Goal: Task Accomplishment & Management: Complete application form

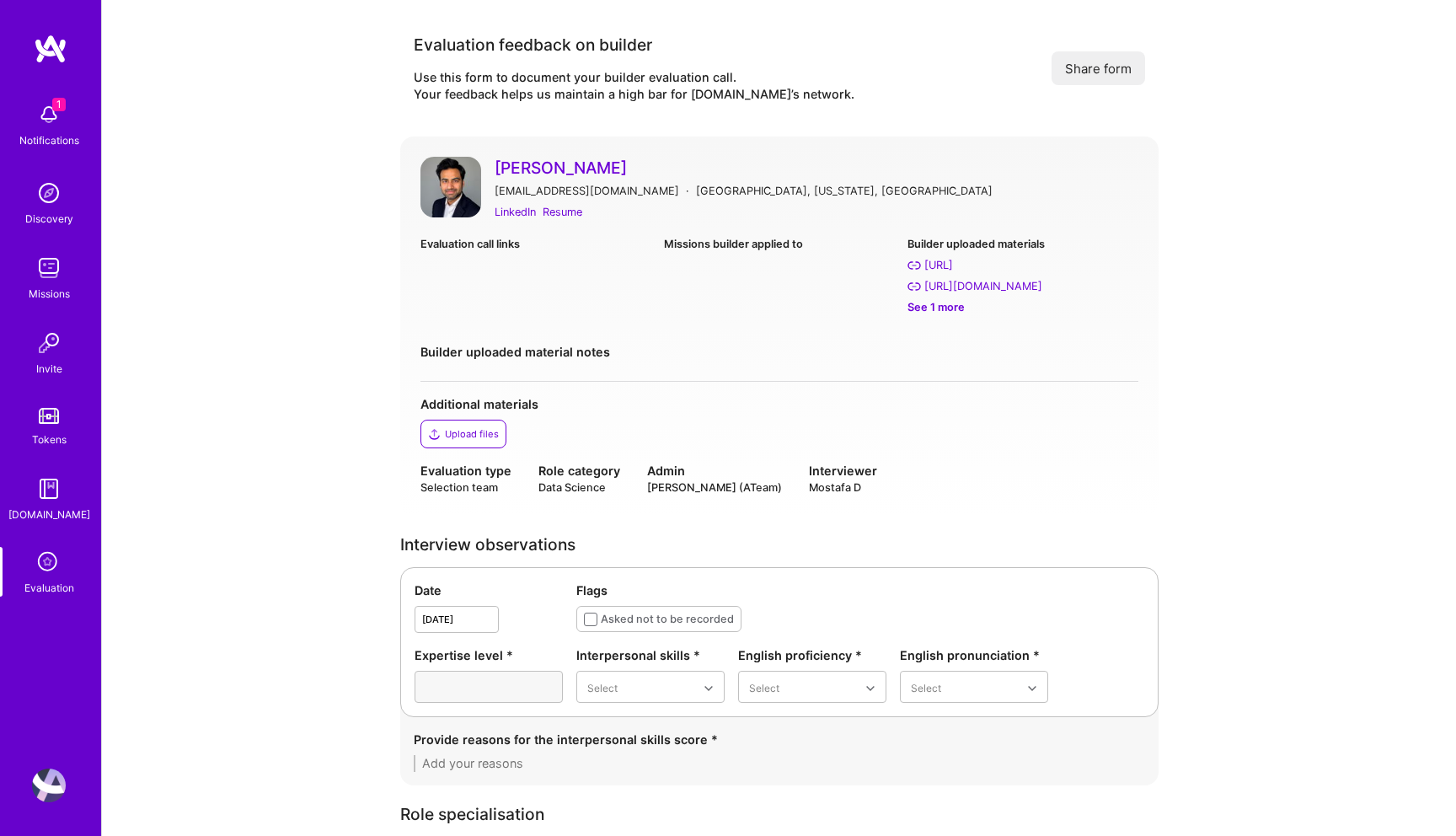
click at [43, 561] on icon at bounding box center [48, 563] width 32 height 32
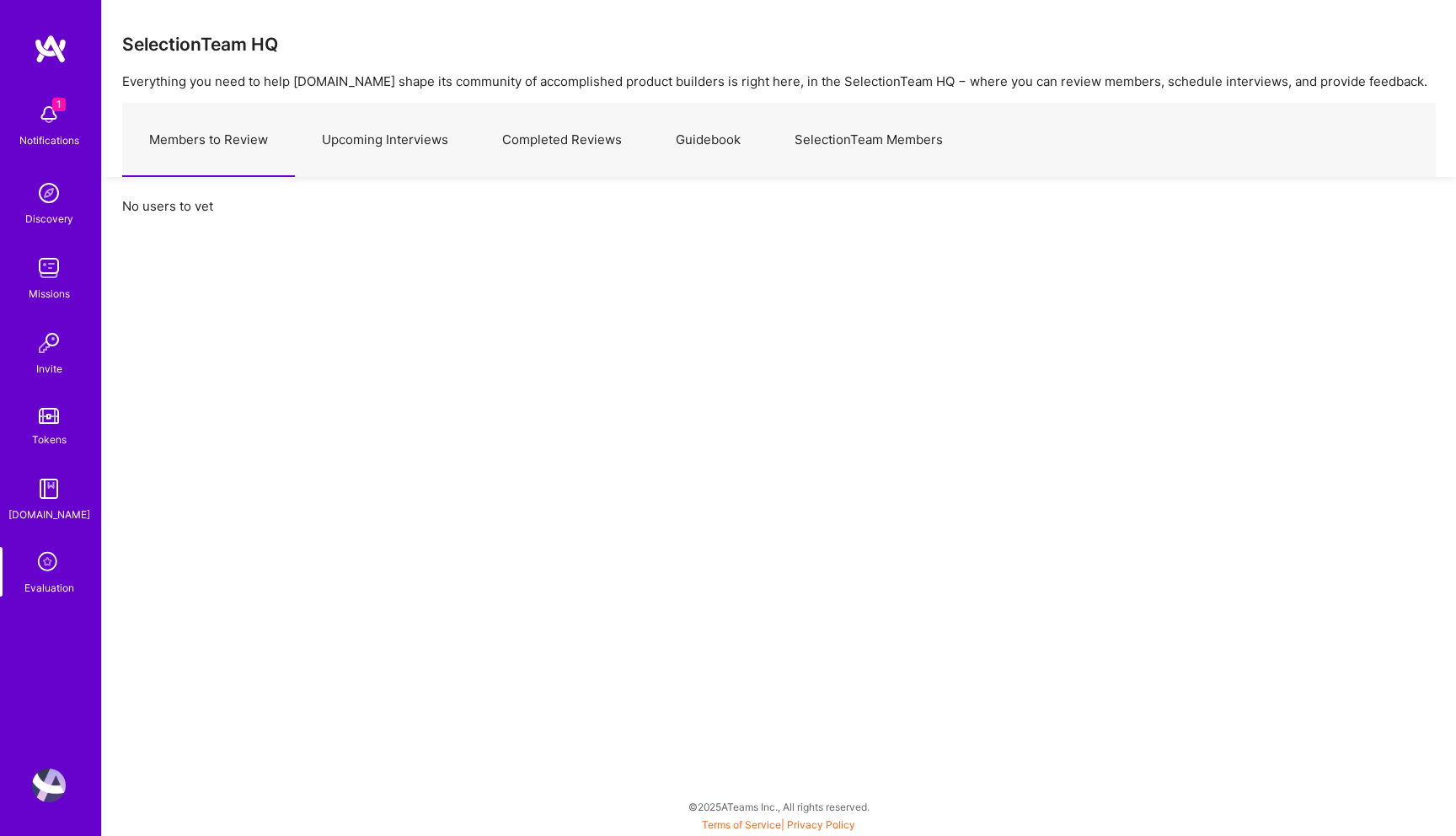
click at [368, 147] on link "Upcoming Interviews" at bounding box center [385, 140] width 180 height 73
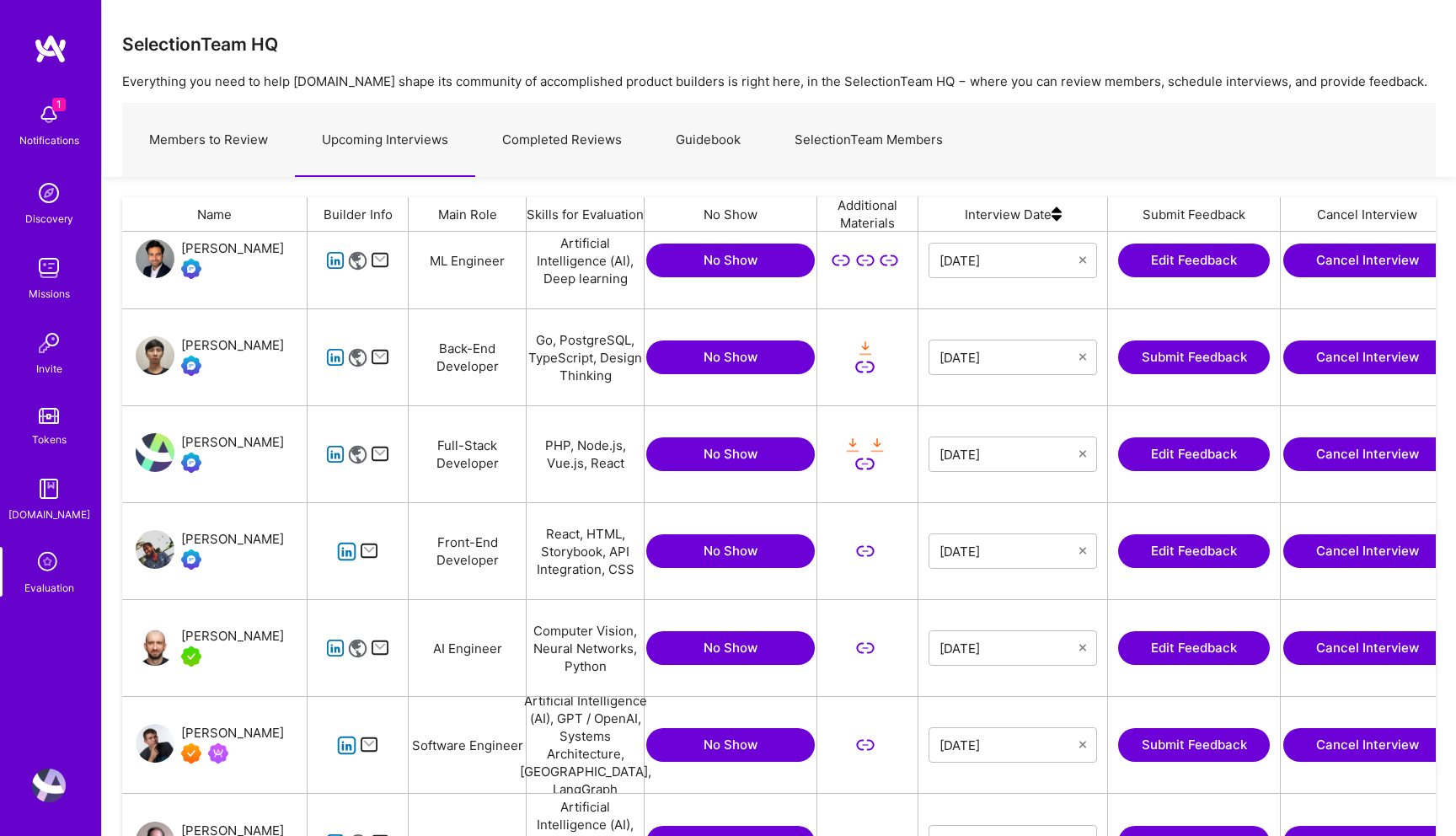
scroll to position [0, 30]
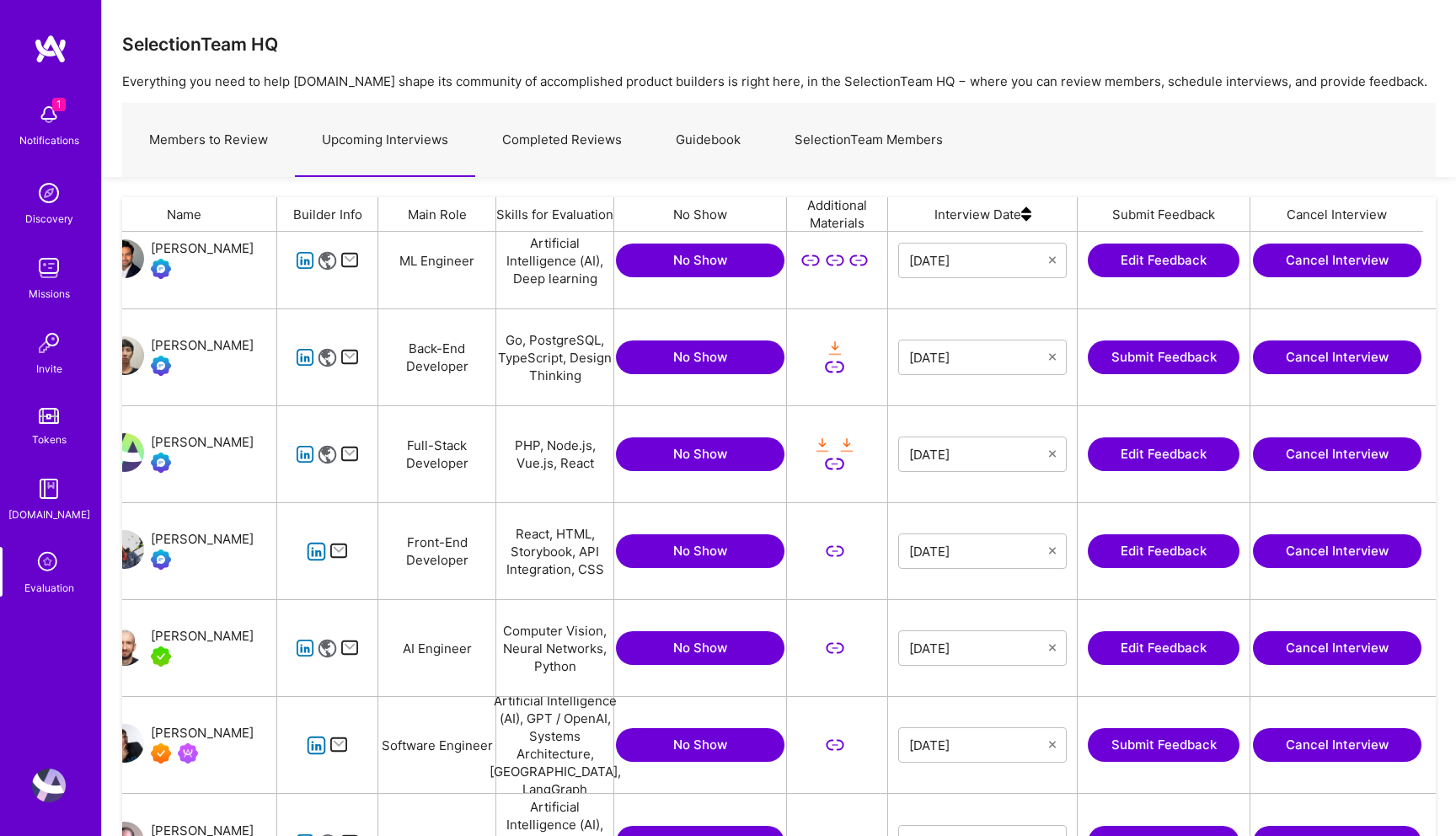
click at [1148, 256] on button "Edit Feedback" at bounding box center [1163, 260] width 151 height 34
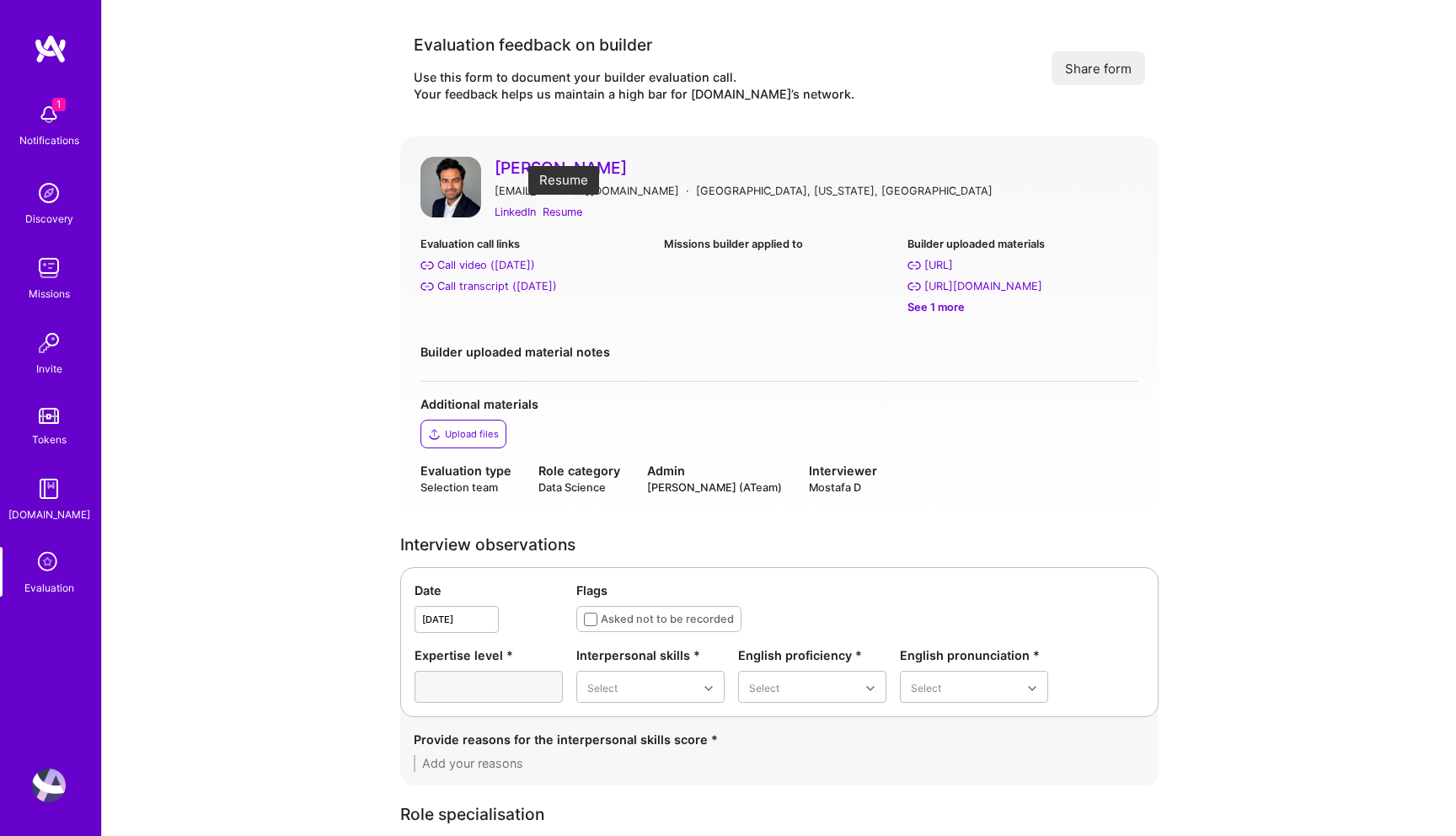
click at [563, 215] on div "Resume" at bounding box center [562, 211] width 40 height 17
click at [503, 280] on div "Call transcript ([DATE])" at bounding box center [497, 286] width 120 height 17
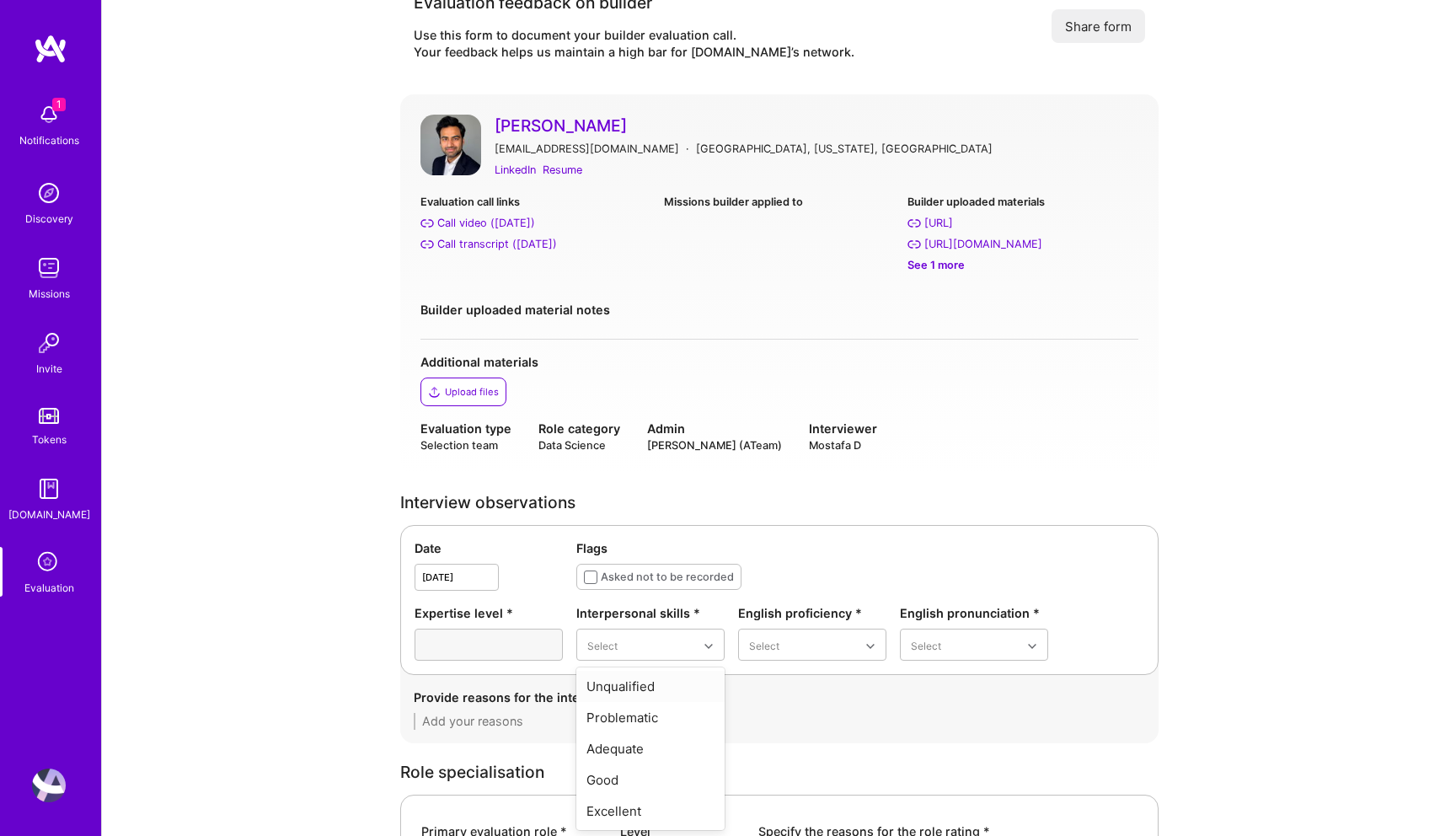
scroll to position [43, 0]
click at [644, 802] on div "Excellent" at bounding box center [650, 810] width 149 height 31
click at [780, 753] on div "Good" at bounding box center [812, 748] width 149 height 31
click at [965, 627] on div "English pronunciation * Select" at bounding box center [974, 631] width 149 height 56
click at [951, 748] on div "Good" at bounding box center [974, 748] width 149 height 31
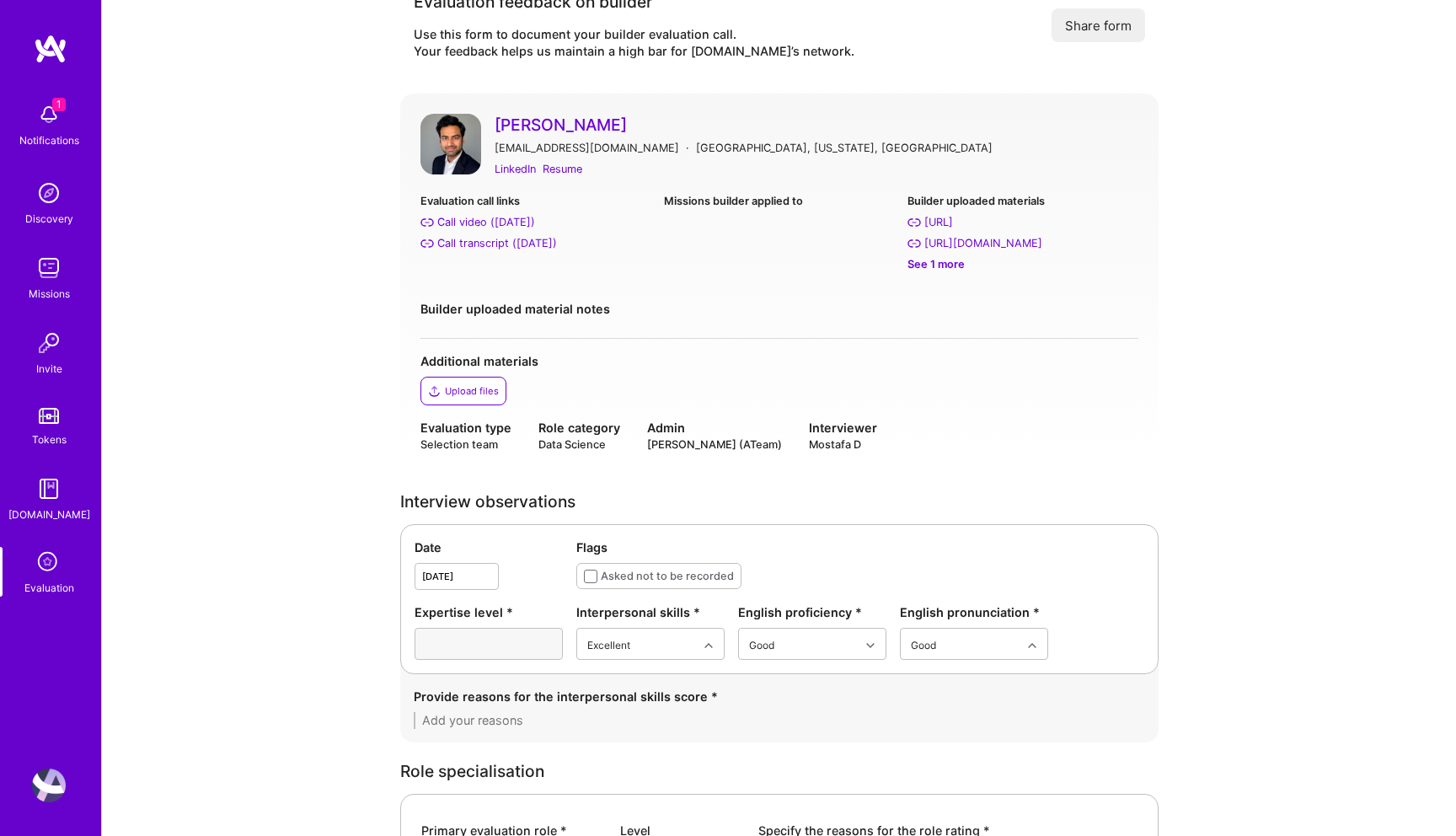
click at [580, 727] on textarea at bounding box center [780, 720] width 731 height 16
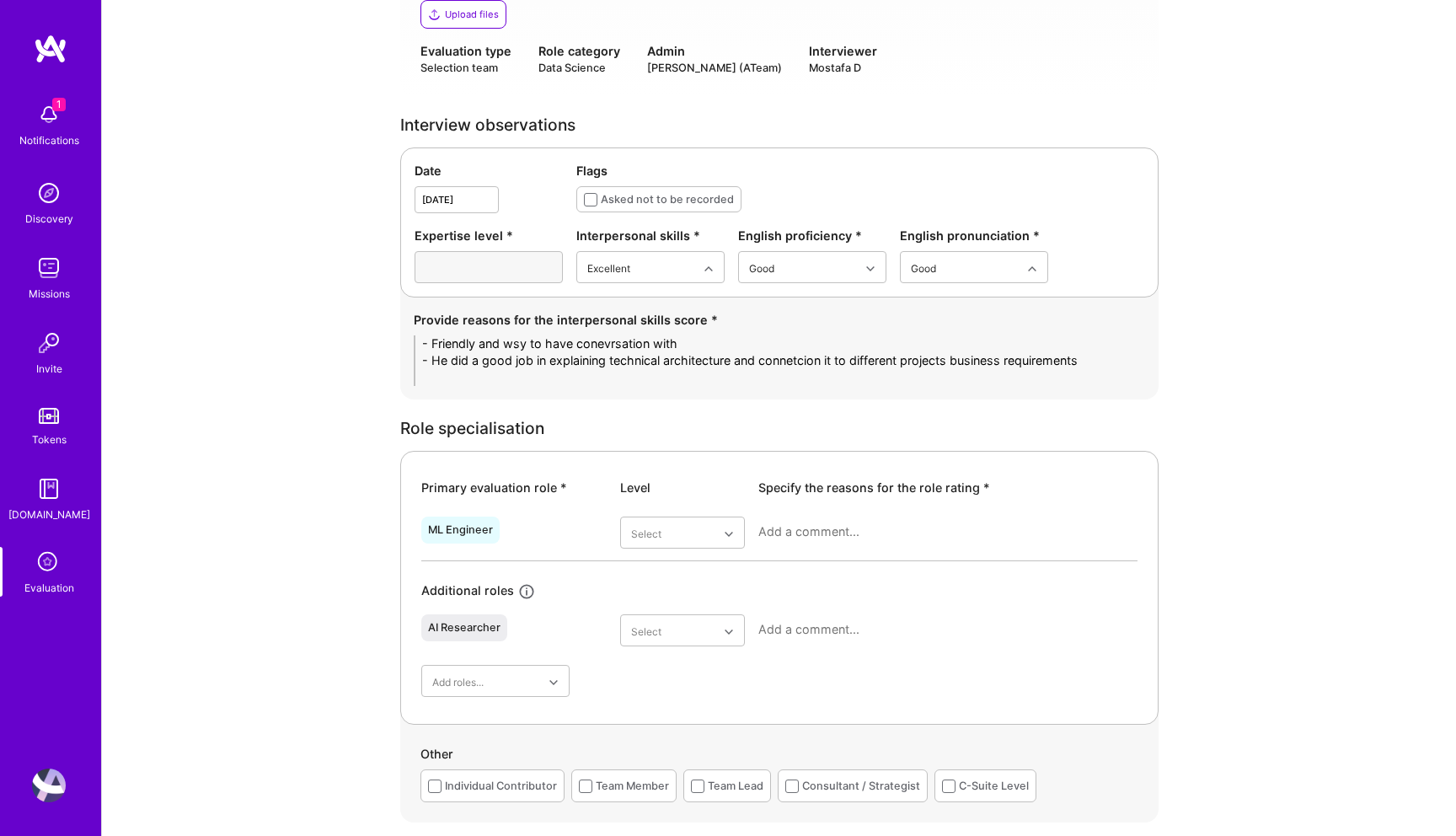
scroll to position [443, 0]
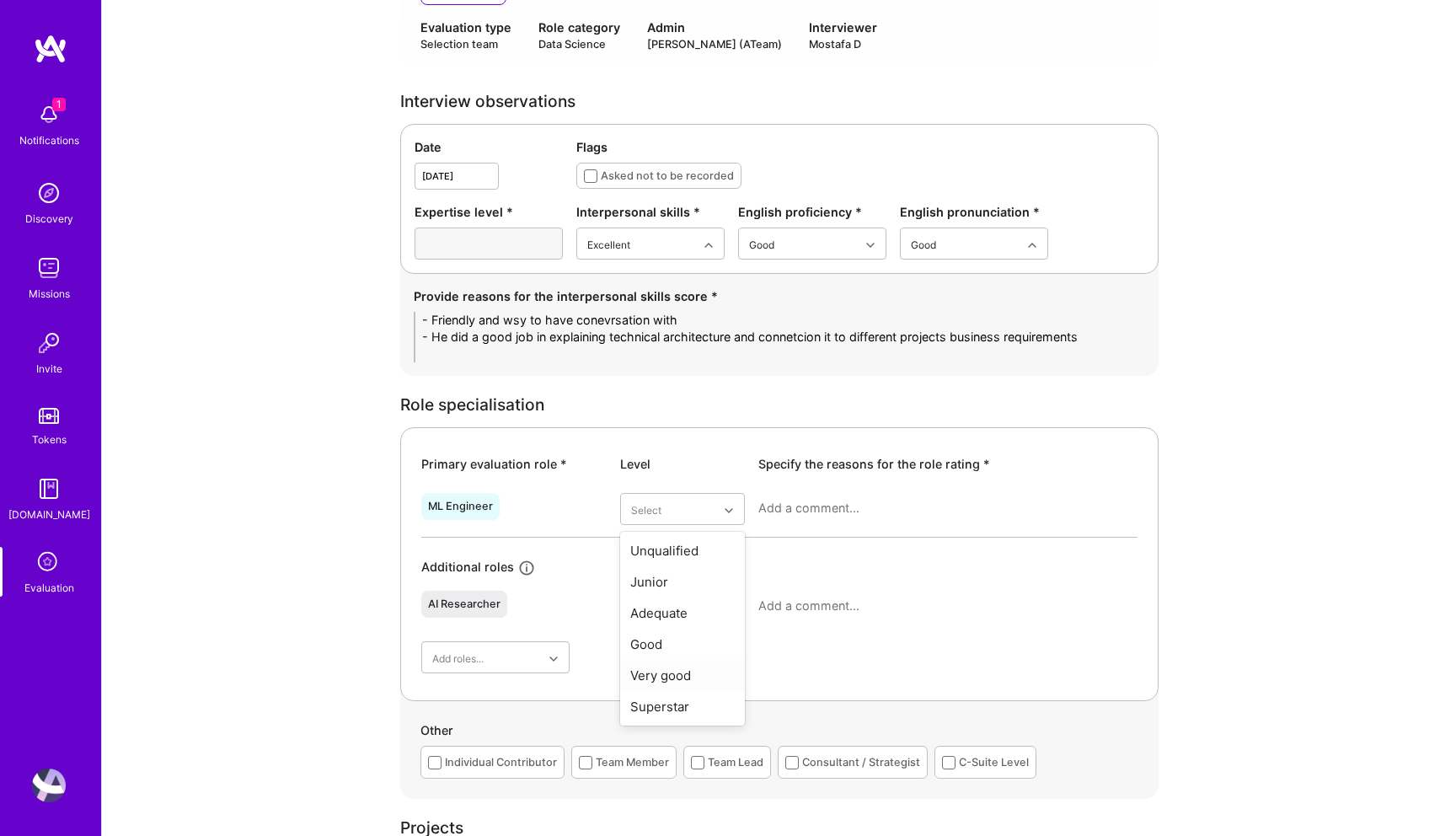
type textarea "- Friendly and wsy to have conevrsation with - He did a good job in explaining …"
click at [658, 679] on div "Very good" at bounding box center [682, 676] width 124 height 31
click at [783, 508] on textarea at bounding box center [948, 508] width 379 height 16
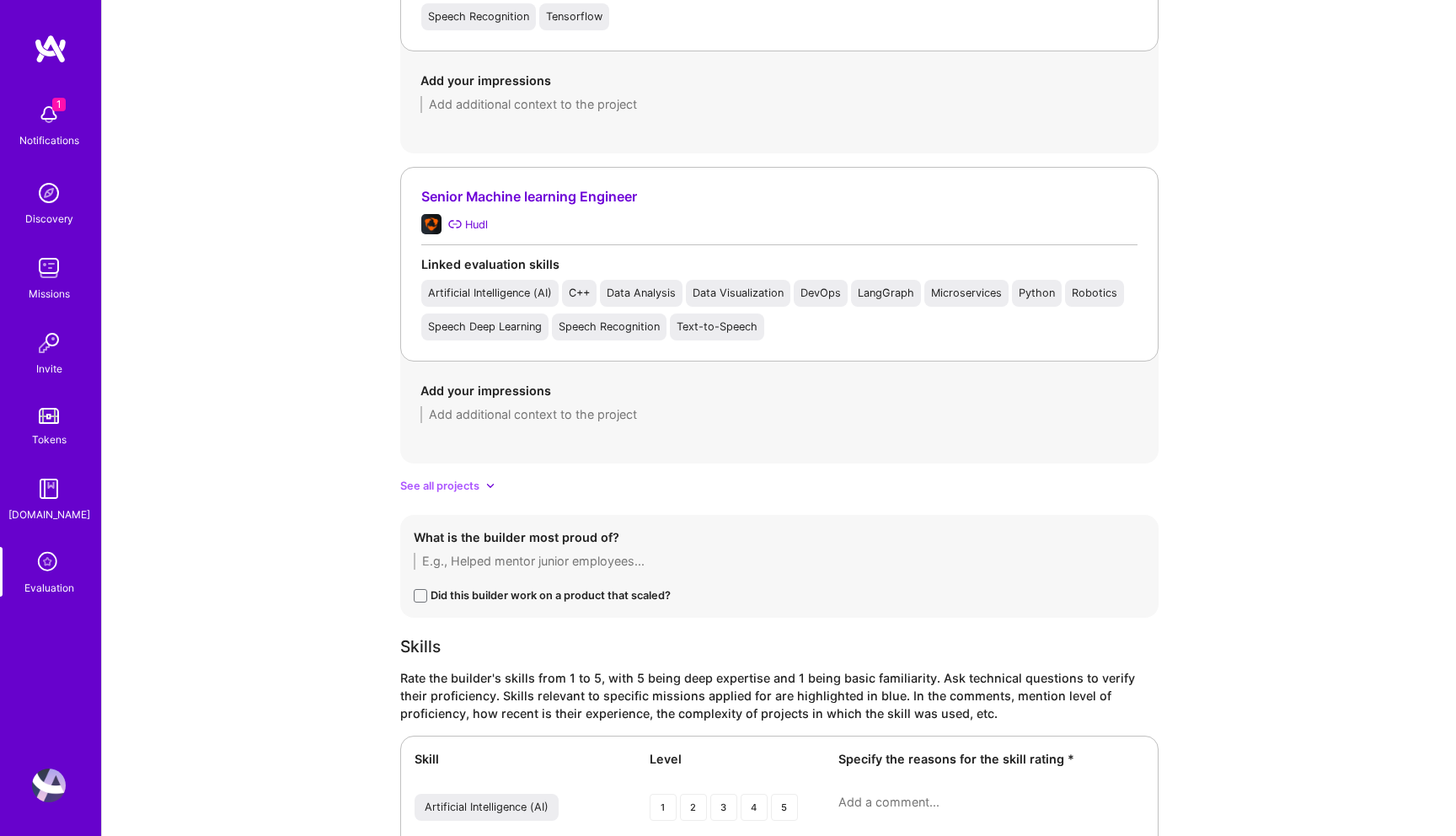
scroll to position [1675, 0]
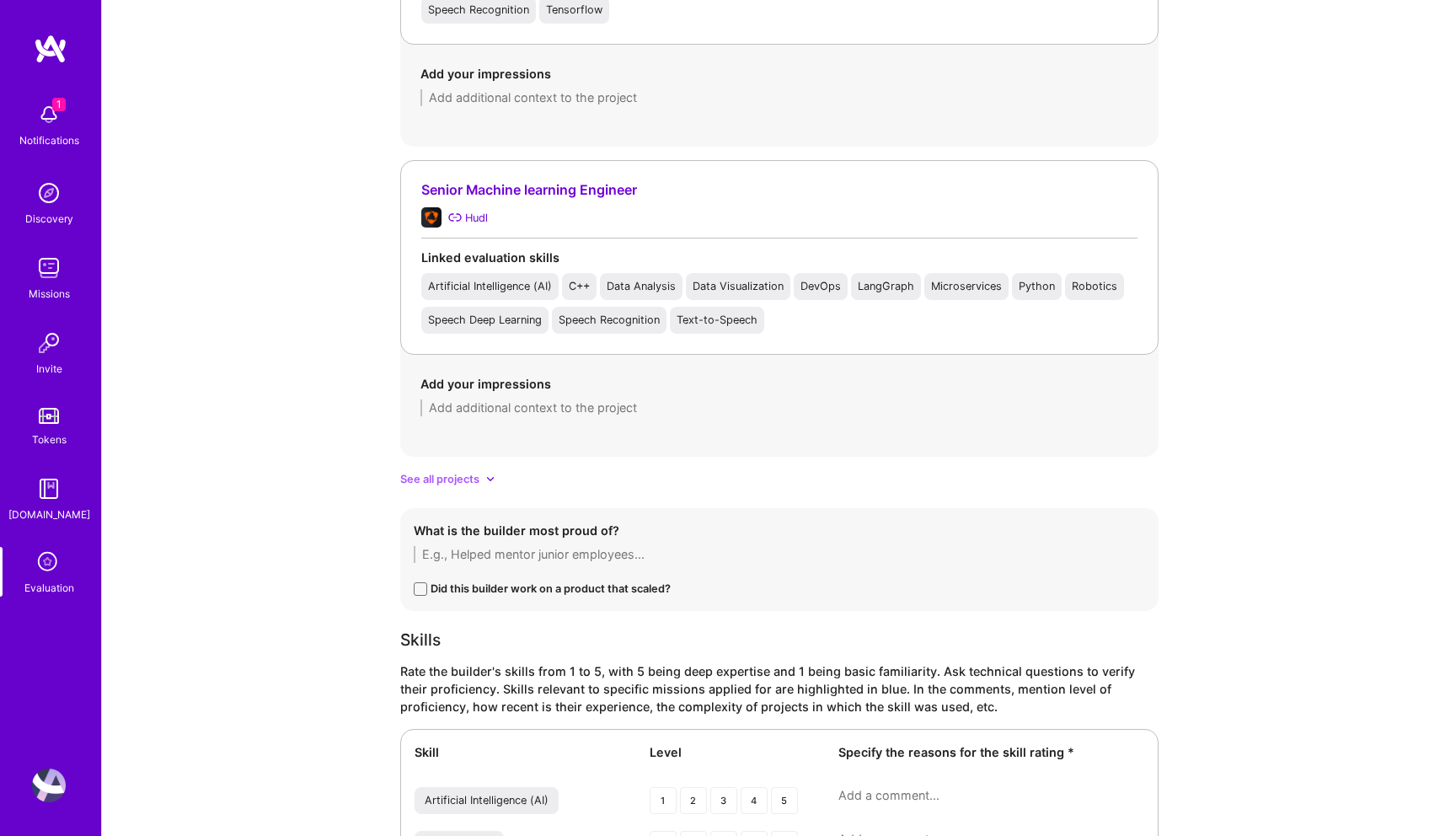
click at [476, 475] on span "See all projects" at bounding box center [440, 479] width 79 height 17
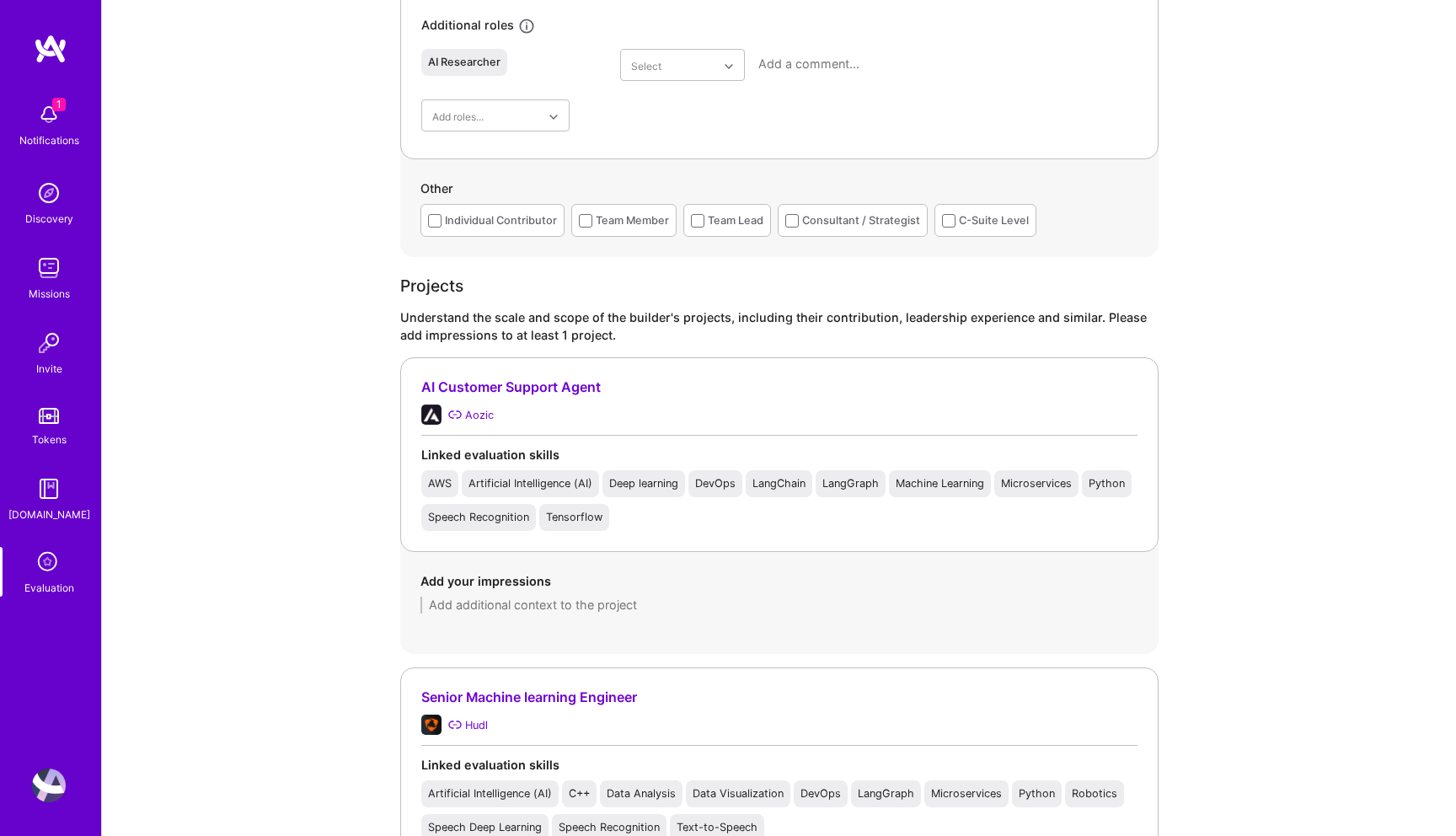
scroll to position [1173, 0]
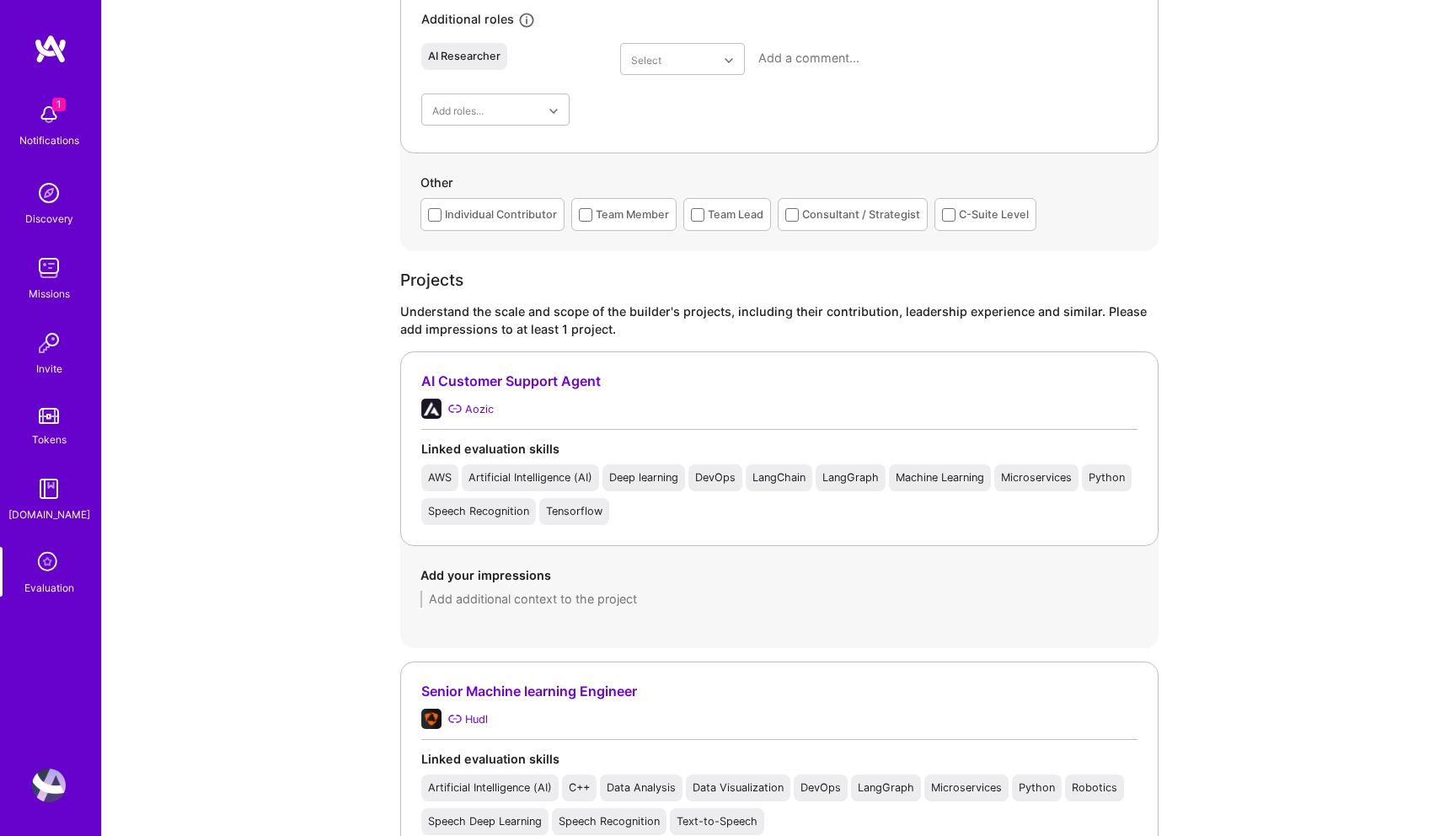
click at [532, 412] on div "Aozic" at bounding box center [779, 408] width 716 height 20
click at [540, 381] on div "AI Customer Support Agent" at bounding box center [779, 381] width 716 height 17
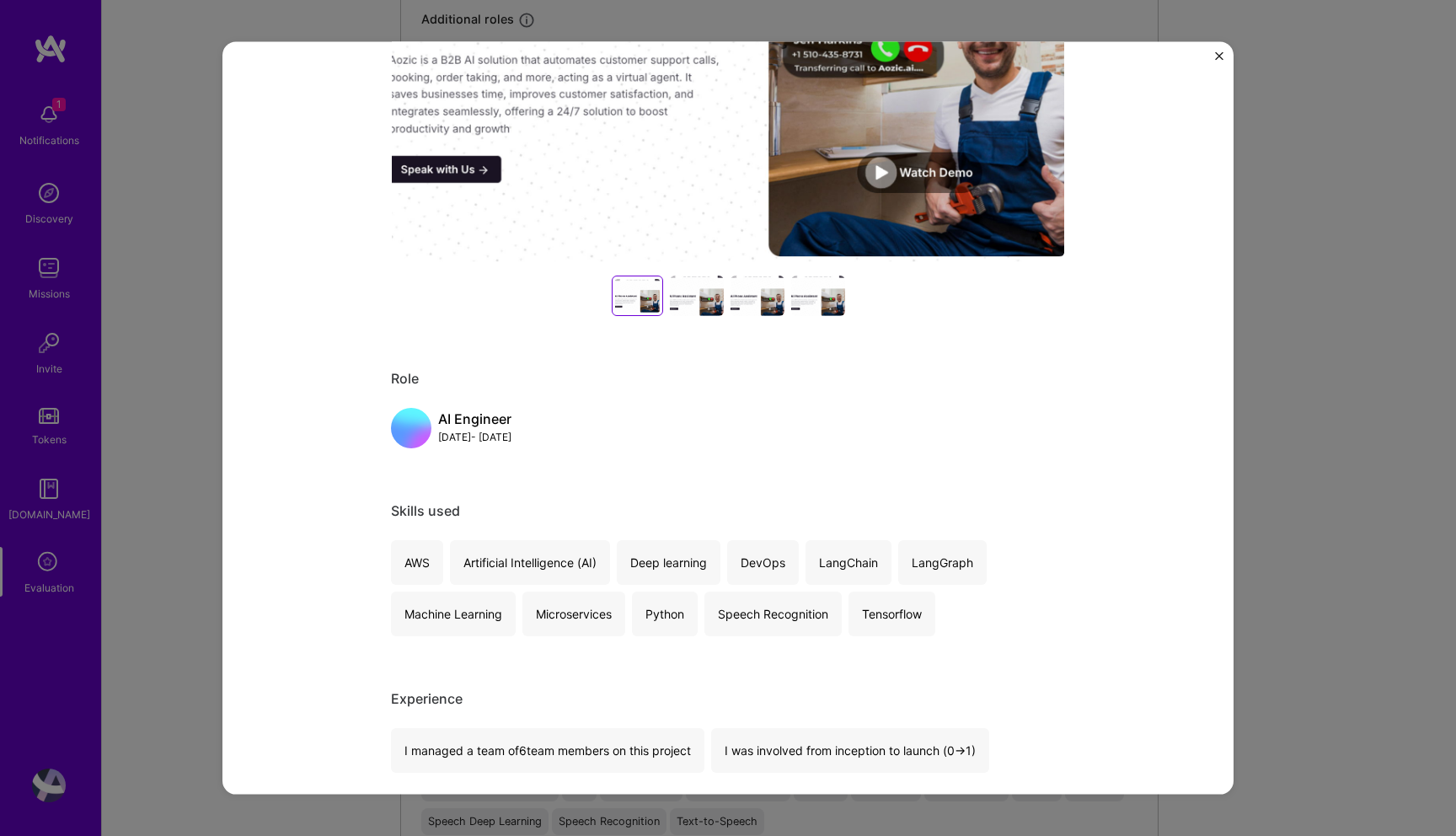
scroll to position [0, 0]
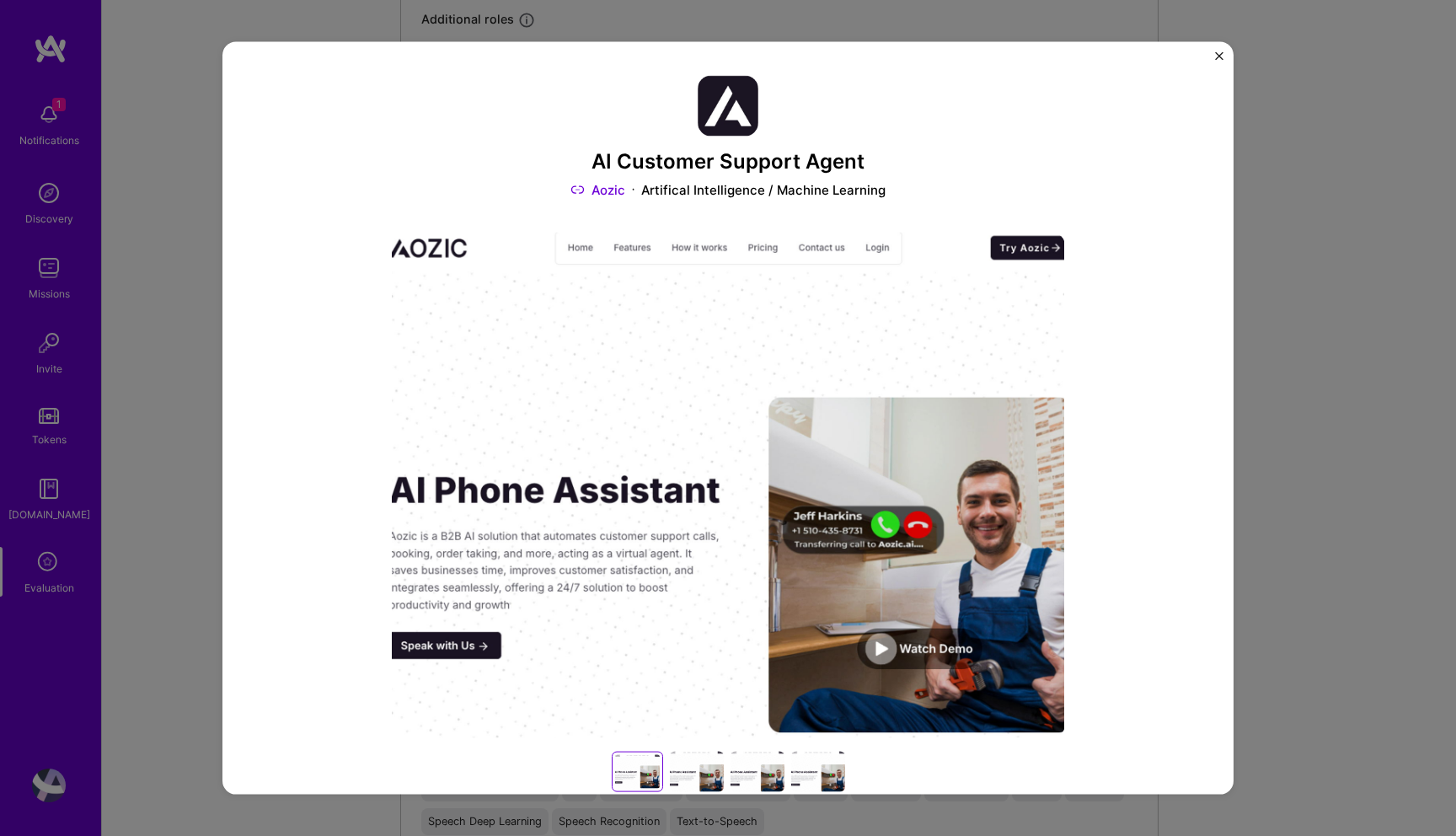
click at [610, 188] on link "Aozic" at bounding box center [597, 189] width 55 height 17
click at [604, 39] on div "AI Customer Support Agent Aozic Artifical Intelligence / Machine Learning Role …" at bounding box center [728, 418] width 1456 height 836
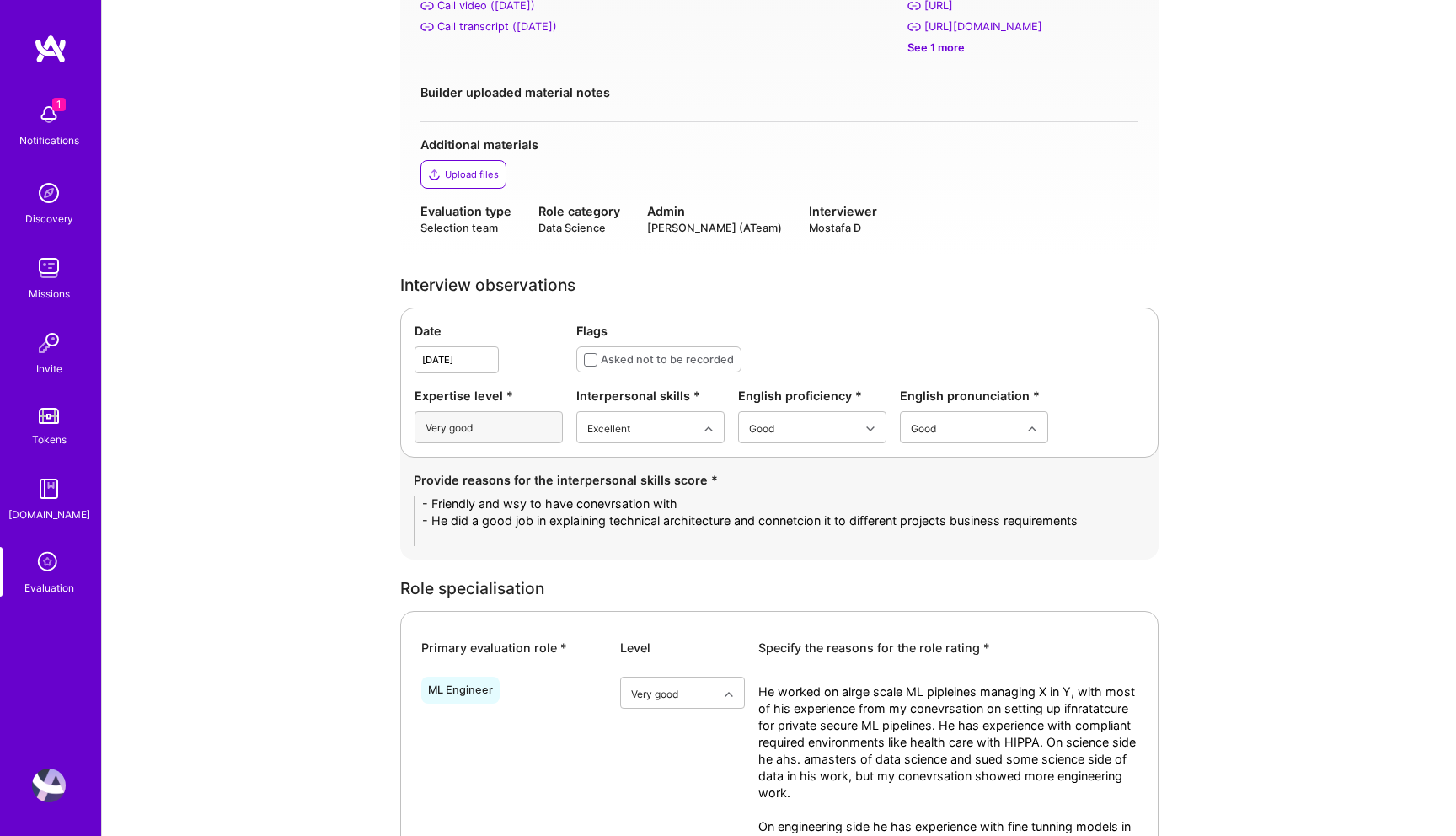
scroll to position [571, 0]
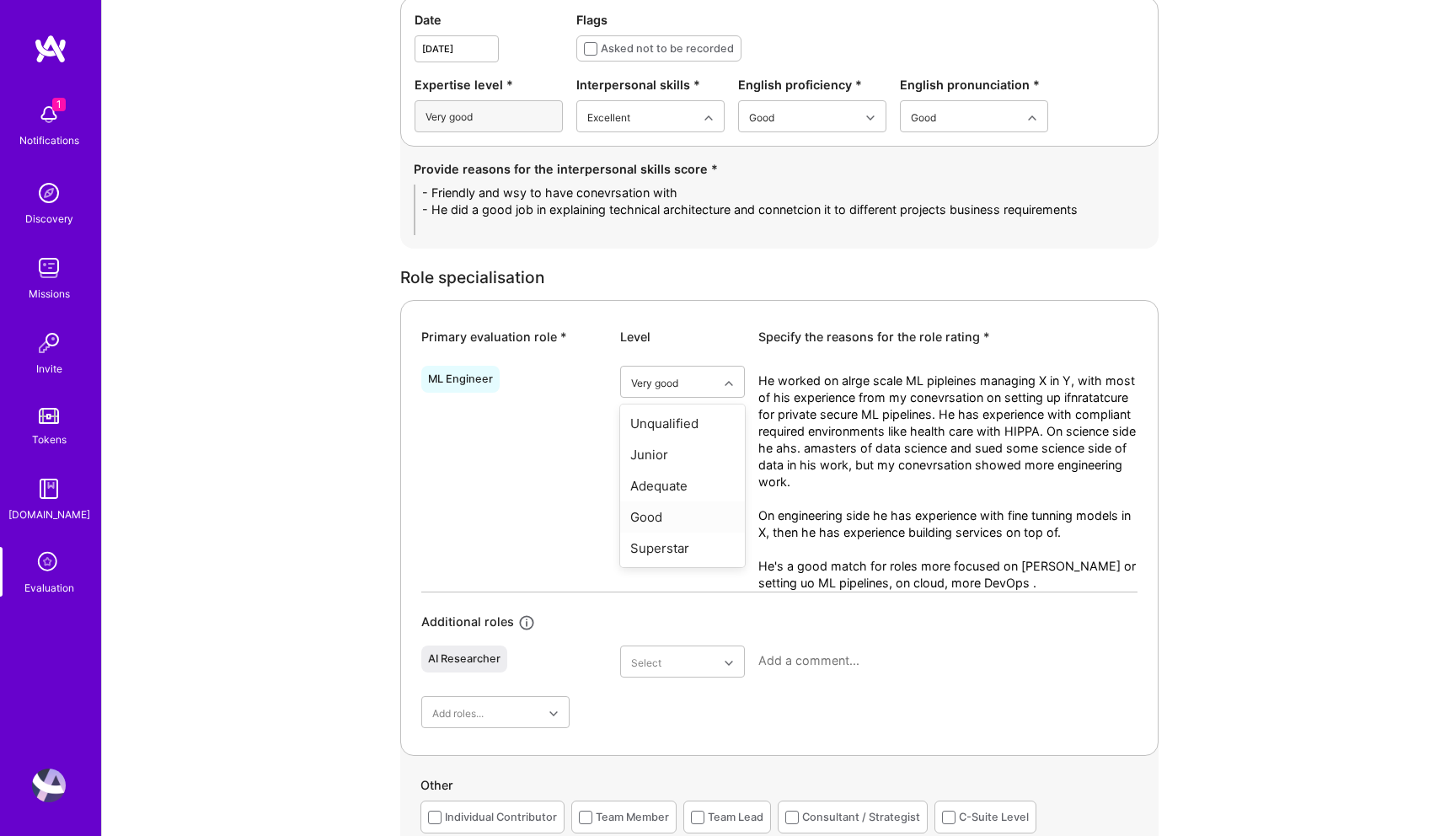
click at [672, 507] on div "Good" at bounding box center [682, 516] width 124 height 31
click at [1017, 577] on textarea "He worked on alrge scale ML pipleines managing X in Y, with most of his experie…" at bounding box center [948, 482] width 379 height 219
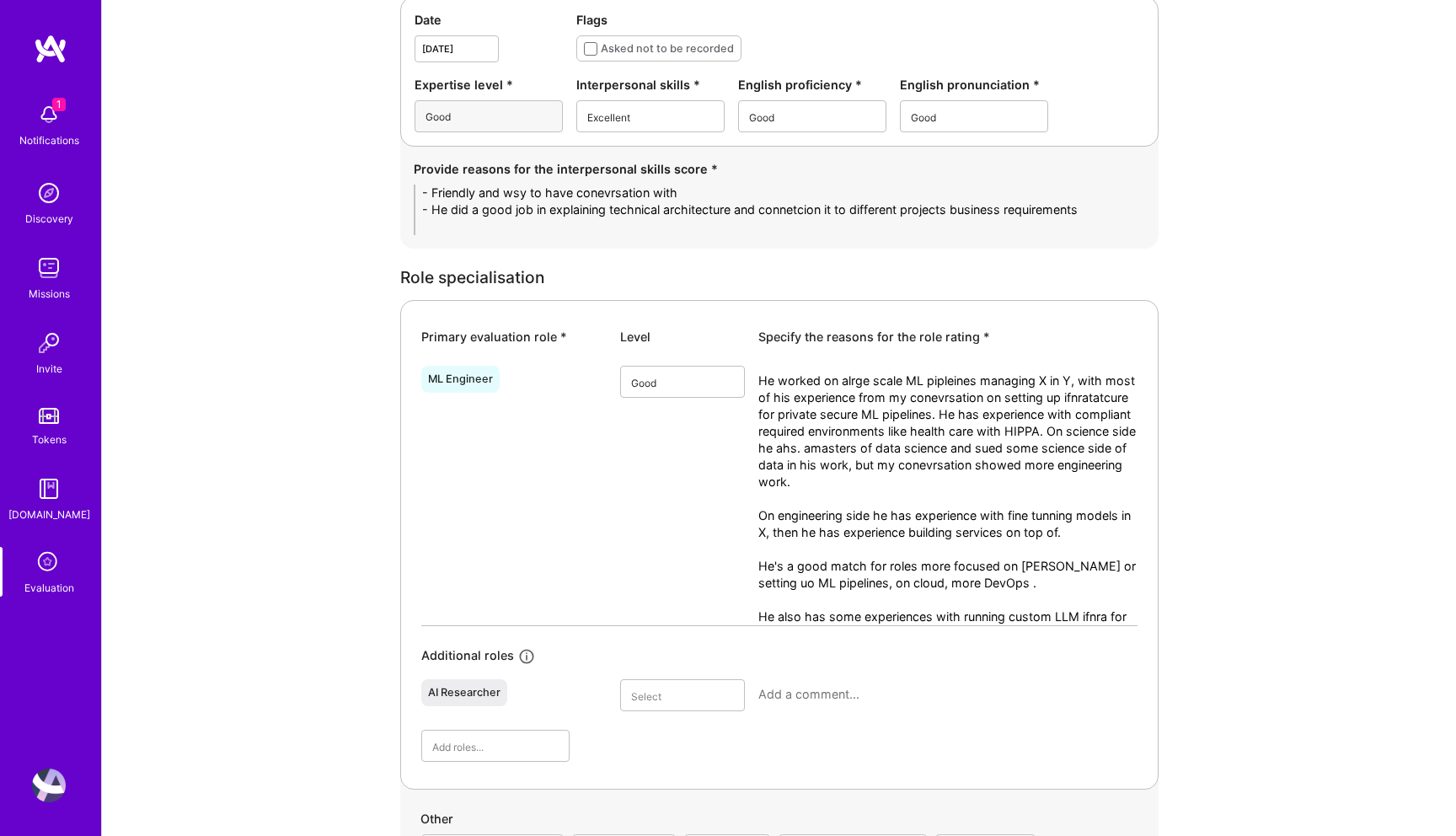
scroll to position [0, 0]
drag, startPoint x: 874, startPoint y: 638, endPoint x: 752, endPoint y: 613, distance: 124.5
click at [752, 613] on div "ML Engineer option Good, selected. Select is focused ,type to refine list, pres…" at bounding box center [779, 500] width 716 height 283
type textarea "He worked on alrge scale ML pipleines managing X in Y, with most of his experie…"
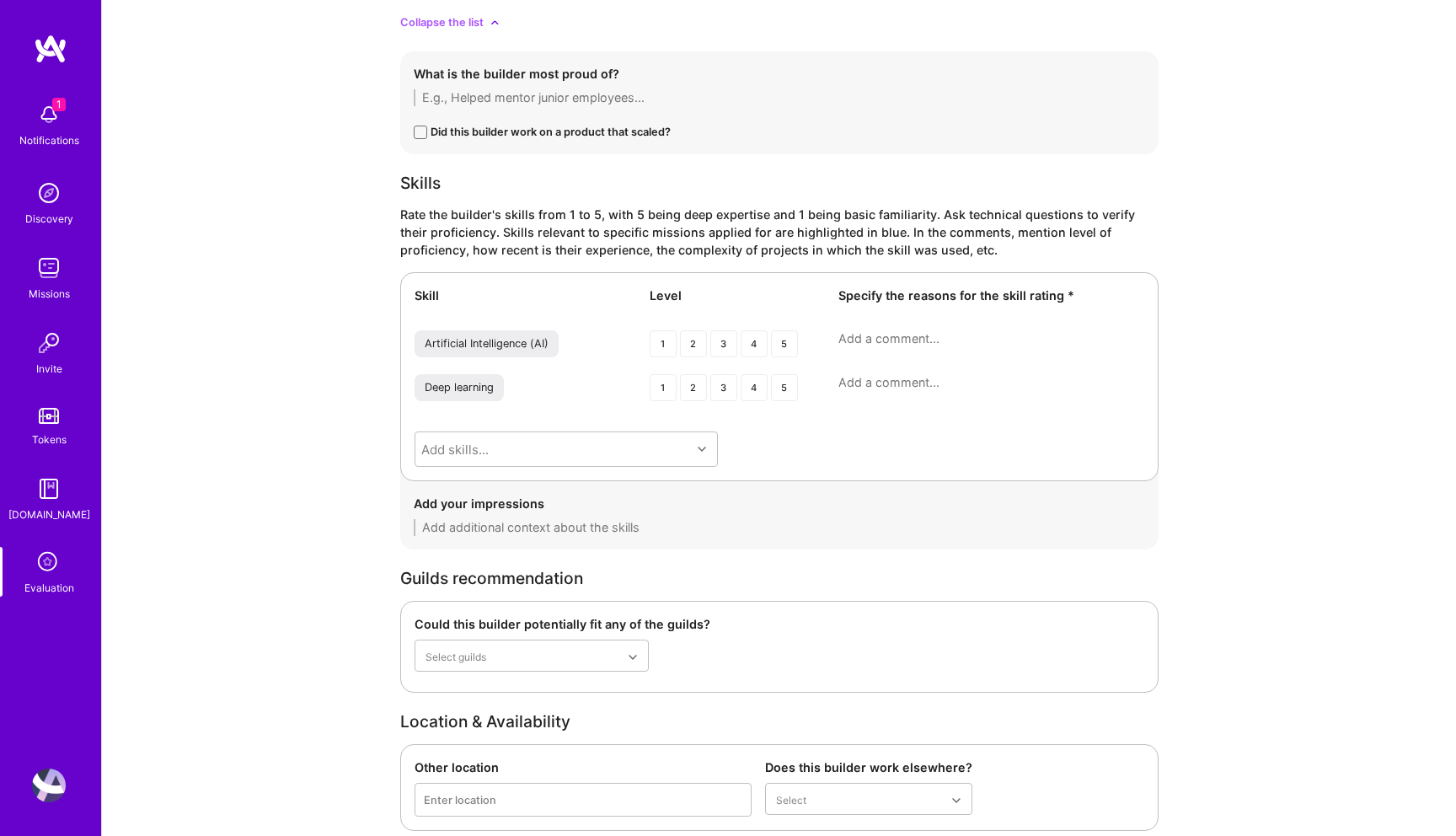
scroll to position [2523, 0]
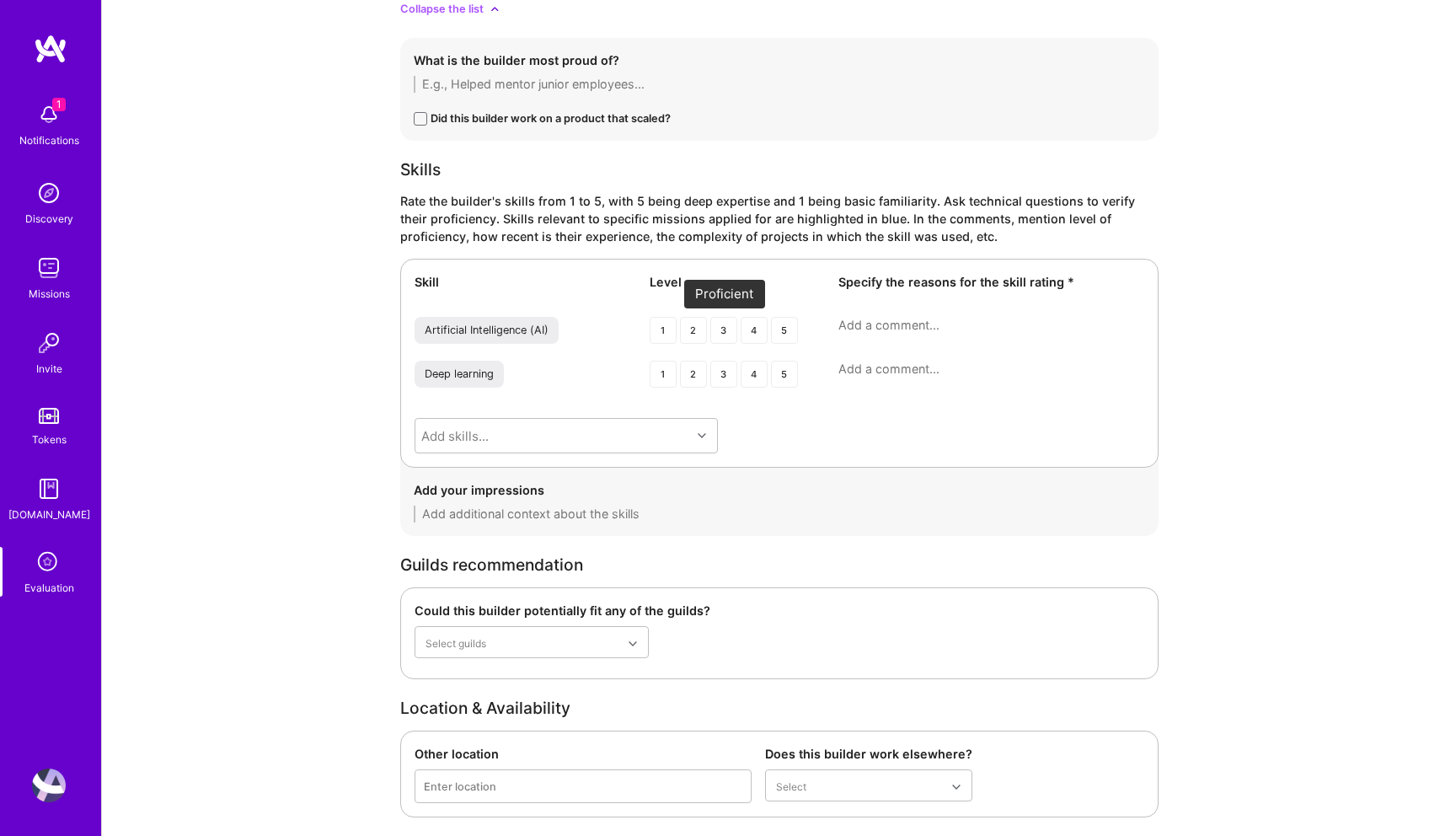
click at [729, 323] on div "3" at bounding box center [724, 330] width 27 height 27
click at [722, 371] on div "3" at bounding box center [724, 375] width 27 height 27
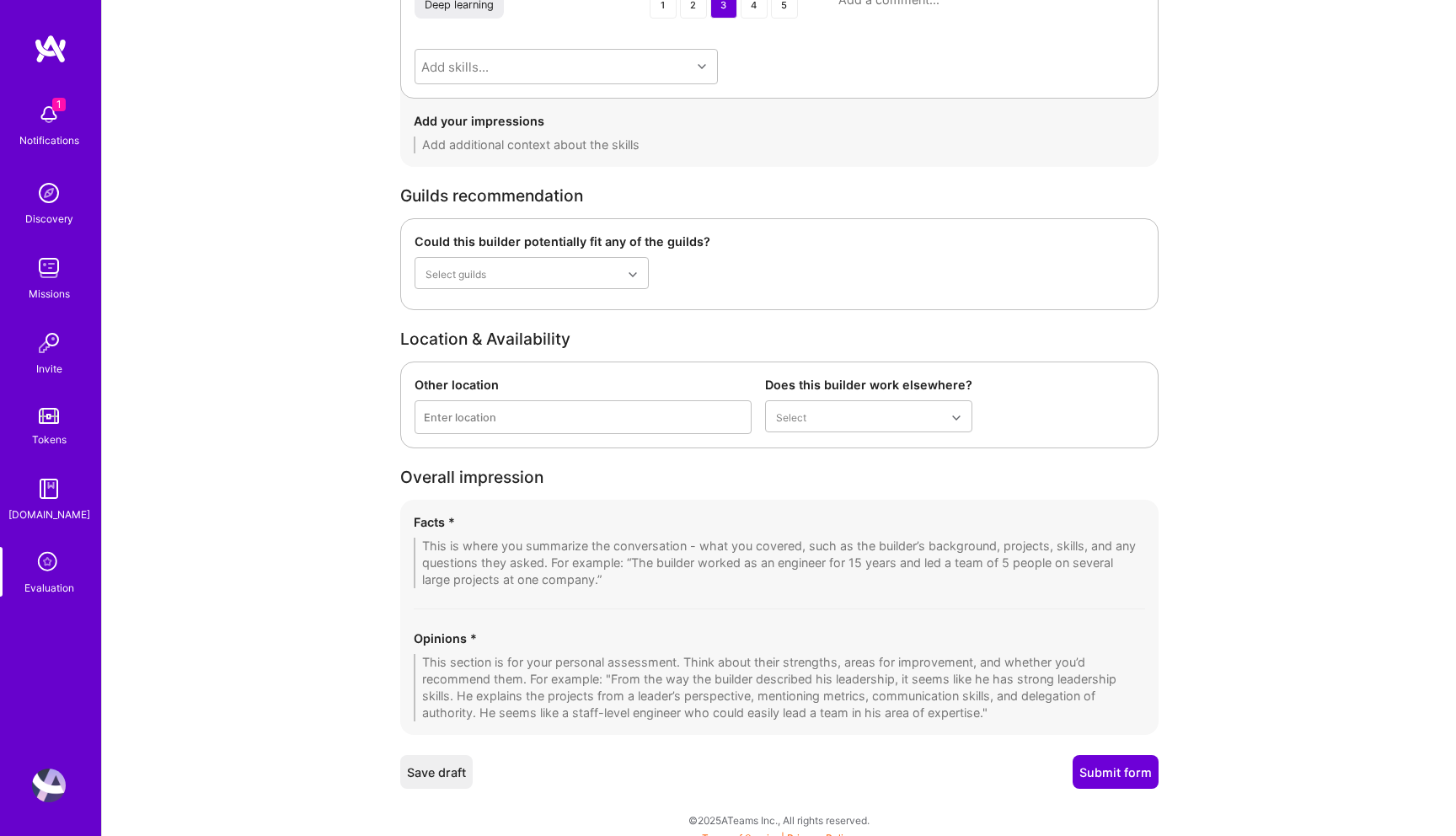
scroll to position [2906, 0]
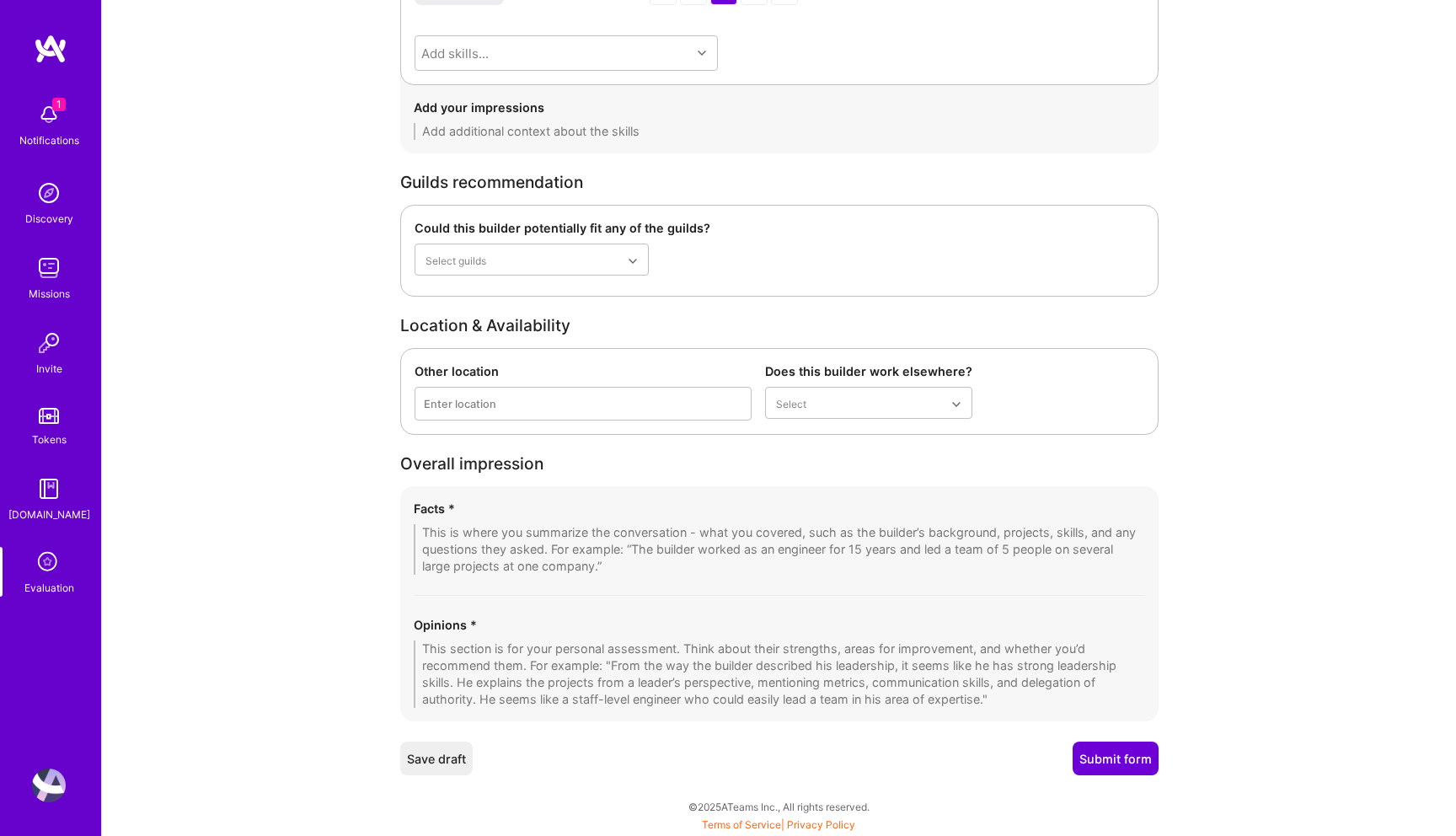
click at [618, 627] on div "Opinions *" at bounding box center [780, 625] width 731 height 17
click at [600, 663] on textarea at bounding box center [780, 674] width 731 height 68
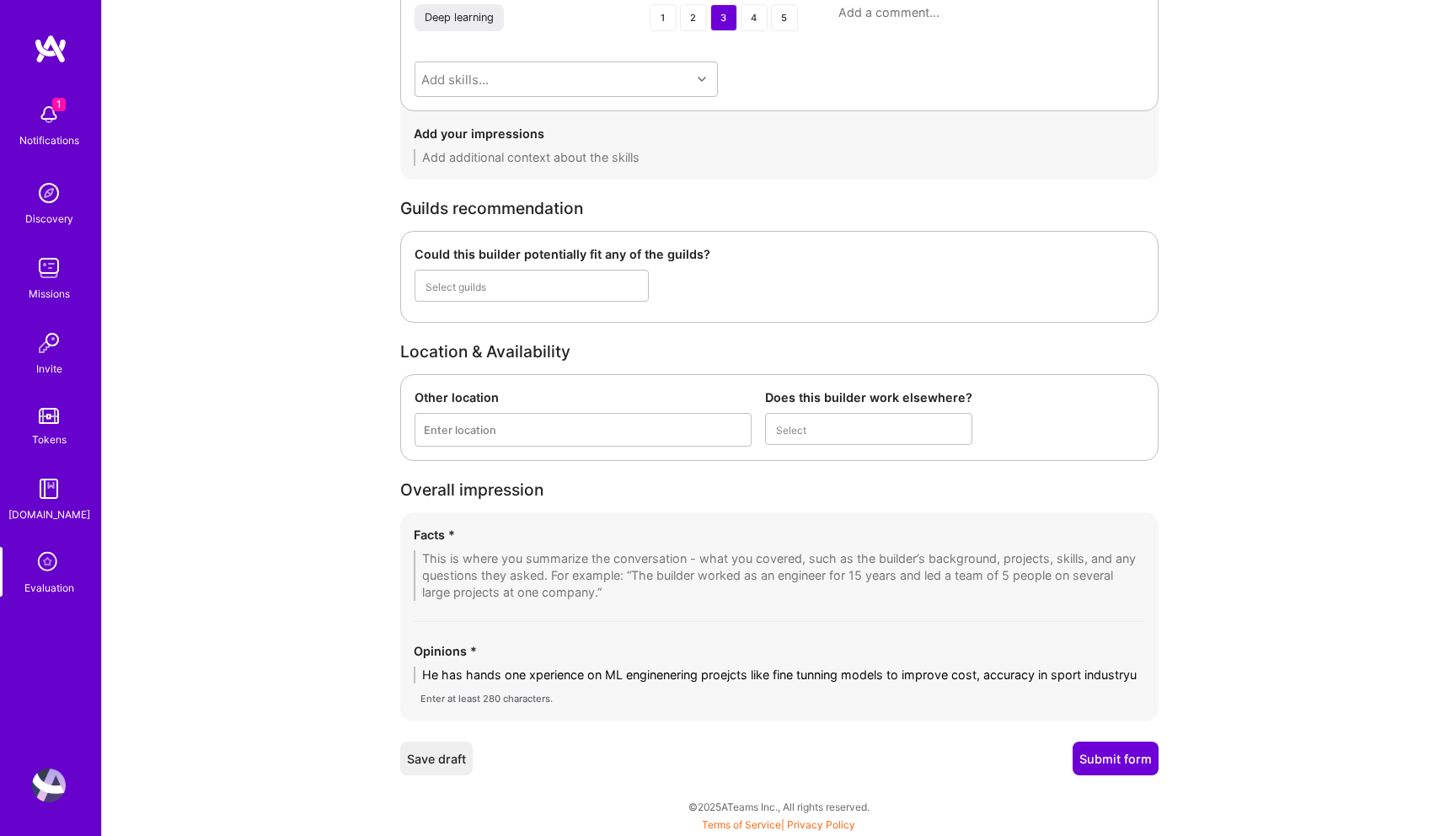
scroll to position [0, 0]
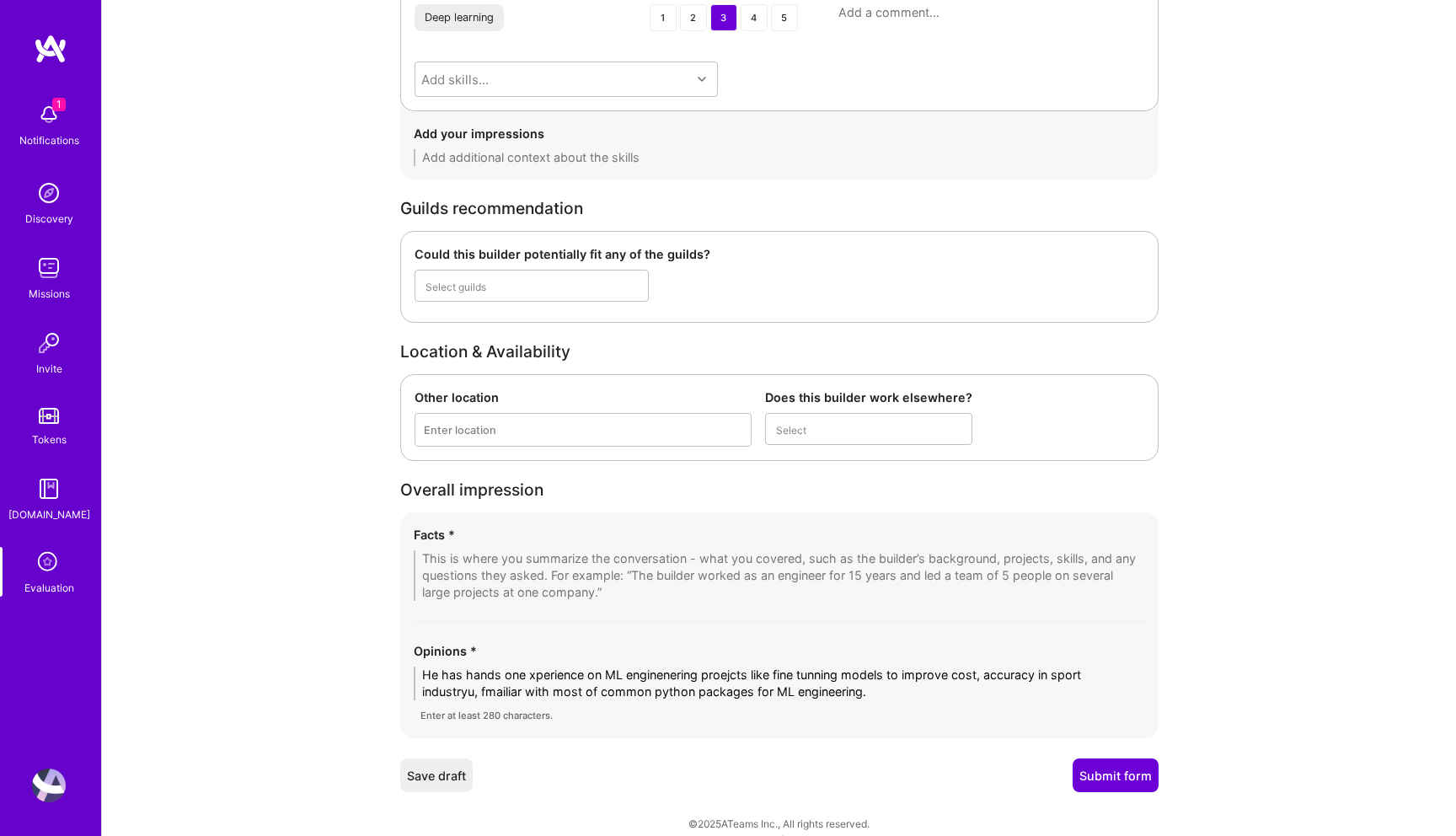
type textarea "He has hands one xperience on ML enginenering proejcts like fine tunning models…"
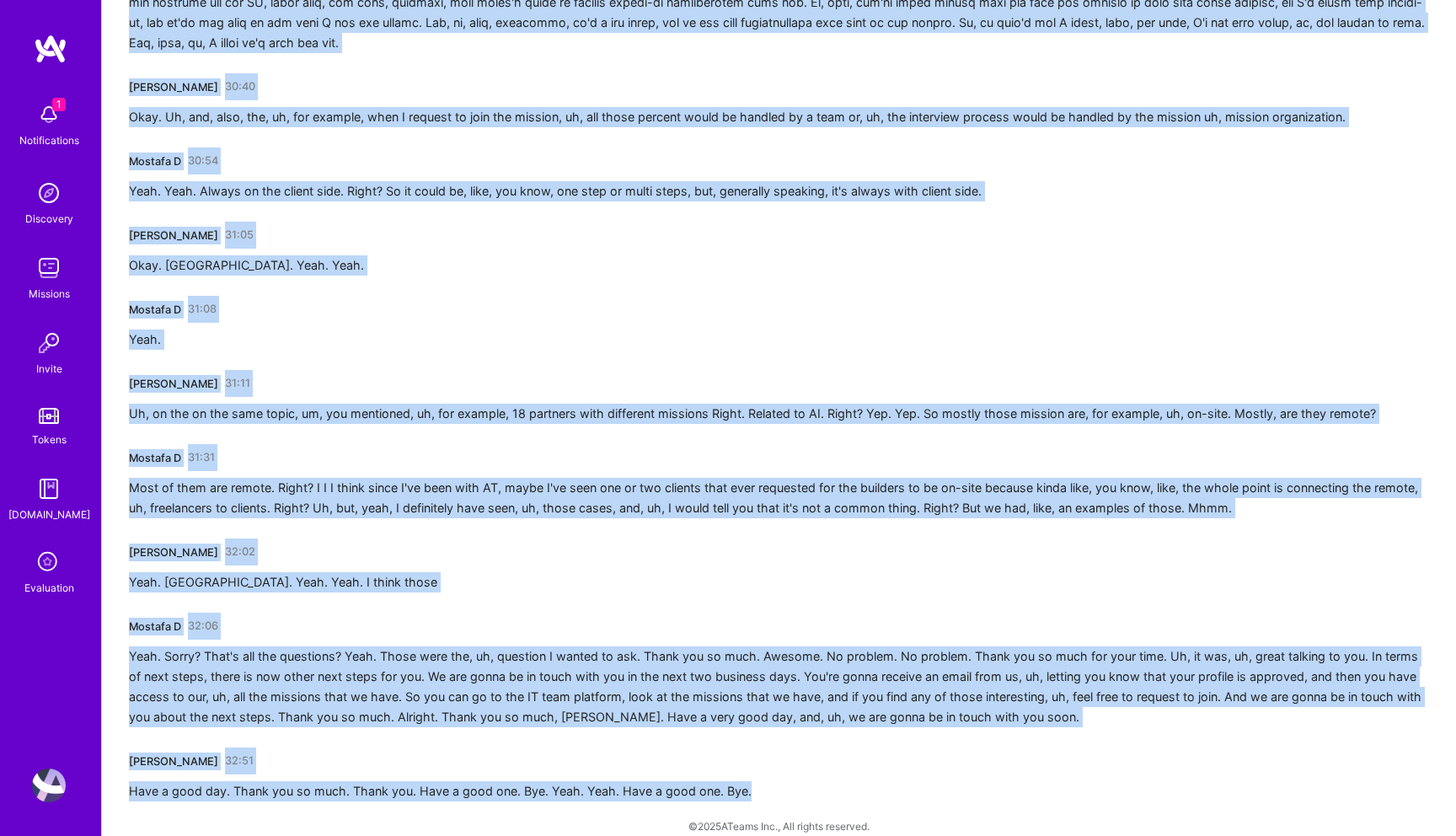
scroll to position [5625, 0]
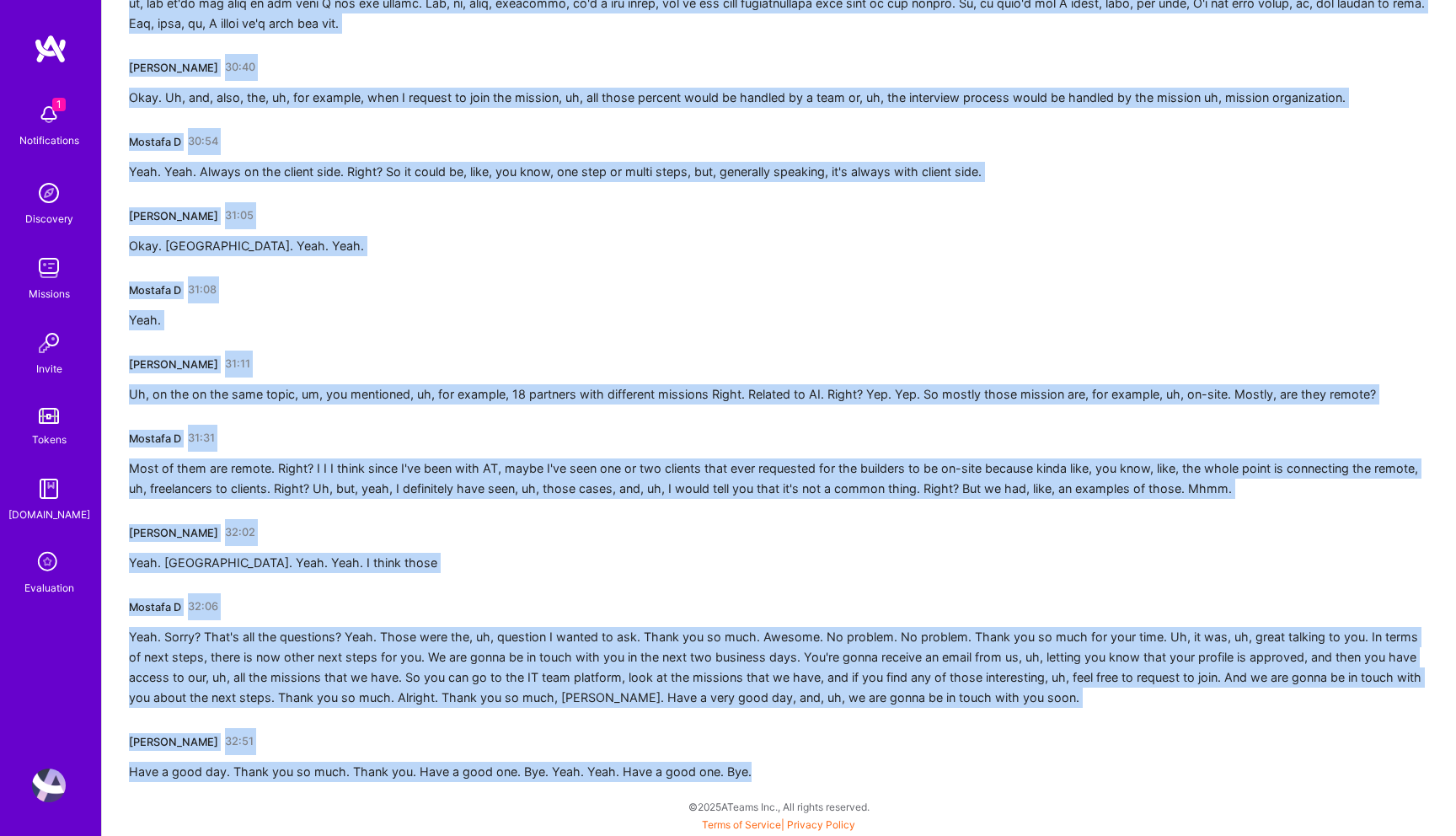
drag, startPoint x: 130, startPoint y: 297, endPoint x: 758, endPoint y: 780, distance: 792.3
copy div "Mostafa D 01:19 Hello? Hello. Hello. Hi, Adil. How are you? I'm good. How are y…"
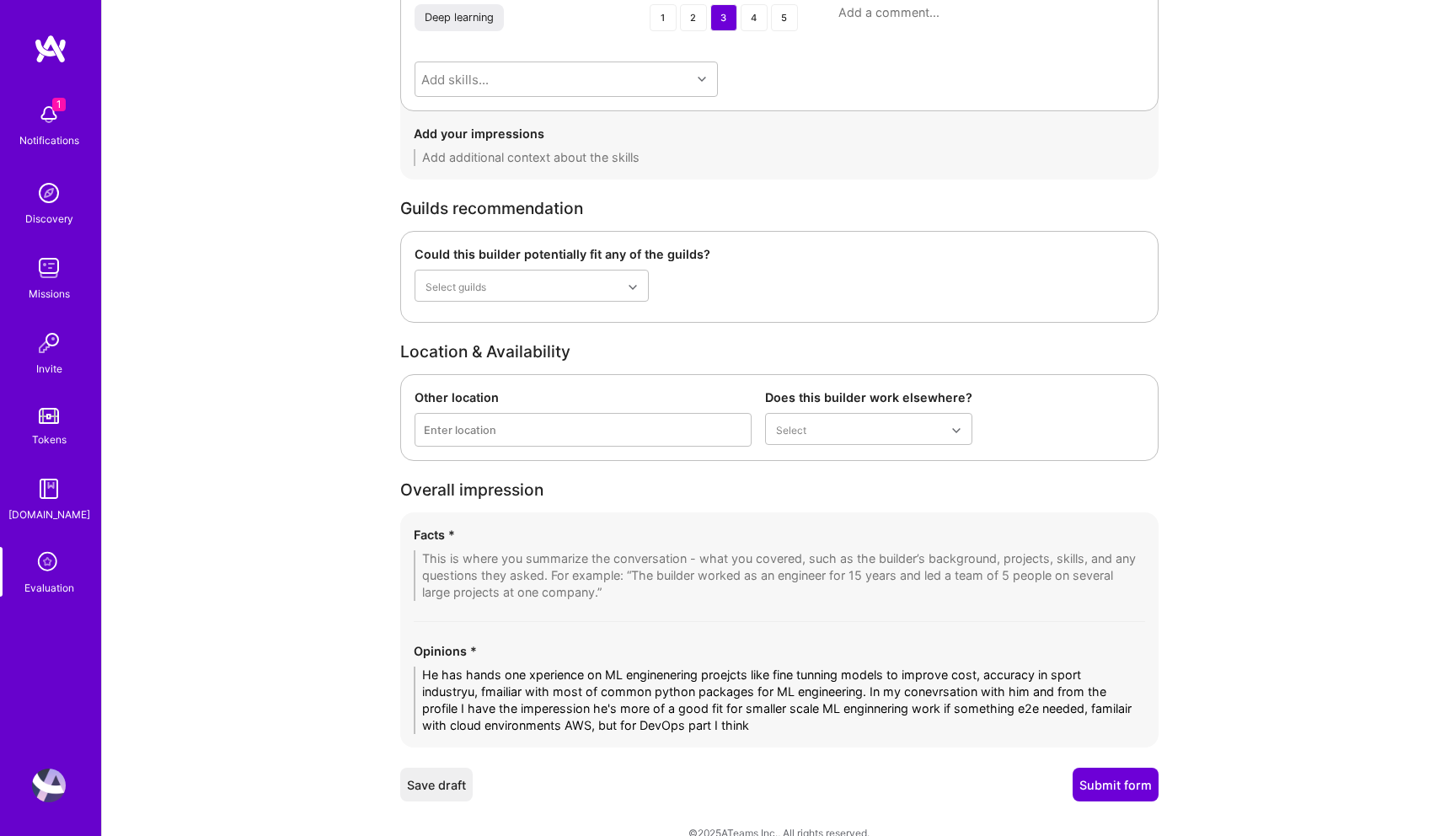
click at [687, 720] on textarea "He has hands one xperience on ML enginenering proejcts like fine tunning models…" at bounding box center [780, 701] width 731 height 68
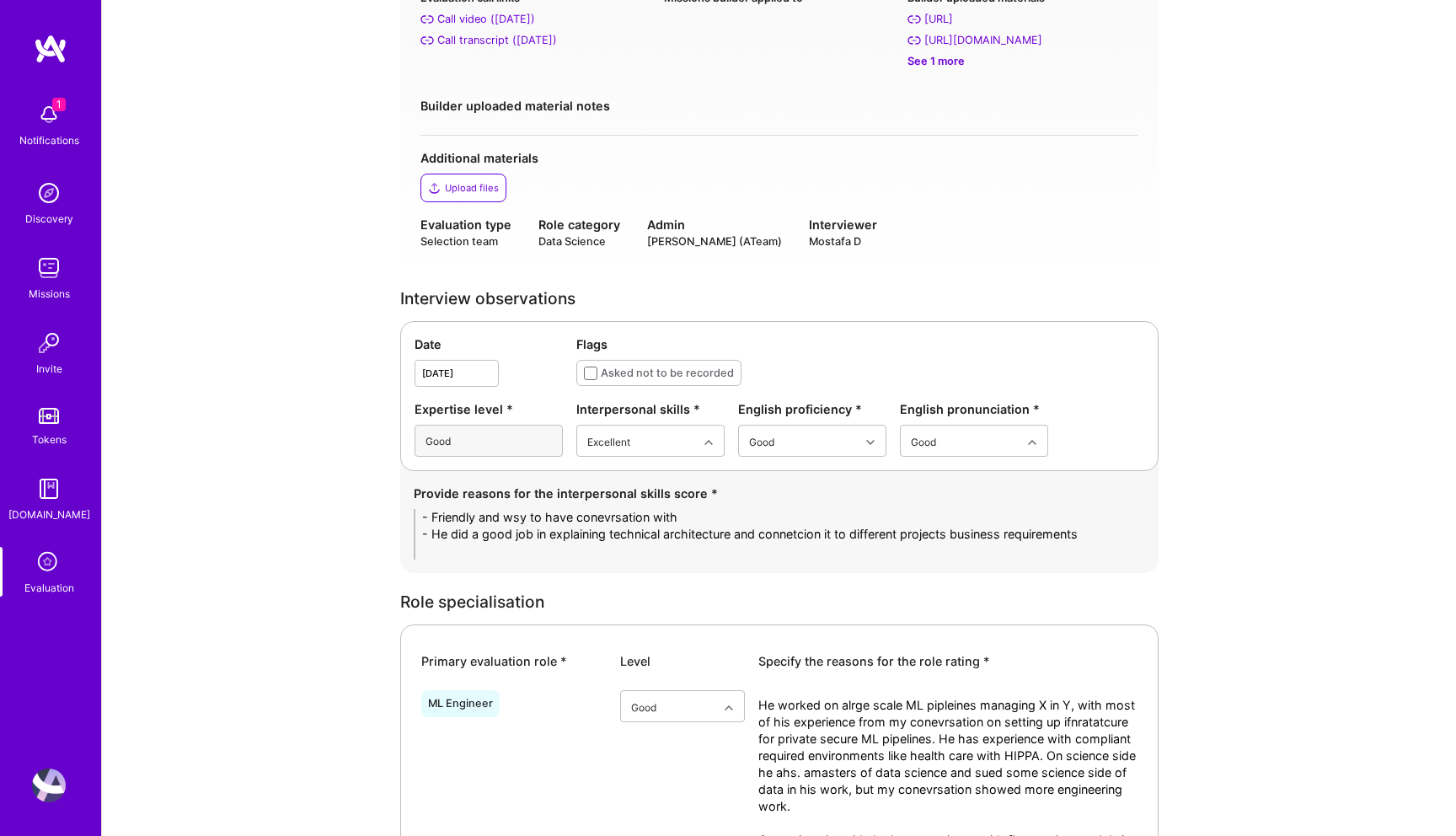
scroll to position [255, 0]
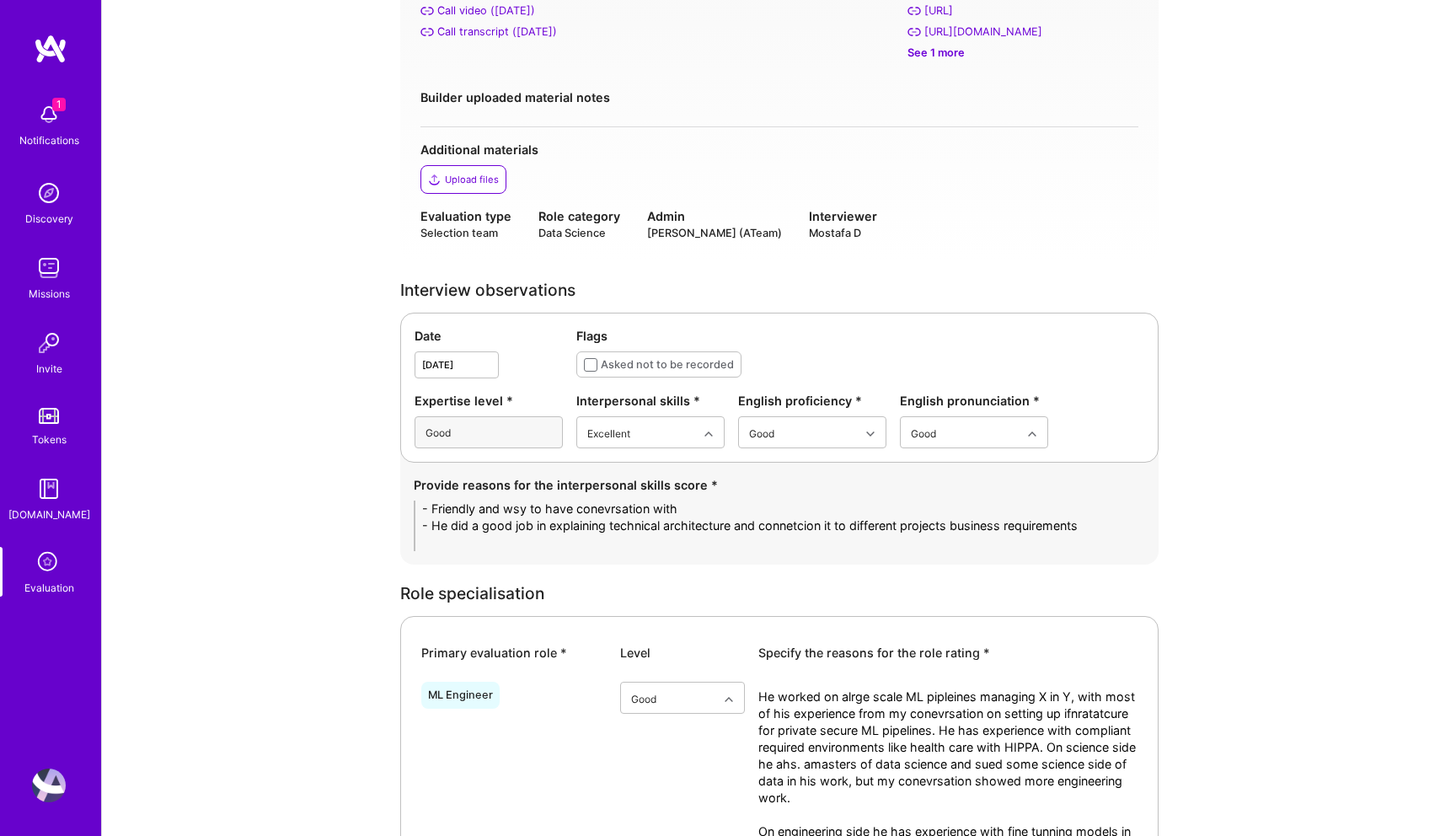
type textarea "He has hands one xperience on ML enginenering proejcts like fine tunning models…"
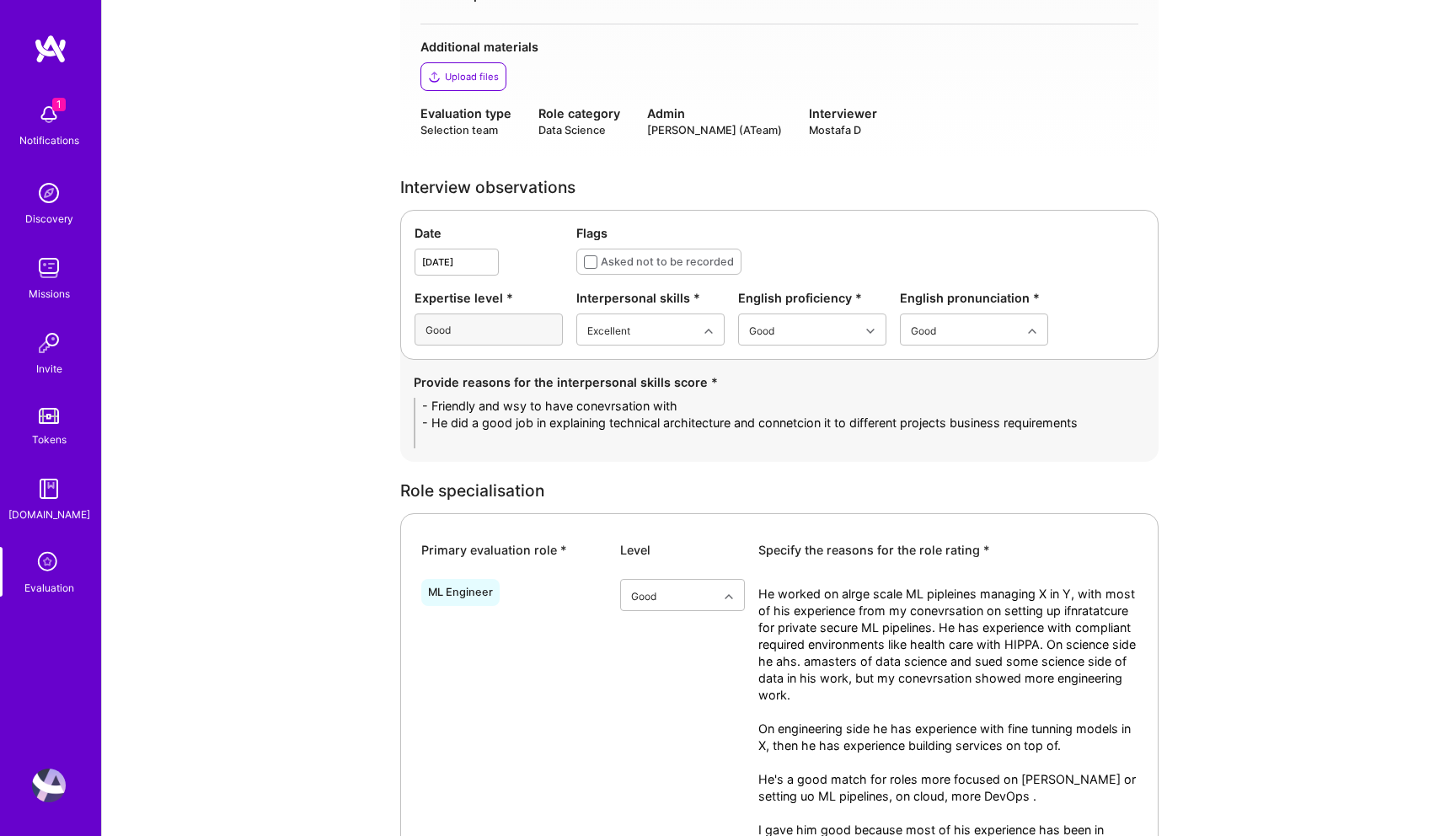
scroll to position [327, 0]
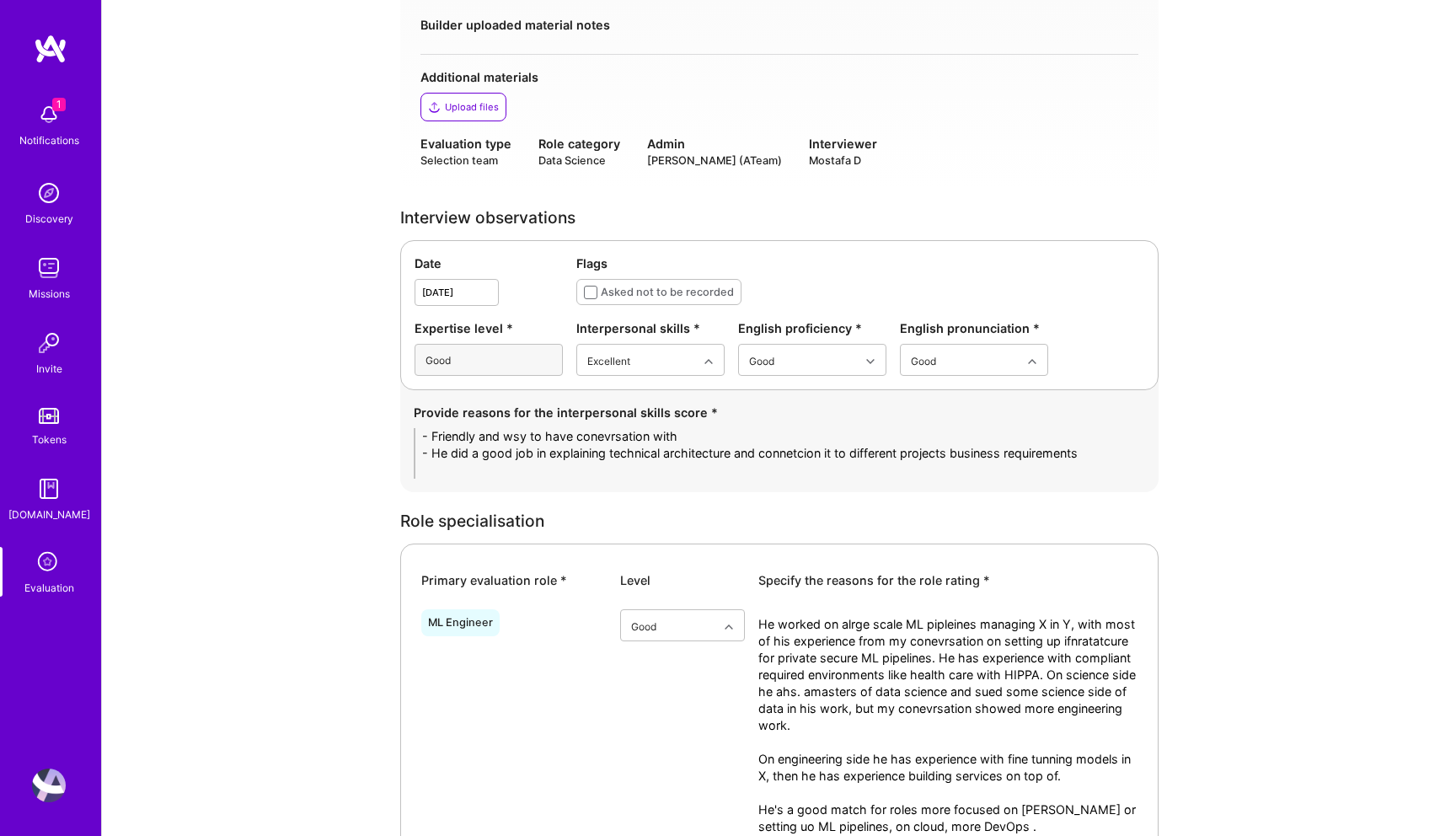
drag, startPoint x: 1088, startPoint y: 457, endPoint x: 421, endPoint y: 417, distance: 668.2
click at [421, 417] on div "Provide reasons for the interpersonal skills score * - Friendly and wsy to have…" at bounding box center [780, 441] width 731 height 75
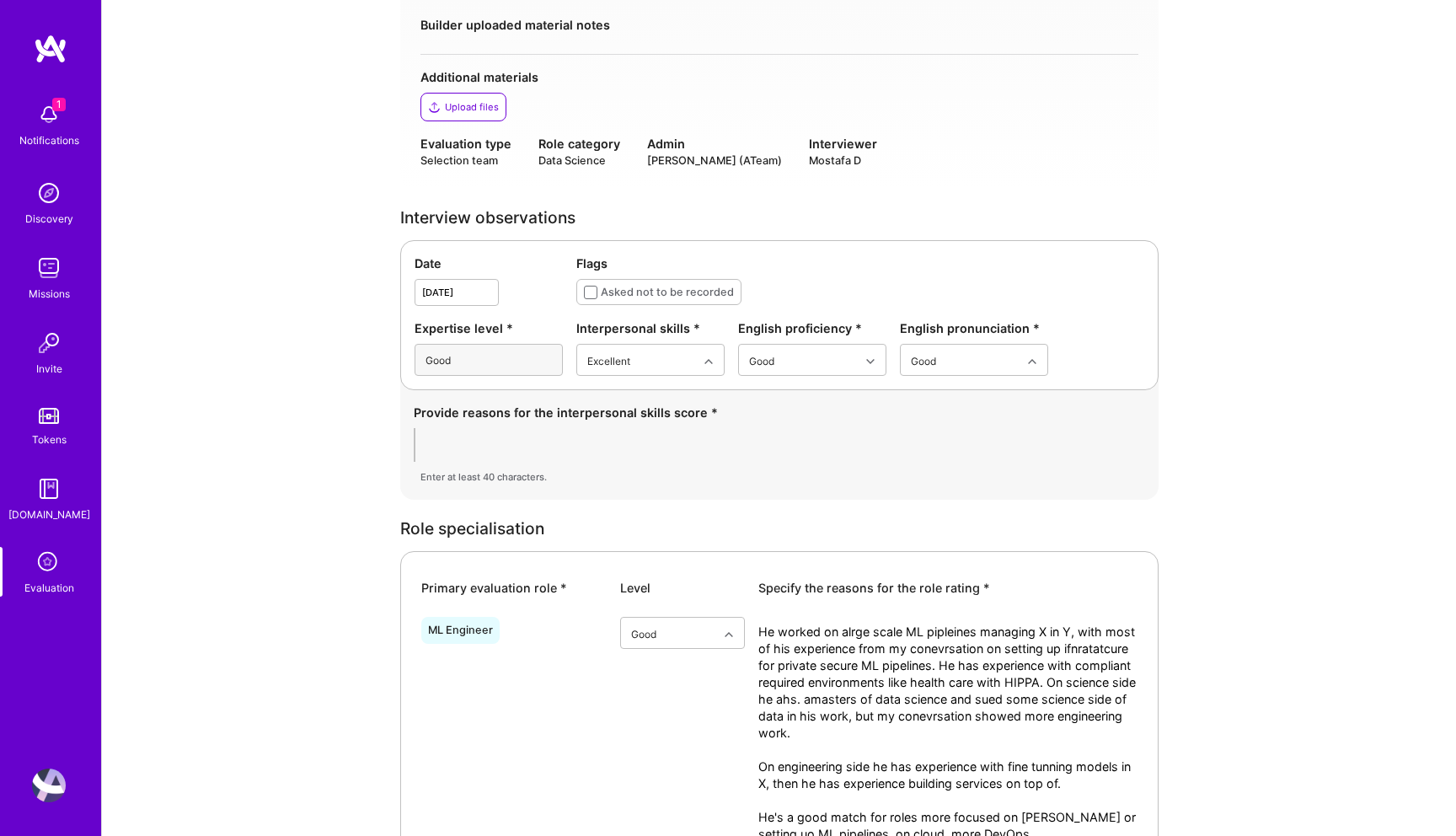
paste textarea "• Friendly and easy to have a conversation with; came across approachable and c…"
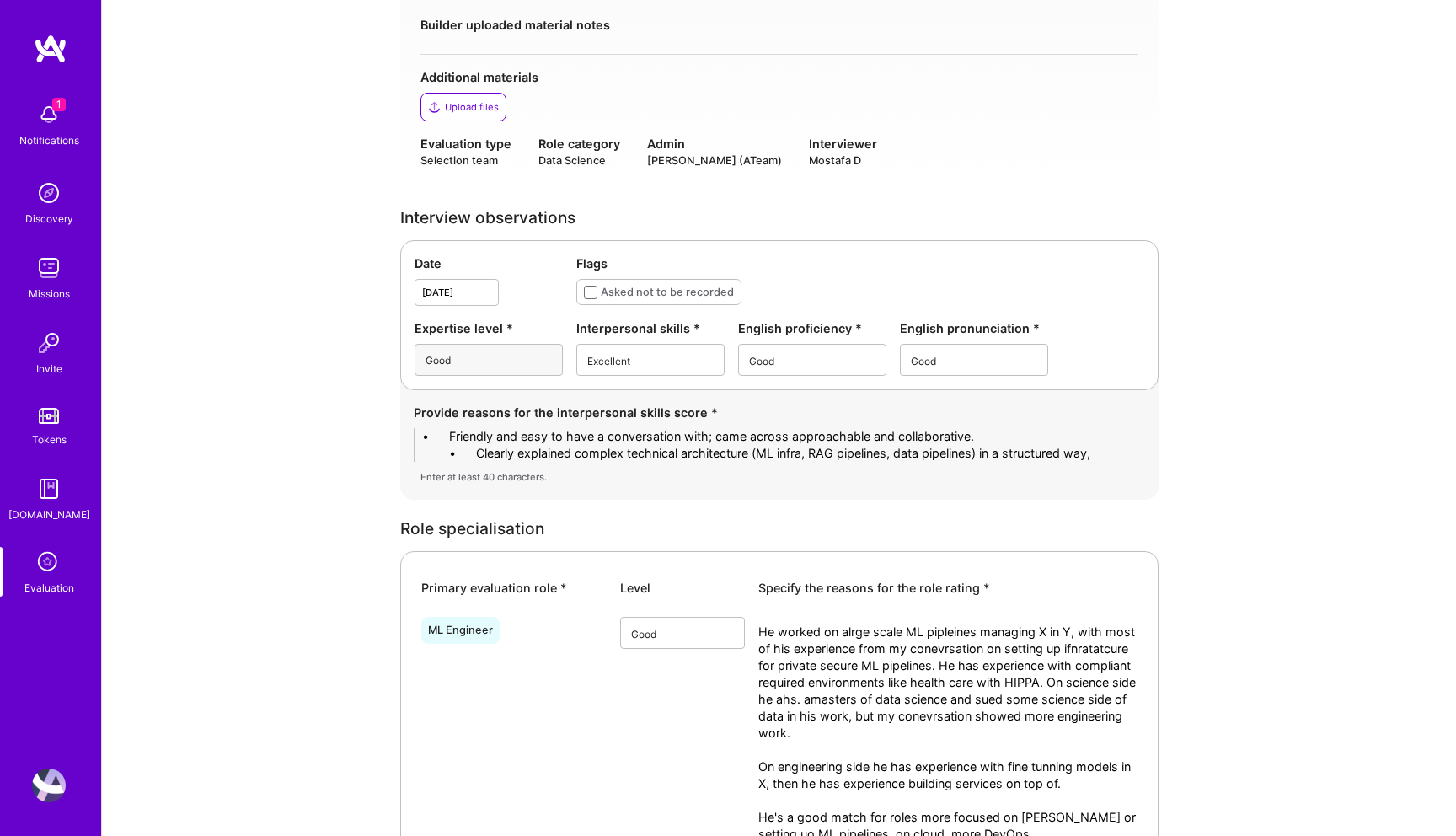
scroll to position [0, 0]
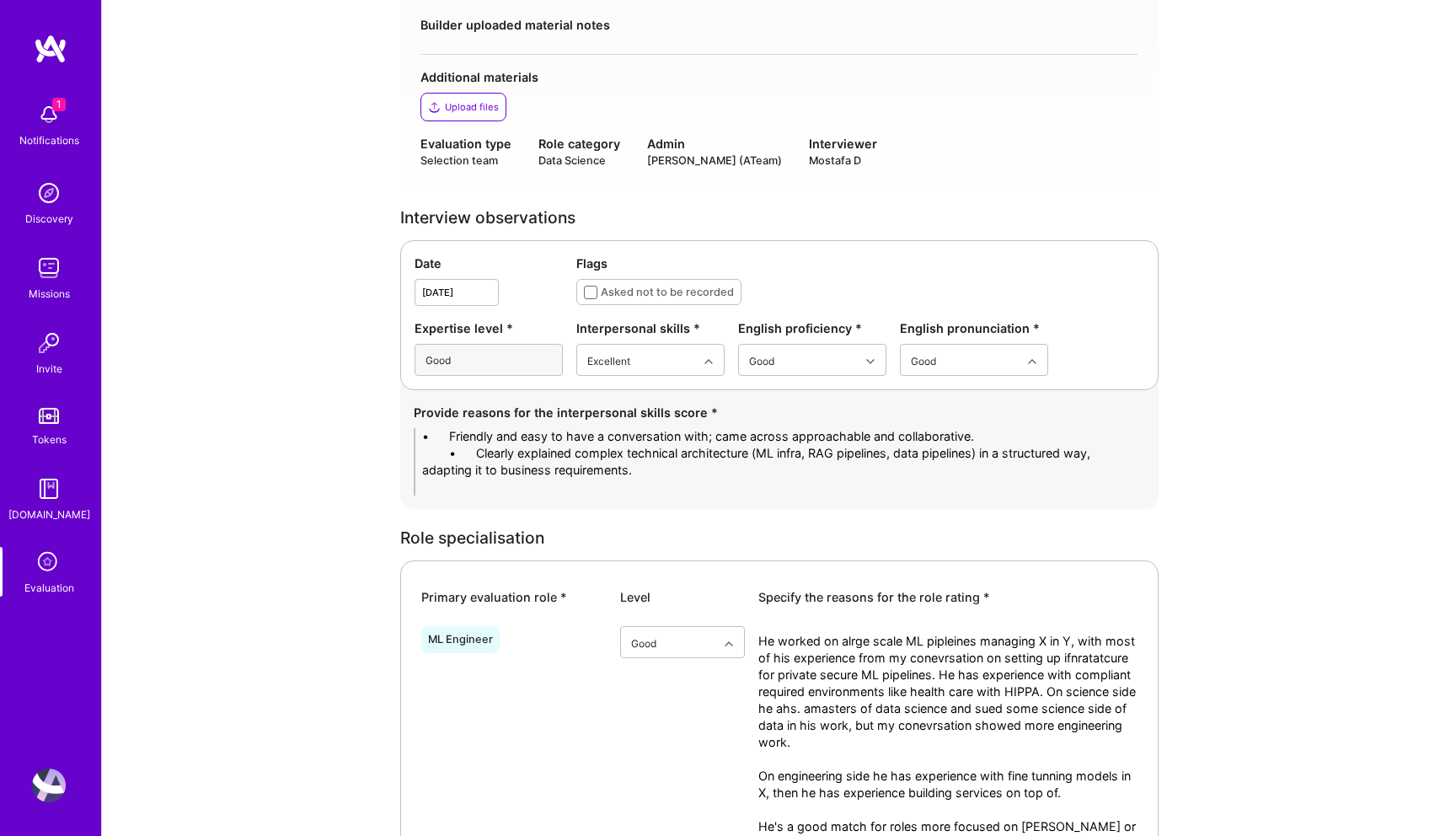
drag, startPoint x: 478, startPoint y: 434, endPoint x: 291, endPoint y: 434, distance: 187.0
drag, startPoint x: 474, startPoint y: 451, endPoint x: 321, endPoint y: 451, distance: 153.0
drag, startPoint x: 1053, startPoint y: 452, endPoint x: 1108, endPoint y: 498, distance: 71.7
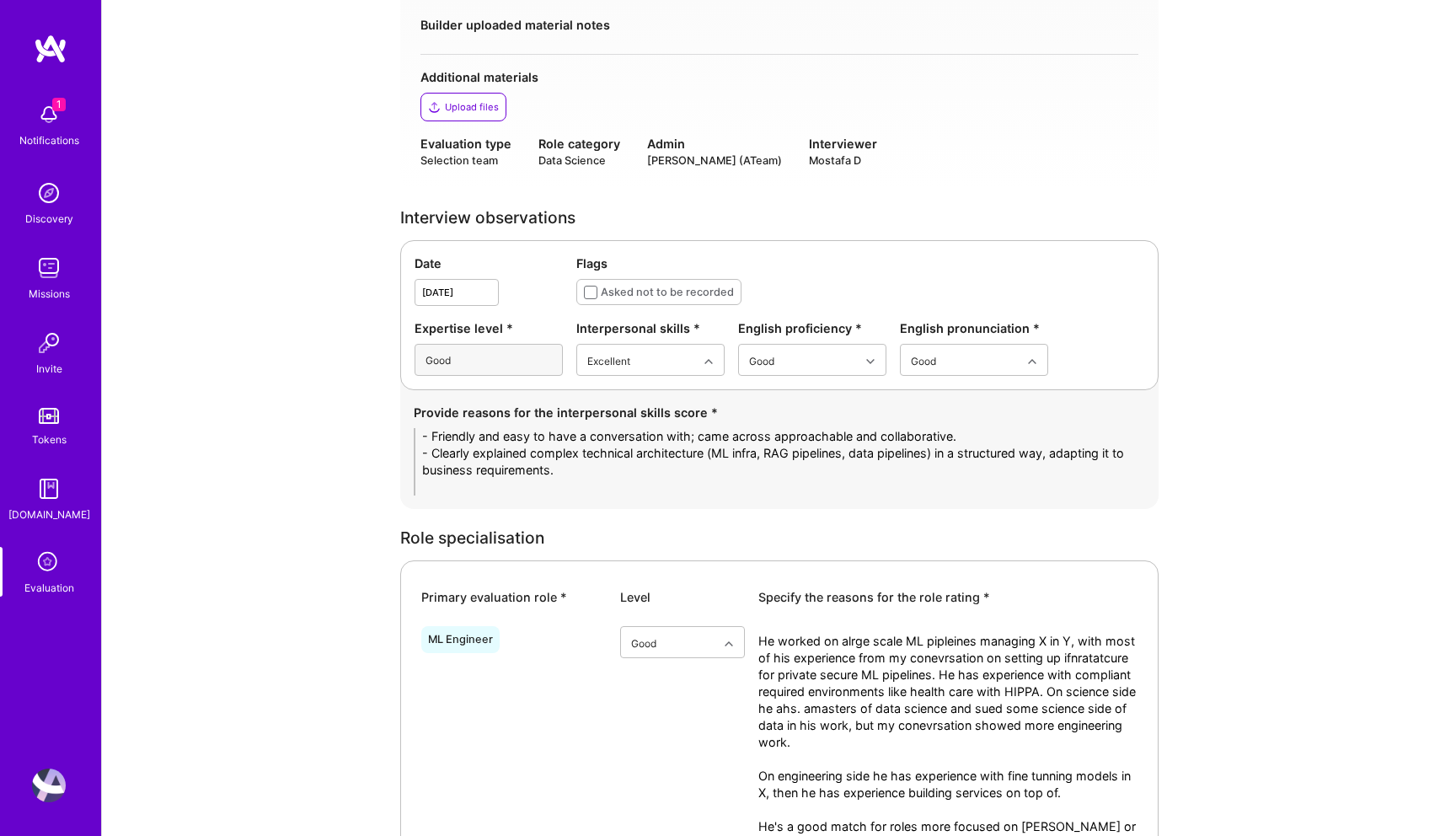
click at [1108, 498] on div "Provide reasons for the interpersonal skills score * - Friendly and easy to hav…" at bounding box center [780, 449] width 758 height 119
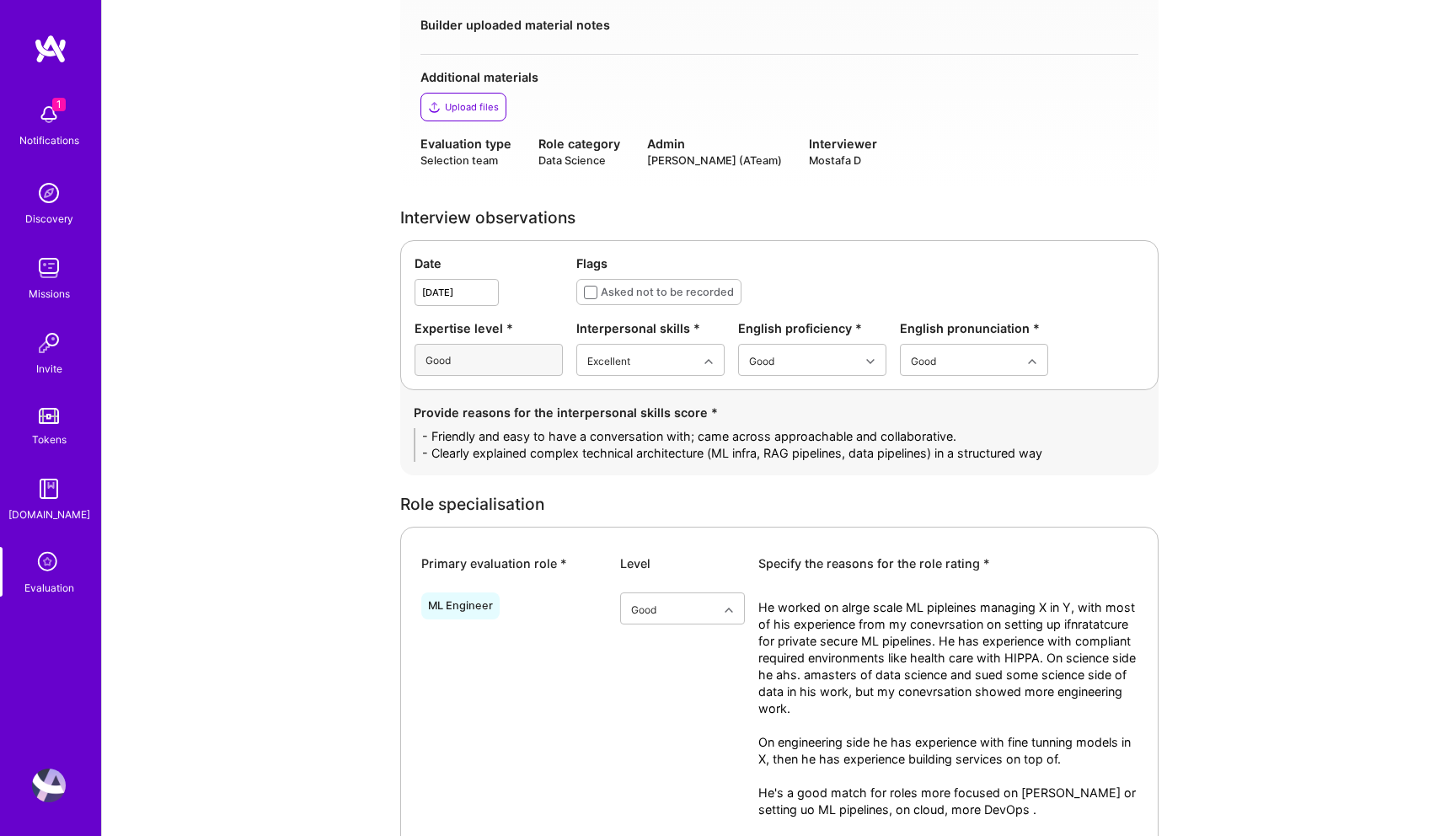
type textarea "- Friendly and easy to have a conversation with; came across approachable and c…"
click at [804, 687] on textarea "He worked on alrge scale ML pipleines managing X in Y, with most of his experie…" at bounding box center [948, 734] width 379 height 269
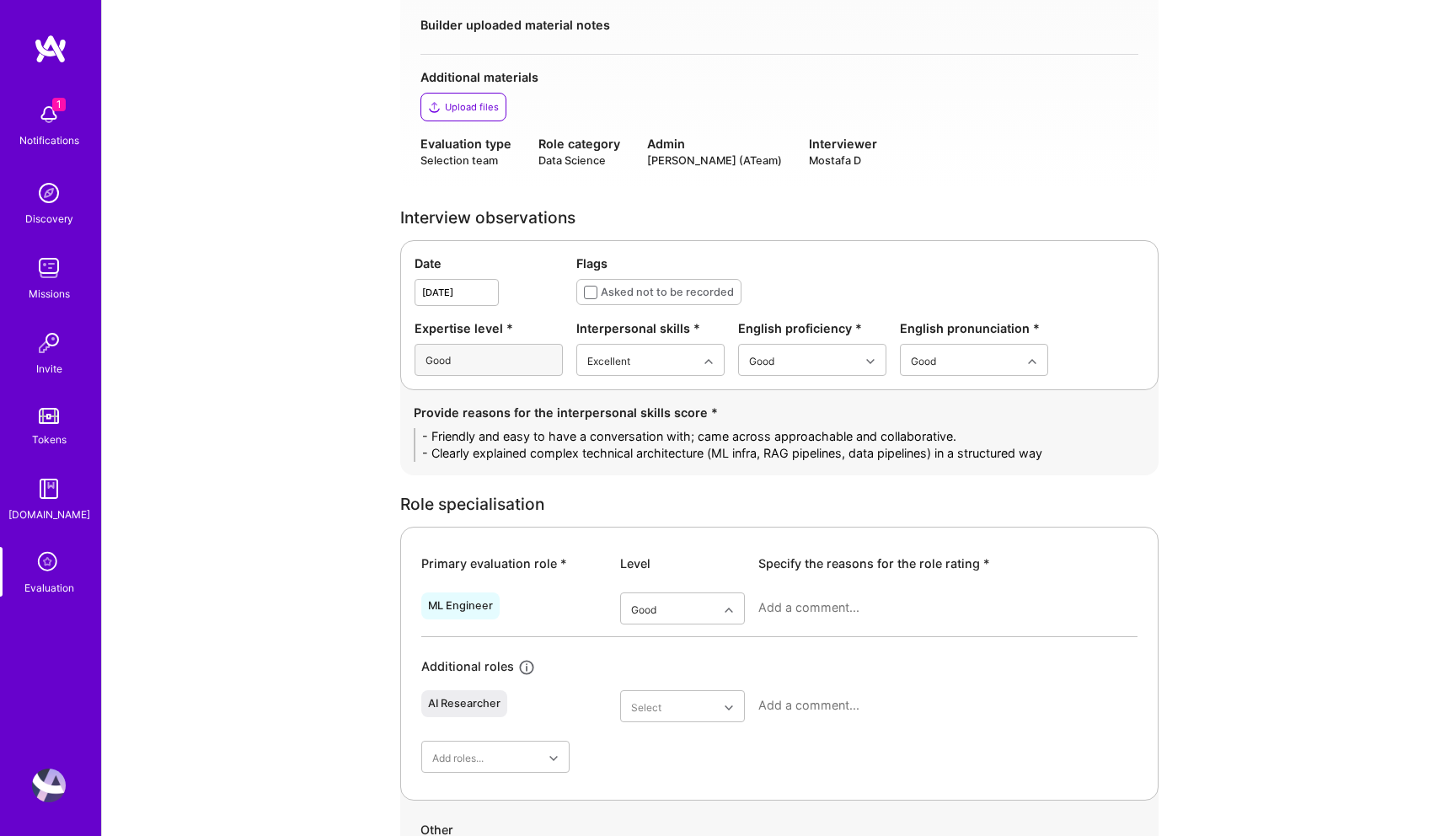
paste textarea "He has strong experience setting up and running ML pipelines in sports analytic…"
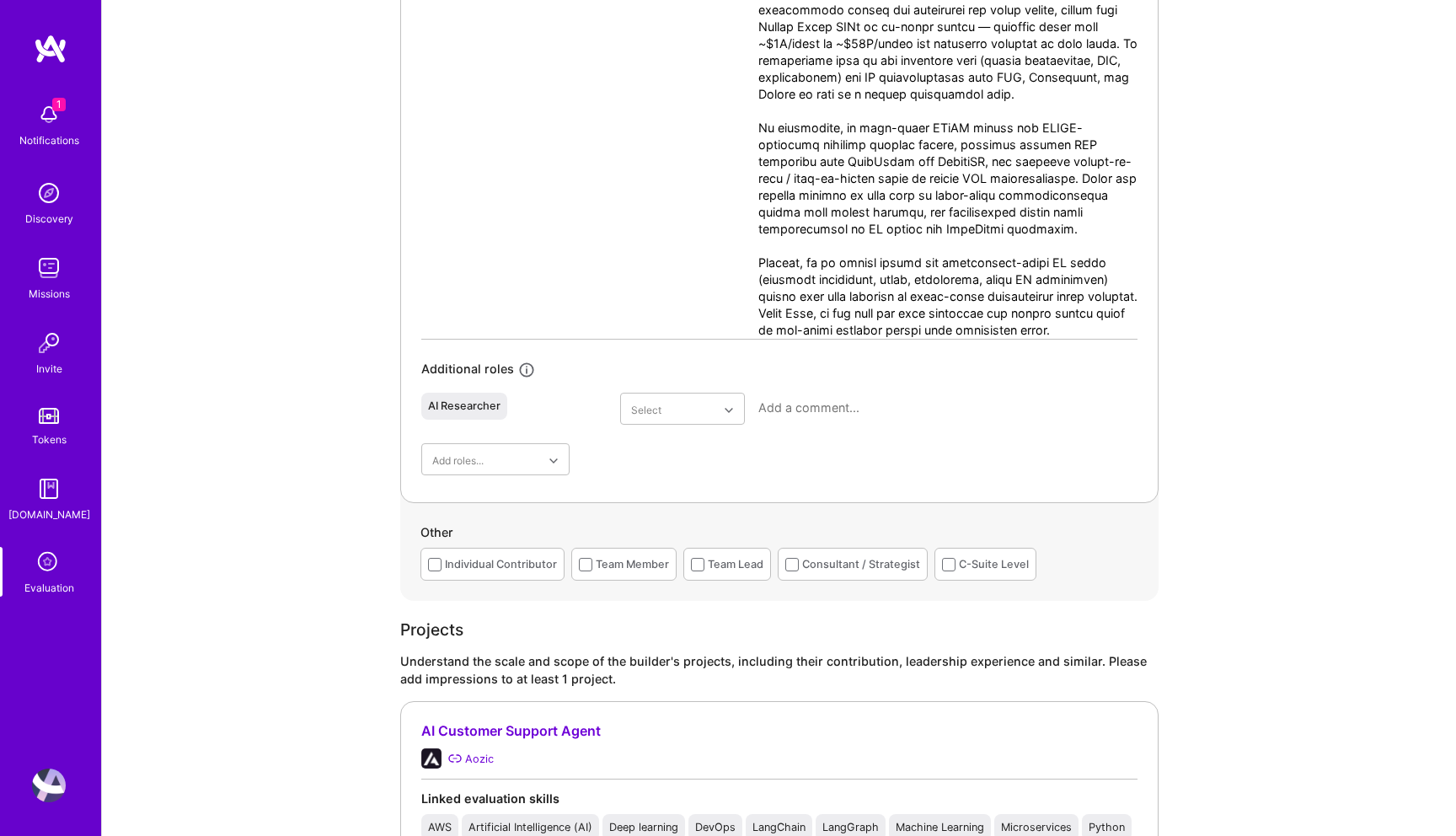
scroll to position [780, 0]
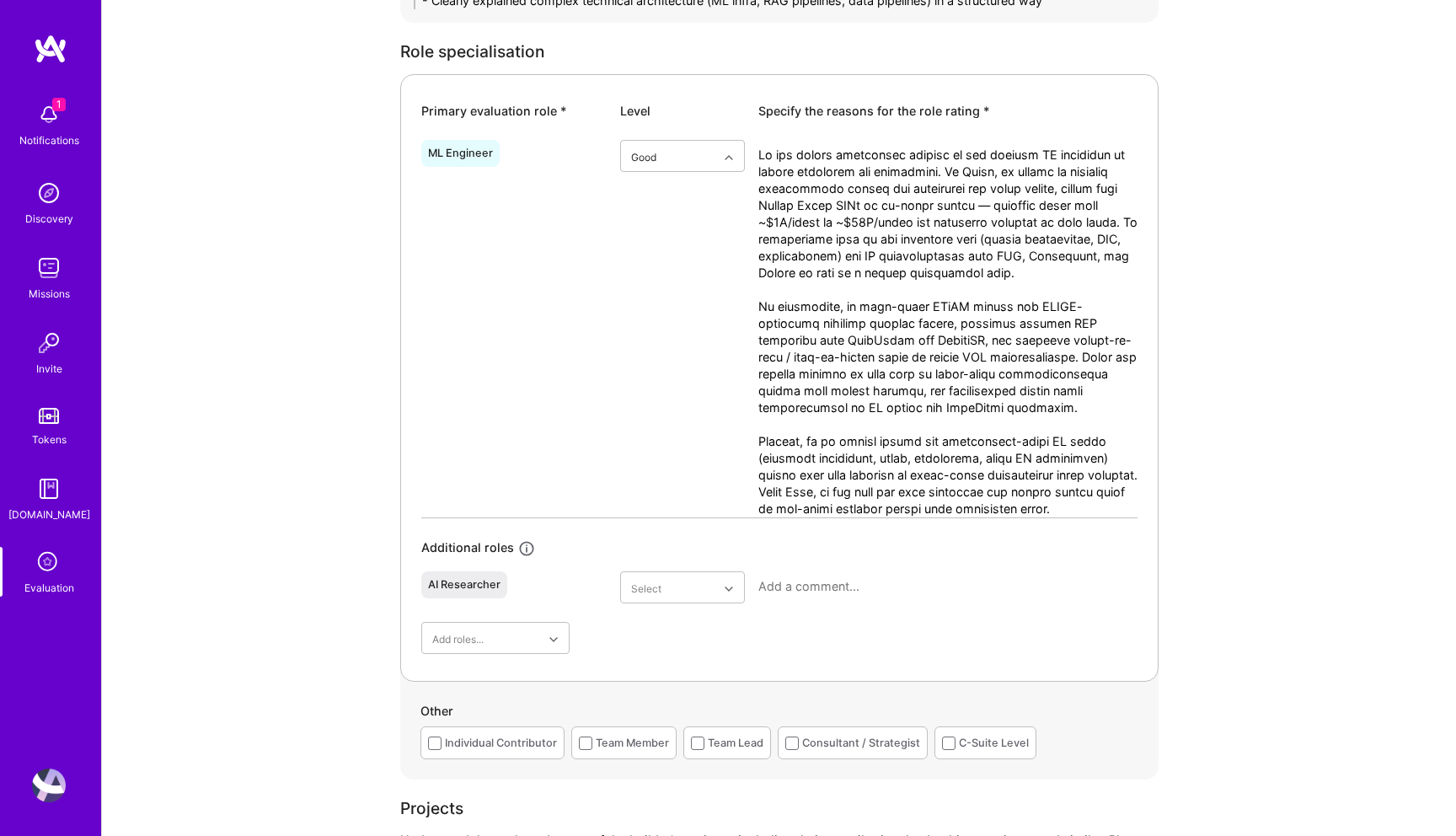
type textarea "He has strong experience setting up and running ML pipelines in sports analytic…"
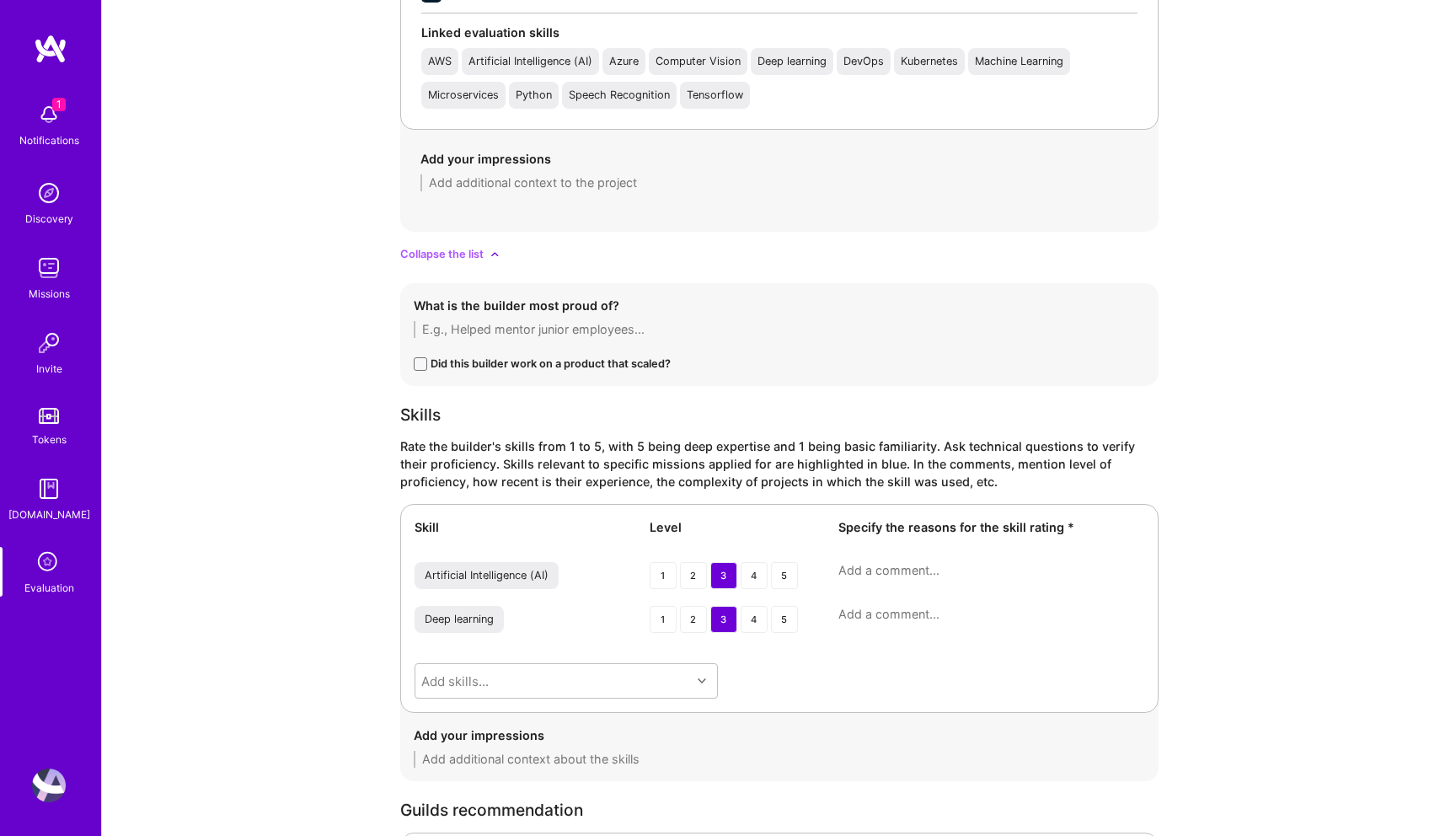
scroll to position [3007, 0]
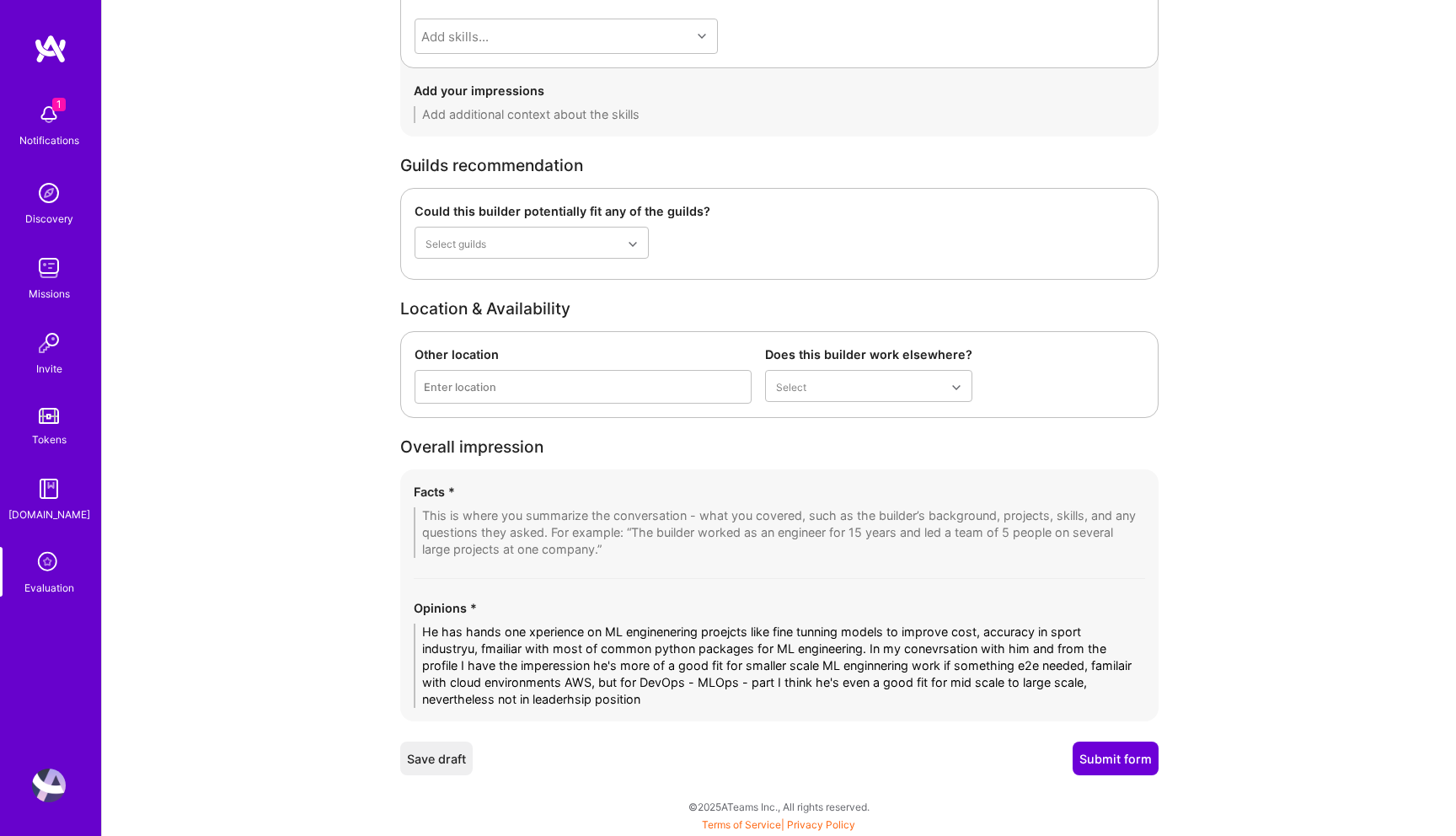
click at [637, 773] on div "Save draft Submit form" at bounding box center [780, 758] width 758 height 34
click at [611, 700] on textarea "He has hands one xperience on ML enginenering proejcts like fine tunning models…" at bounding box center [780, 665] width 731 height 84
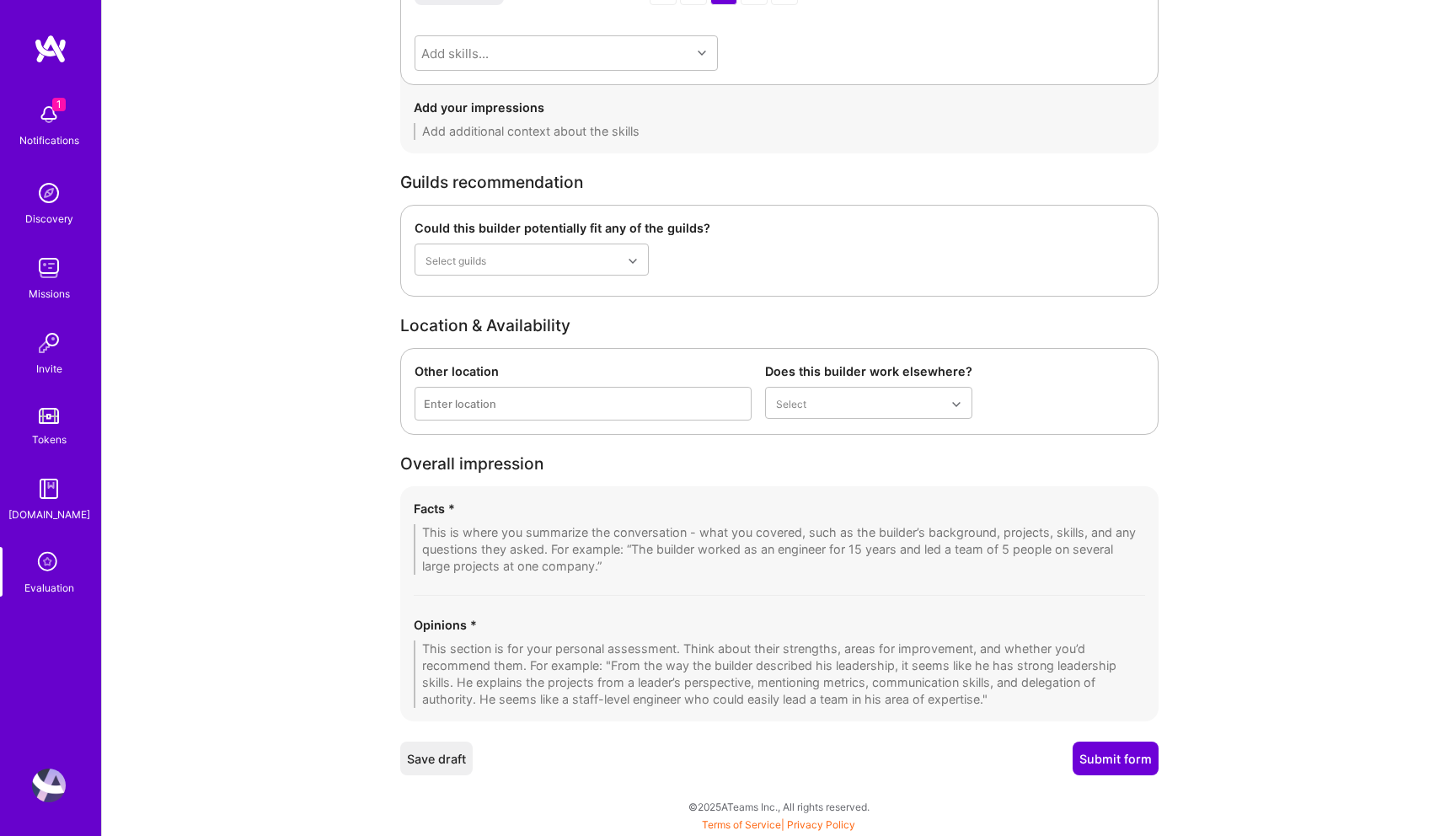
scroll to position [2990, 0]
paste textarea "He has solid hands-on experience in ML engineering projects, particularly fine-…"
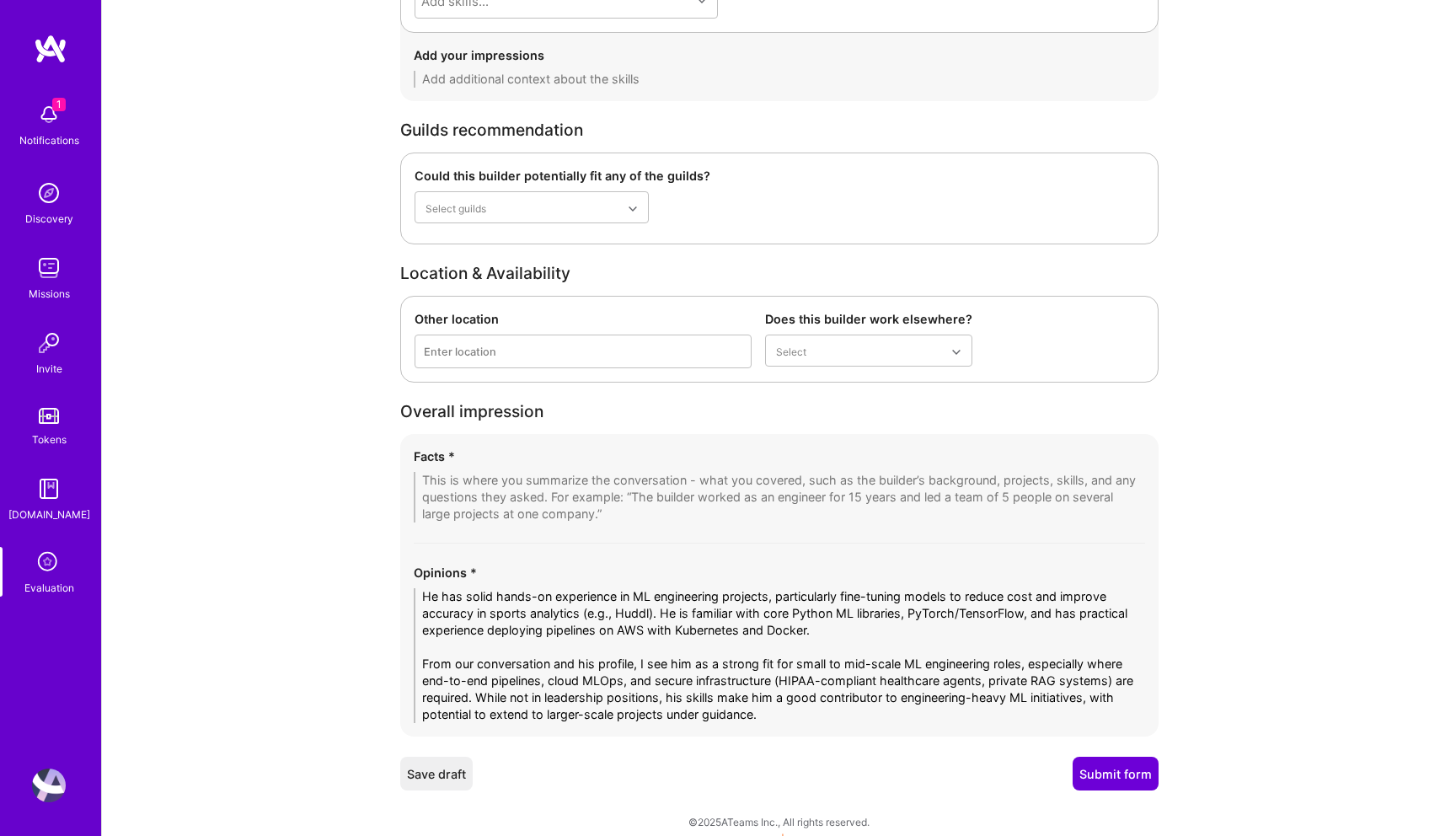
scroll to position [3057, 0]
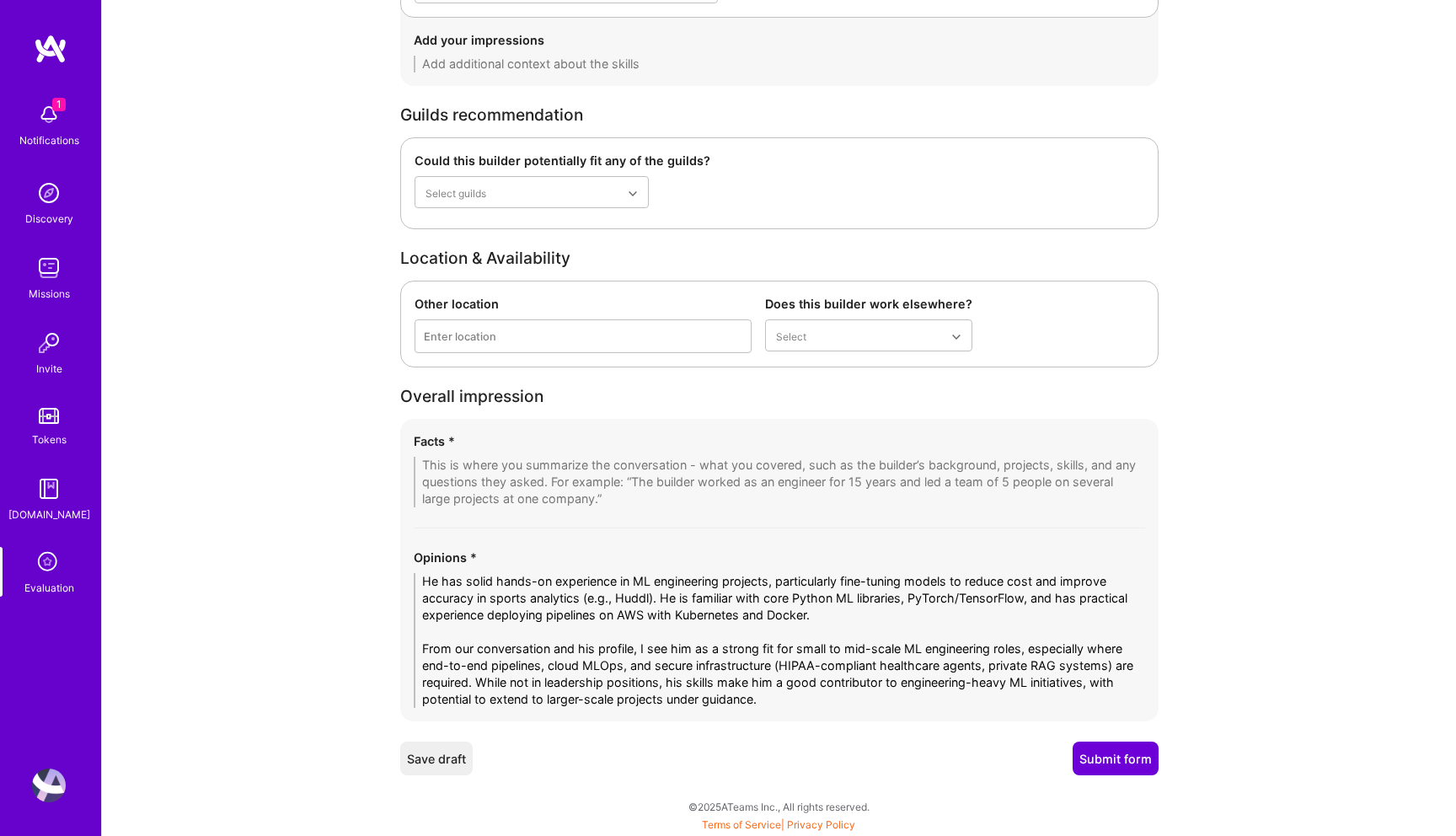
click at [480, 585] on textarea "He has solid hands-on experience in ML engineering projects, particularly fine-…" at bounding box center [780, 641] width 731 height 135
click at [792, 584] on textarea "He has good hands-on experience in ML engineering projects, particularly fine-t…" at bounding box center [780, 641] width 731 height 135
click at [811, 700] on textarea "He has good hands-on experience in ML engineering projects, for instance fine-t…" at bounding box center [780, 641] width 731 height 135
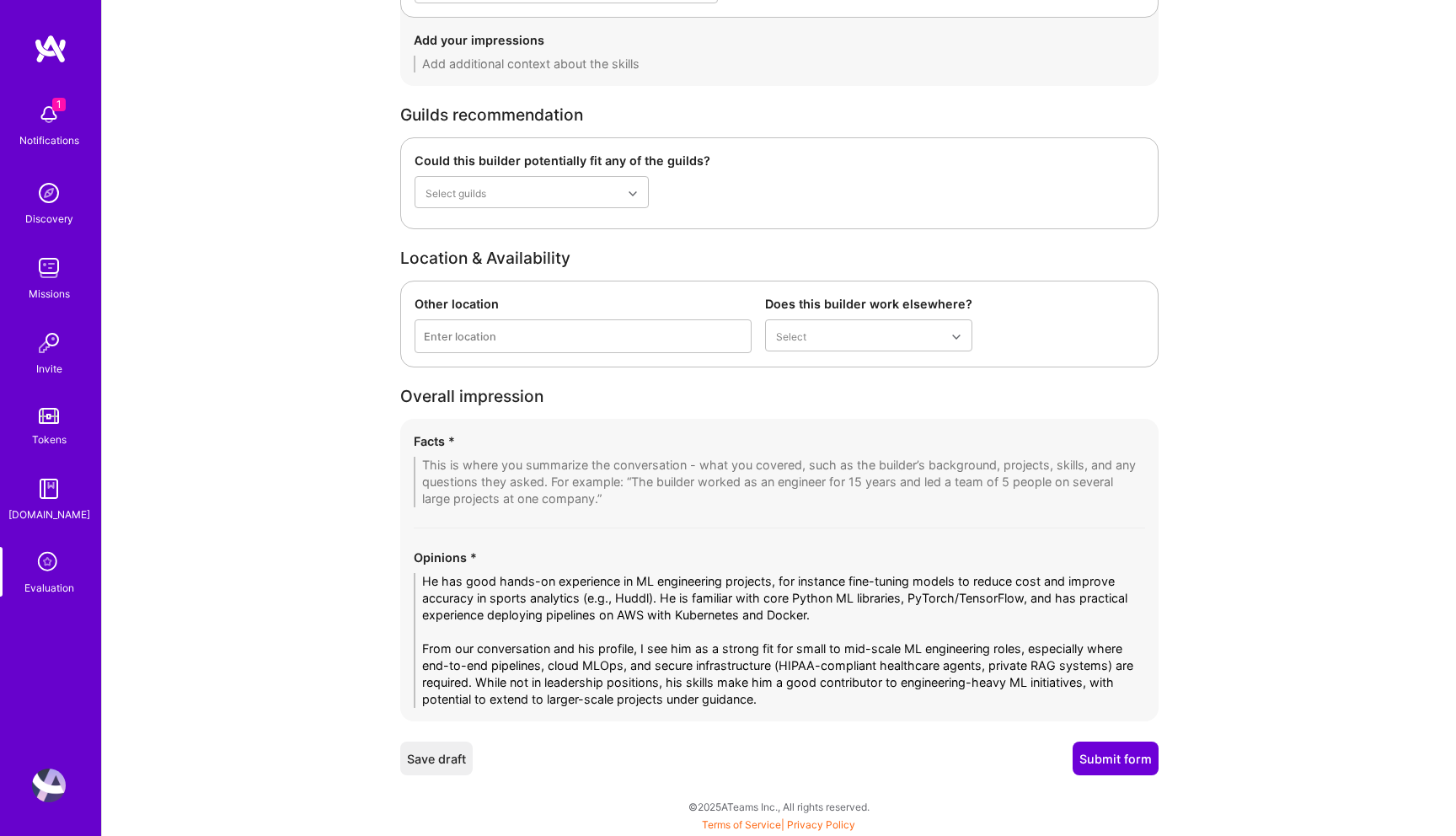
type textarea "He has good hands-on experience in ML engineering projects, for instance fine-t…"
click at [457, 467] on textarea at bounding box center [780, 482] width 731 height 50
paste textarea "1. Sports Analytics (Huddl): Replaced Google Cloud activity recognition APIs wi…"
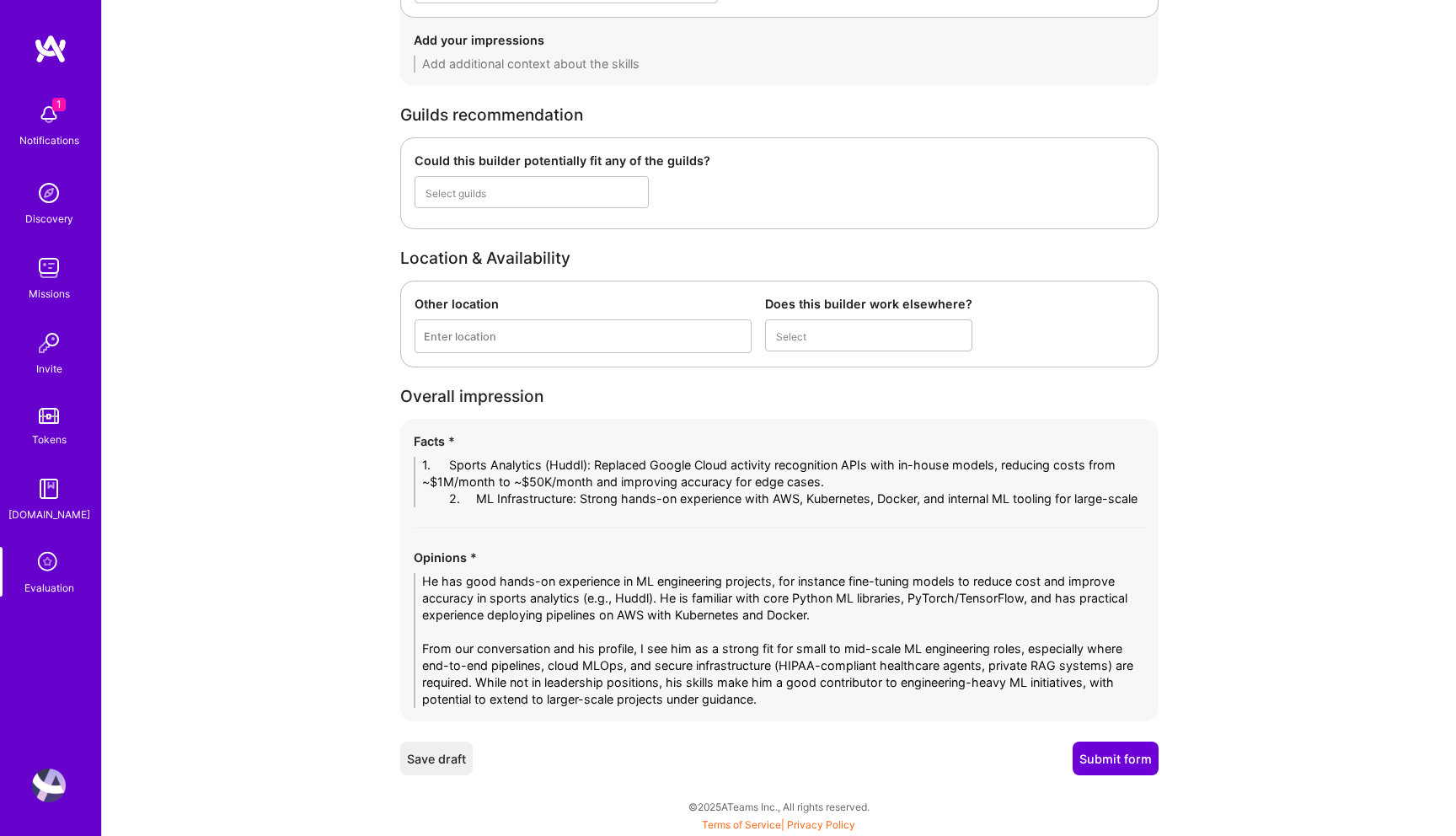
scroll to position [0, 0]
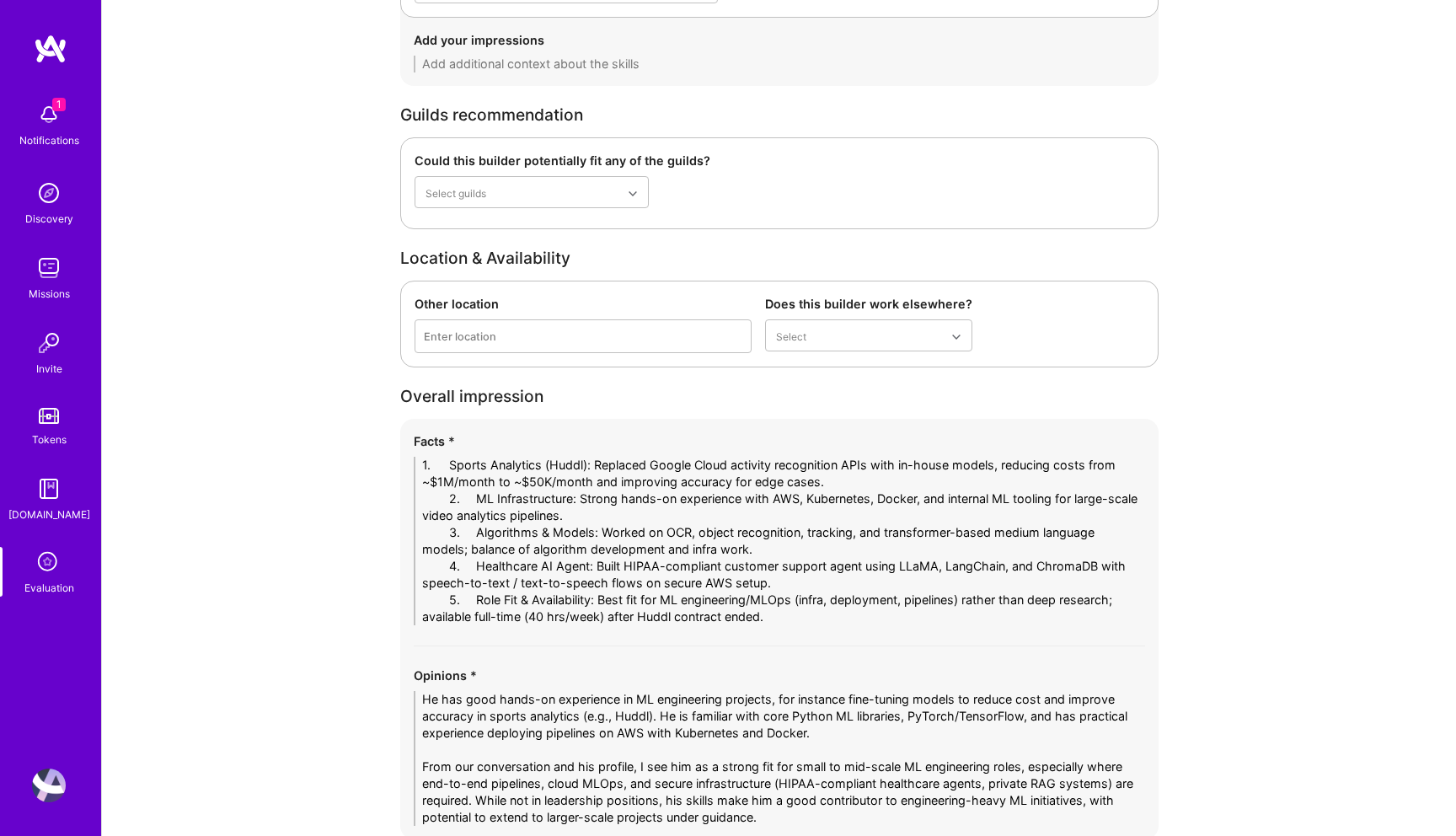
drag, startPoint x: 465, startPoint y: 464, endPoint x: 344, endPoint y: 464, distance: 121.0
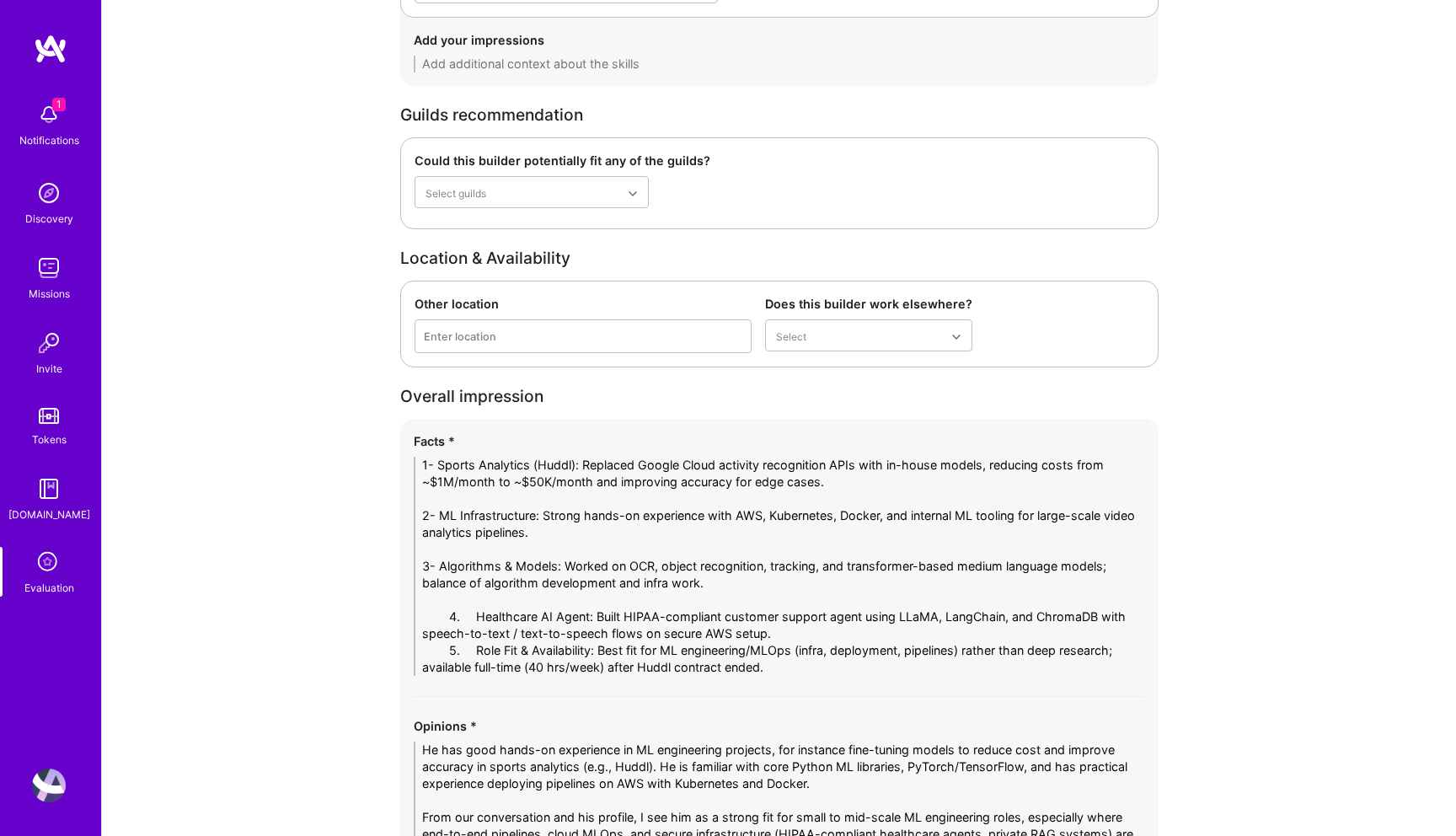
scroll to position [3184, 0]
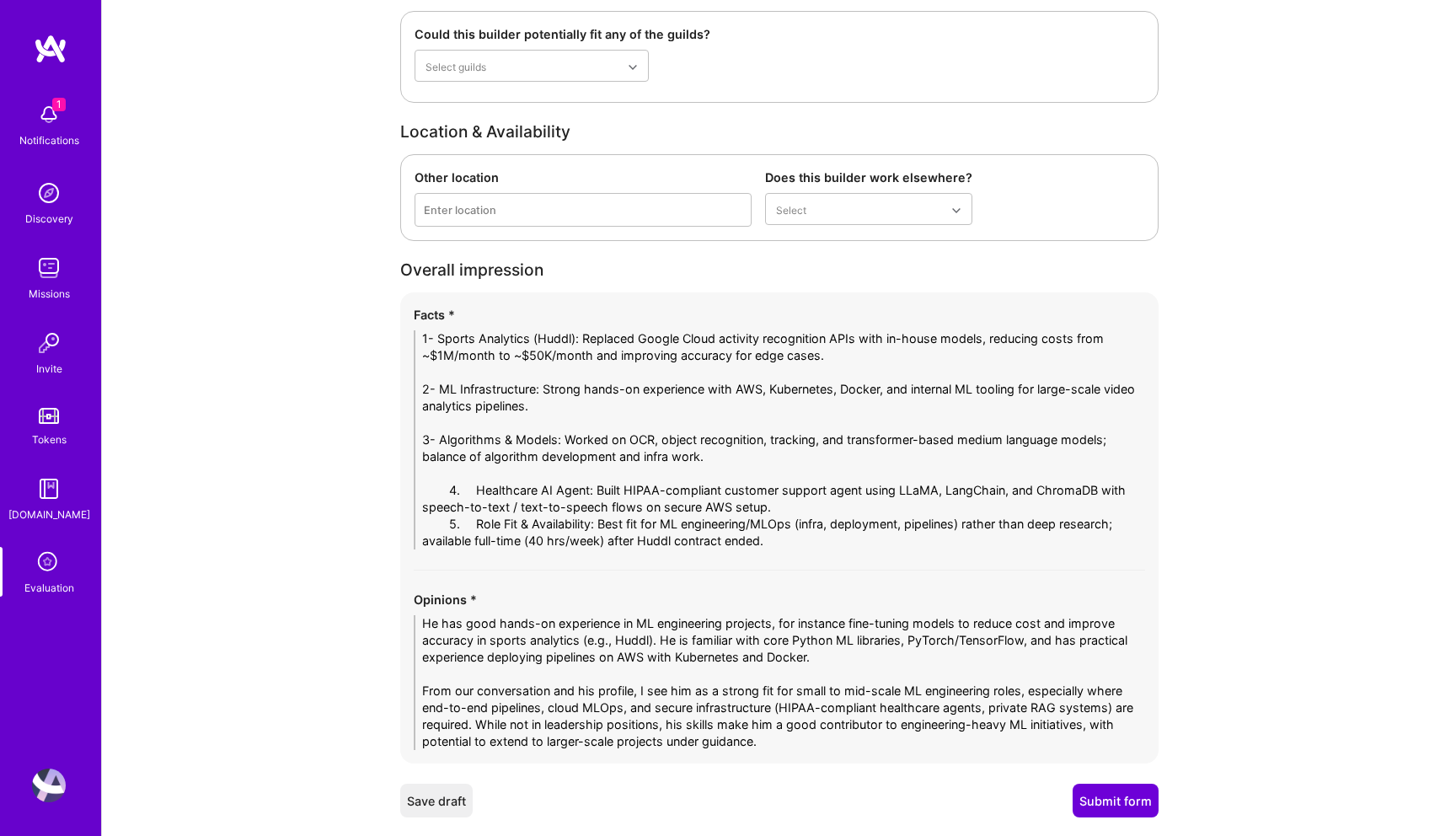
drag, startPoint x: 477, startPoint y: 493, endPoint x: 370, endPoint y: 492, distance: 107.0
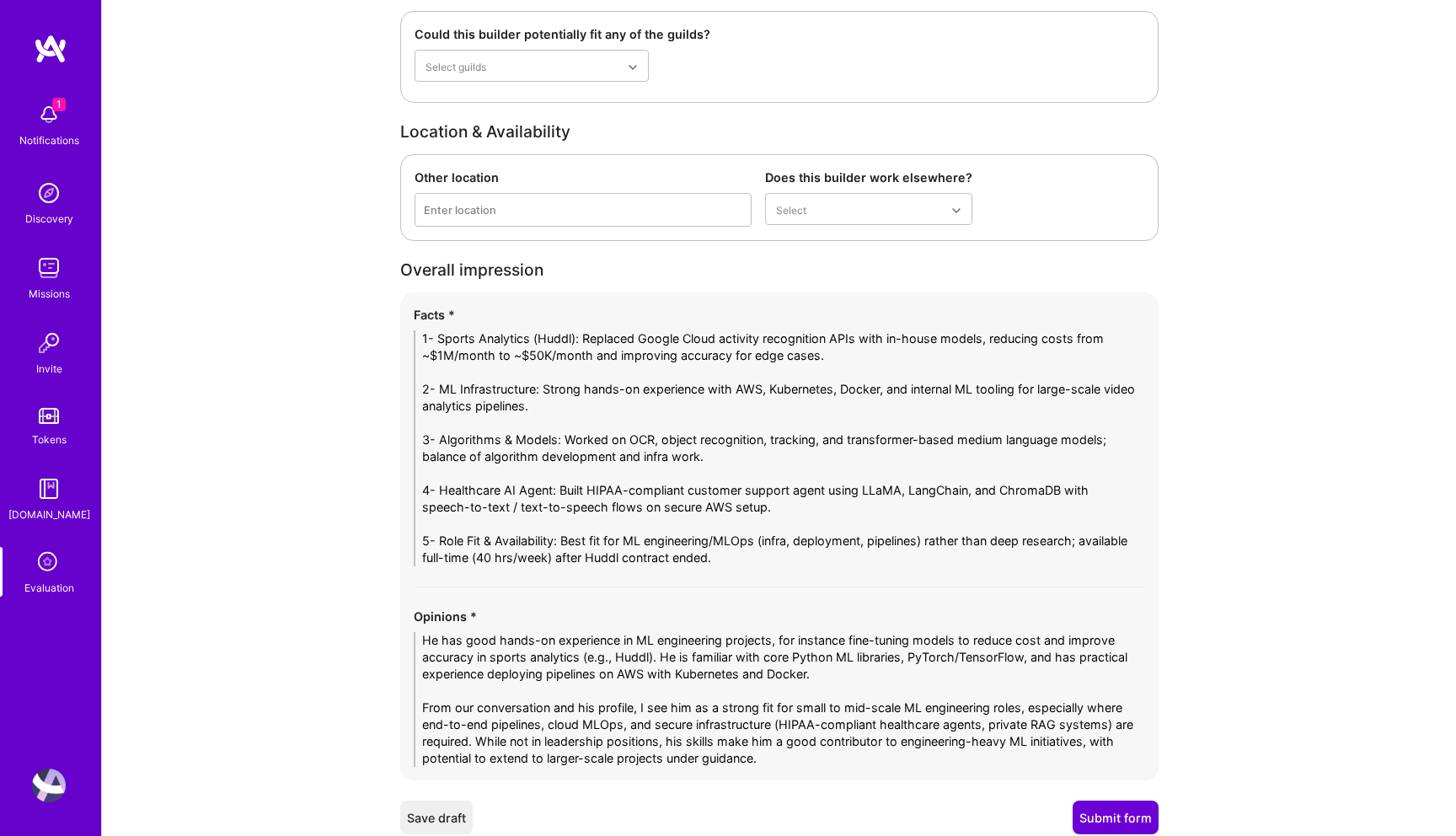
click at [809, 507] on textarea "1- Sports Analytics (Huddl): Replaced Google Cloud activity recognition APIs wi…" at bounding box center [780, 448] width 731 height 236
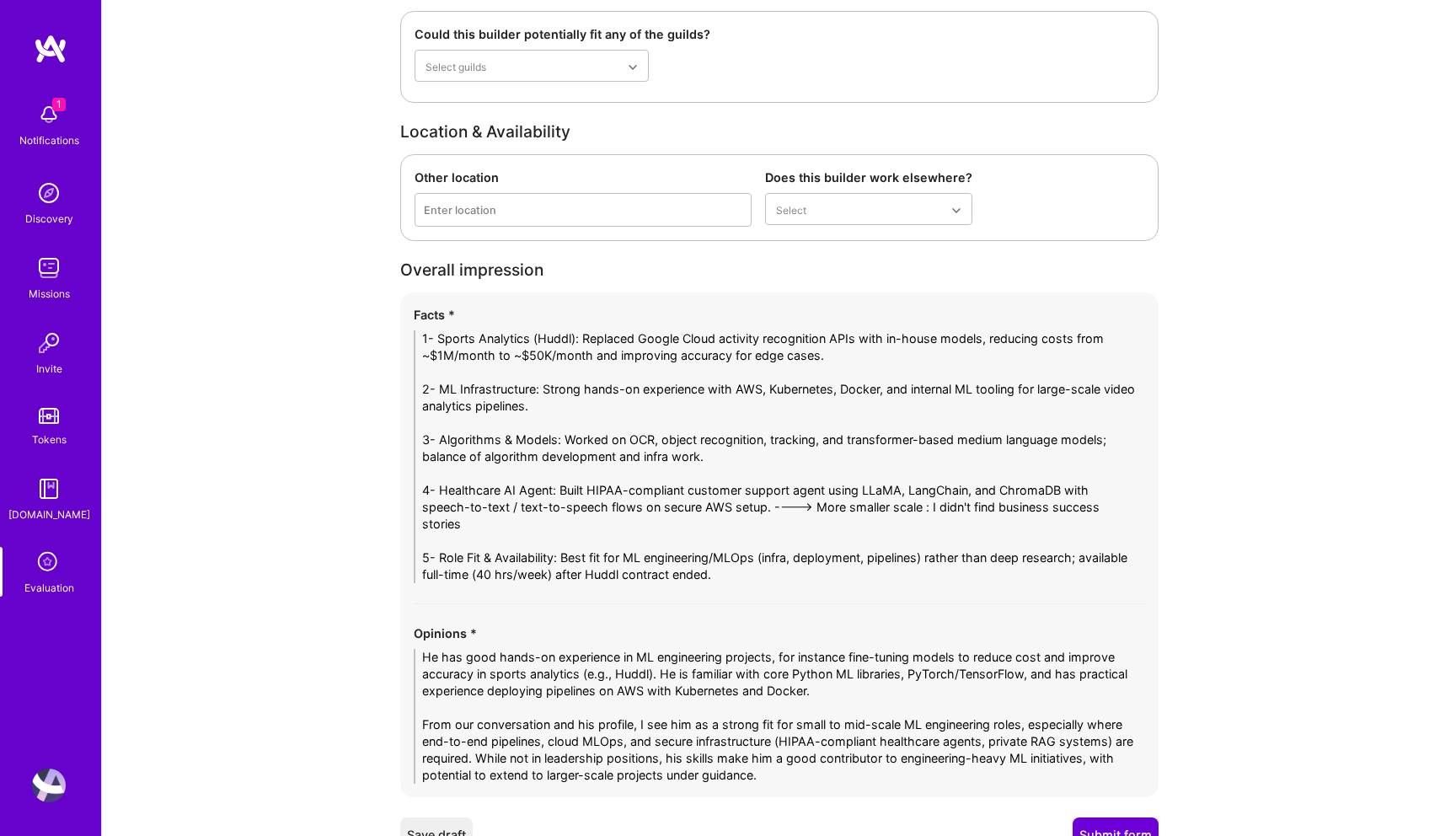
click at [726, 458] on textarea "1- Sports Analytics (Huddl): Replaced Google Cloud activity recognition APIs wi…" at bounding box center [780, 457] width 731 height 253
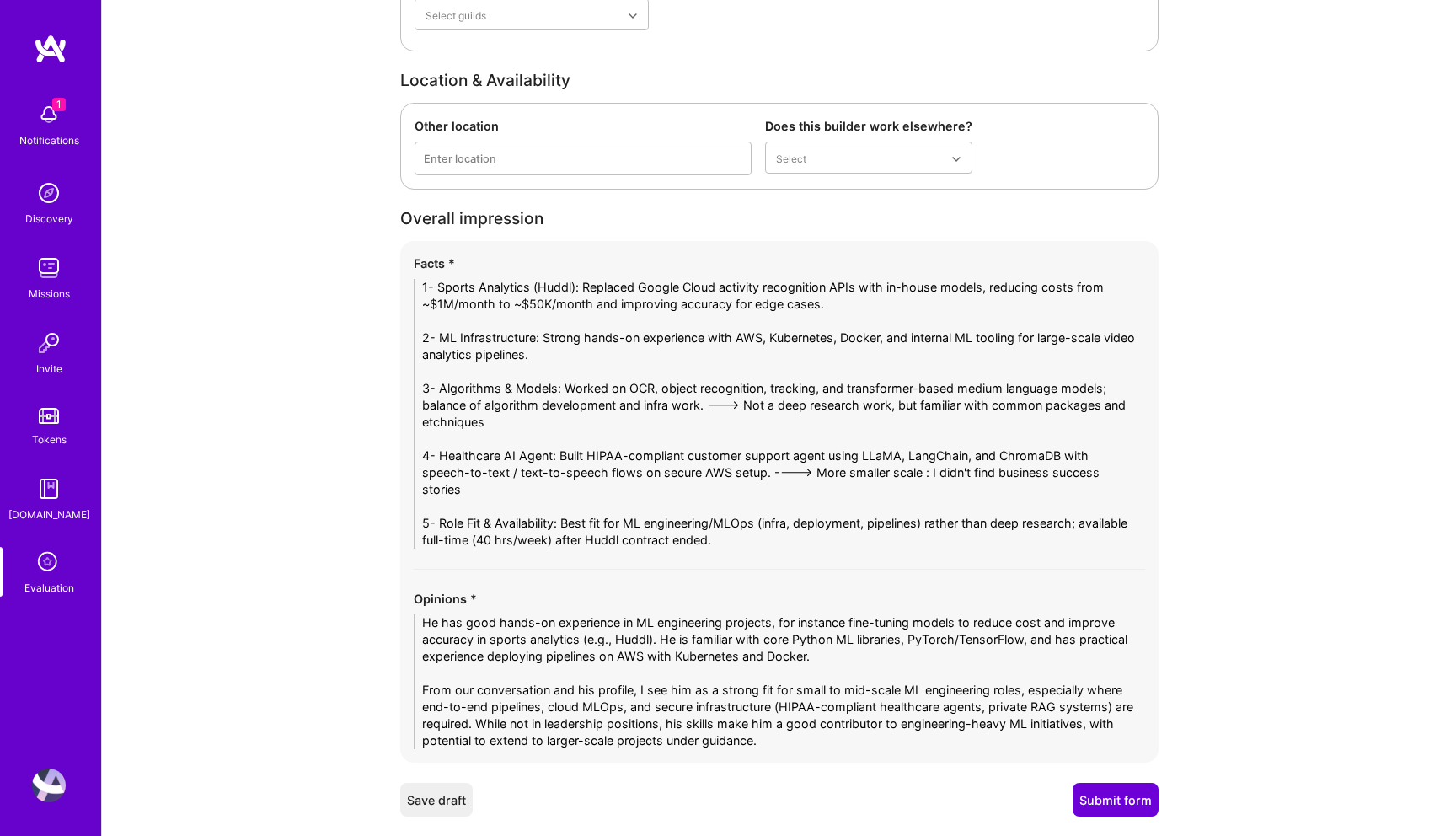
scroll to position [3268, 0]
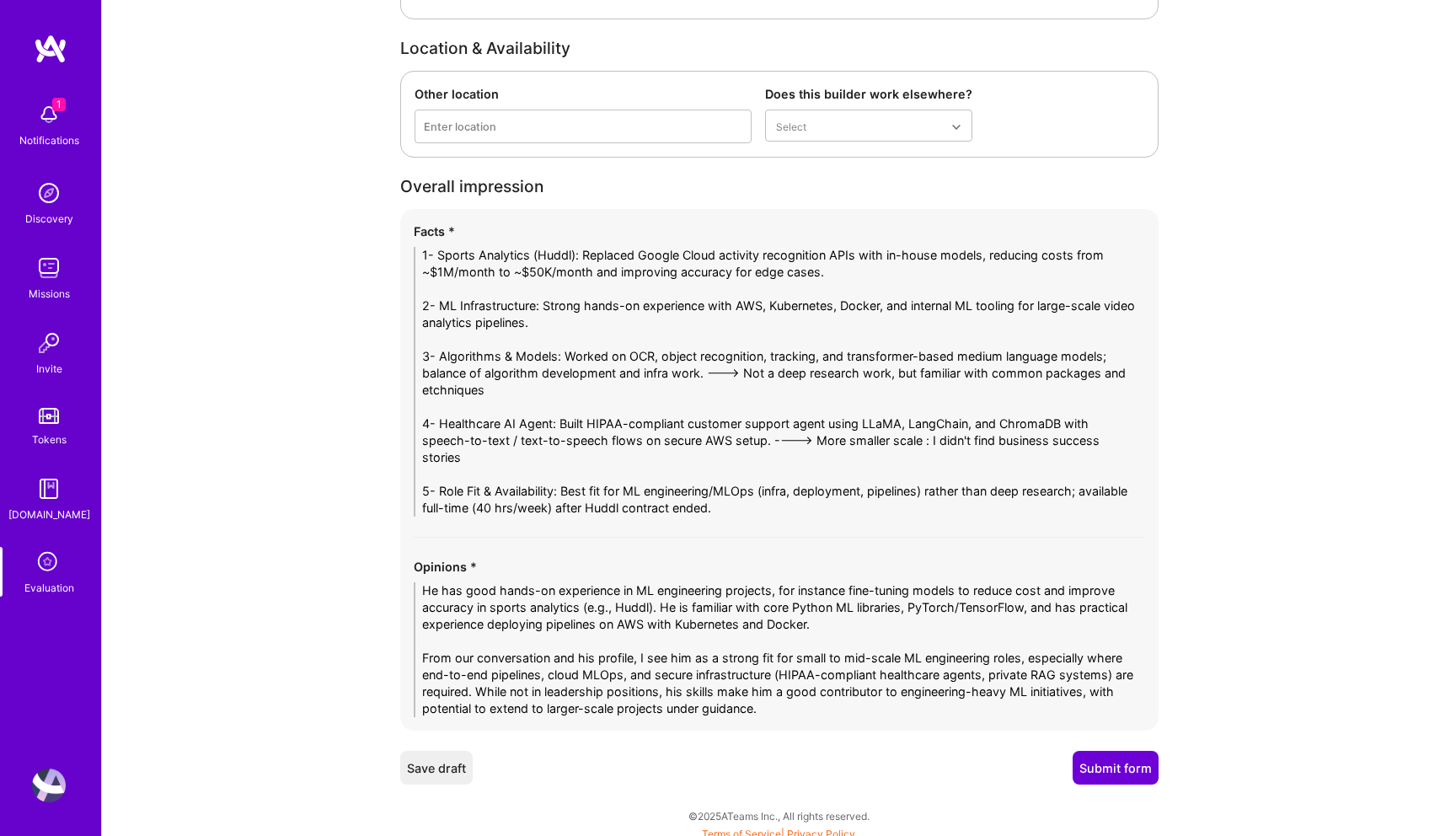
click at [1062, 308] on textarea "1- Sports Analytics (Huddl): Replaced Google Cloud activity recognition APIs wi…" at bounding box center [780, 381] width 731 height 269
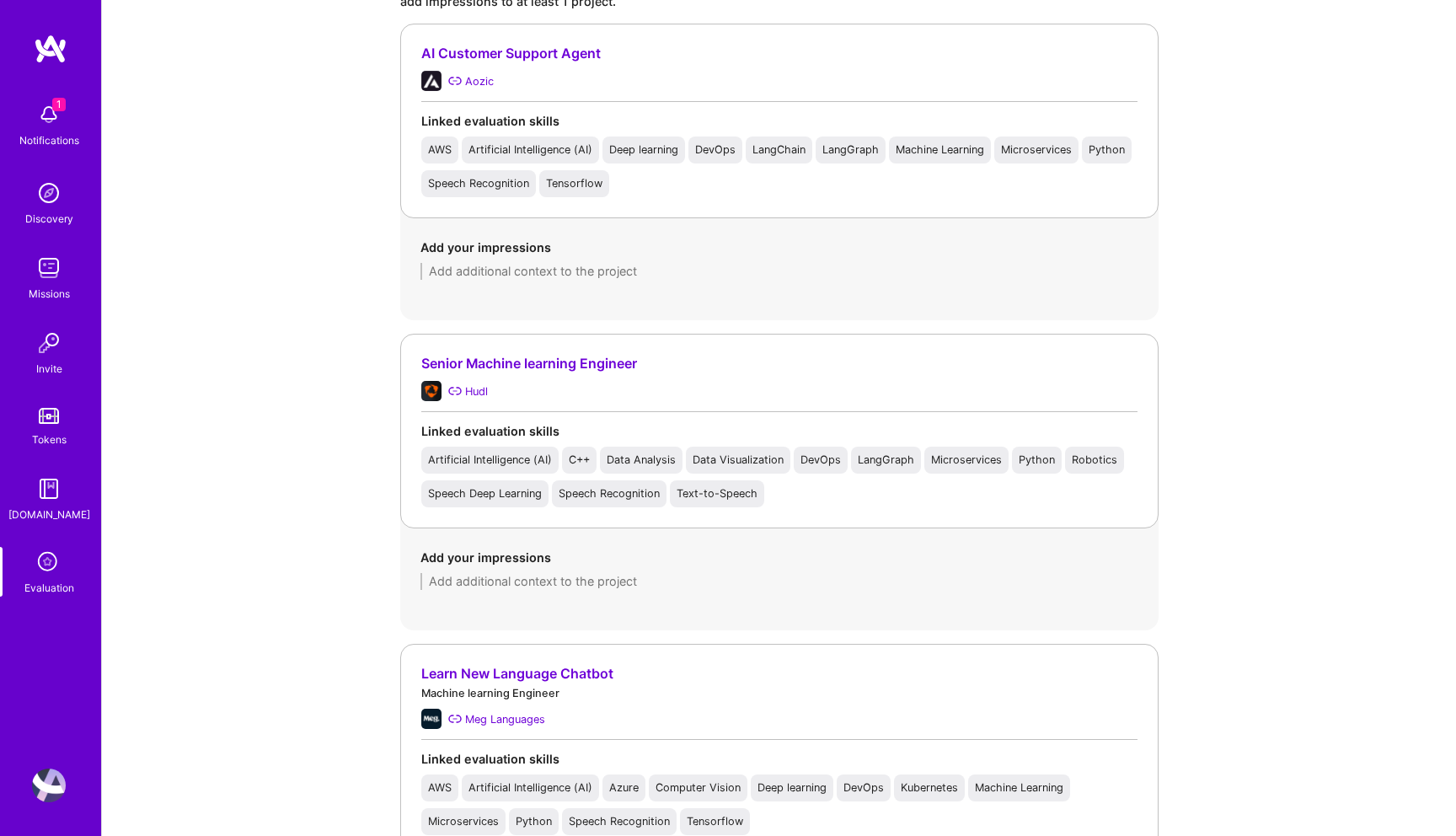
scroll to position [1578, 0]
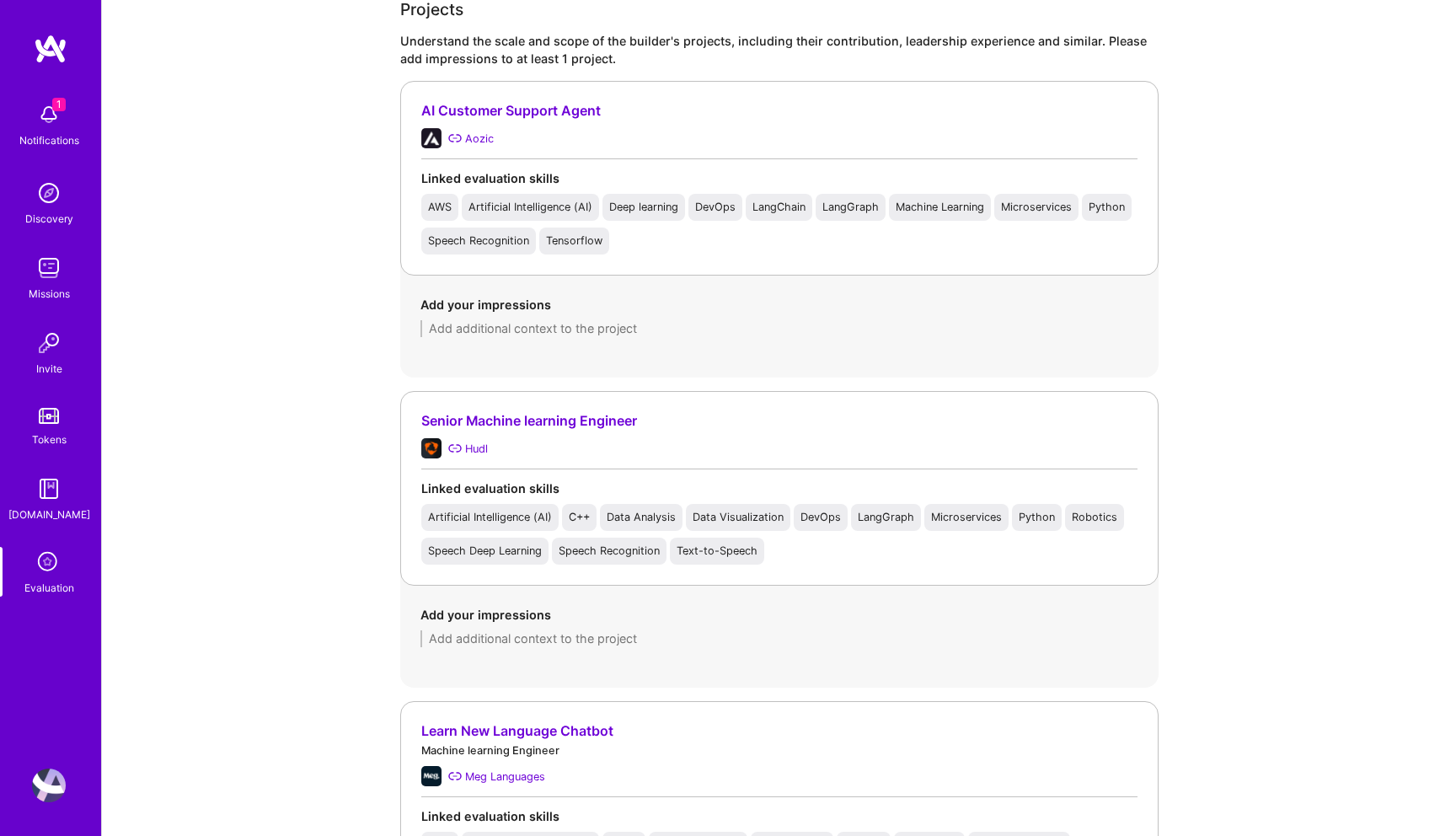
type textarea "1- Sports Analytics (Huddl): Replaced Google Cloud activity recognition APIs wi…"
click at [479, 330] on textarea at bounding box center [780, 328] width 718 height 16
paste textarea "He built a HIPAA-compliant AI phone agent for healthcare, fine-tuning LLaMA mod…"
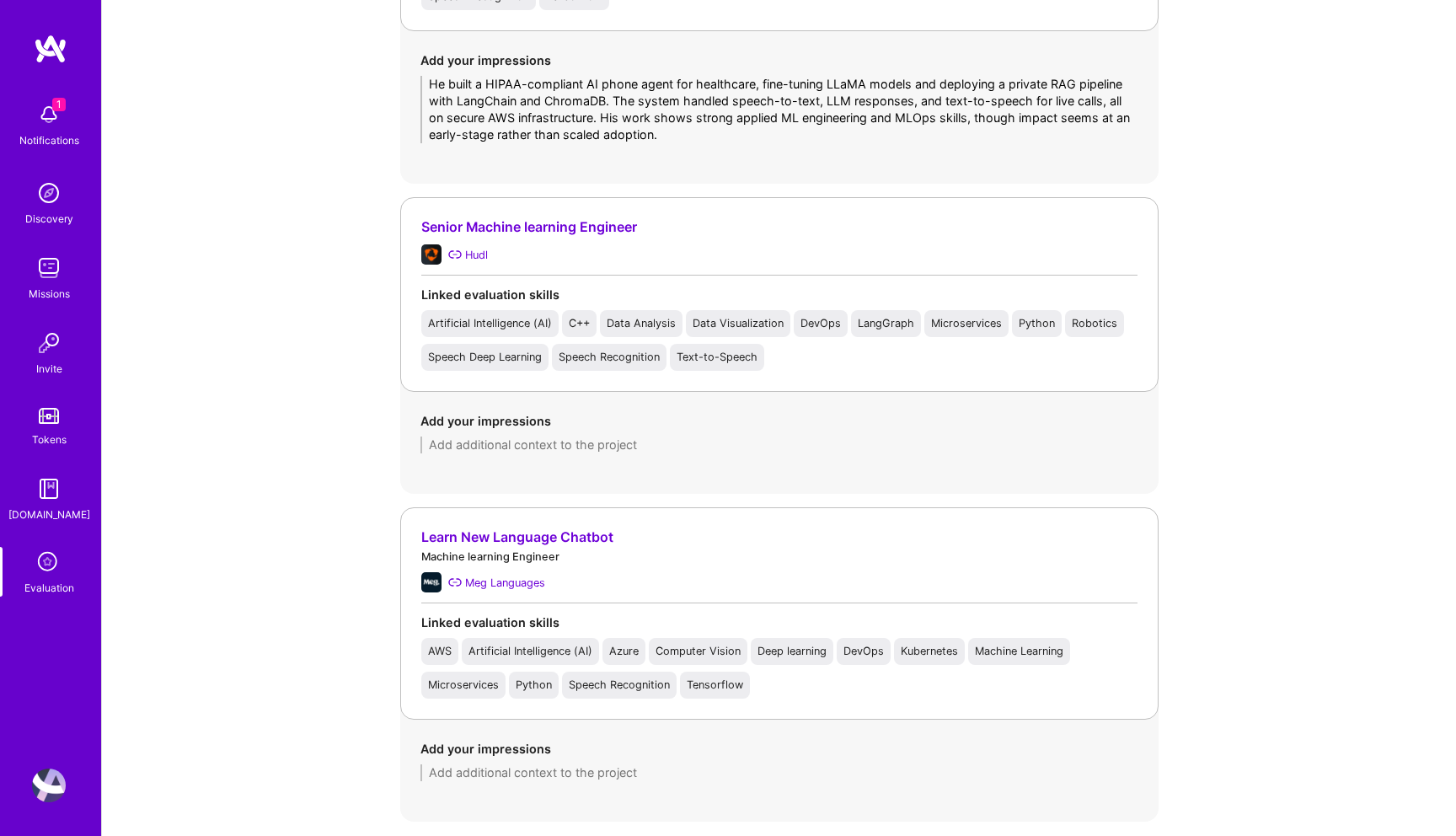
scroll to position [1841, 0]
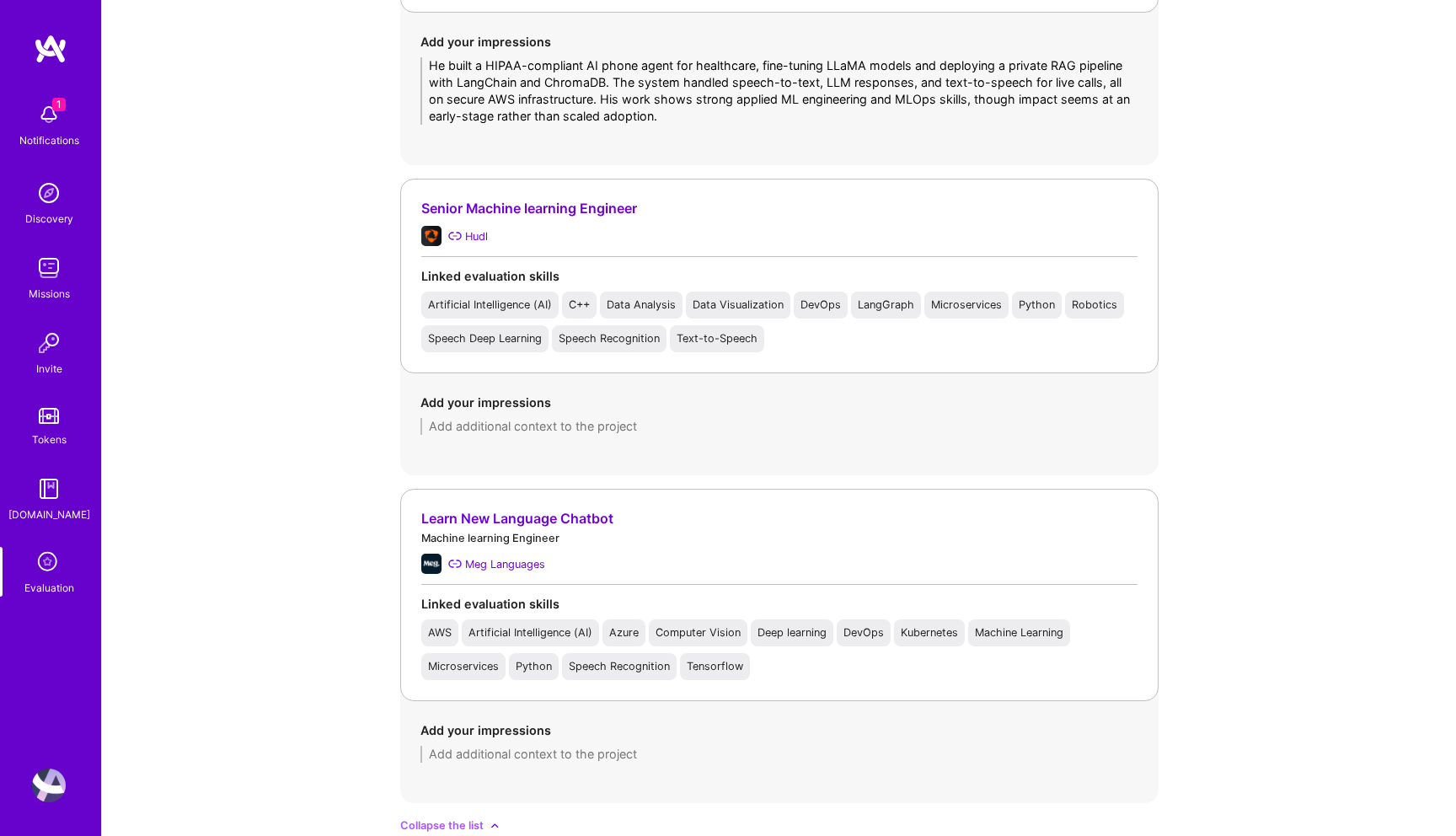
type textarea "He built a HIPAA-compliant AI phone agent for healthcare, fine-tuning LLaMA mod…"
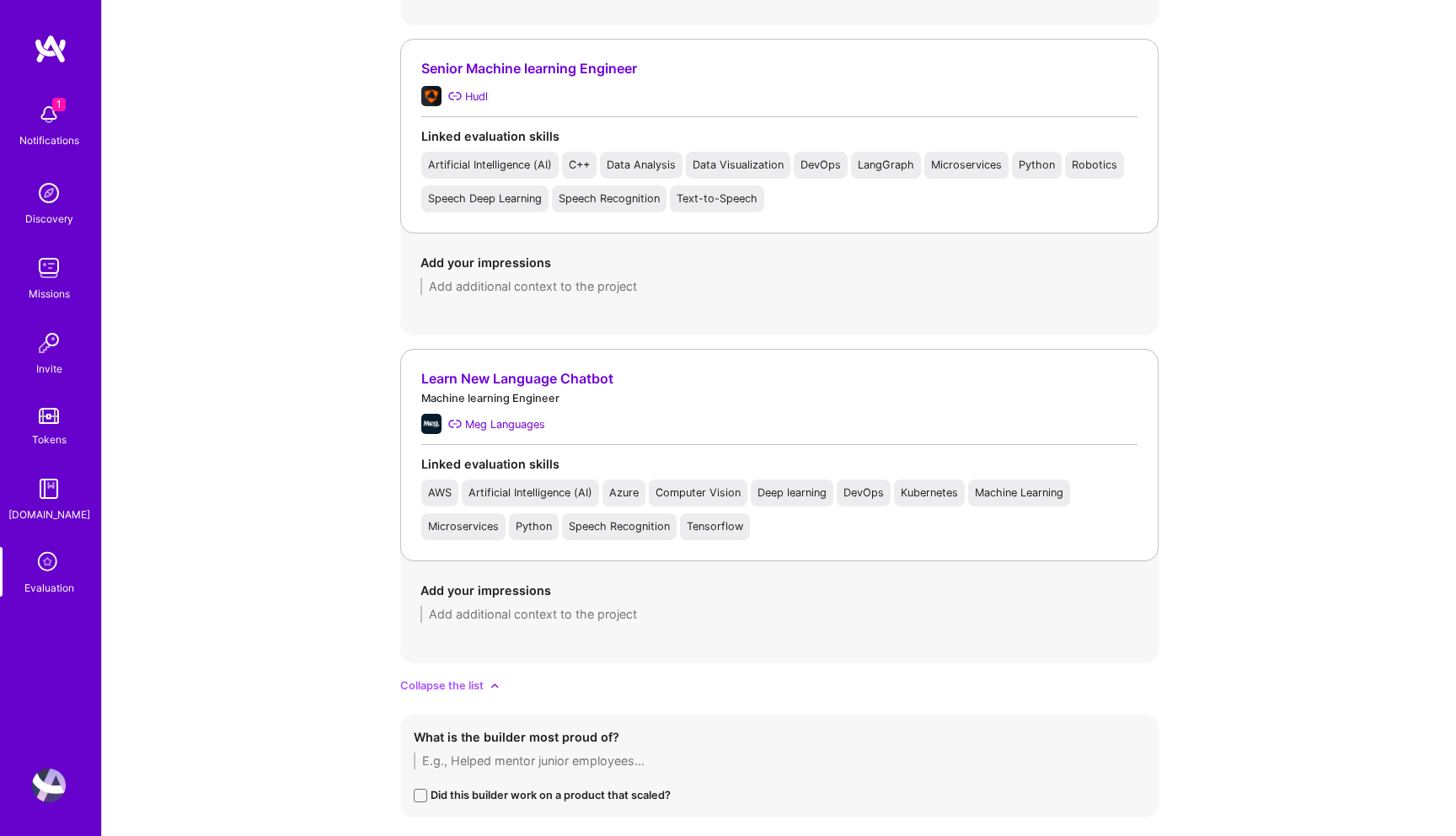
scroll to position [1974, 0]
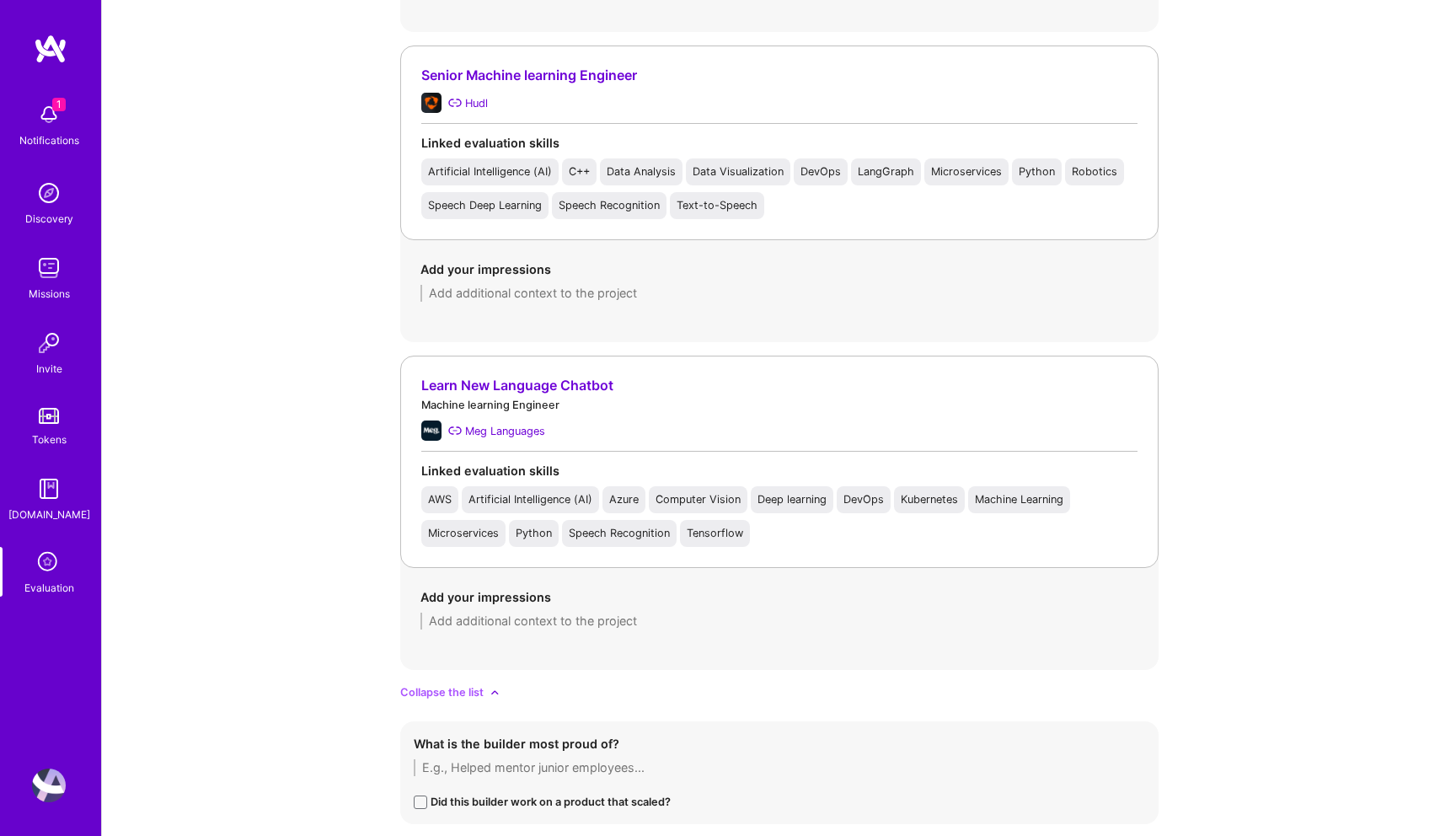
click at [616, 276] on div "Add your impressions" at bounding box center [780, 269] width 718 height 17
click at [616, 295] on textarea at bounding box center [780, 293] width 718 height 16
paste textarea "He contributed to Hudl’s sports analytics platform, building in-house activity …"
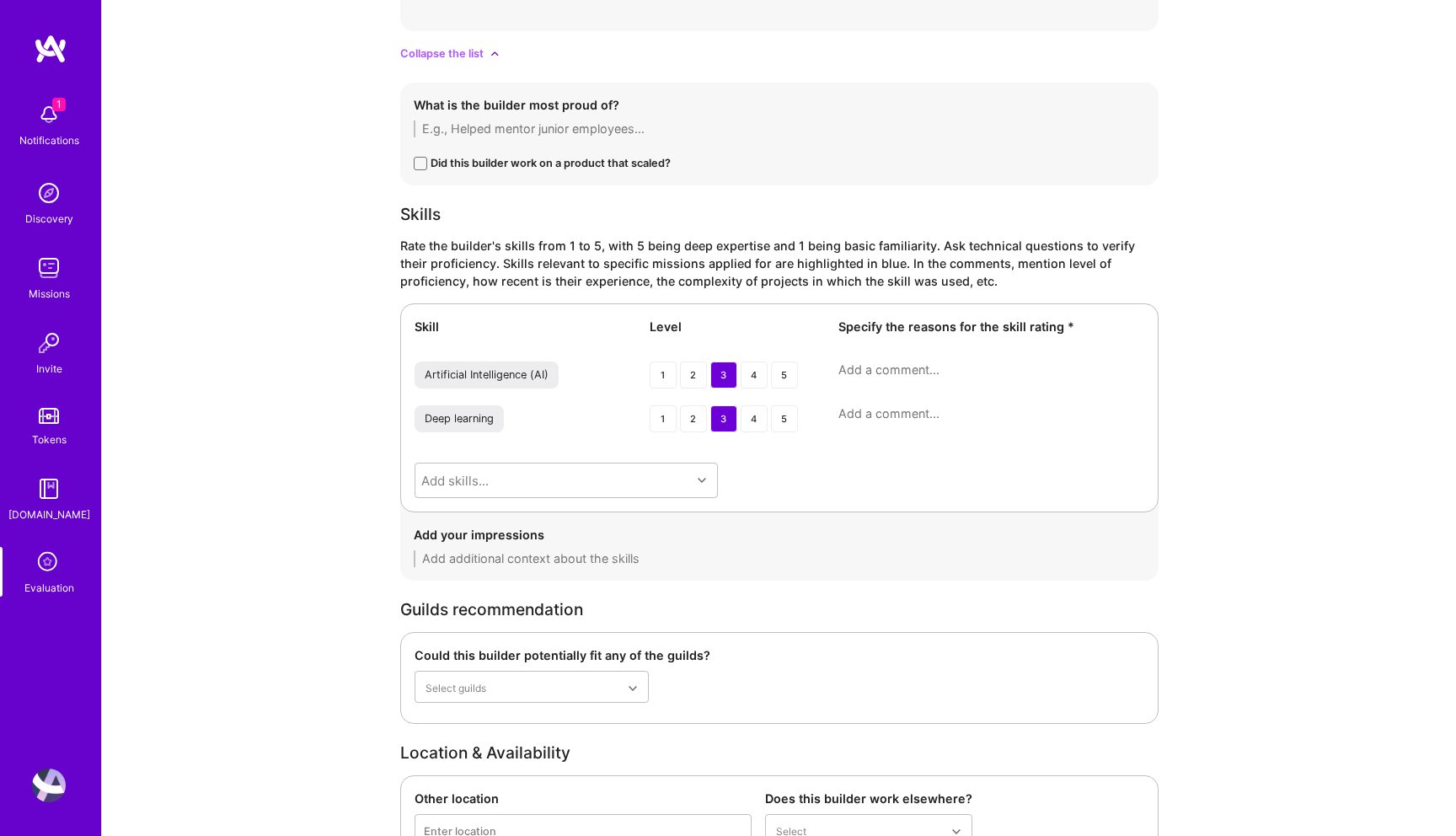
scroll to position [2674, 0]
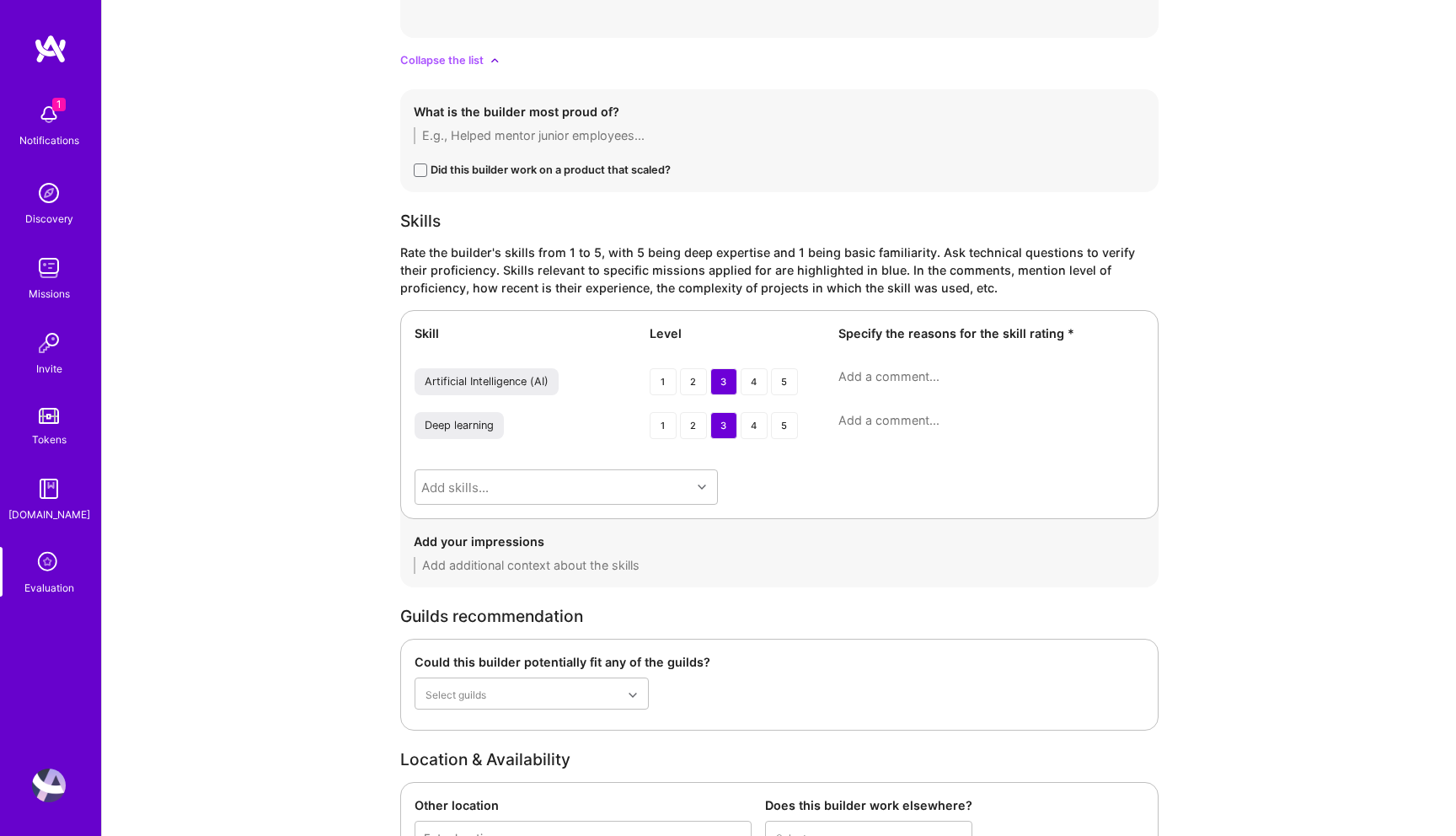
type textarea "He contributed to Hudl’s sports analytics platform, building in-house activity …"
click at [755, 378] on div "4" at bounding box center [754, 381] width 27 height 27
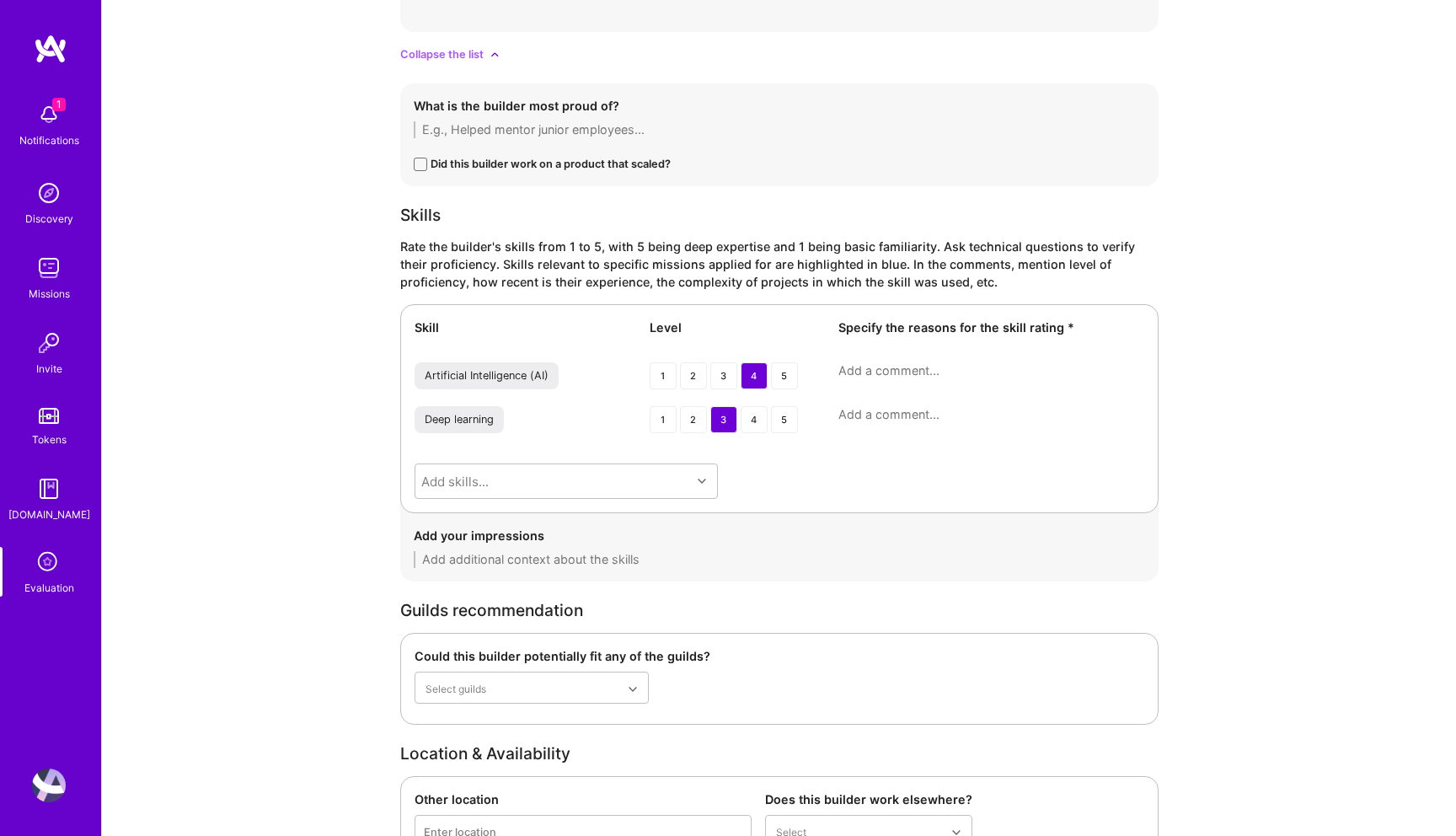
scroll to position [2676, 0]
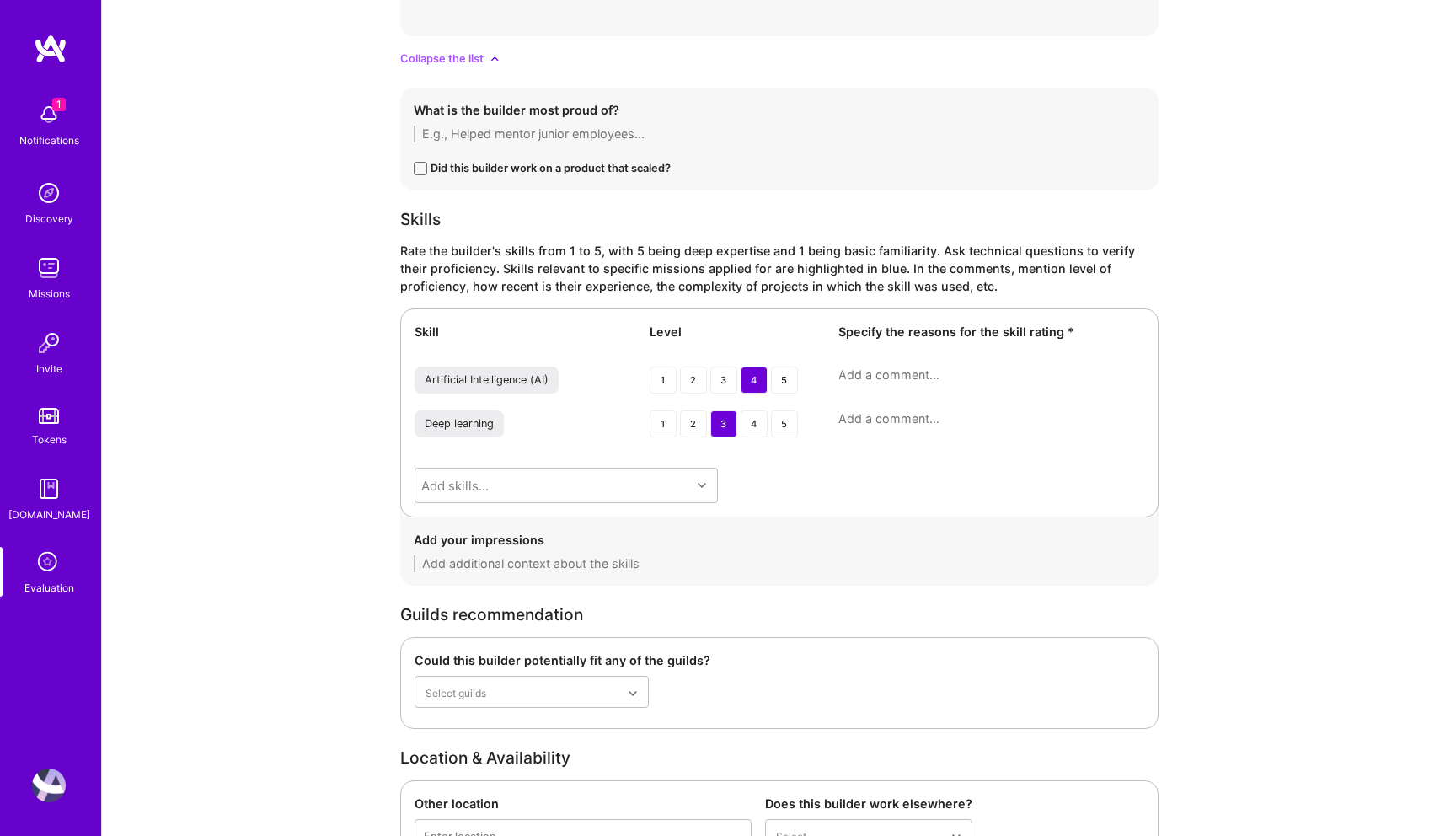
click at [888, 373] on textarea at bounding box center [991, 375] width 306 height 16
paste textarea "Strong experience applying AI to real-world domains like sports analytics and h…"
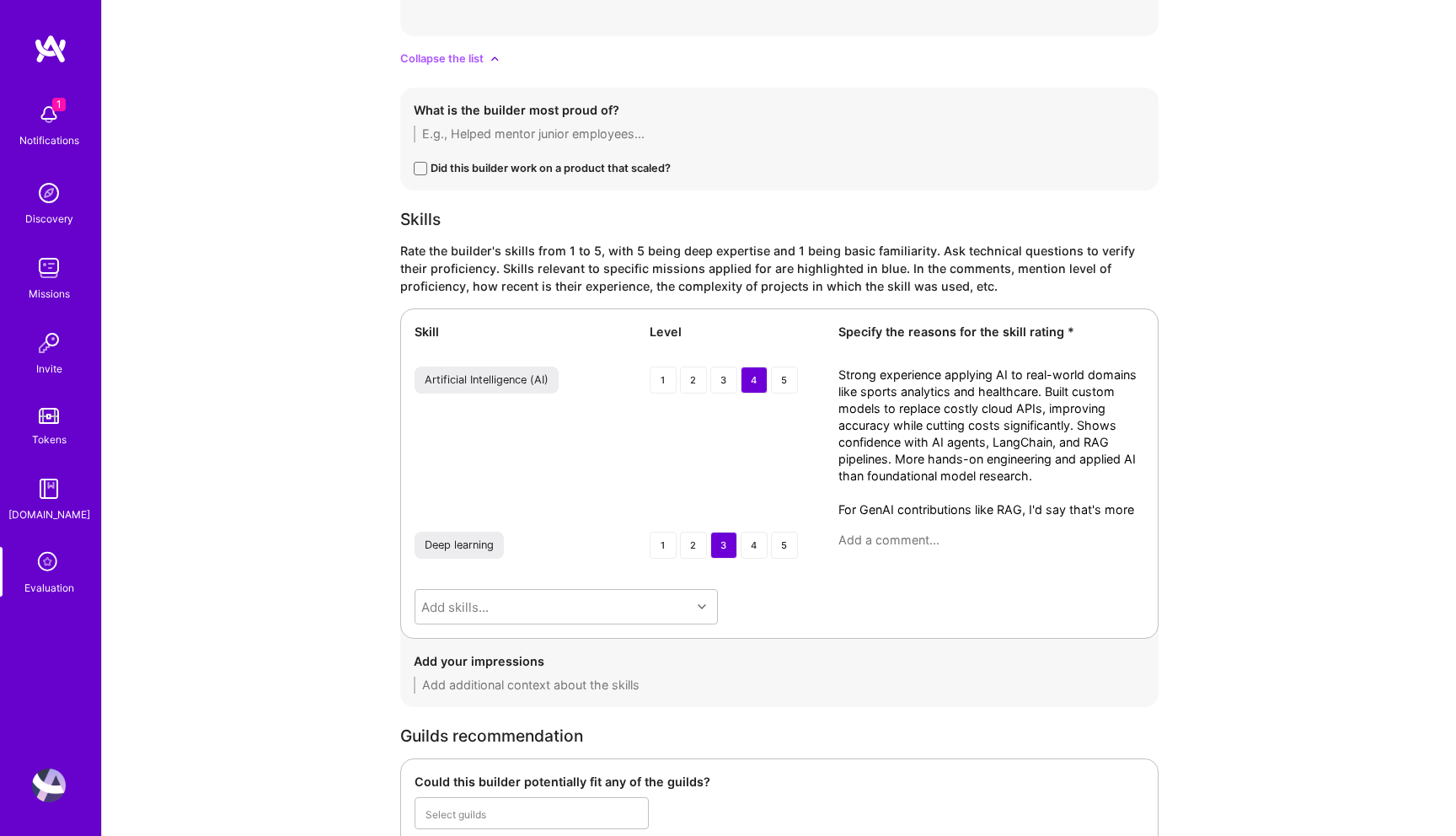
scroll to position [0, 0]
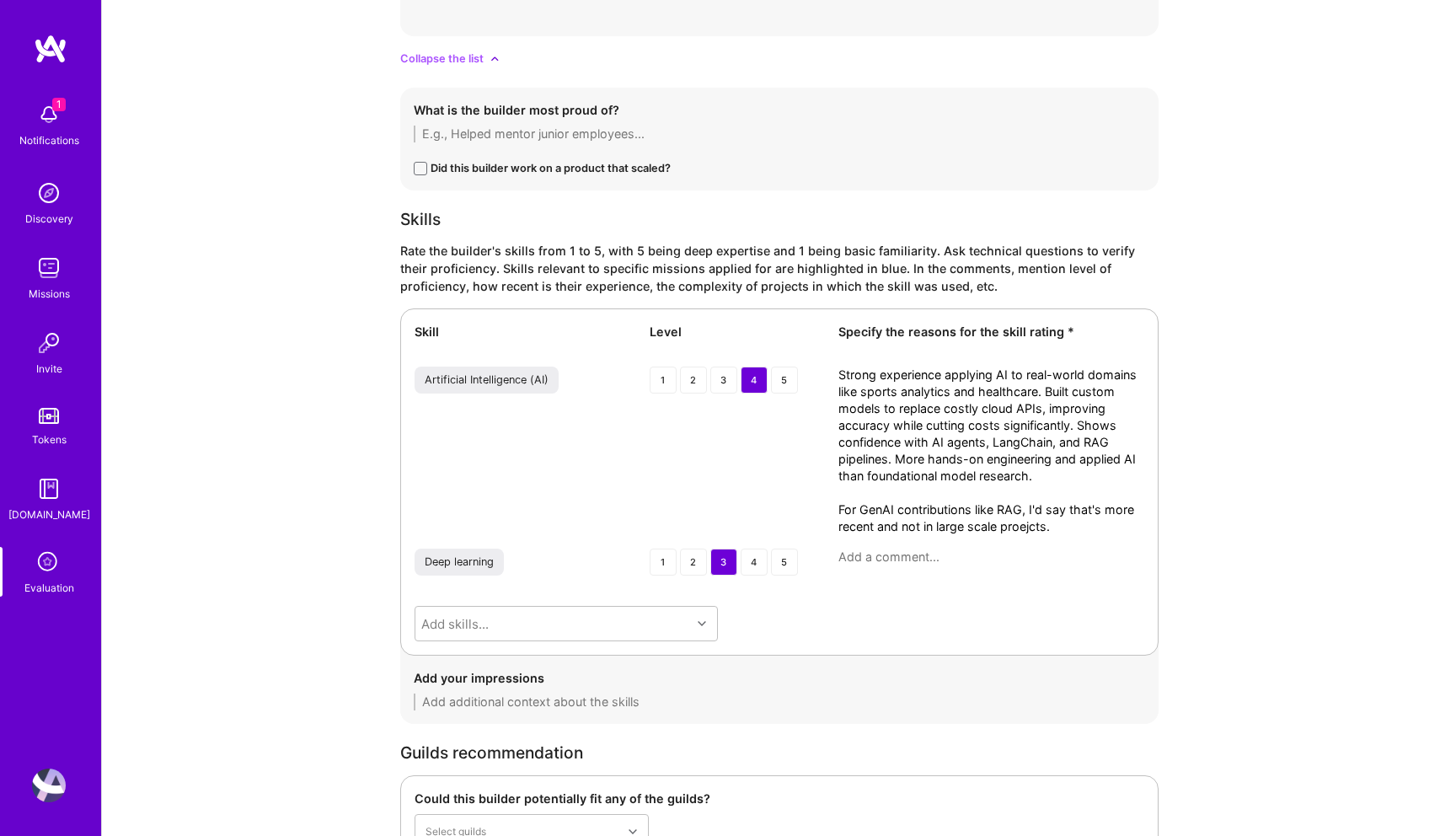
type textarea "Strong experience applying AI to real-world domains like sports analytics and h…"
click at [920, 558] on textarea at bounding box center [991, 556] width 306 height 16
paste textarea "Solid practical use of deep learning frameworks (TensorFlow → PyTorch) for acti…"
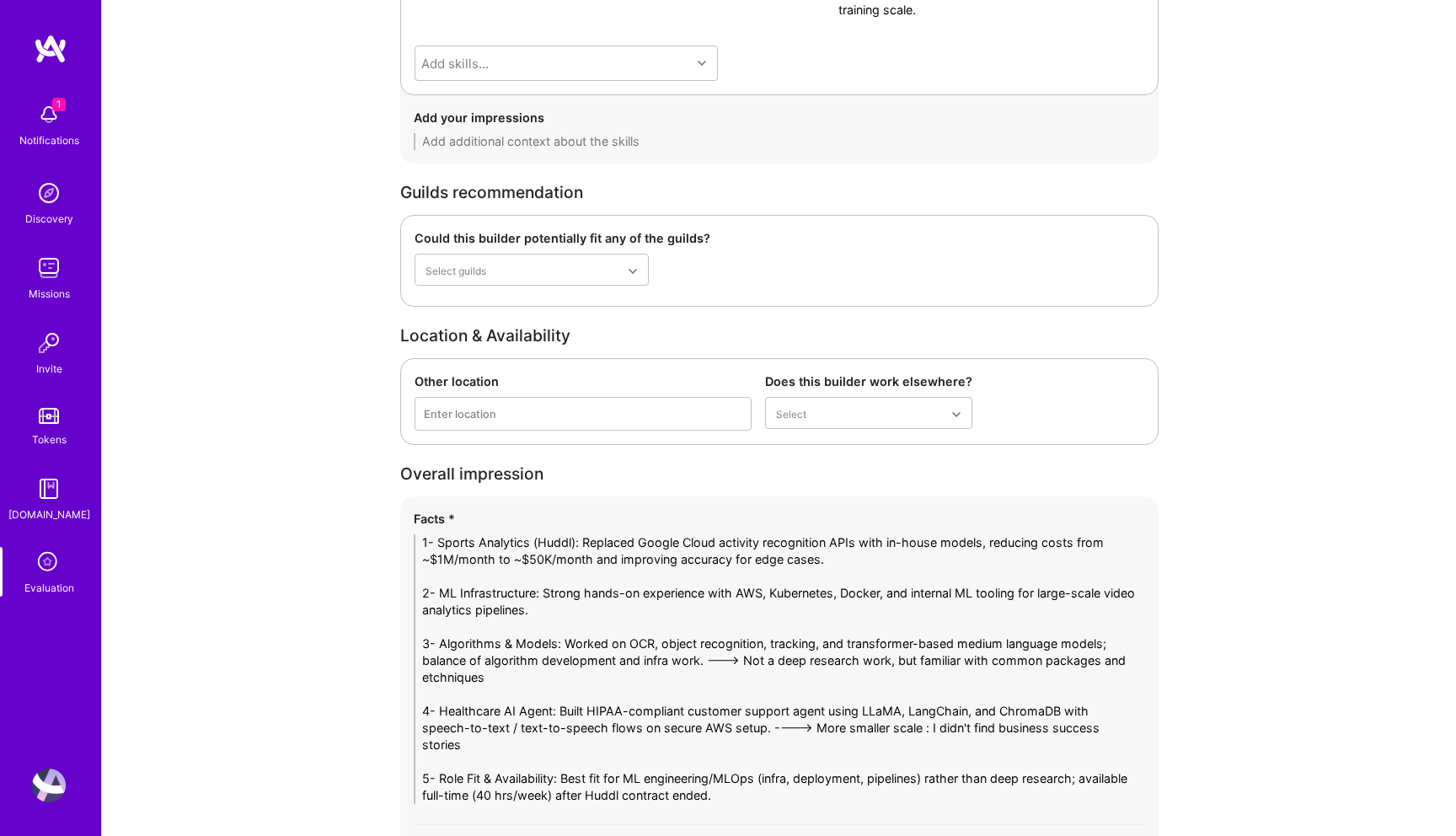
scroll to position [3317, 0]
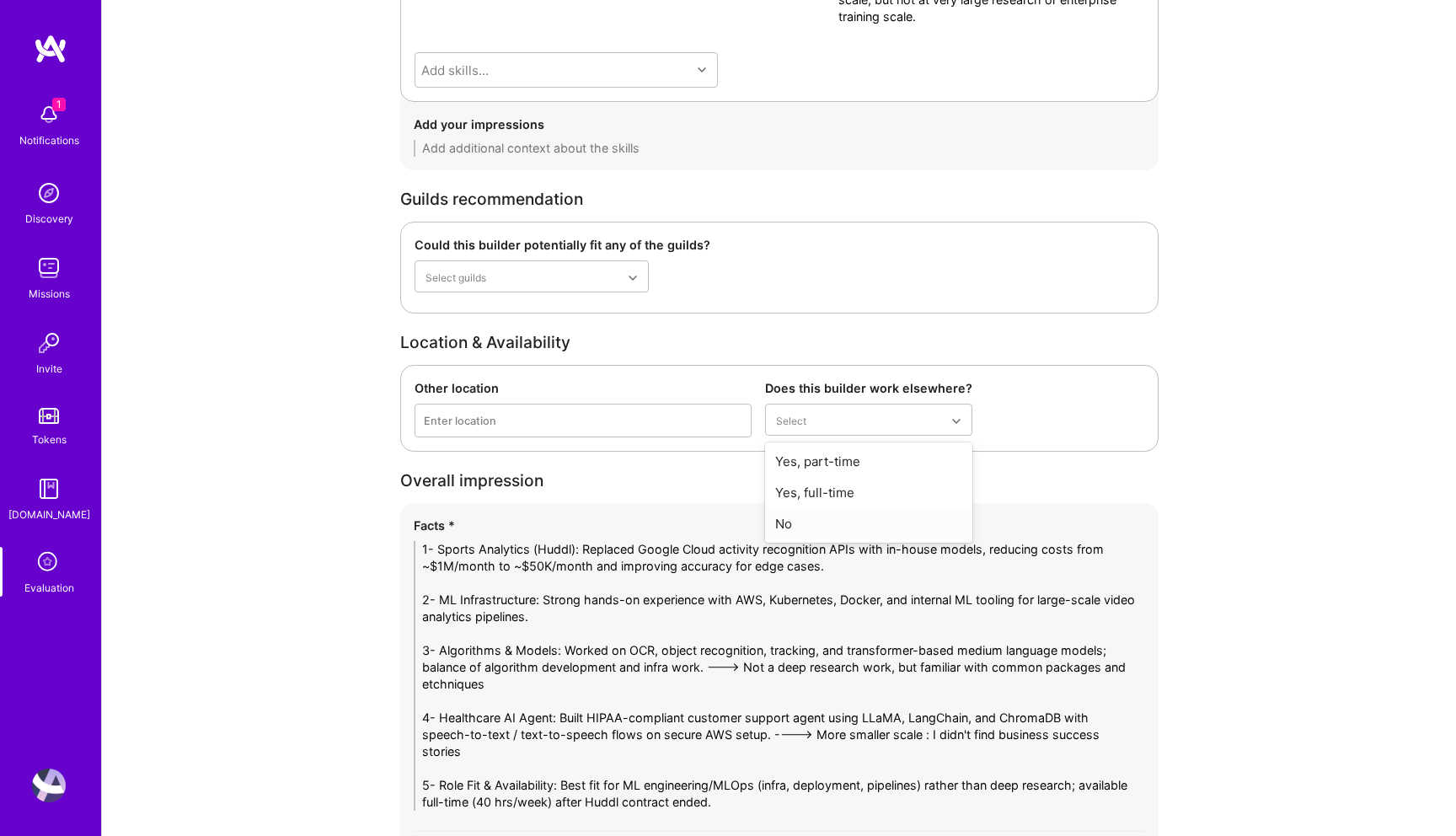
type textarea "Solid practical use of deep learning frameworks (TensorFlow → PyTorch) for acti…"
click at [844, 521] on div "No" at bounding box center [868, 523] width 207 height 31
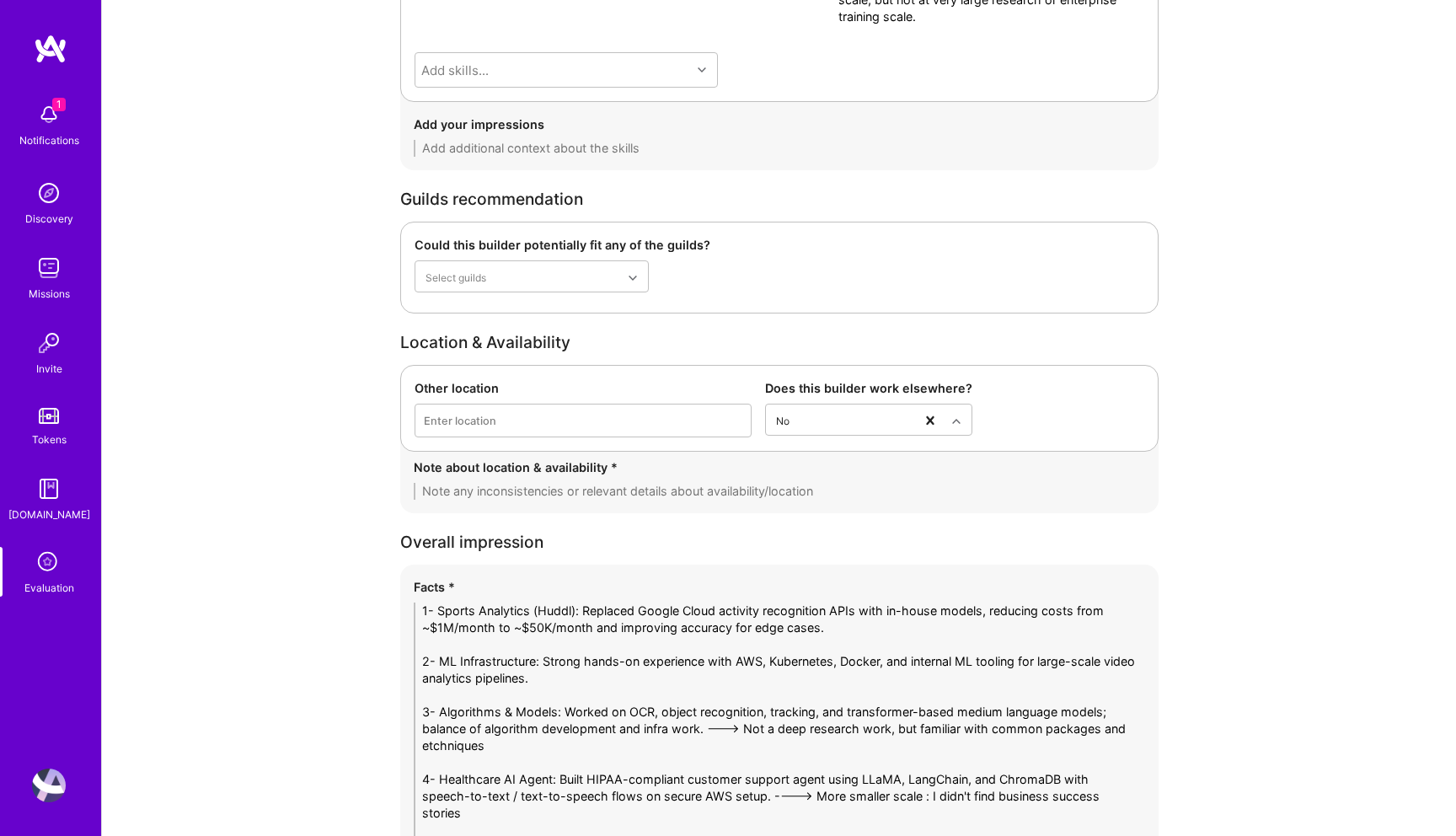
click at [626, 492] on textarea at bounding box center [780, 490] width 731 height 16
type textarea "- His contract ends soon and he's available for 40 hours"
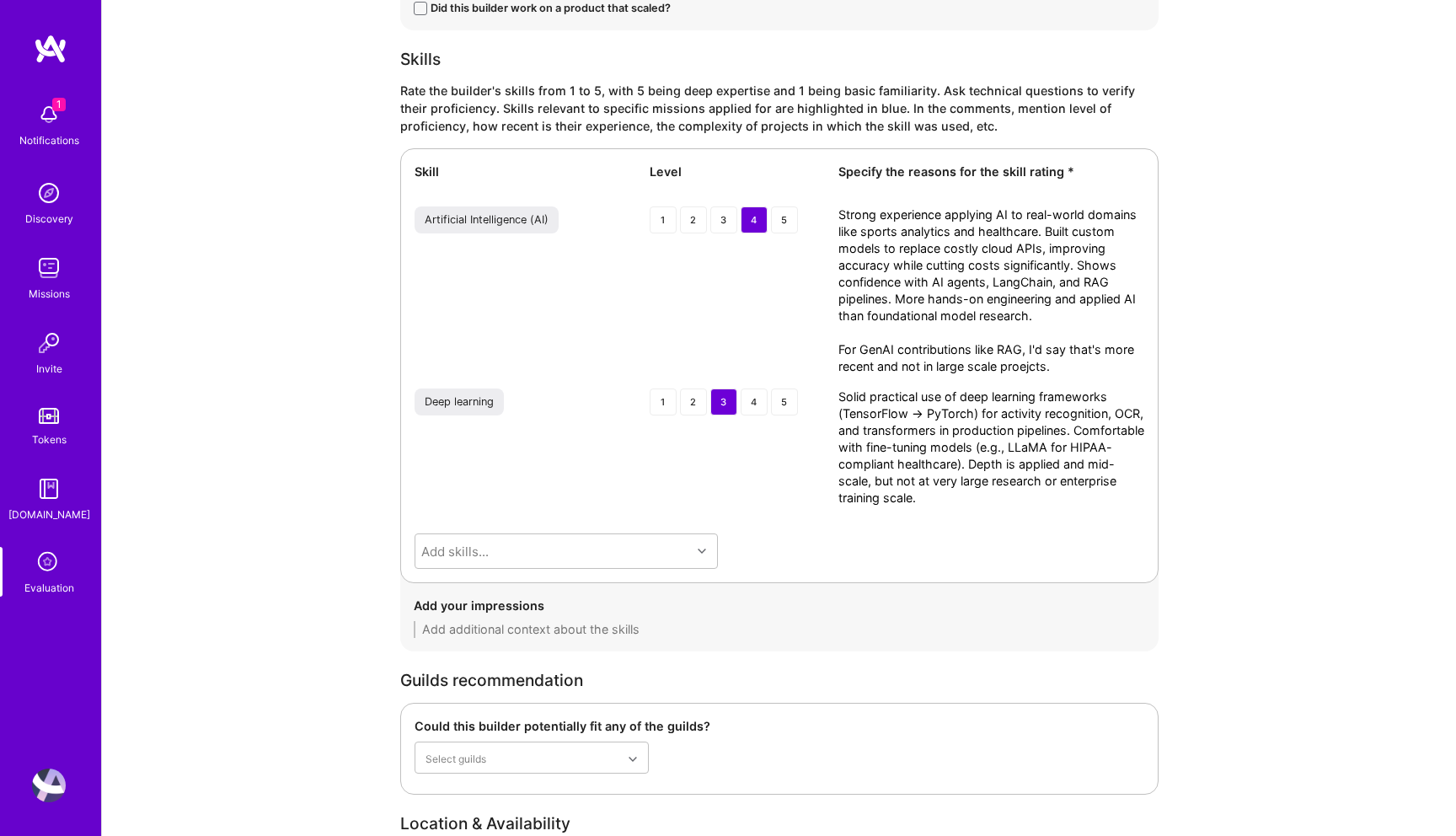
scroll to position [3682, 0]
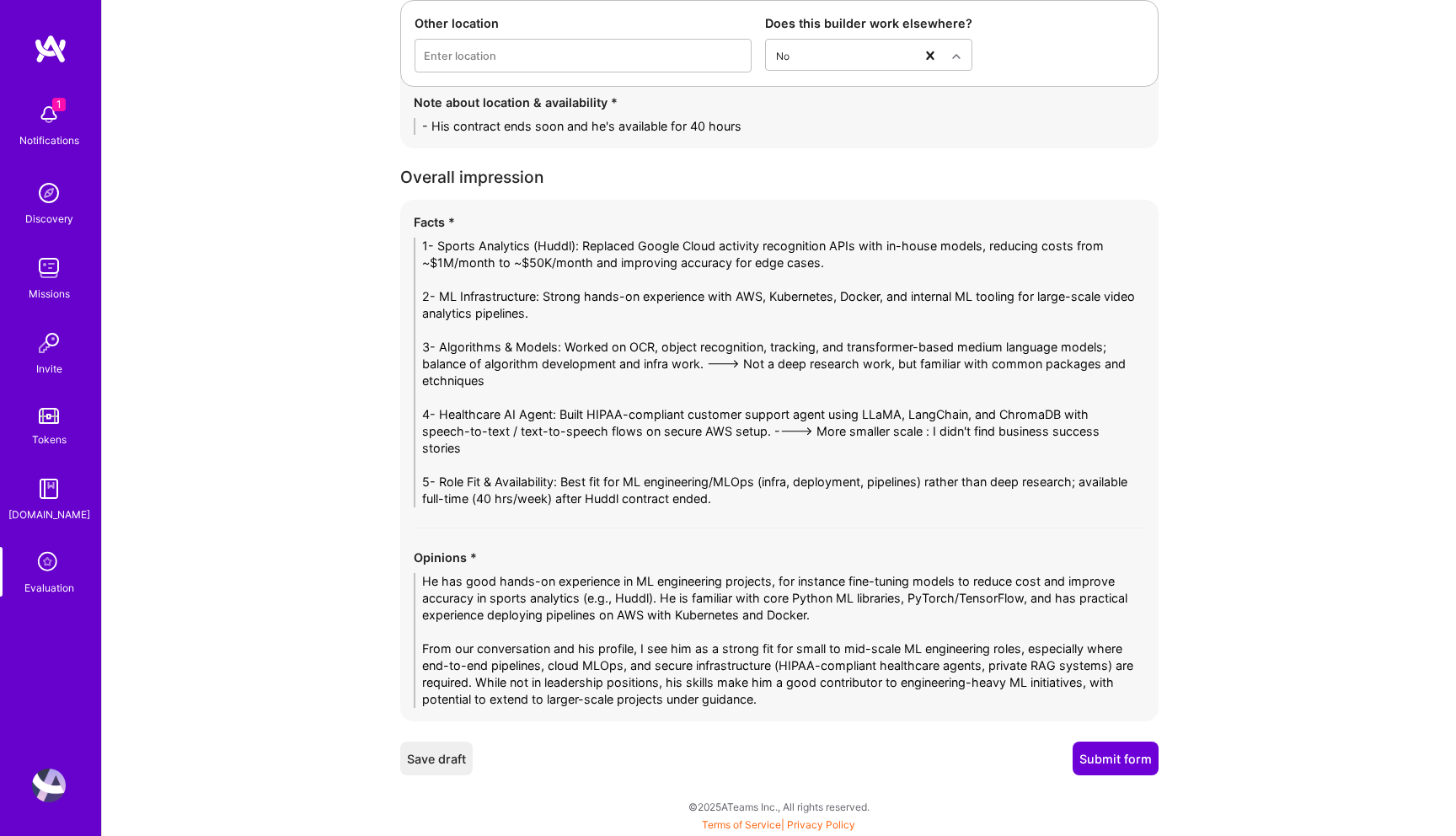
click at [1121, 761] on button "Submit form" at bounding box center [1114, 758] width 86 height 34
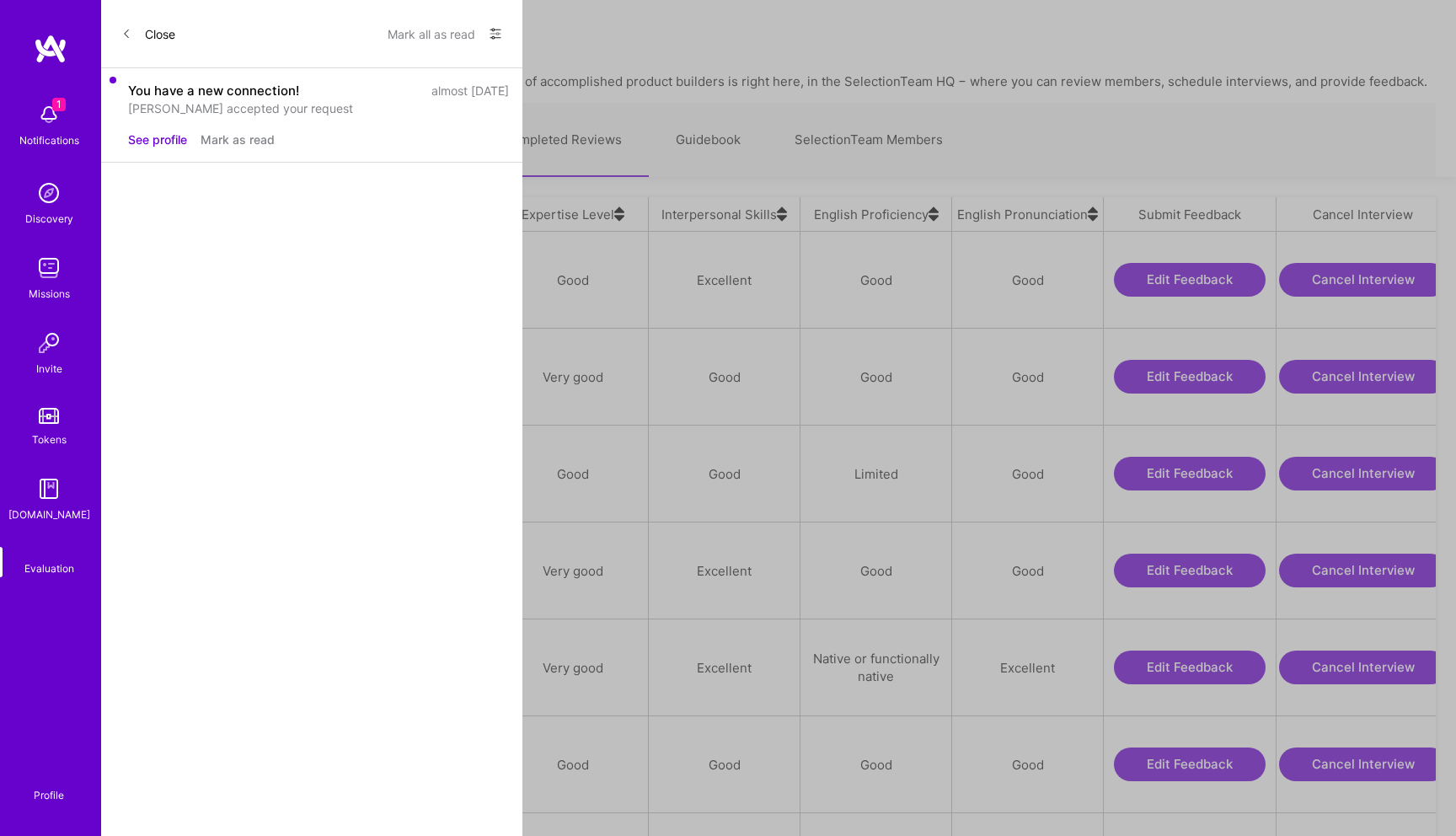
scroll to position [659, 1313]
click at [199, 268] on div "[PERSON_NAME]" at bounding box center [194, 278] width 103 height 20
click at [373, 129] on link "Upcoming Interviews" at bounding box center [385, 140] width 180 height 73
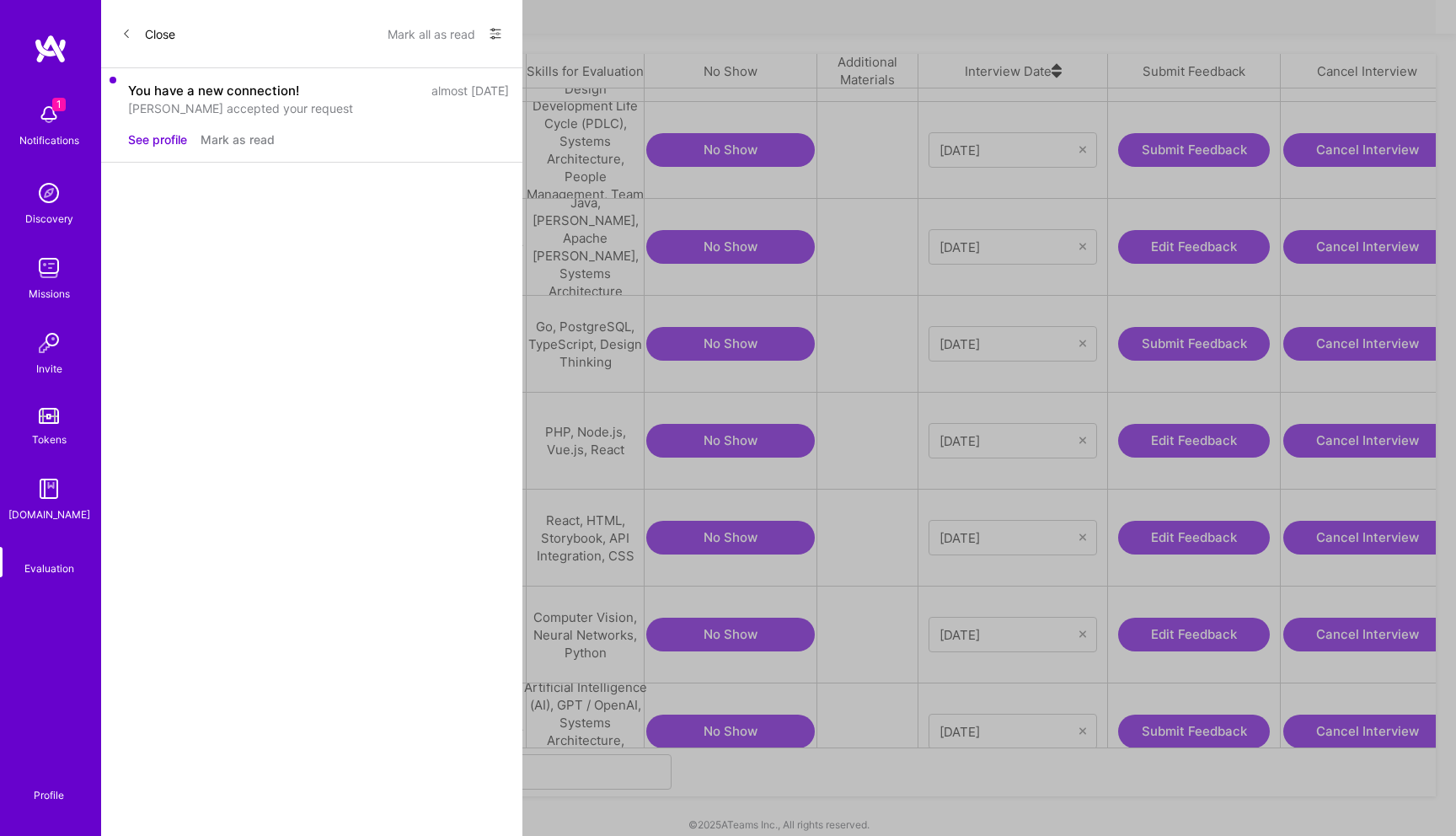
scroll to position [177, 0]
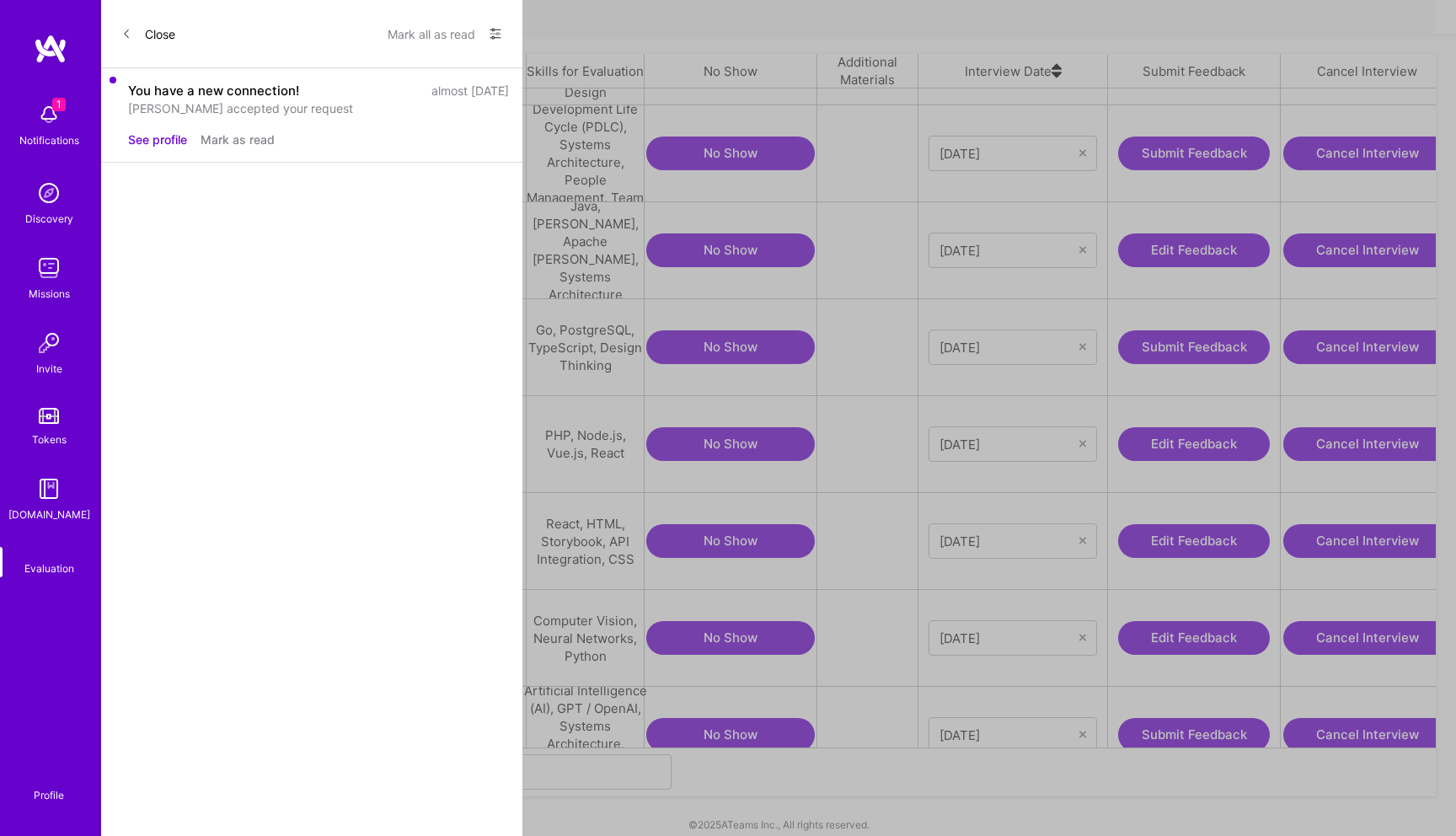
click at [343, 536] on icon "grid" at bounding box center [349, 542] width 13 height 13
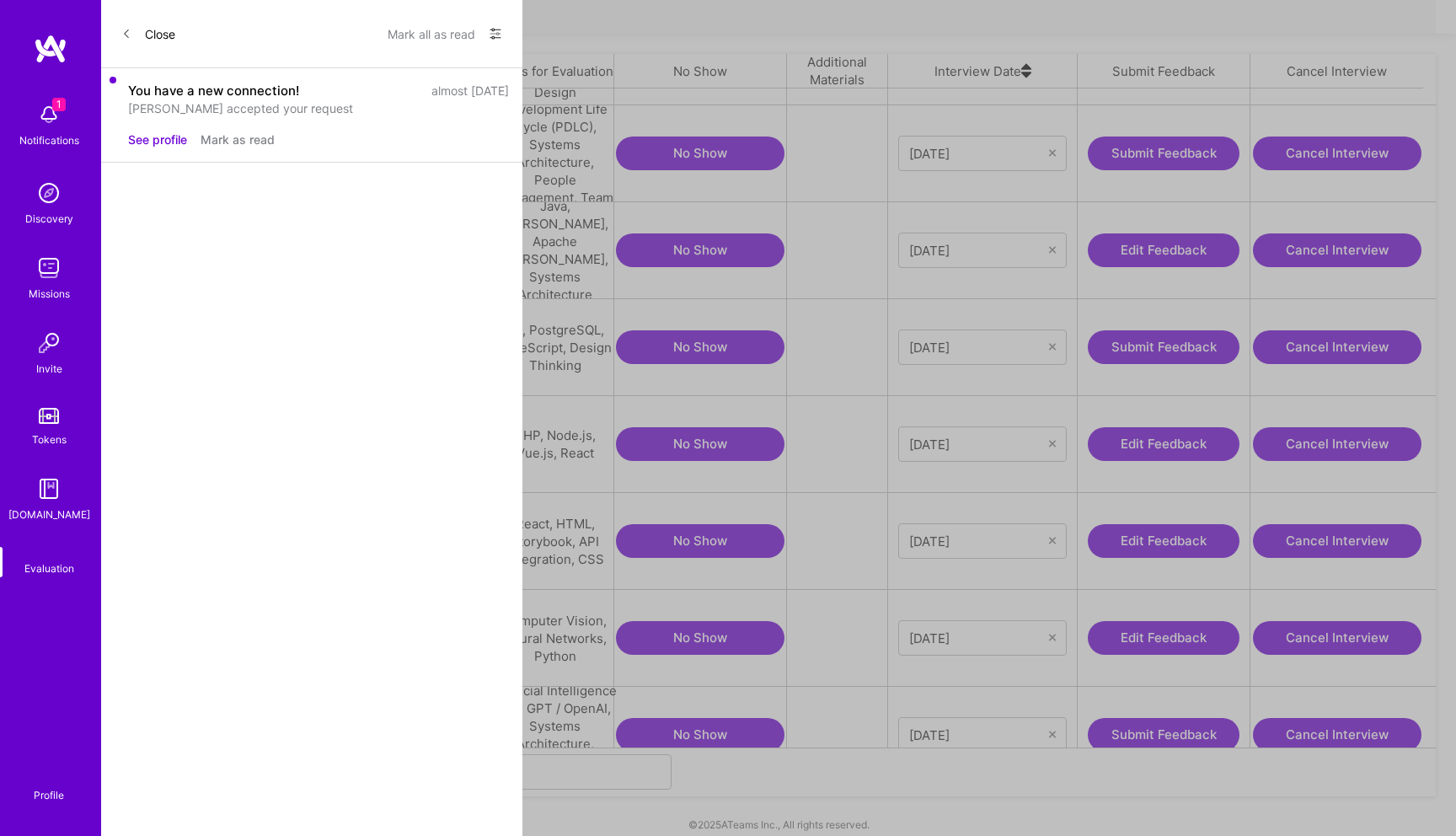
click at [1175, 524] on button "Edit Feedback" at bounding box center [1163, 541] width 151 height 34
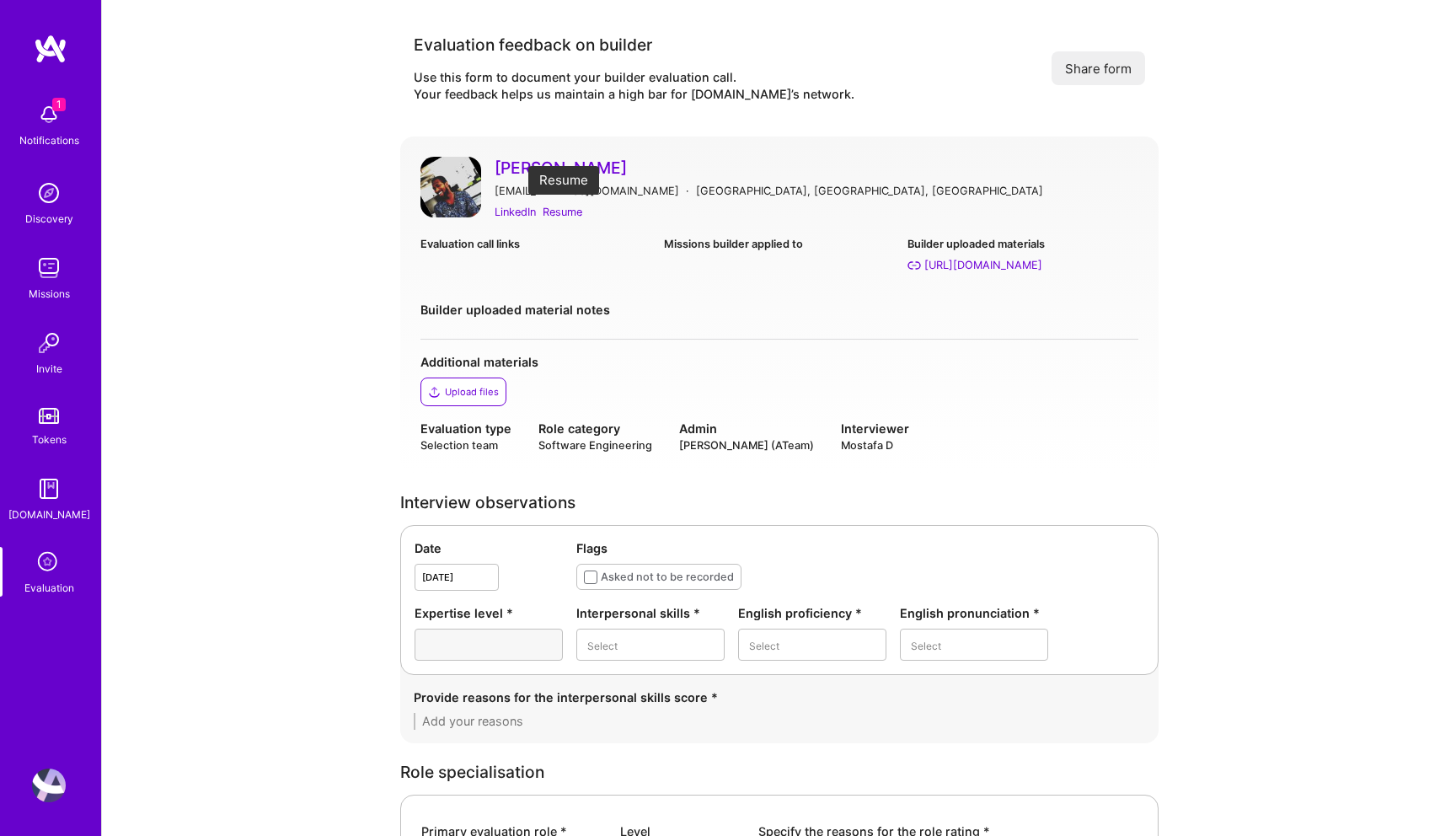
click at [561, 210] on div "Resume" at bounding box center [562, 211] width 40 height 17
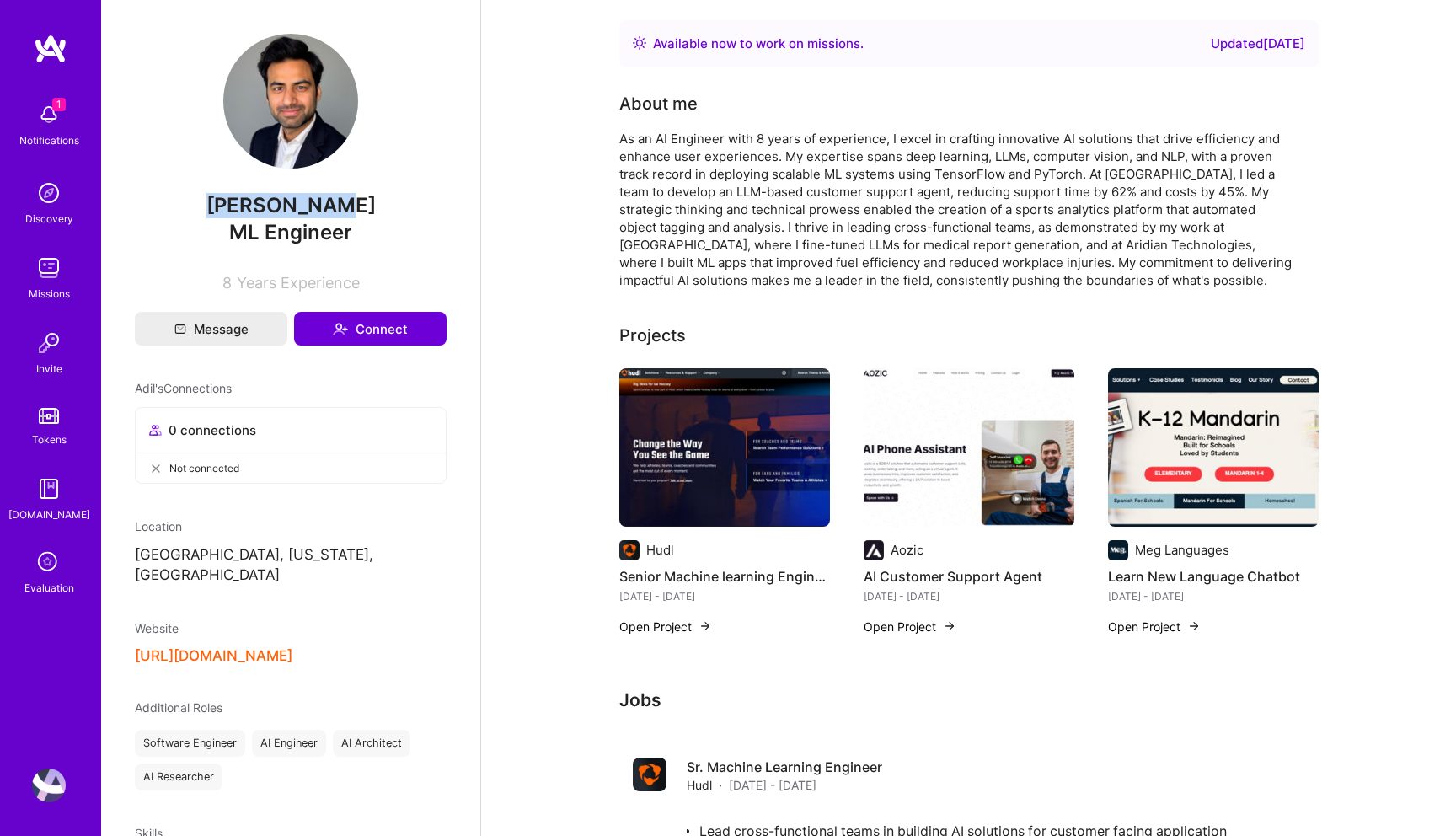
drag, startPoint x: 348, startPoint y: 206, endPoint x: 186, endPoint y: 206, distance: 162.0
click at [186, 206] on span "[PERSON_NAME]" at bounding box center [290, 206] width 312 height 25
copy span "[PERSON_NAME]"
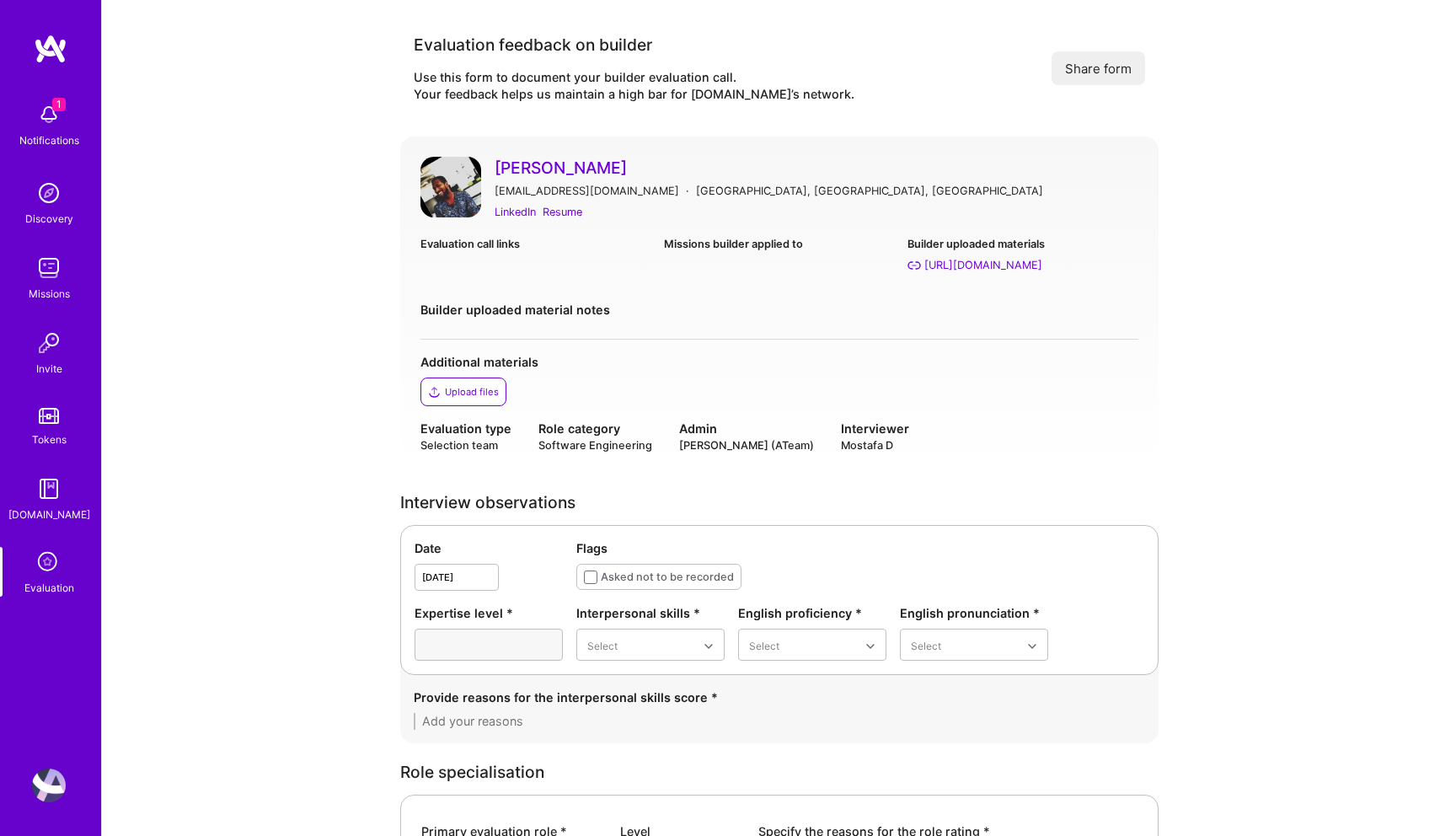
click at [562, 256] on div "Evaluation call links" at bounding box center [536, 255] width 230 height 39
click at [639, 800] on div "Excellent" at bounding box center [650, 811] width 149 height 31
click at [782, 755] on div "Good" at bounding box center [812, 748] width 149 height 31
click at [930, 746] on div "Good" at bounding box center [974, 748] width 149 height 31
click at [682, 709] on div "Provide reasons for the interpersonal skills score *" at bounding box center [780, 709] width 731 height 42
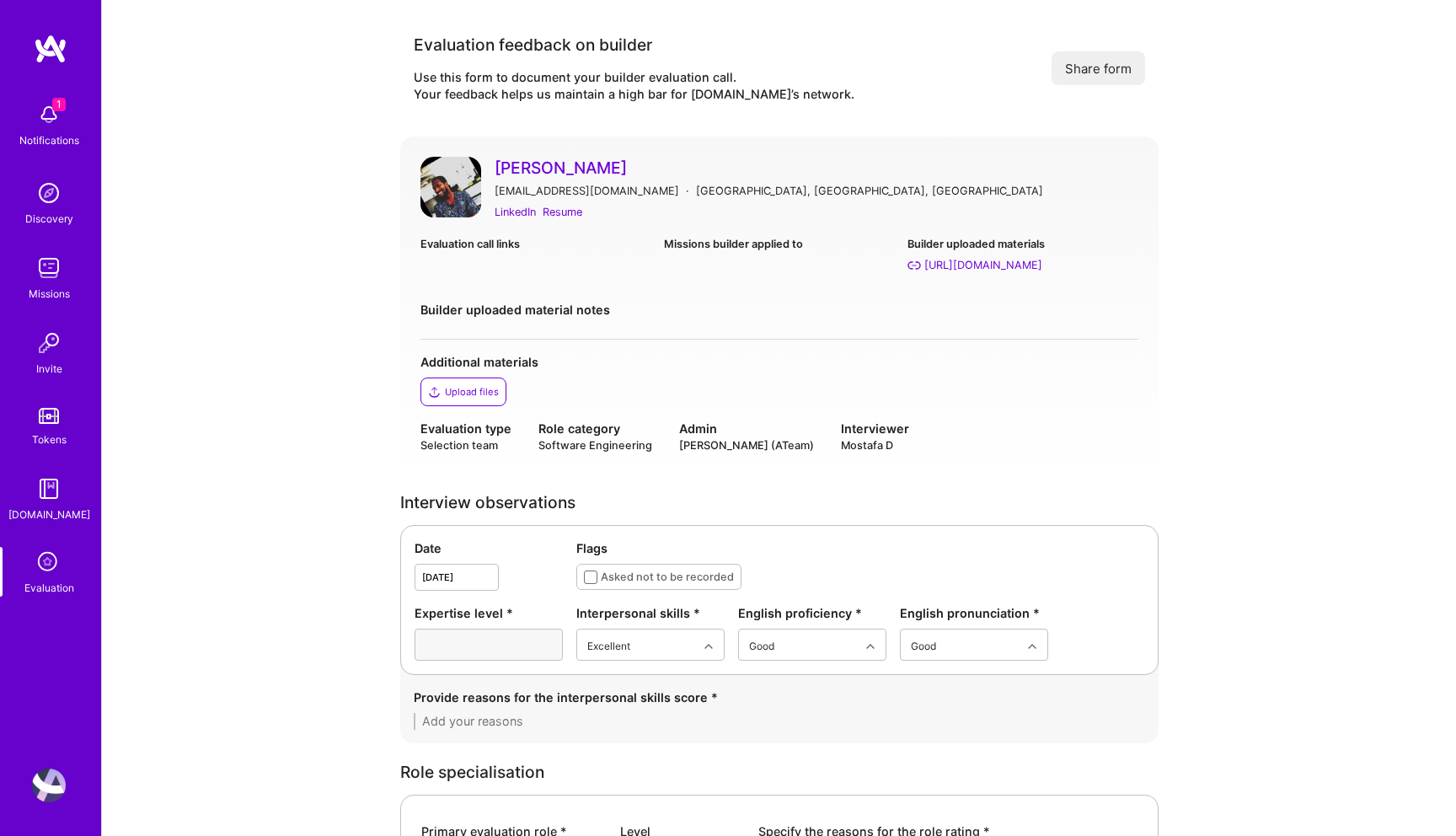
click at [682, 719] on textarea at bounding box center [780, 721] width 731 height 16
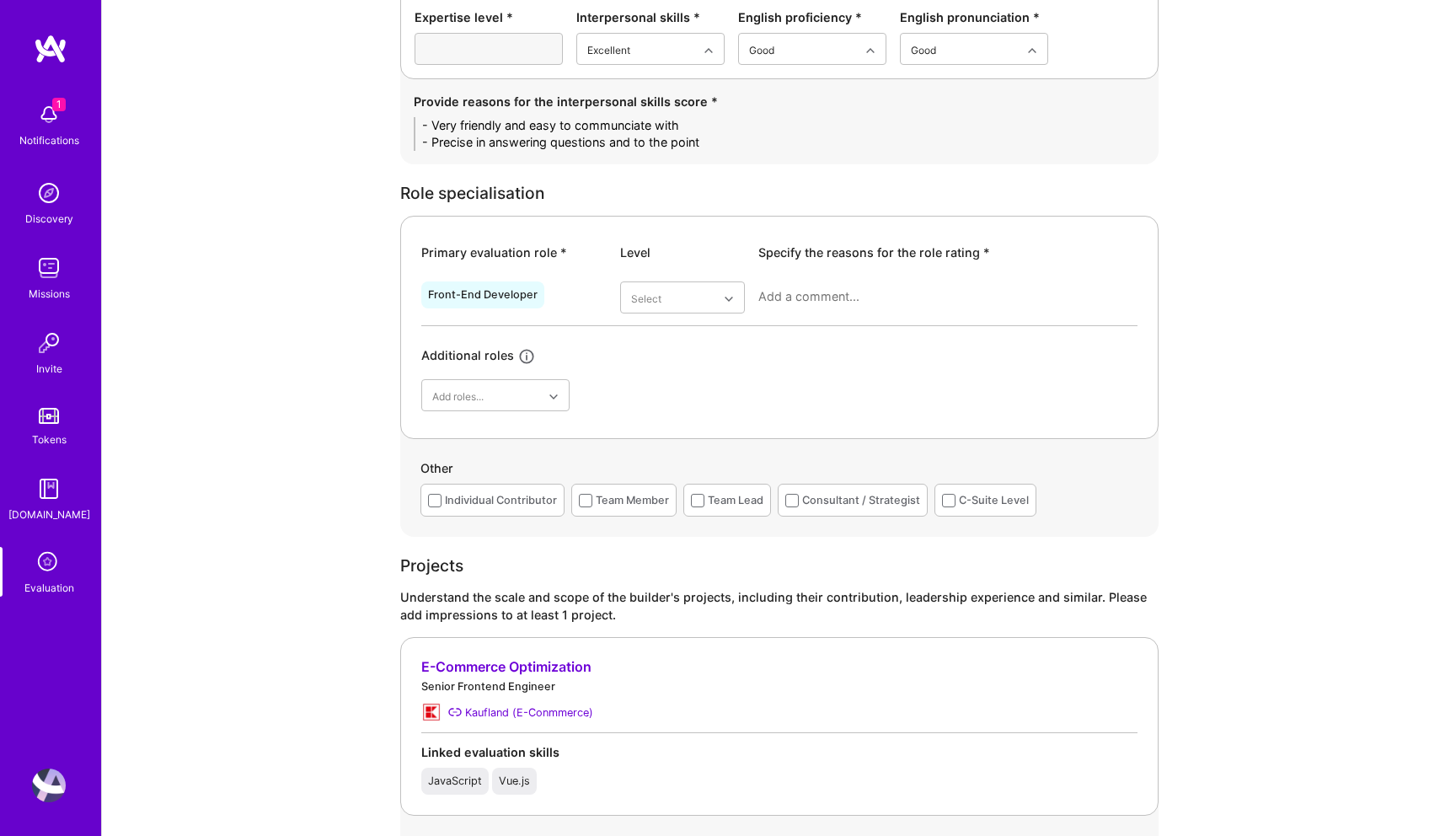
scroll to position [597, 0]
type textarea "- Very friendly and easy to communciate with - Precise in answering questions a…"
click at [670, 432] on div "Good" at bounding box center [682, 432] width 124 height 31
click at [767, 298] on textarea at bounding box center [948, 295] width 379 height 16
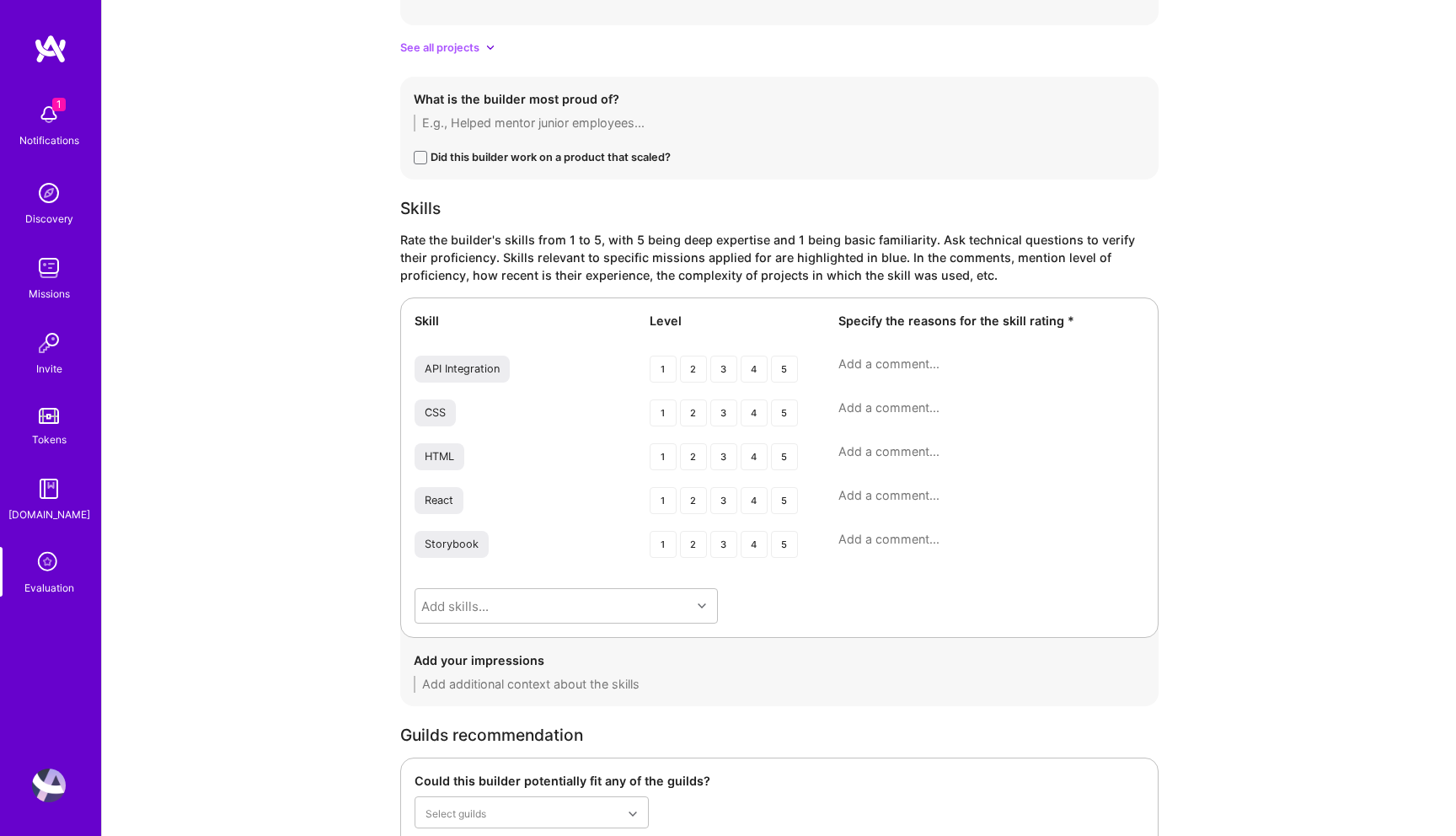
scroll to position [1942, 0]
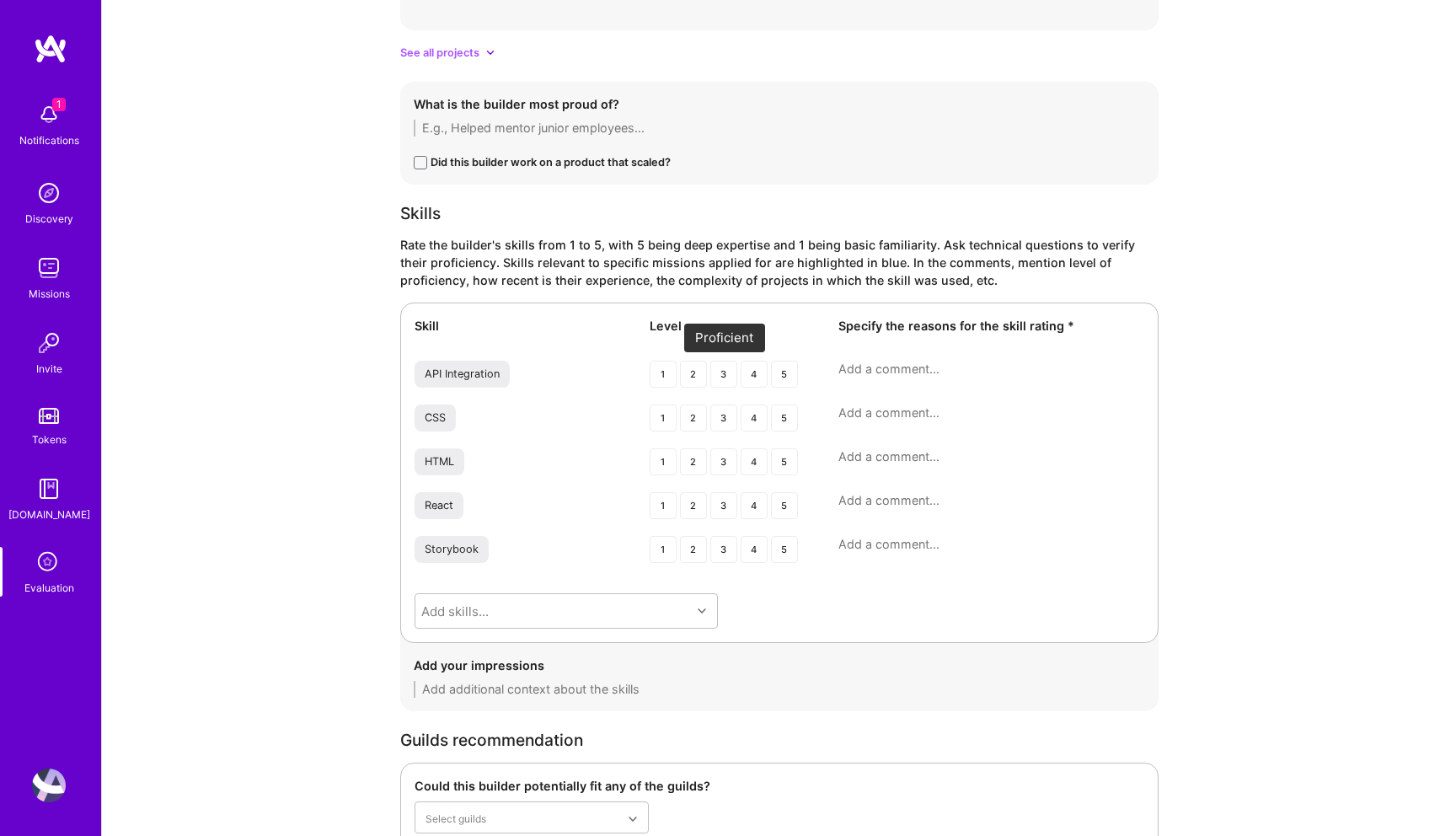
type textarea "Most of his experienc ein frotnend with nof rameworks CS< HTML, second half of …"
click at [720, 371] on div "3" at bounding box center [724, 375] width 27 height 27
click at [720, 418] on div "3" at bounding box center [724, 418] width 27 height 27
click at [720, 461] on div "3" at bounding box center [724, 461] width 27 height 27
click at [722, 501] on div "3" at bounding box center [724, 506] width 27 height 27
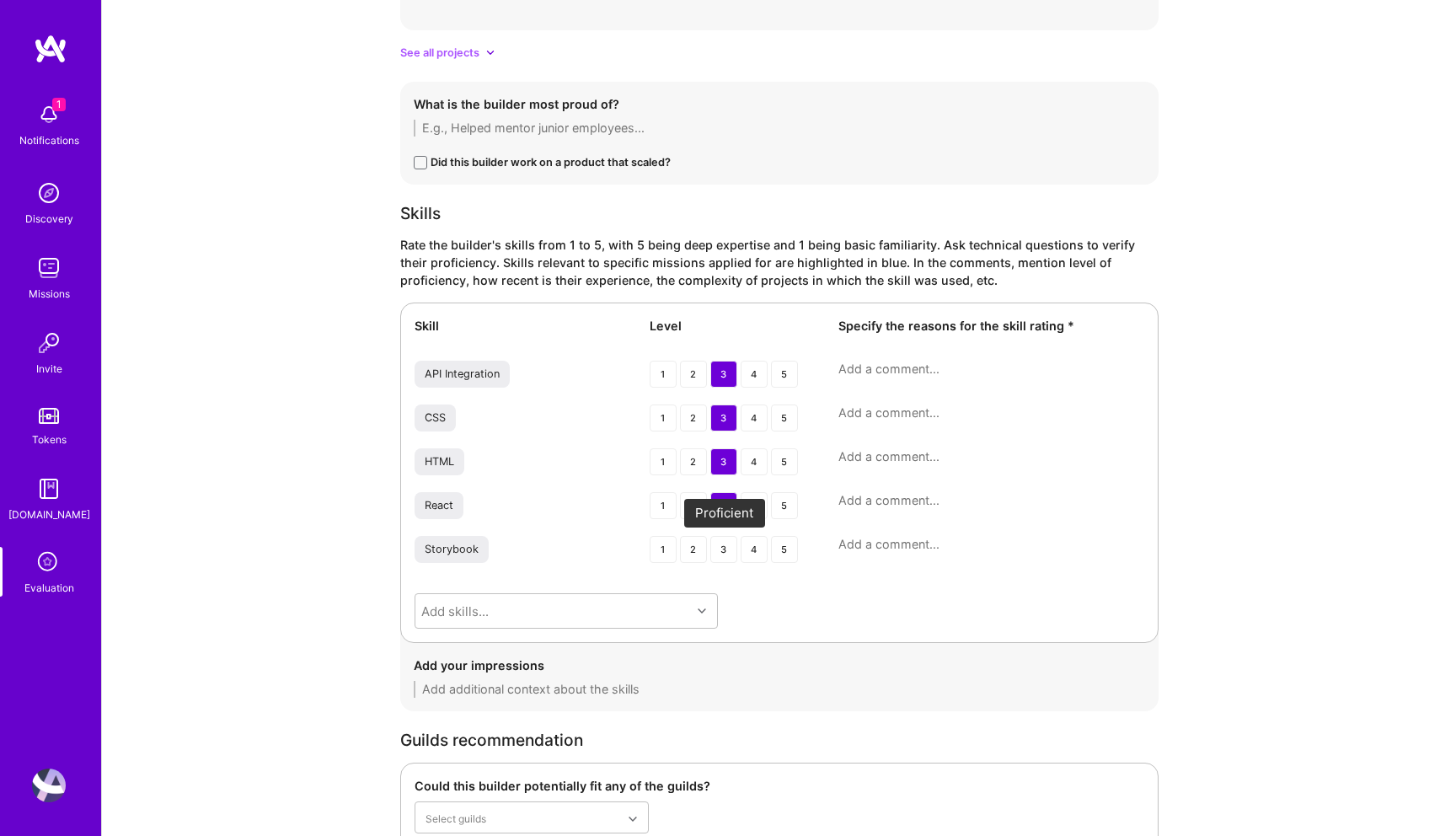
click at [721, 554] on div "3" at bounding box center [724, 549] width 27 height 27
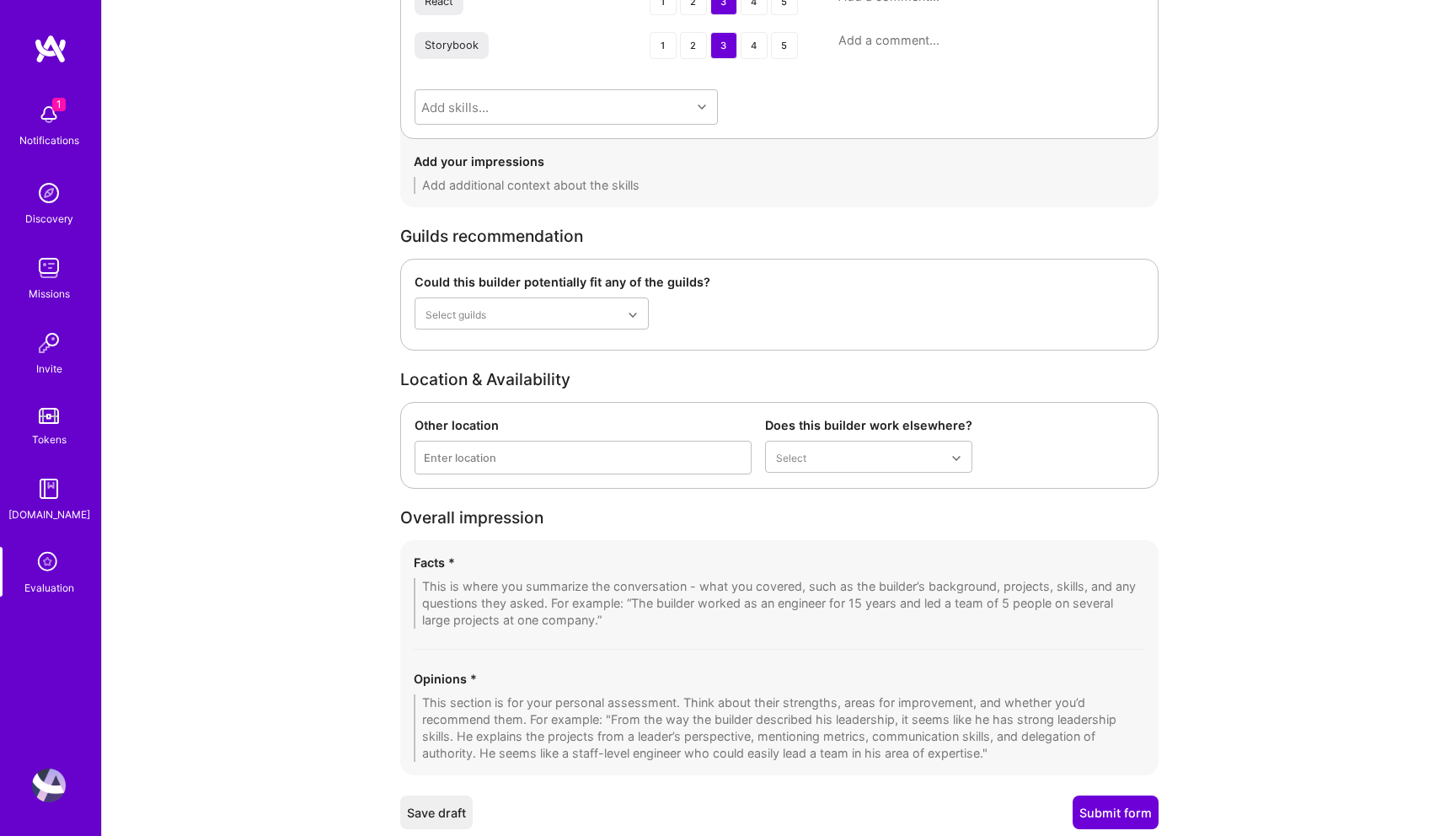
scroll to position [2500, 0]
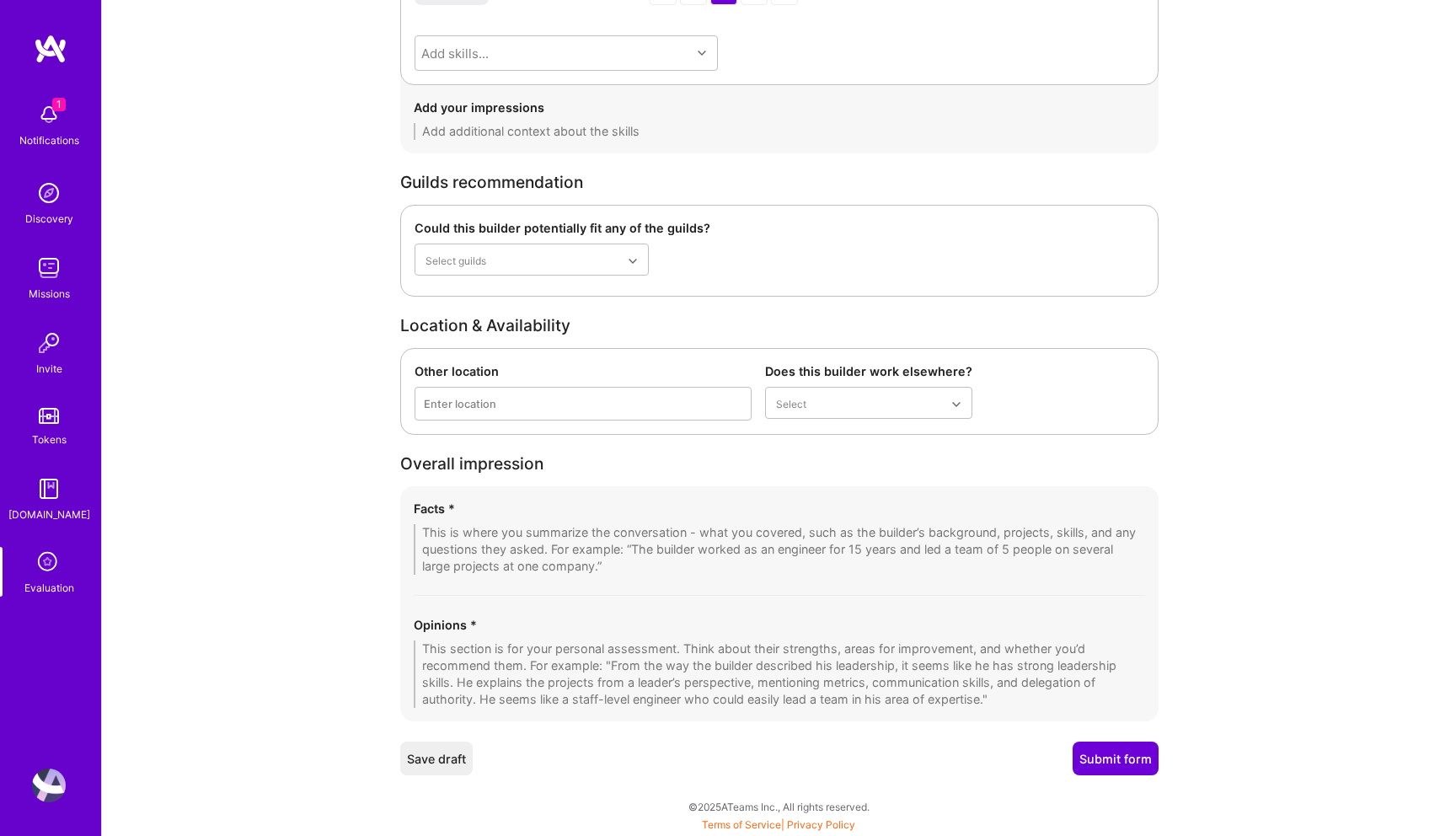
click at [669, 638] on div "Opinions *" at bounding box center [780, 661] width 731 height 92
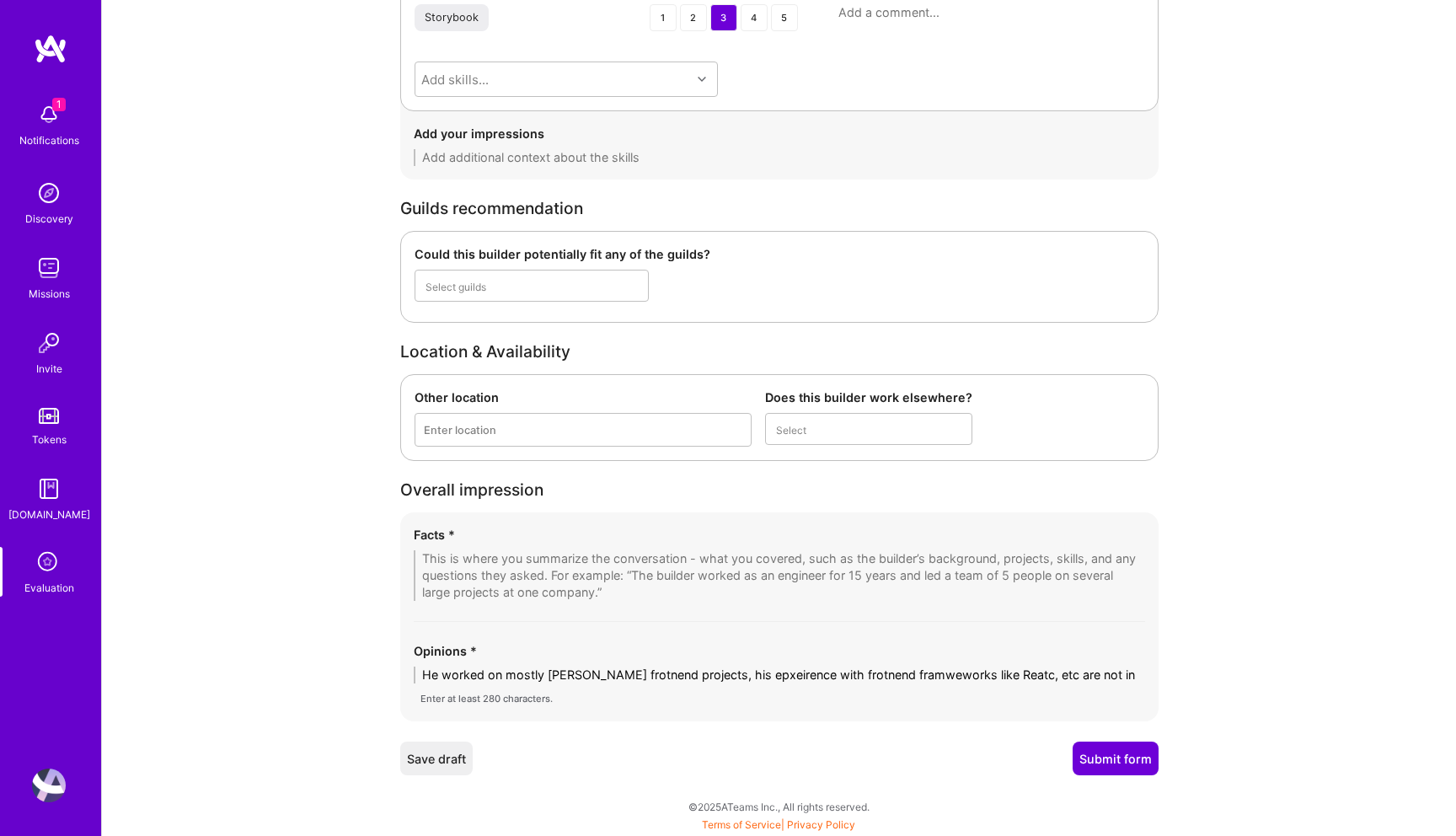
scroll to position [0, 0]
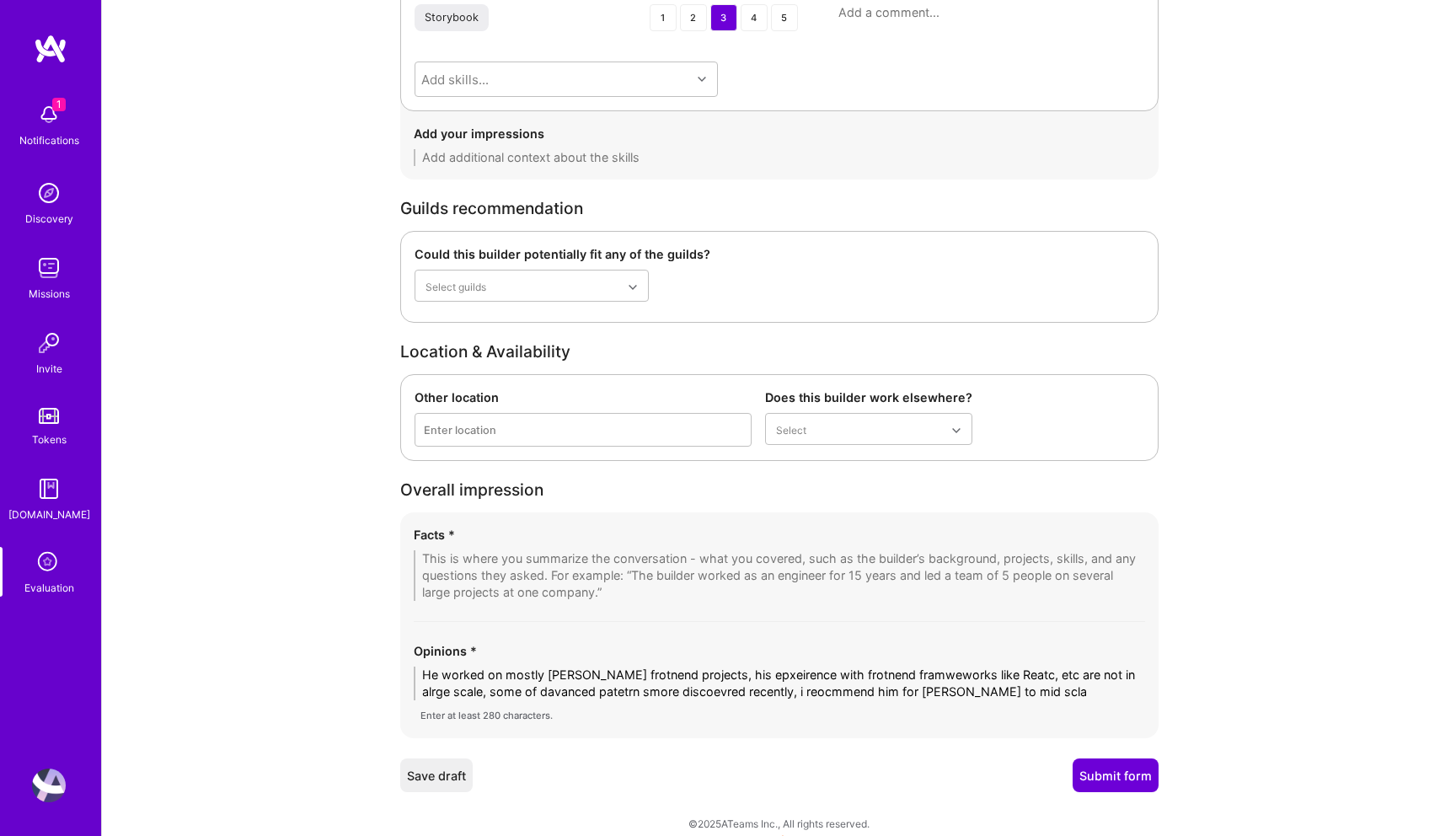
click at [780, 690] on textarea "He worked on mostly smalls cale frotnend projects, his epxeirence with frotnend…" at bounding box center [780, 683] width 731 height 34
click at [1114, 693] on textarea "He worked on mostly smalls cale frotnend projects, his epxeirence with frotnend…" at bounding box center [780, 683] width 731 height 34
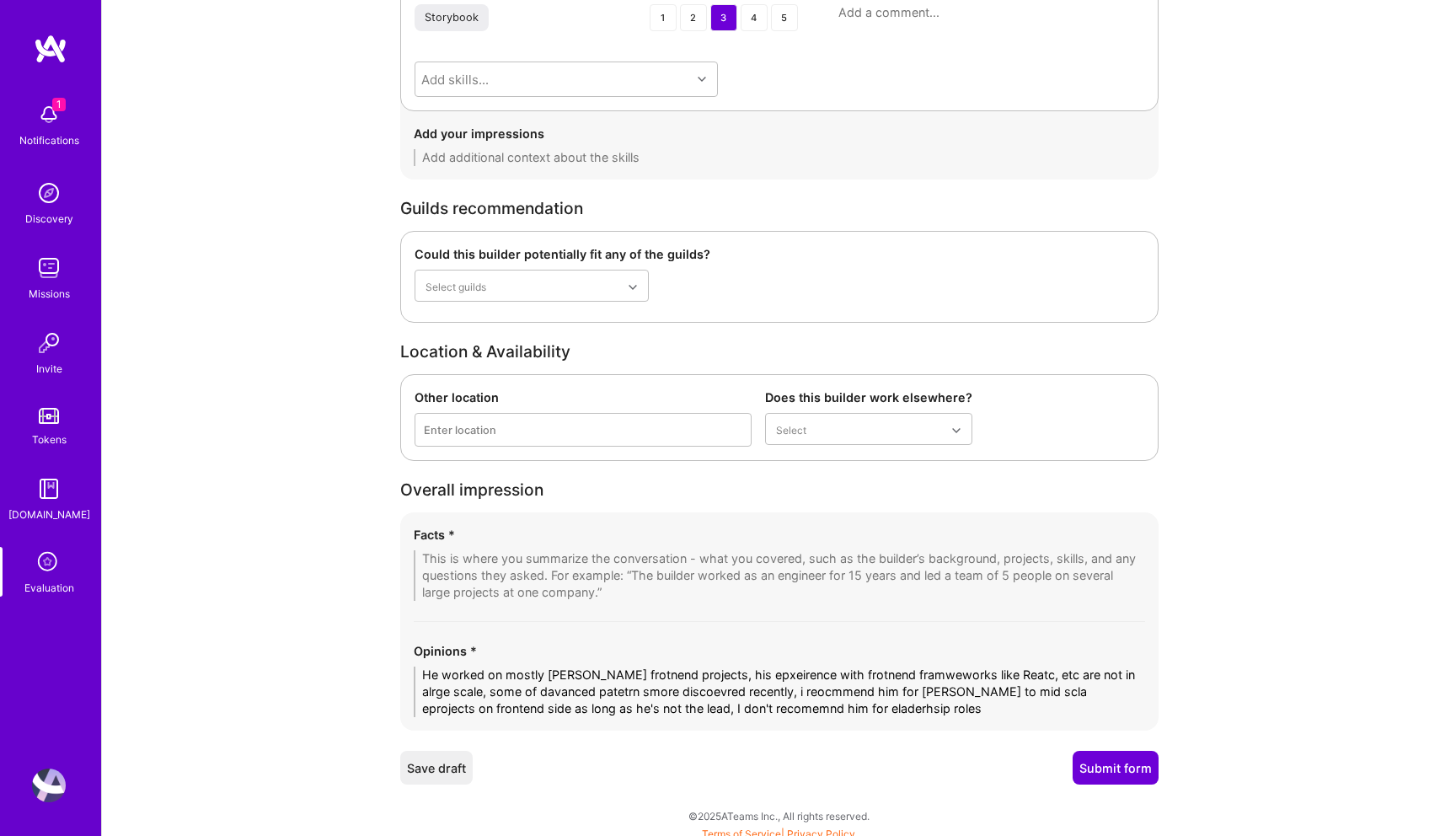
type textarea "He worked on mostly smalls cale frotnend projects, his epxeirence with frotnend…"
click at [952, 708] on textarea "He worked on mostly smalls cale frotnend projects, his epxeirence with frotnend…" at bounding box center [780, 692] width 731 height 50
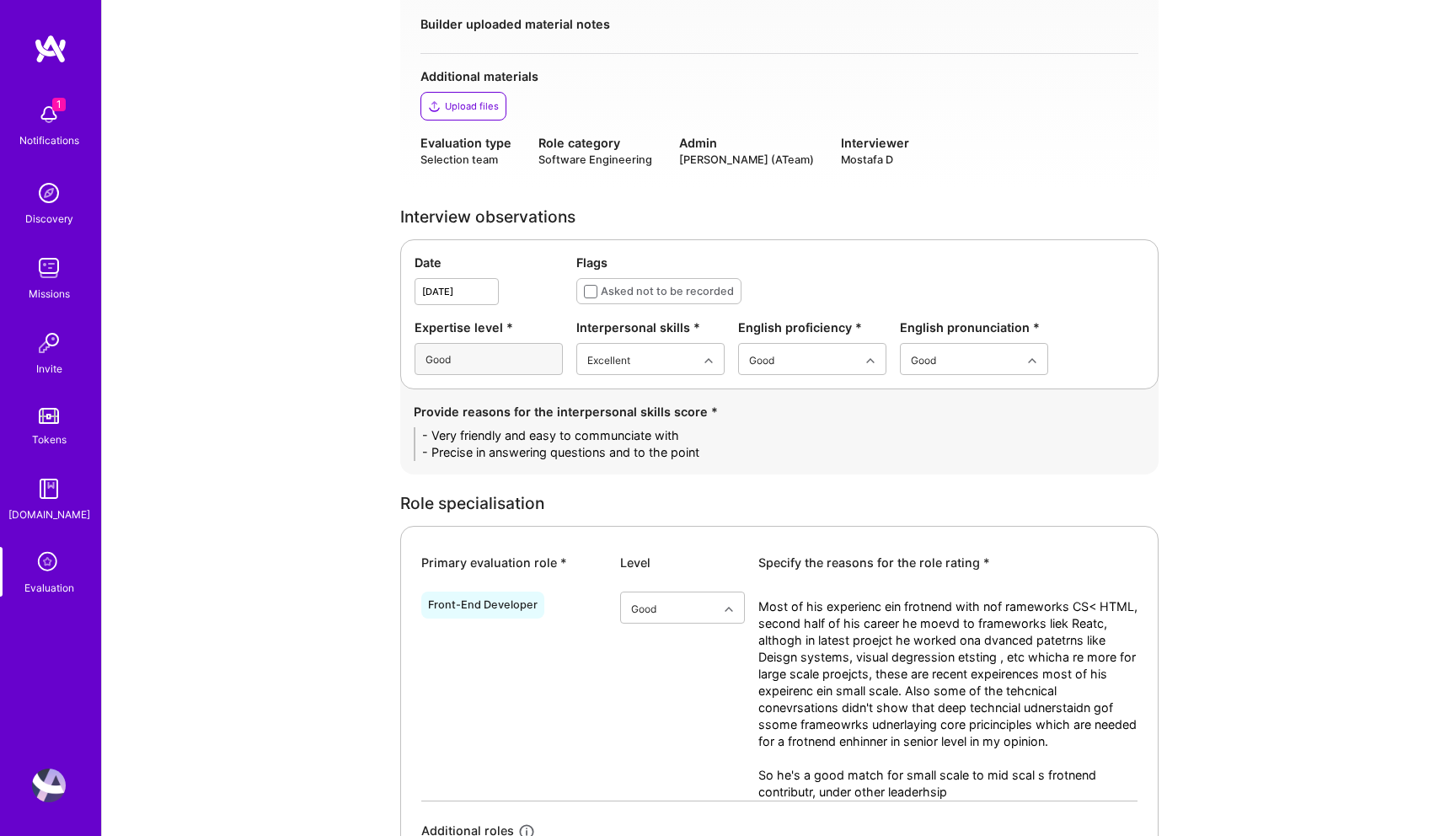
scroll to position [274, 0]
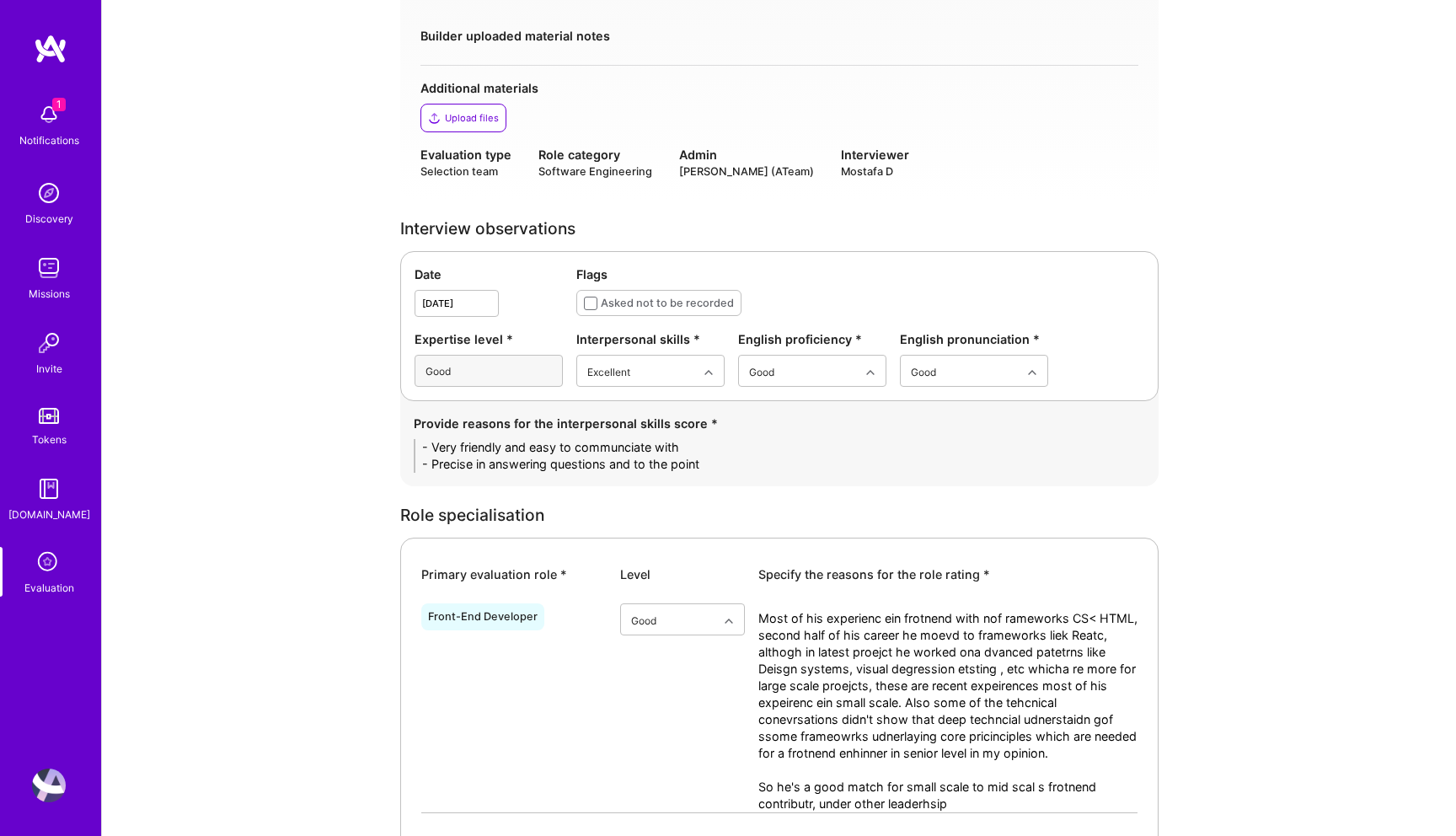
drag, startPoint x: 706, startPoint y: 461, endPoint x: 319, endPoint y: 448, distance: 387.2
paste textarea "• Very friendly and approachable; easy to have a natural conversation with. • P…"
drag, startPoint x: 478, startPoint y: 449, endPoint x: 327, endPoint y: 448, distance: 151.0
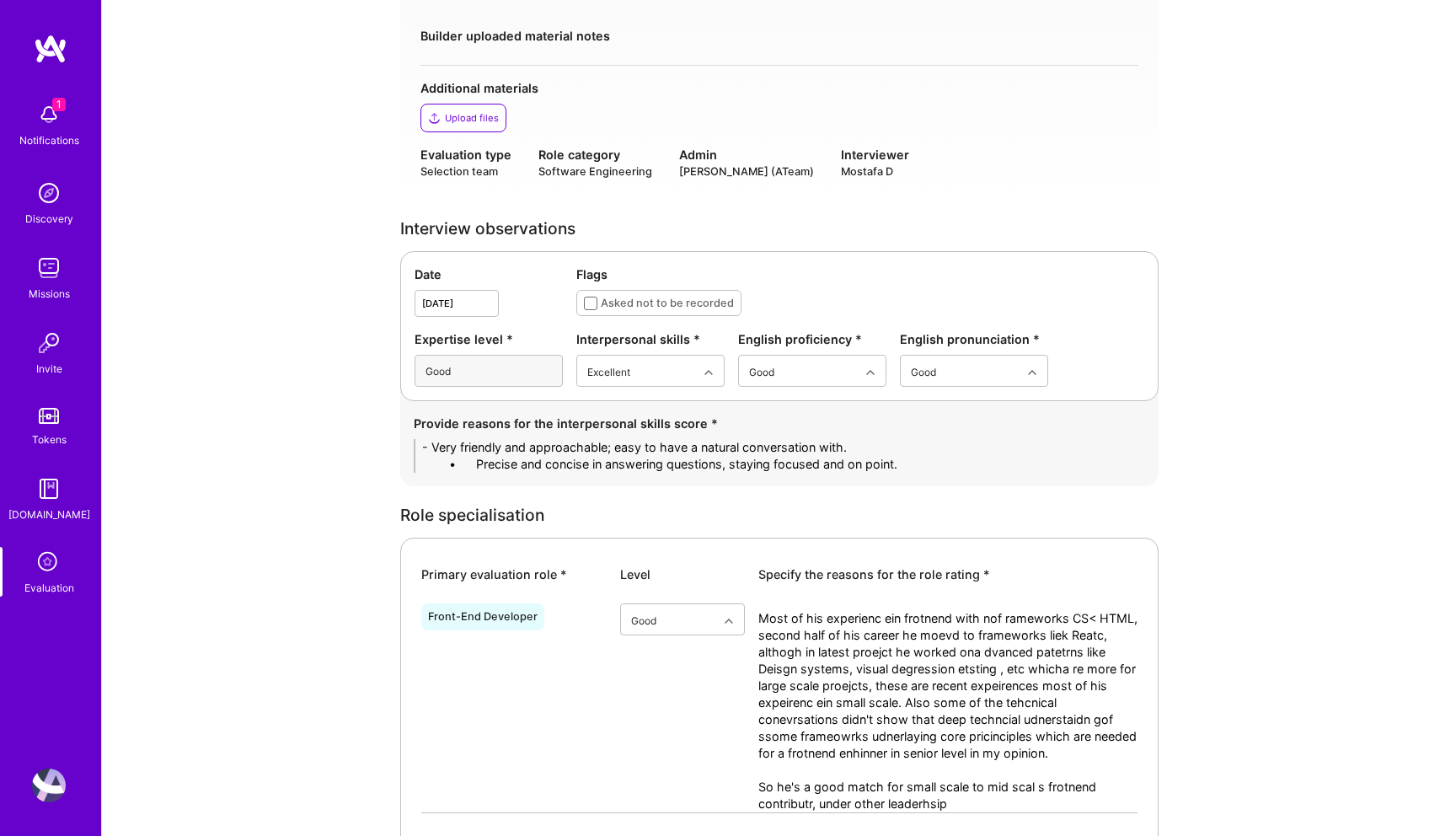
drag, startPoint x: 477, startPoint y: 462, endPoint x: 276, endPoint y: 461, distance: 201.0
type textarea "- Very friendly and approachable; easy to have a natural conversation with. - P…"
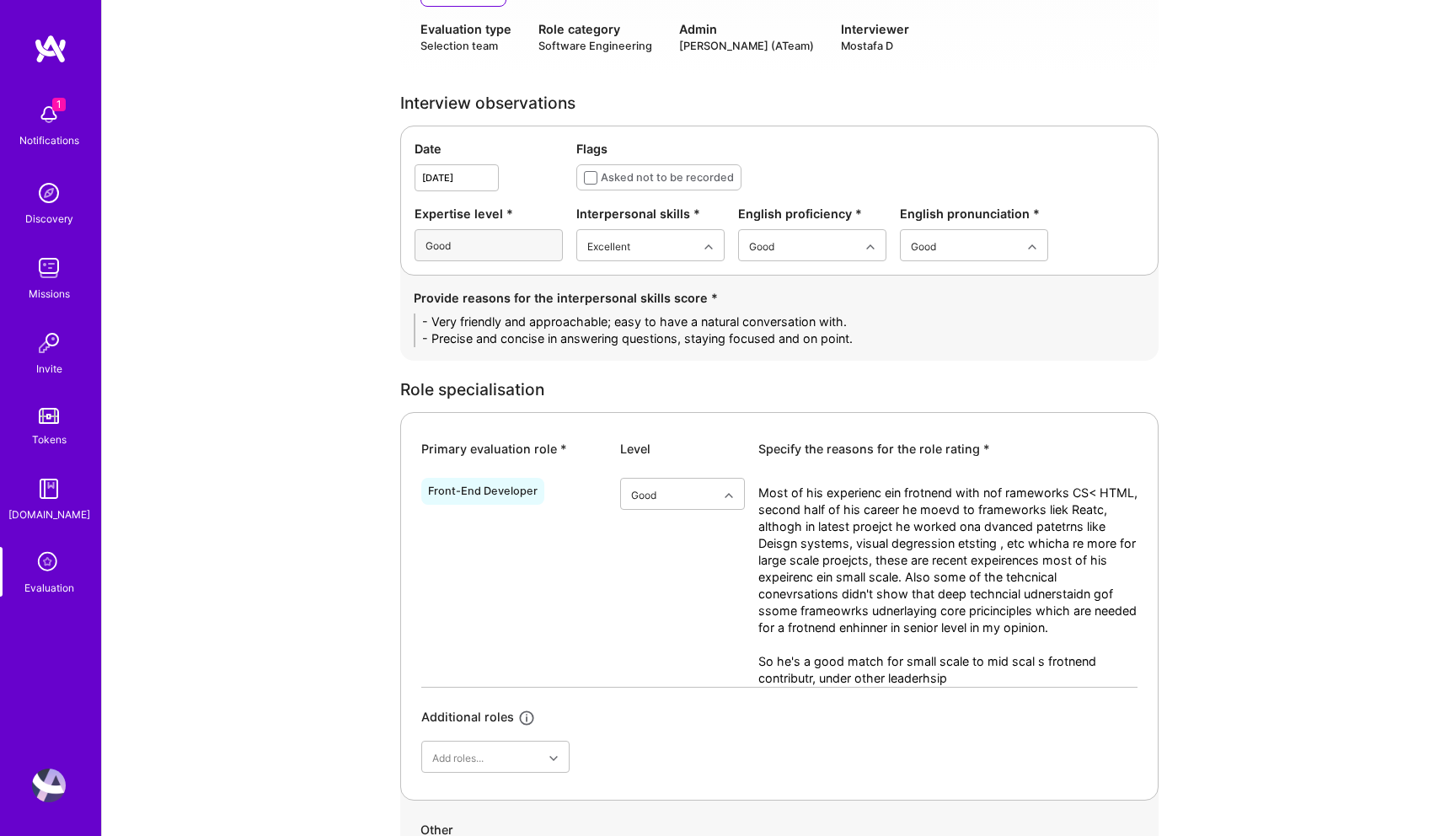
scroll to position [593, 0]
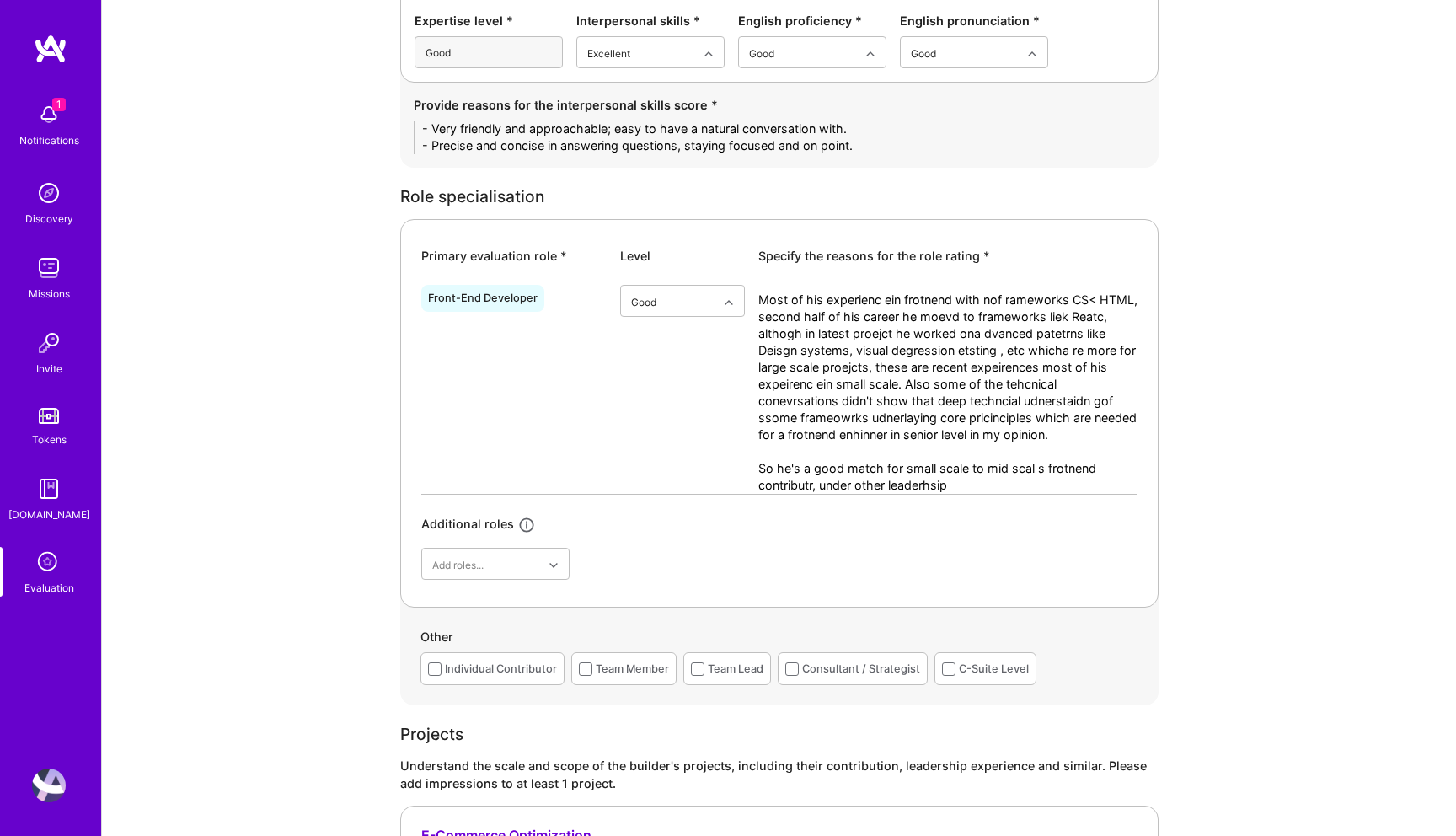
click at [872, 441] on textarea "Most of his experienc ein frotnend with nof rameworks CS< HTML, second half of …" at bounding box center [948, 393] width 379 height 203
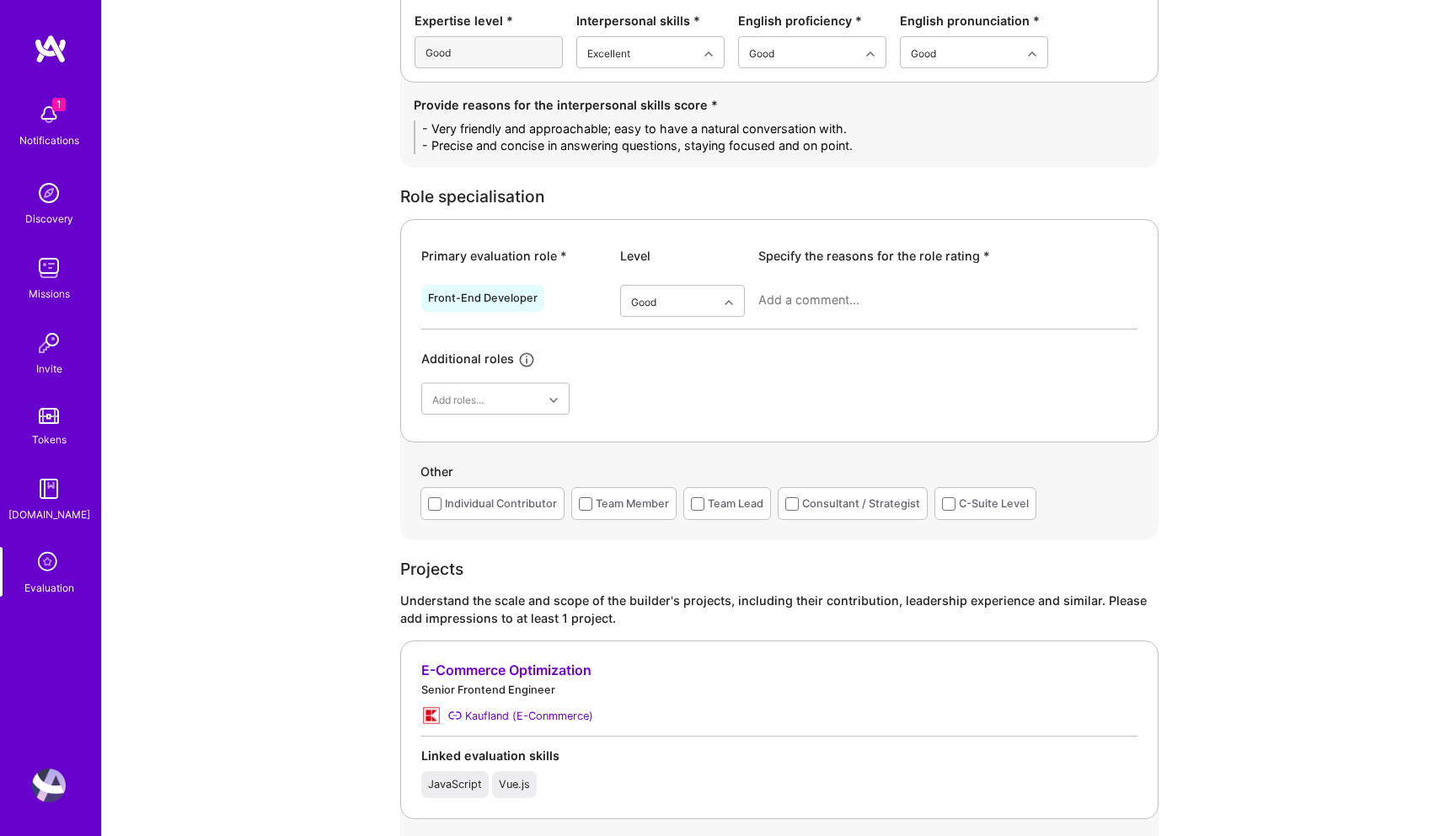
paste textarea "Umar has solid experience in front-end development, starting with core web tech…"
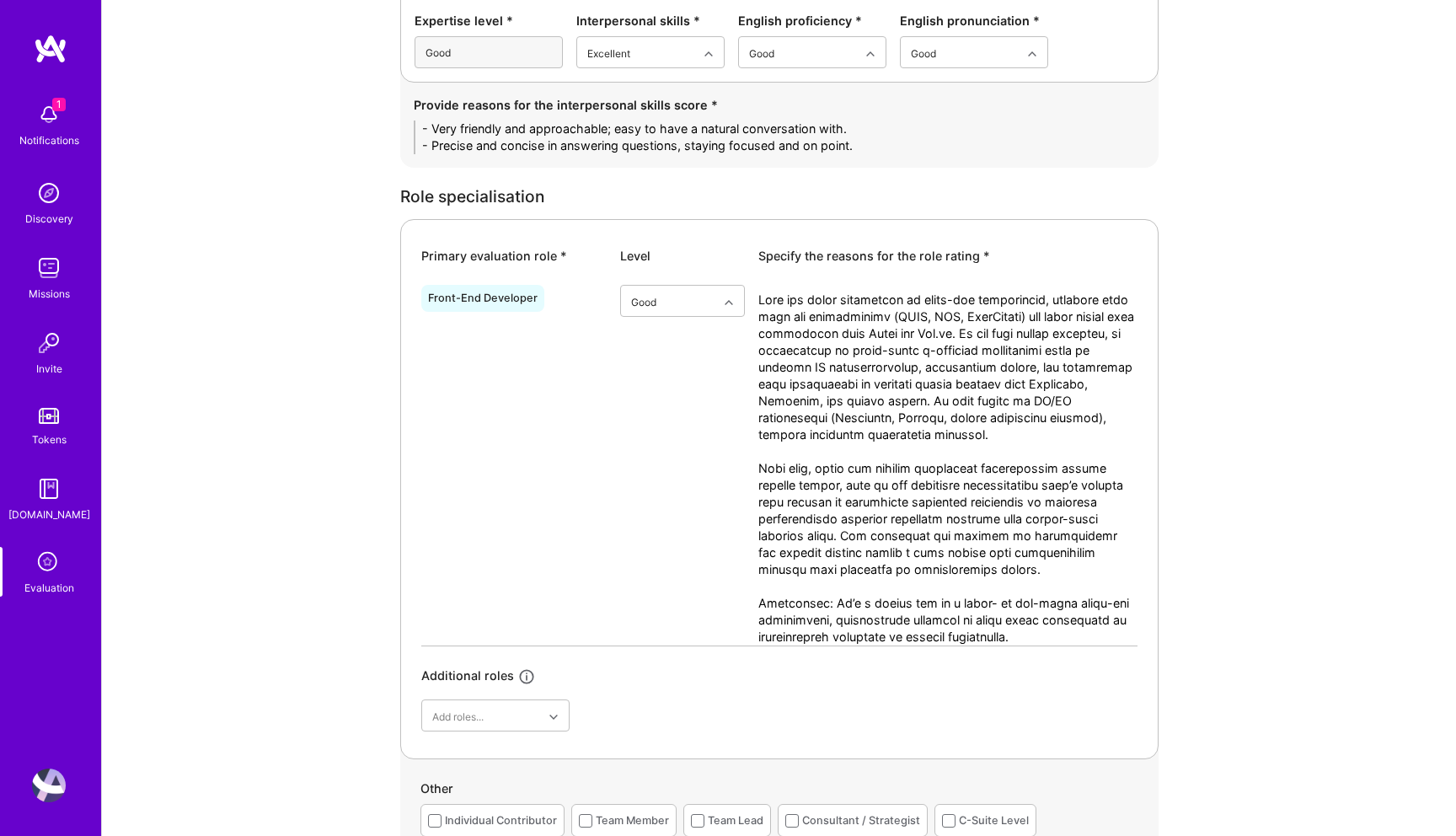
drag, startPoint x: 1037, startPoint y: 640, endPoint x: 732, endPoint y: 599, distance: 307.7
click at [732, 599] on div "Front-End Developer option Good, selected. Select is focused ,type to refine li…" at bounding box center [779, 461] width 716 height 368
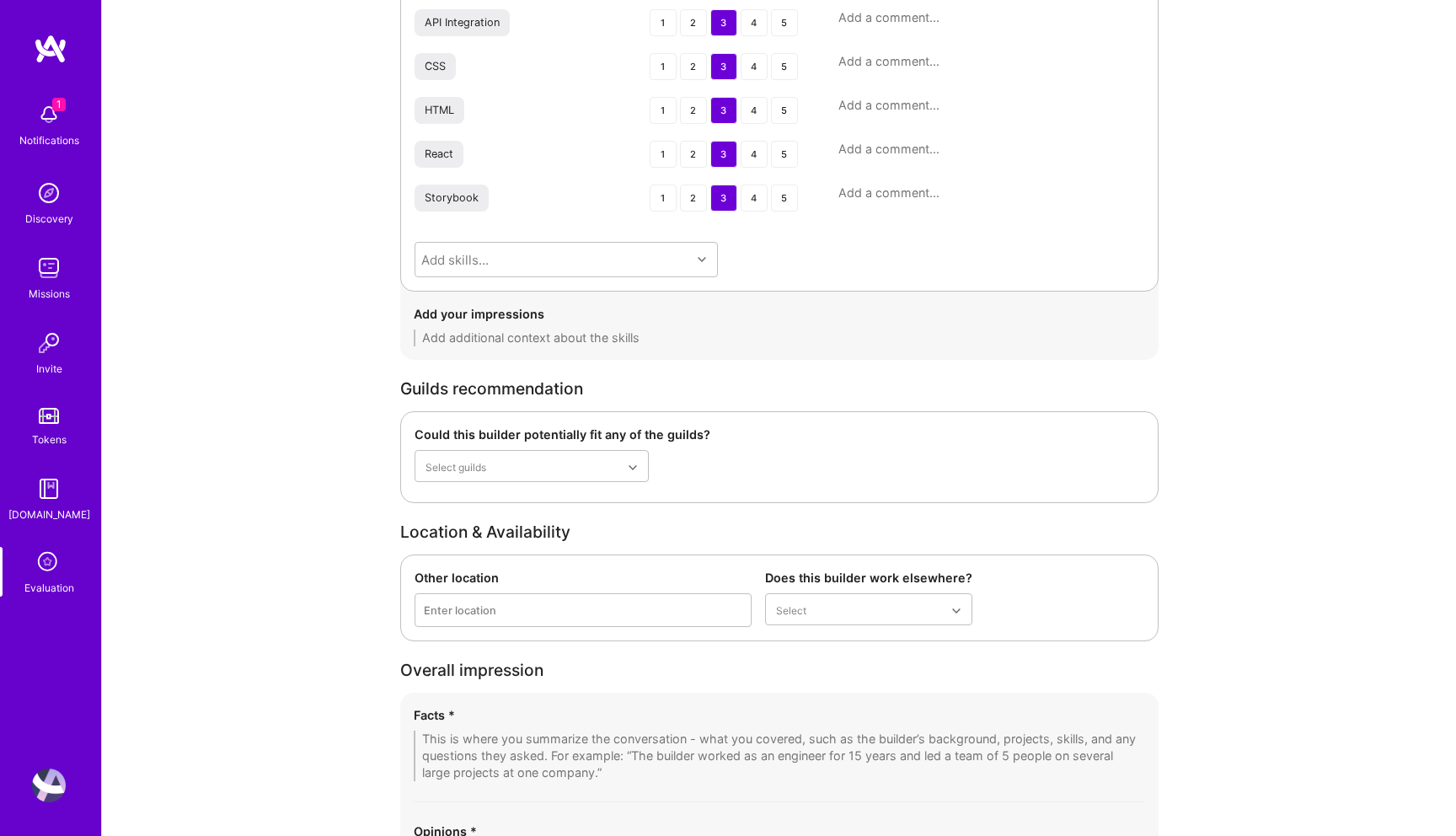
scroll to position [2568, 0]
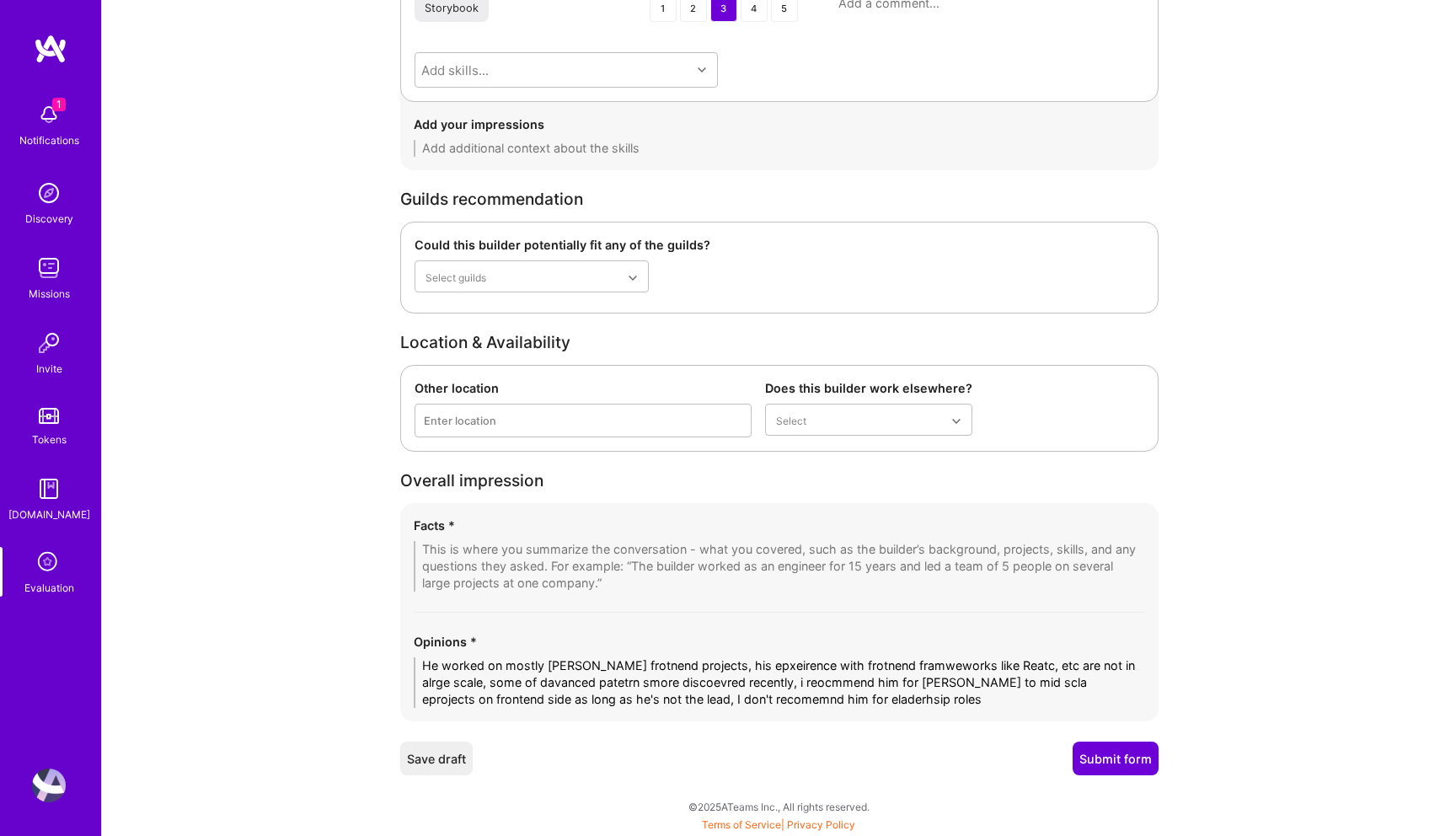
type textarea "Umar has solid experience in front-end development, starting with core web tech…"
click at [837, 690] on textarea "He worked on mostly smalls cale frotnend projects, his epxeirence with frotnend…" at bounding box center [780, 683] width 731 height 50
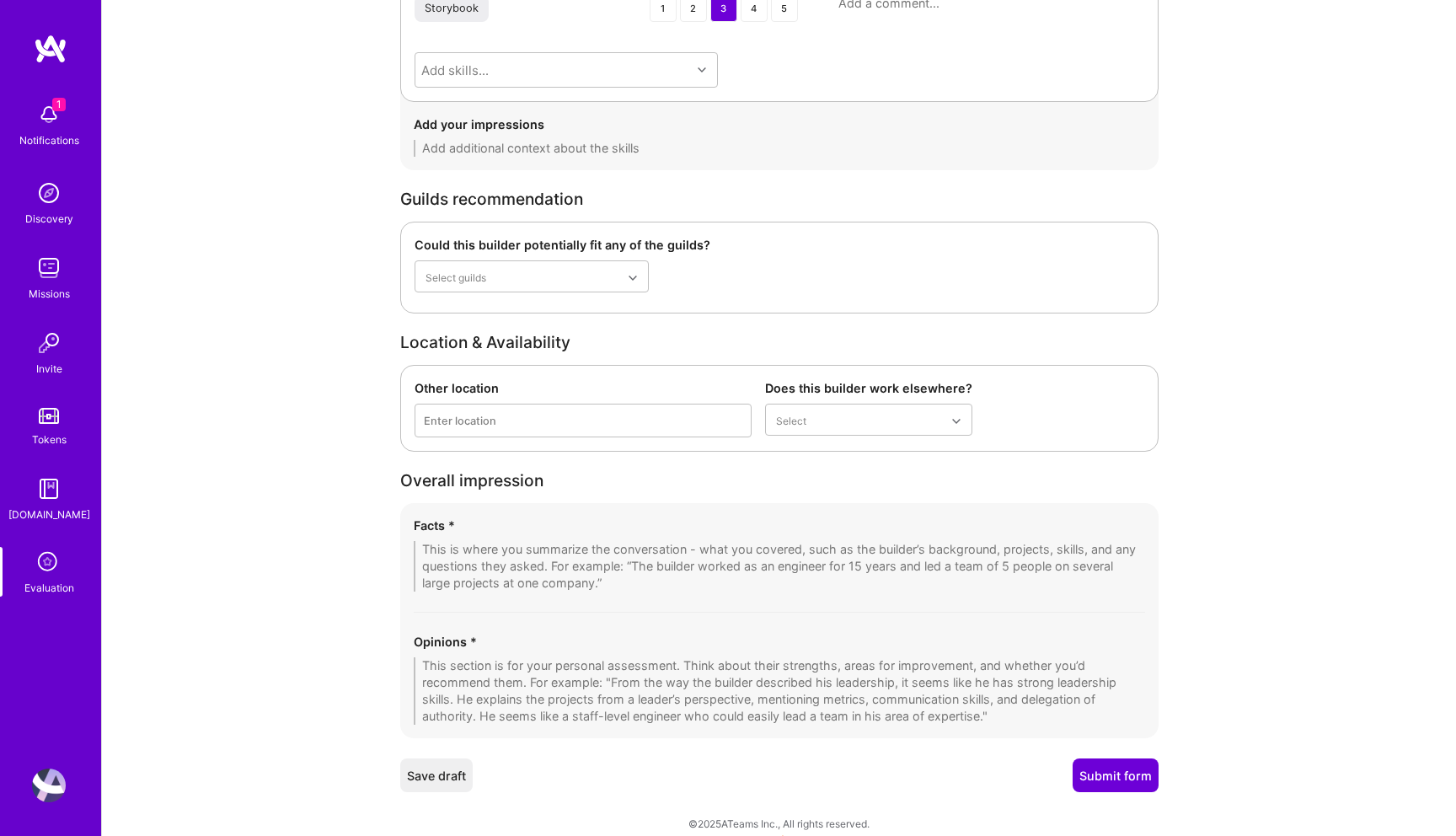
paste textarea "He has mainly worked on small to mid-scale frontend projects, with recent exper…"
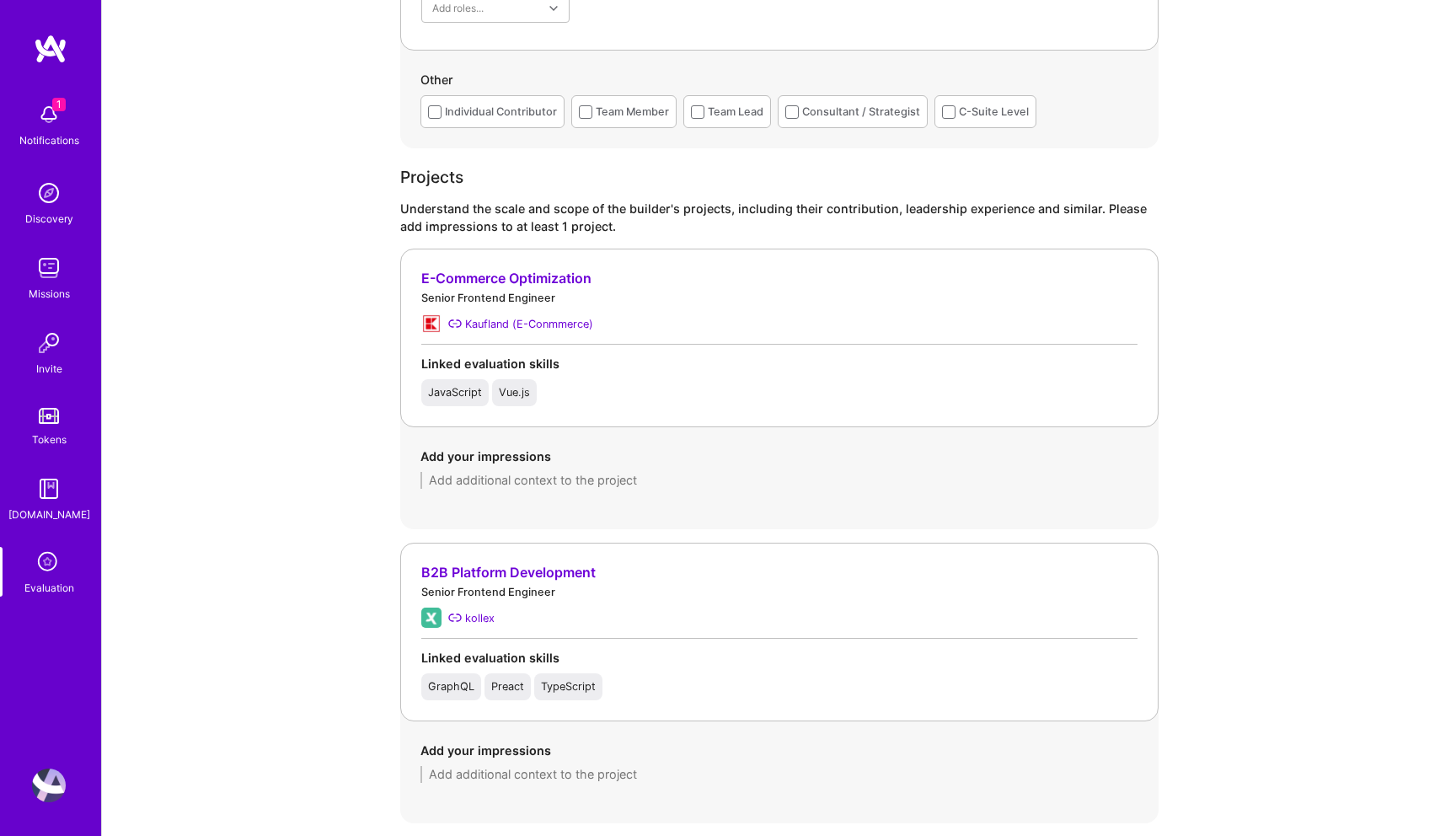
scroll to position [1232, 0]
type textarea "He has mainly worked on small to mid-scale frontend projects, with recent exper…"
click at [481, 485] on textarea at bounding box center [780, 482] width 718 height 16
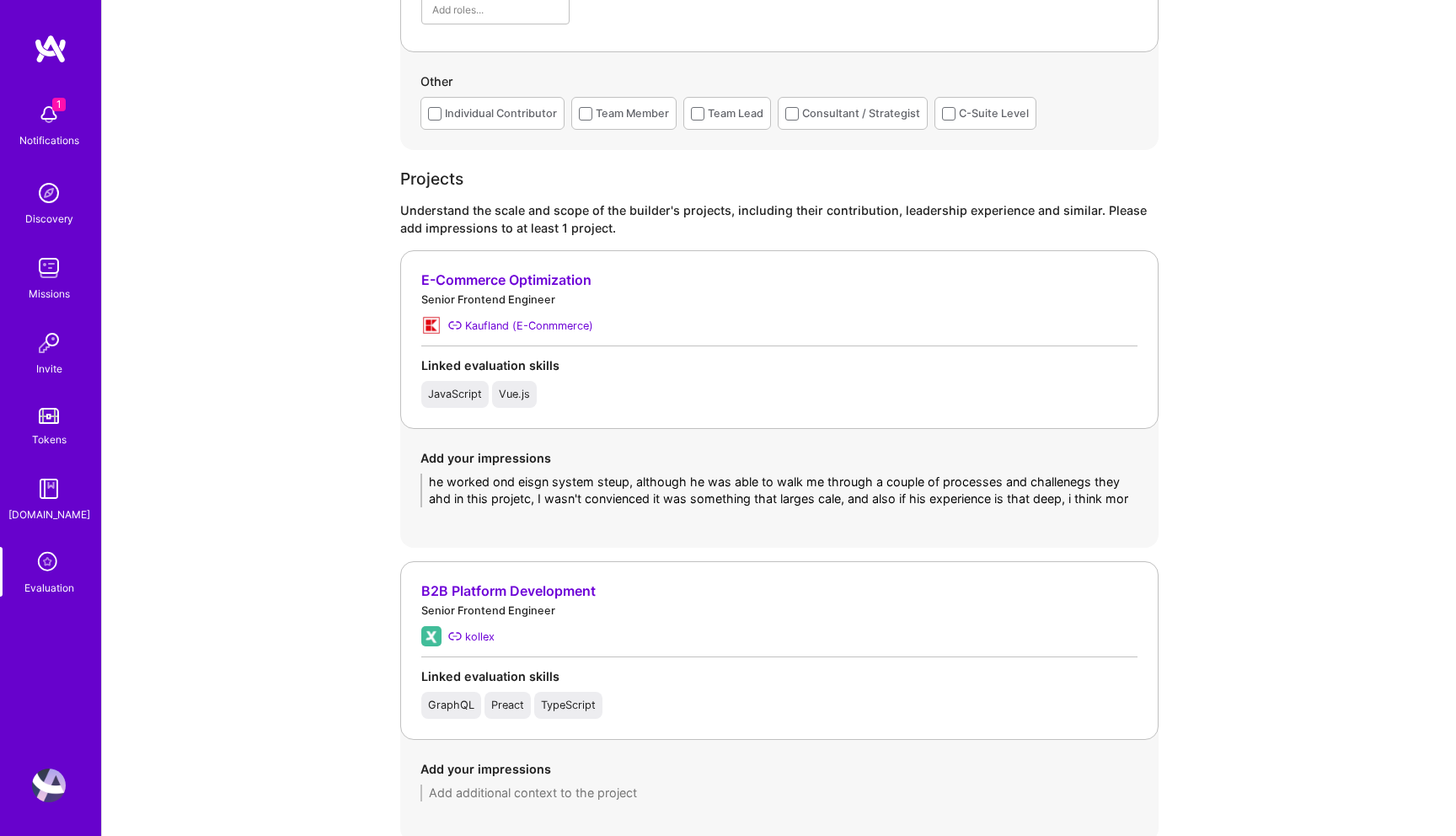
scroll to position [0, 0]
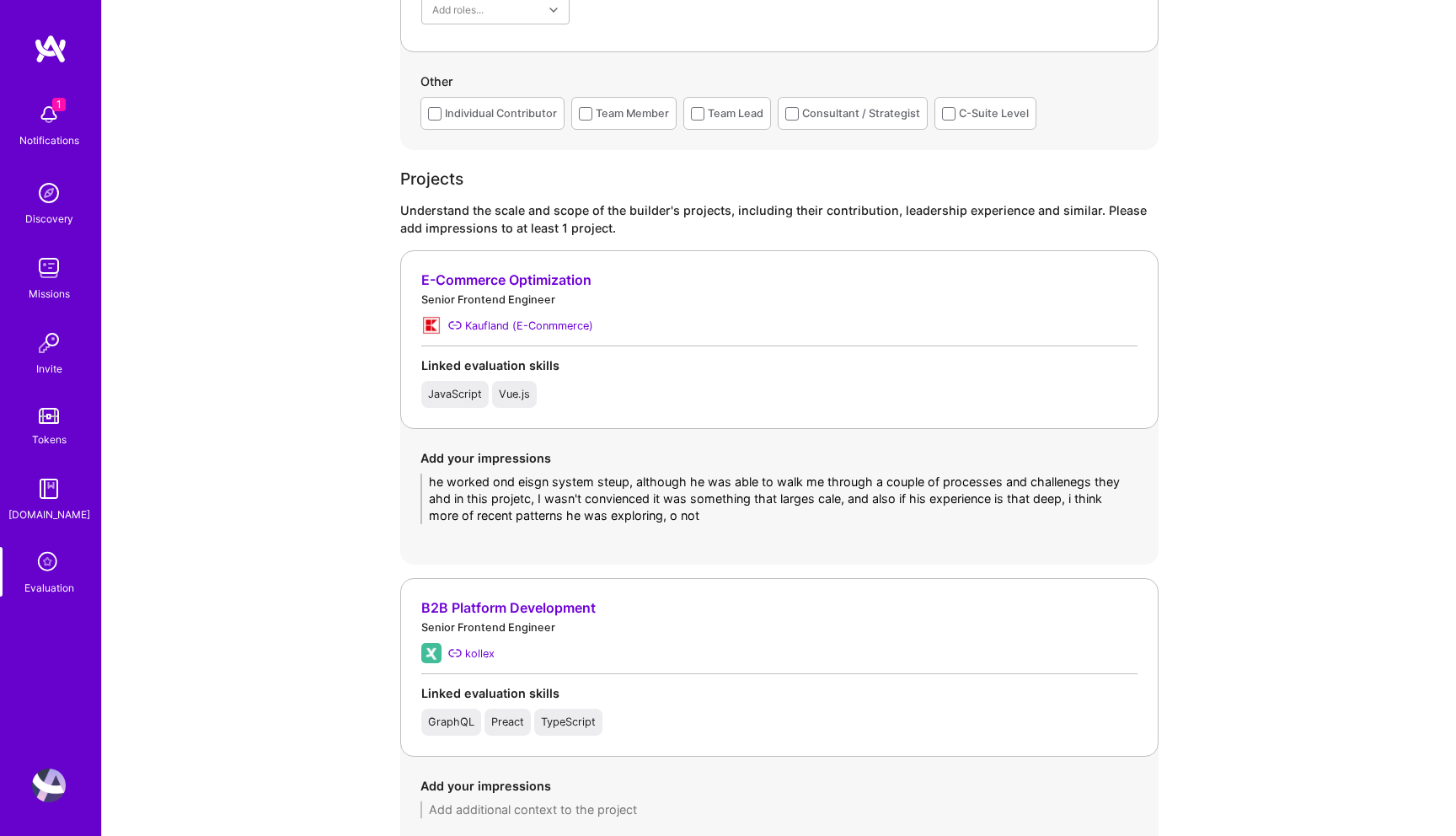
type textarea "he worked ond eisgn system steup, although he was able to walk me through a cou…"
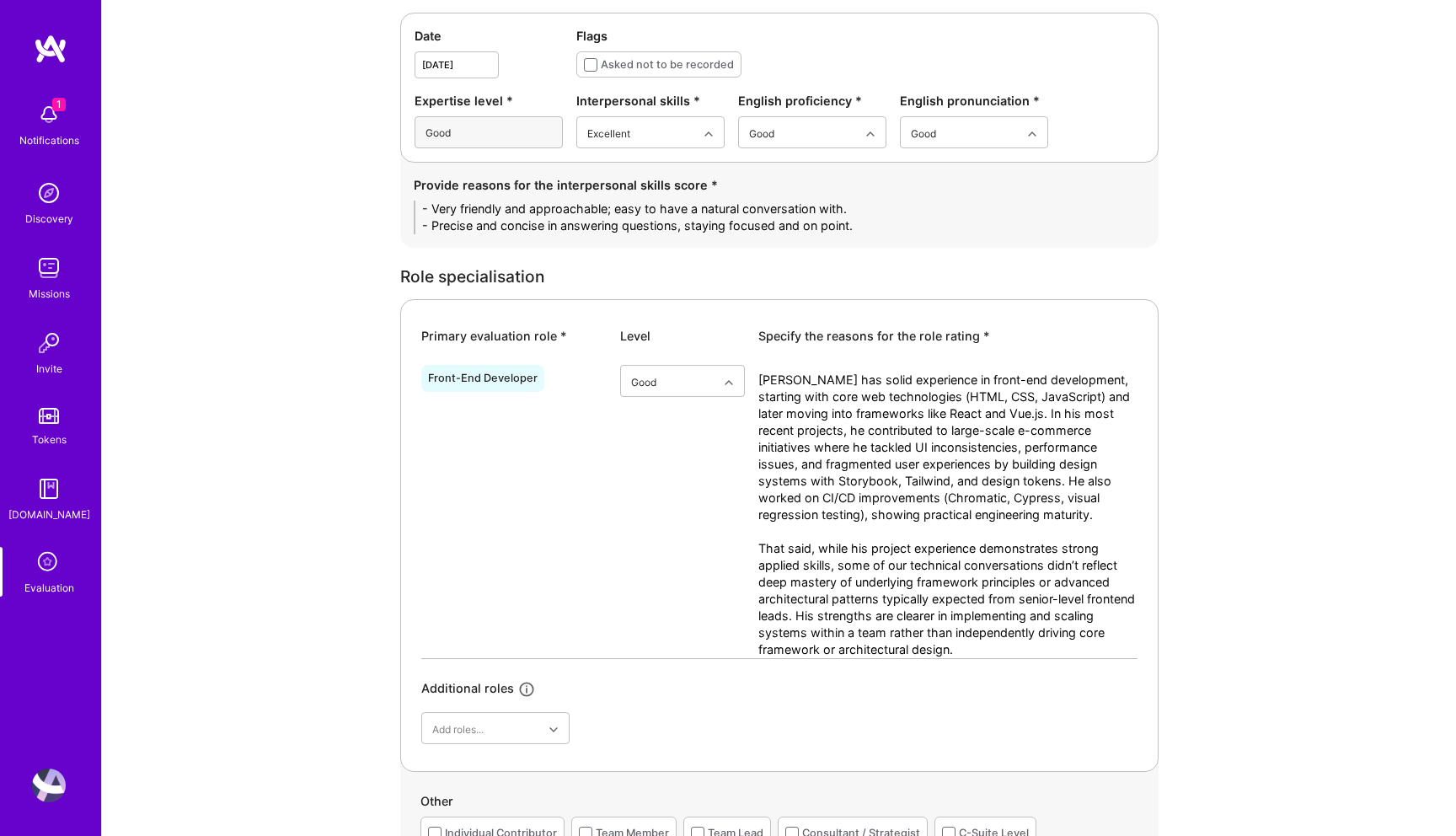
scroll to position [920, 0]
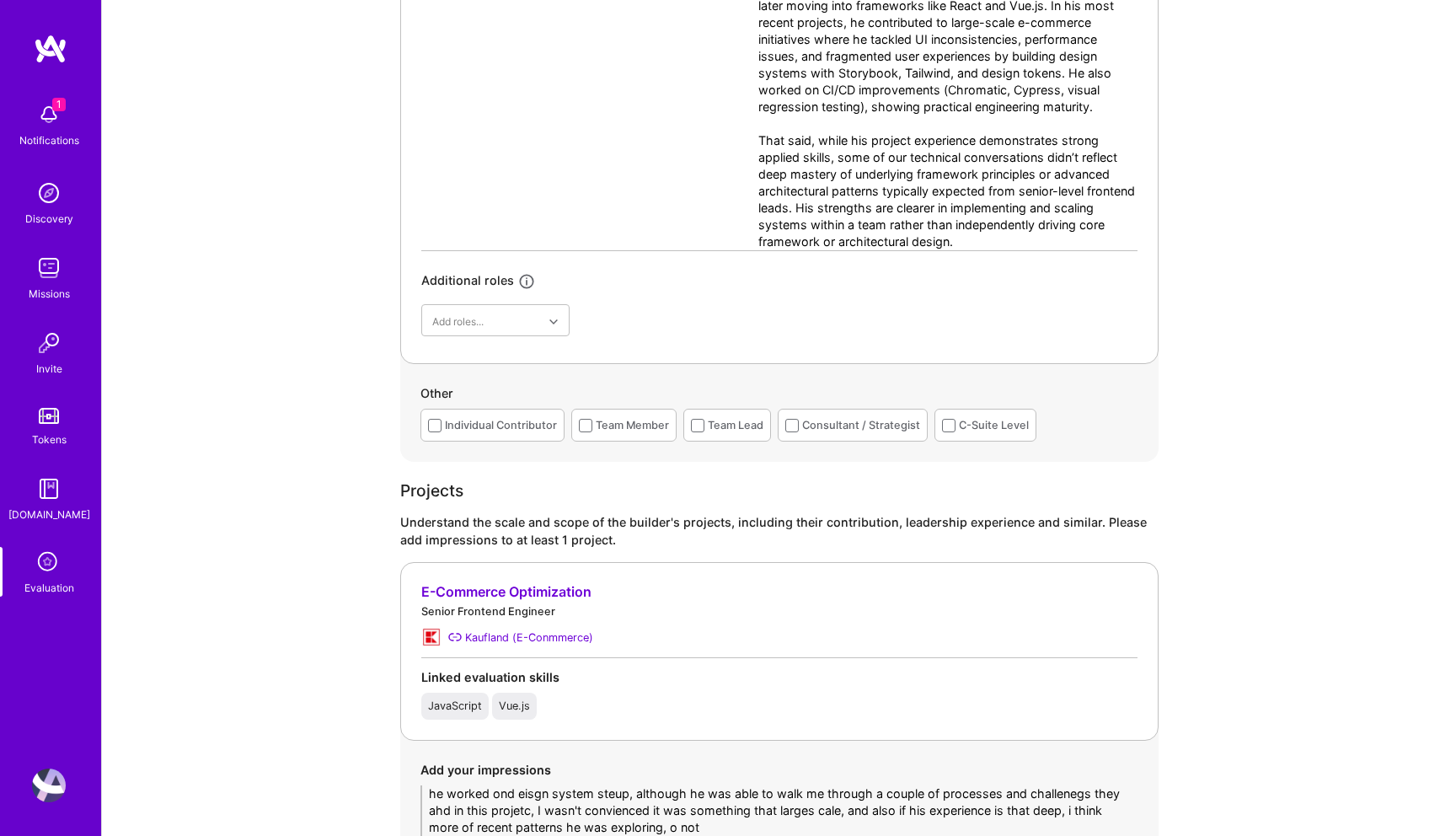
click at [1001, 242] on textarea "Umar has solid experience in front-end development, starting with core web tech…" at bounding box center [948, 106] width 379 height 287
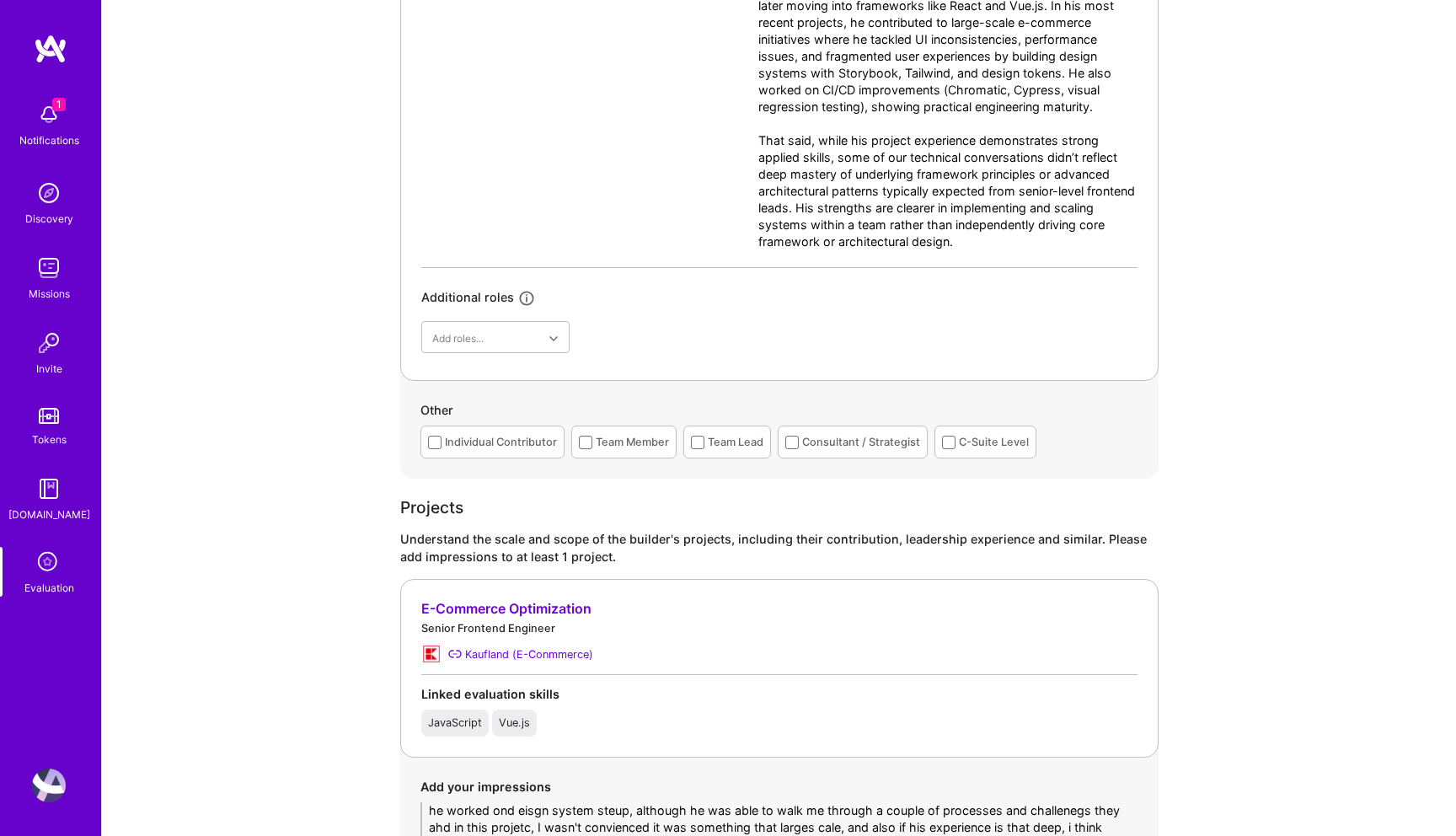
scroll to position [0, 0]
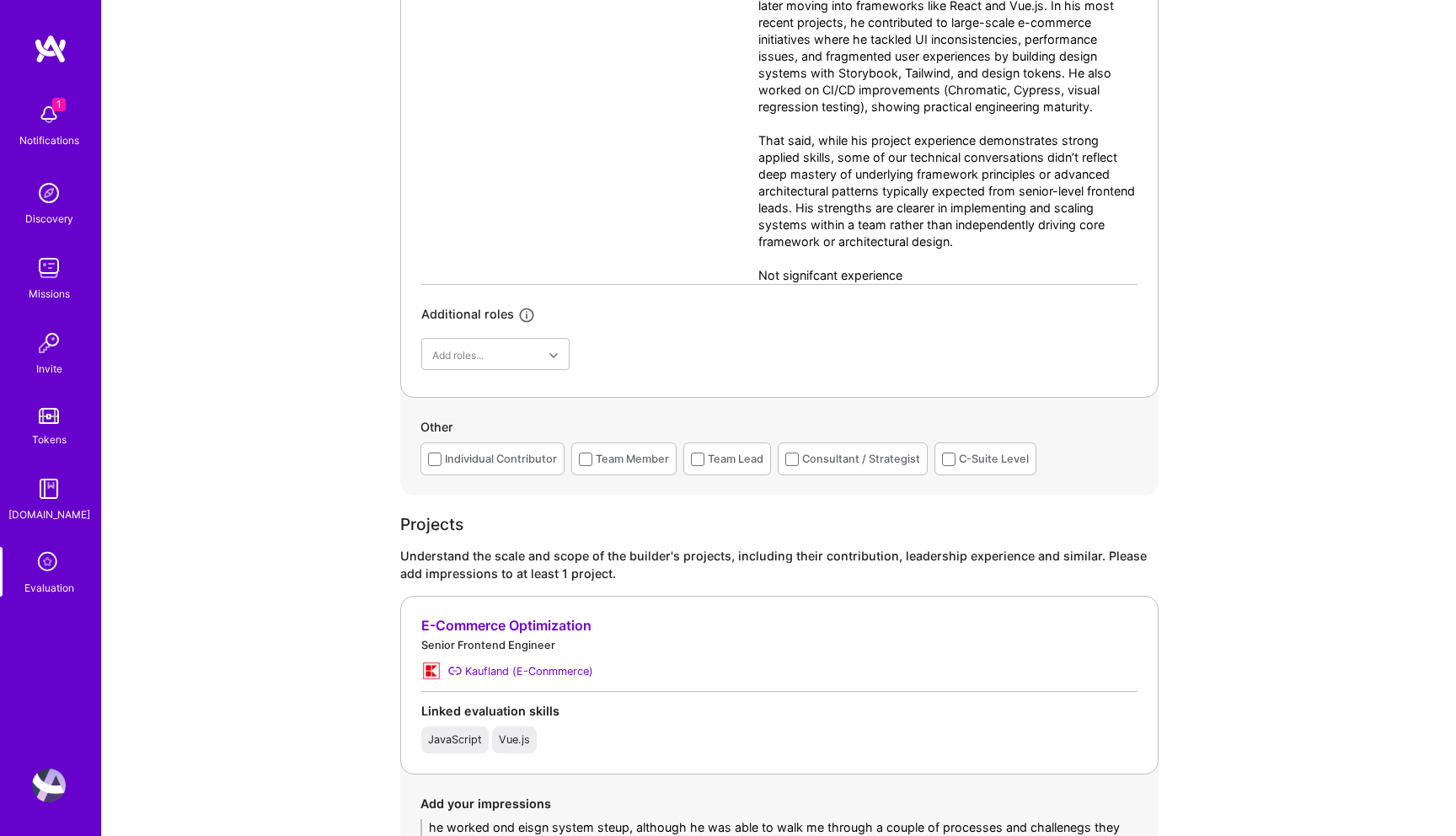
drag, startPoint x: 912, startPoint y: 275, endPoint x: 616, endPoint y: 275, distance: 296.0
click at [616, 275] on div "Front-End Developer option Good, selected. Select is focused ,type to refine li…" at bounding box center [779, 117] width 716 height 334
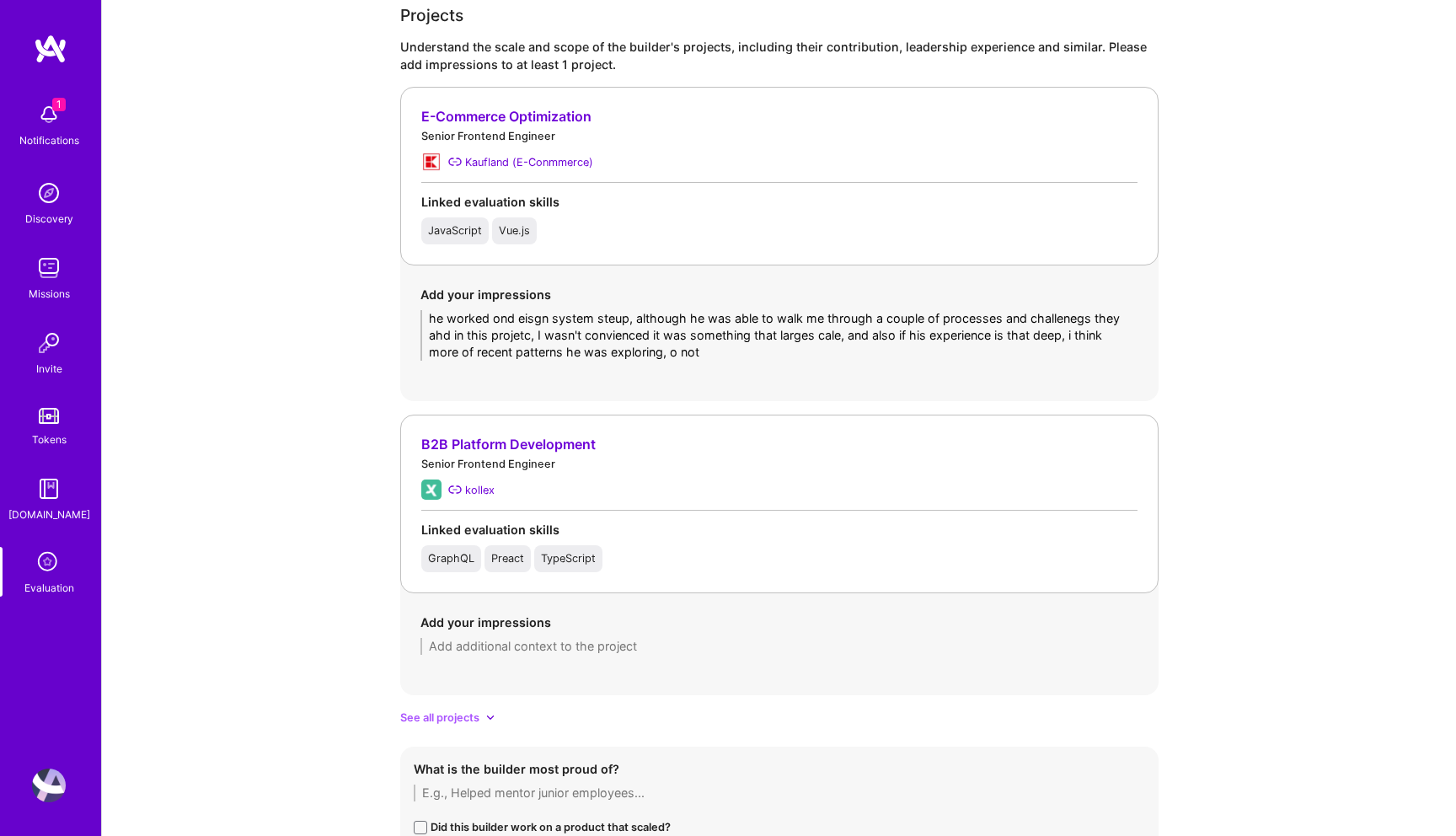
scroll to position [1358, 0]
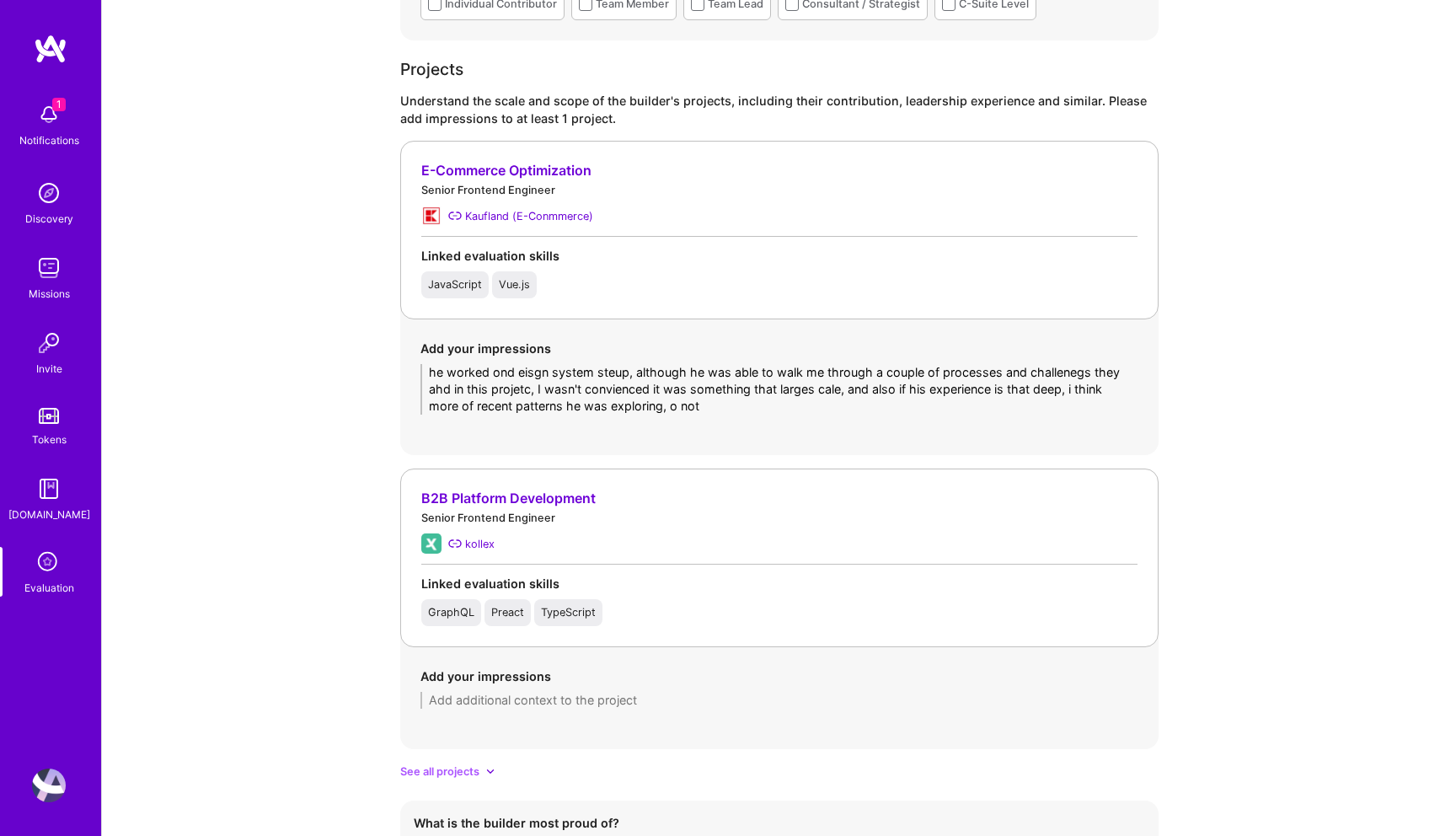
type textarea "Umar has solid experience in front-end development, starting with core web tech…"
click at [735, 403] on textarea "he worked ond eisgn system steup, although he was able to walk me through a cou…" at bounding box center [780, 389] width 718 height 50
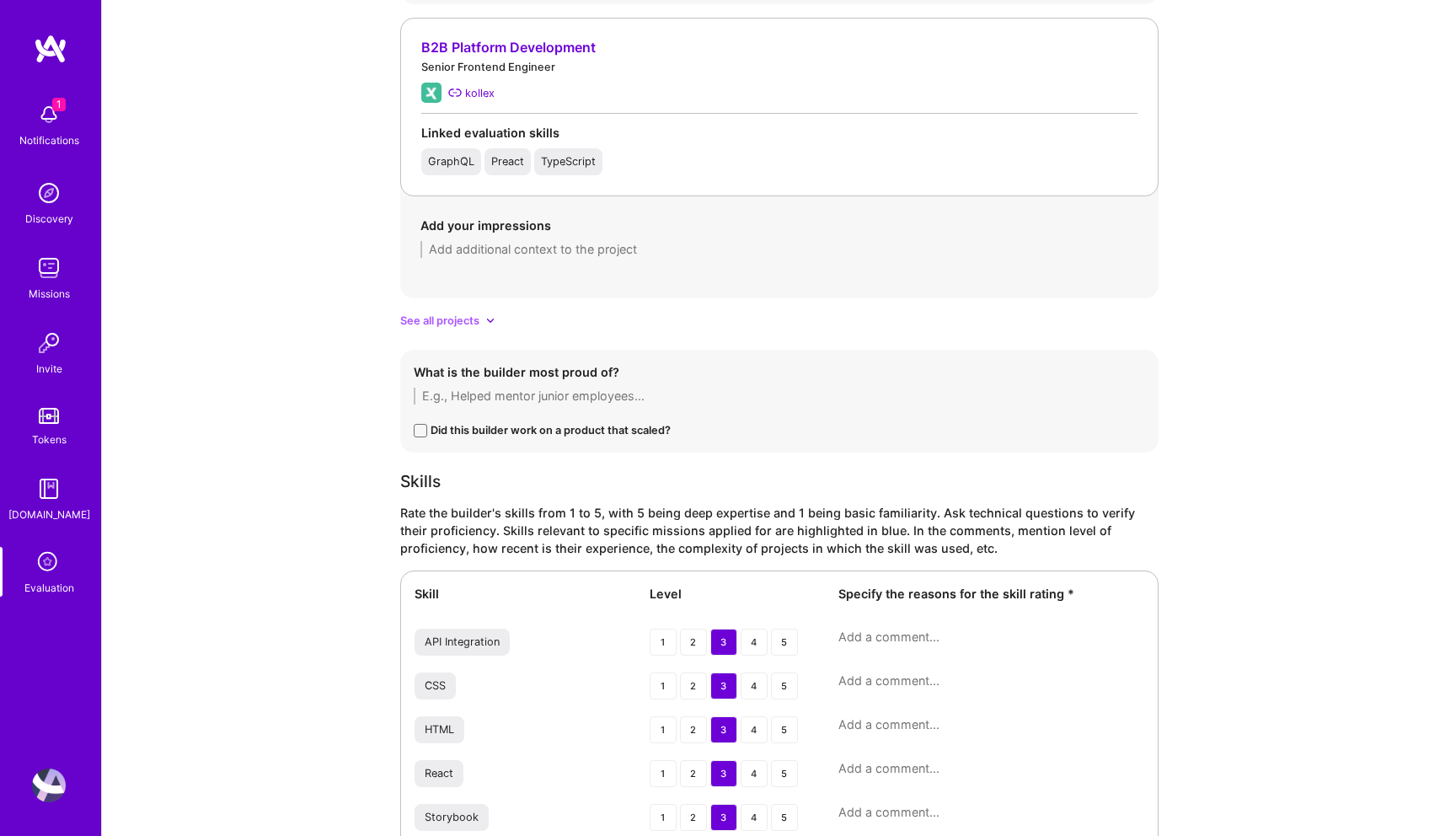
scroll to position [1324, 0]
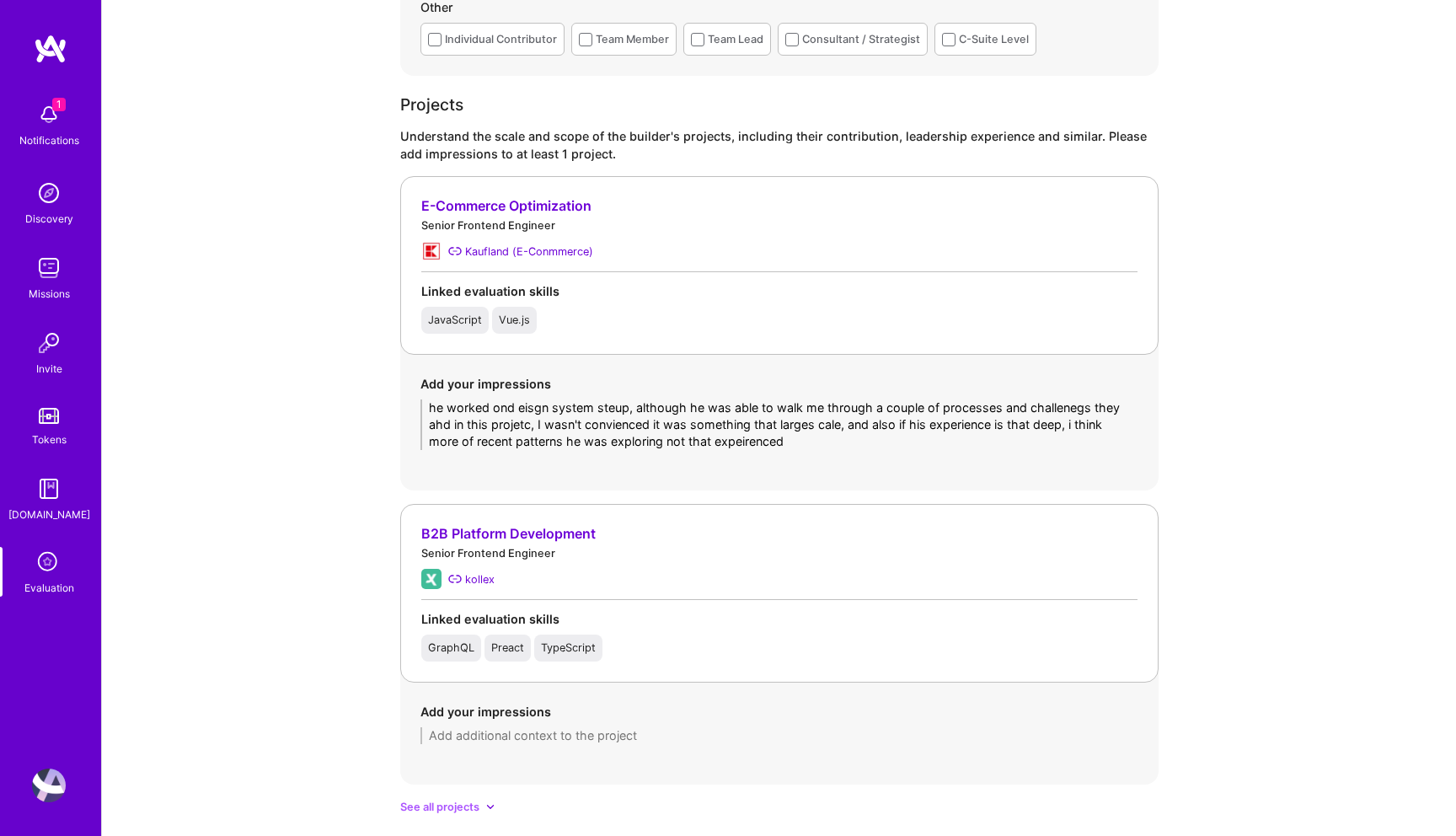
drag, startPoint x: 776, startPoint y: 440, endPoint x: 427, endPoint y: 404, distance: 350.9
click at [427, 404] on textarea "he worked ond eisgn system steup, although he was able to walk me through a cou…" at bounding box center [780, 425] width 718 height 50
paste textarea "He contributed to setting up a design system at Kaufland using Storybook and Vu…"
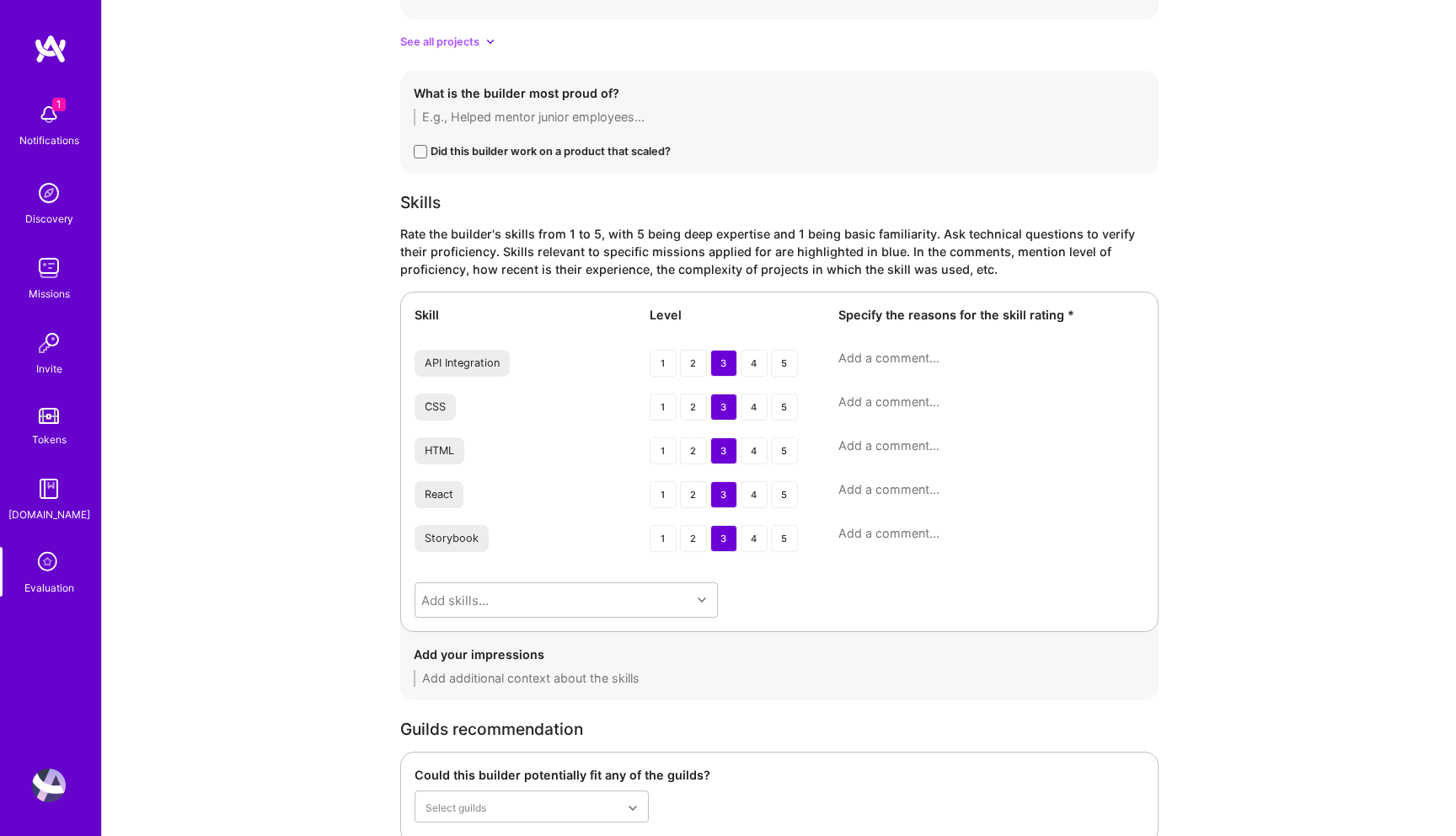
scroll to position [2120, 0]
type textarea "He contributed to setting up a design system at Kaufland using Storybook and Vu…"
click at [730, 402] on div "3" at bounding box center [724, 409] width 27 height 27
click at [726, 452] on div "3" at bounding box center [724, 454] width 27 height 27
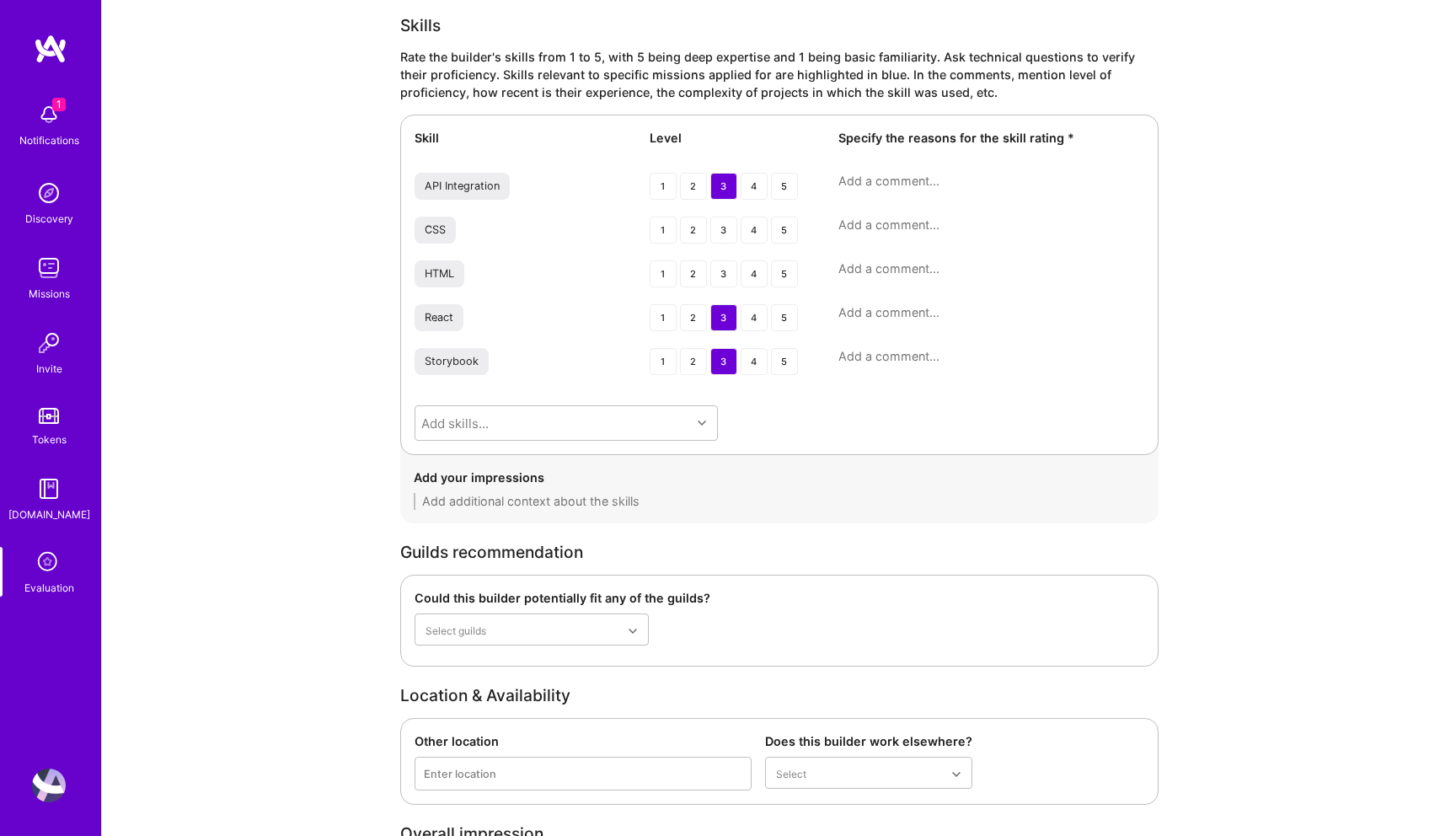
scroll to position [2686, 0]
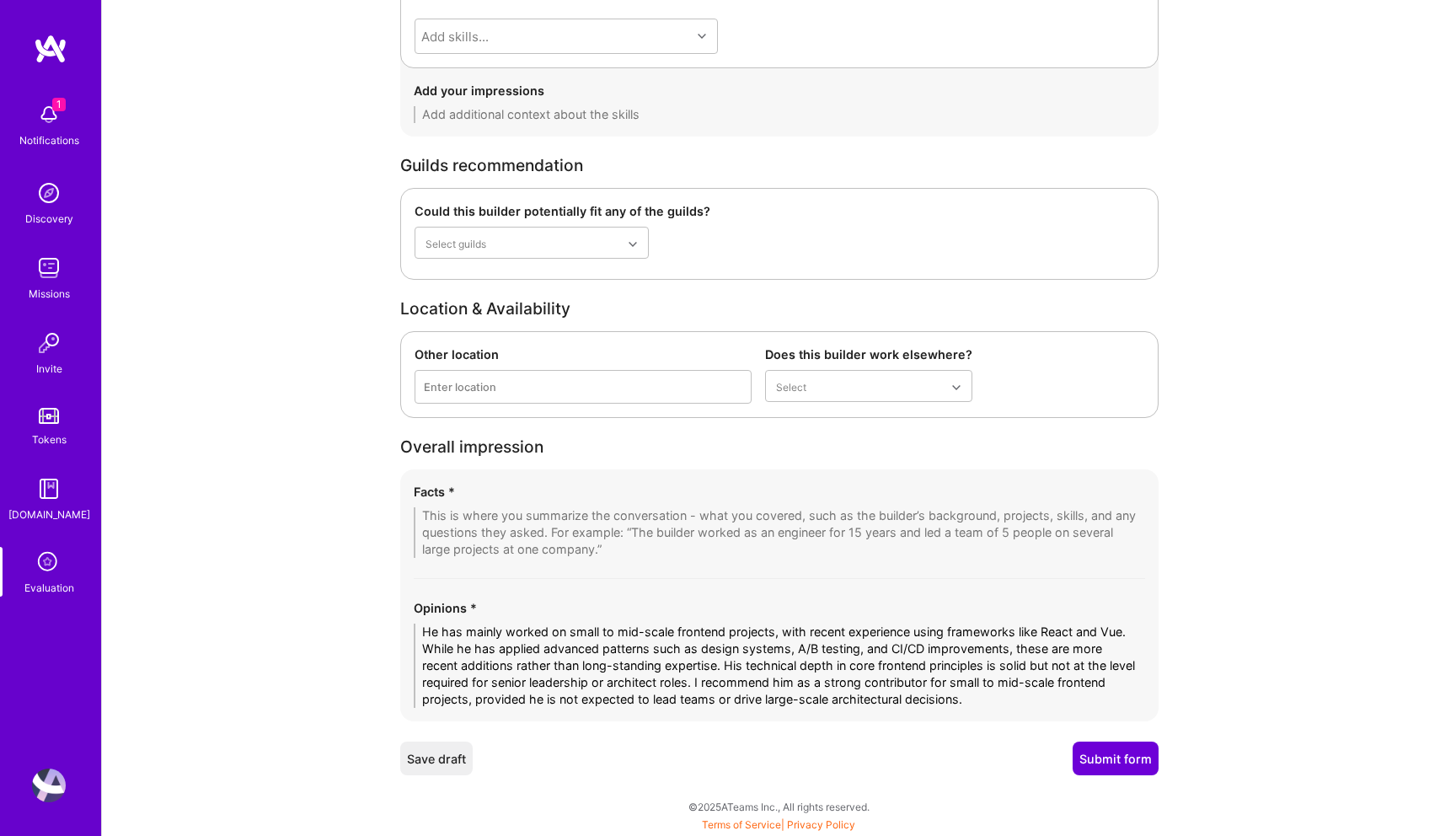
click at [444, 518] on textarea at bounding box center [780, 533] width 731 height 50
paste textarea "1. Frontend focus with scale – Strong recent work in scalable front-end applica…"
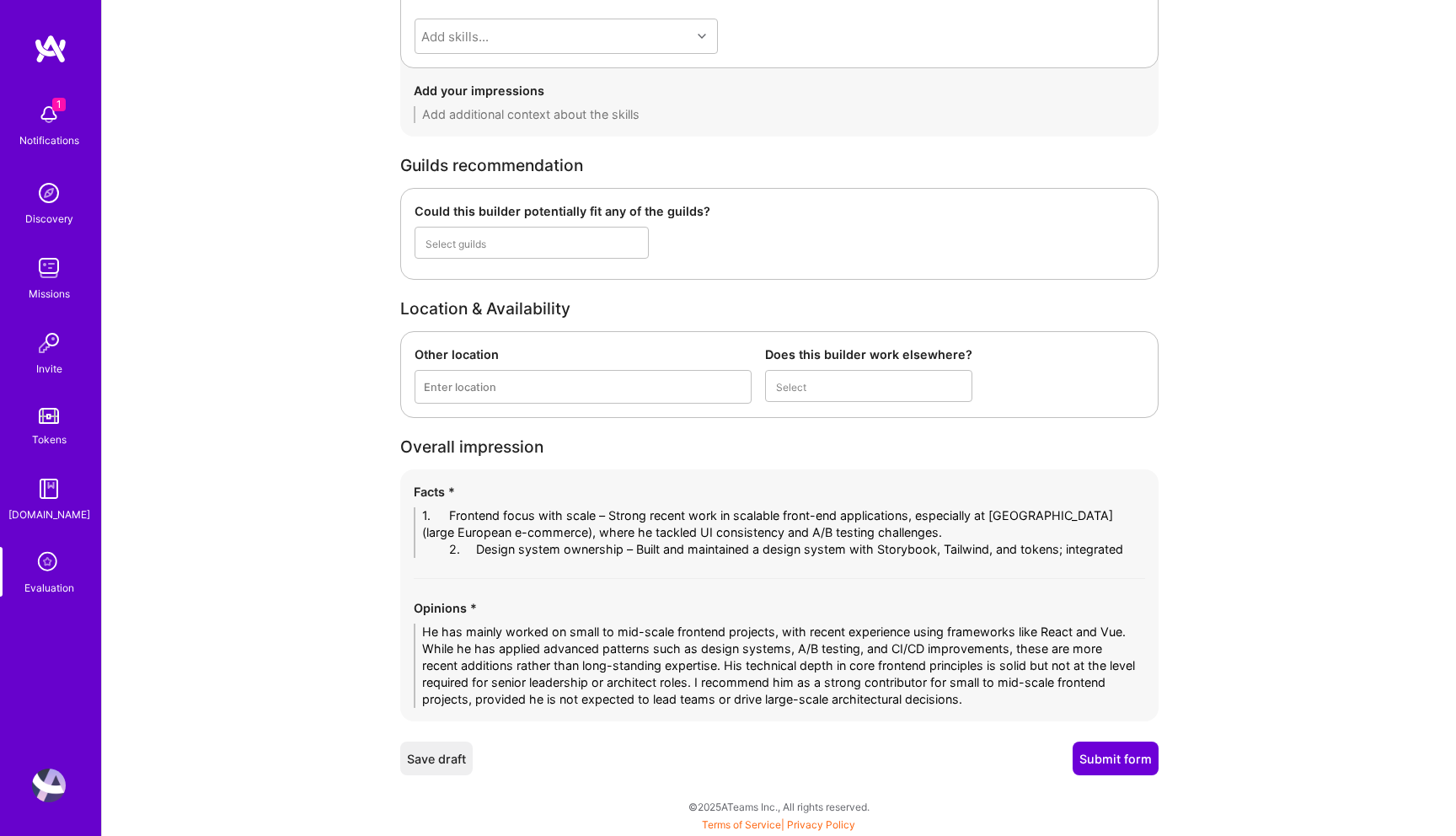
scroll to position [0, 0]
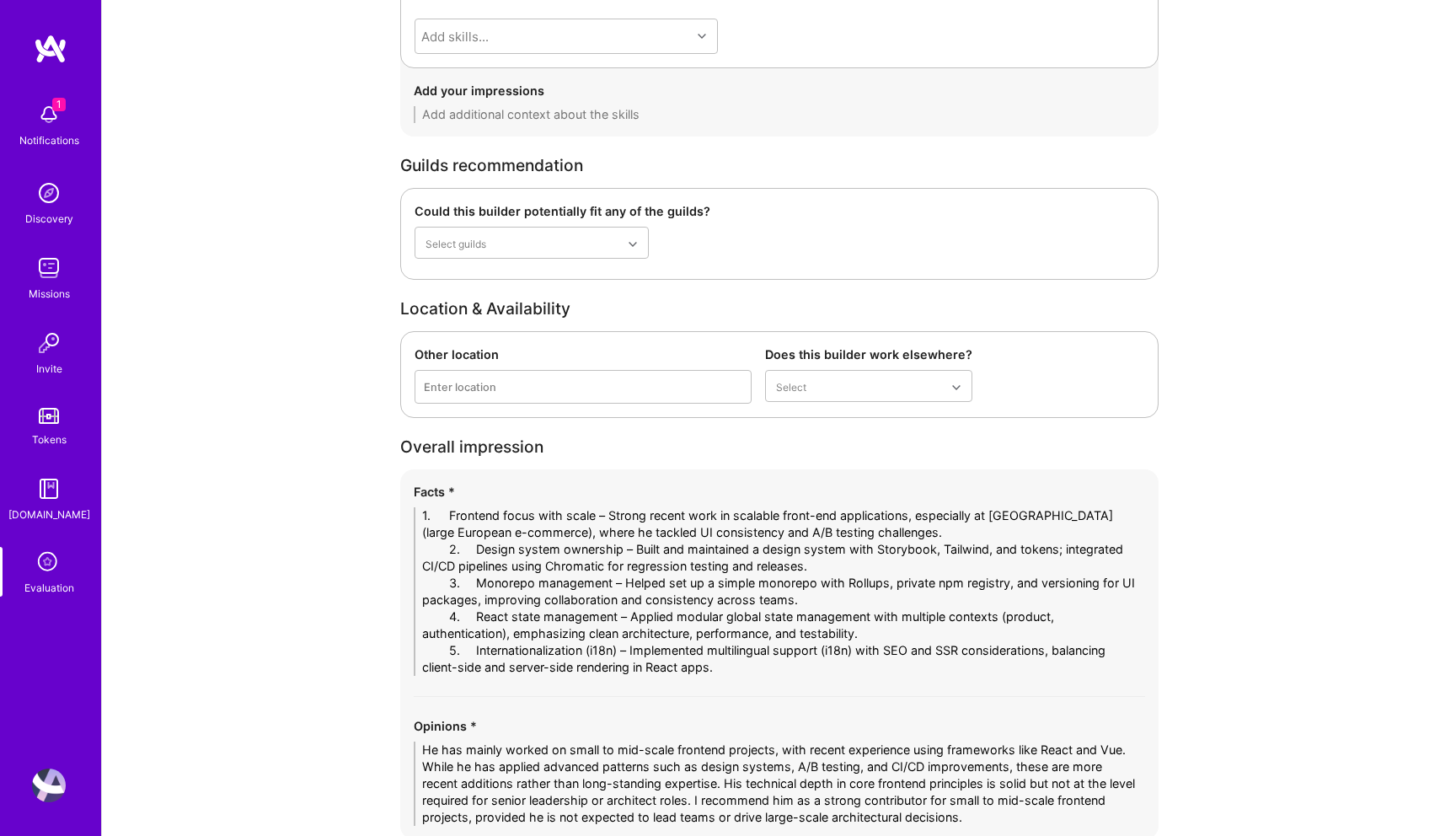
drag, startPoint x: 477, startPoint y: 519, endPoint x: 315, endPoint y: 516, distance: 162.0
click at [912, 529] on textarea "1- Frontend focus with scale – Strong recent work in scalable front-end applica…" at bounding box center [780, 592] width 731 height 169
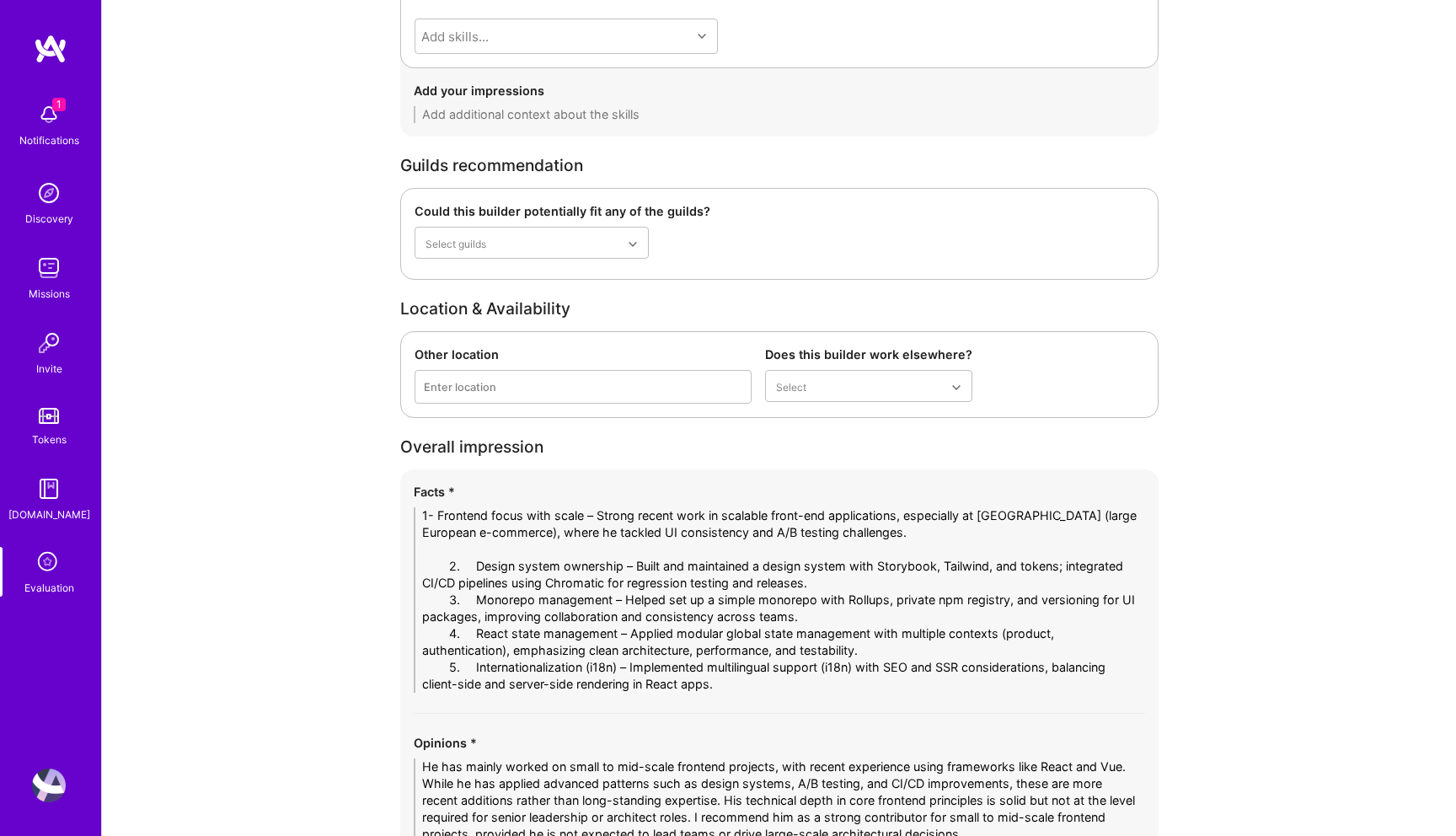
drag, startPoint x: 474, startPoint y: 561, endPoint x: 340, endPoint y: 561, distance: 134.0
click at [812, 595] on textarea "1- Frontend focus with scale – Strong recent work in scalable front-end applica…" at bounding box center [780, 600] width 731 height 185
click at [814, 582] on textarea "1- Frontend focus with scale – Strong recent work in scalable front-end applica…" at bounding box center [780, 600] width 731 height 185
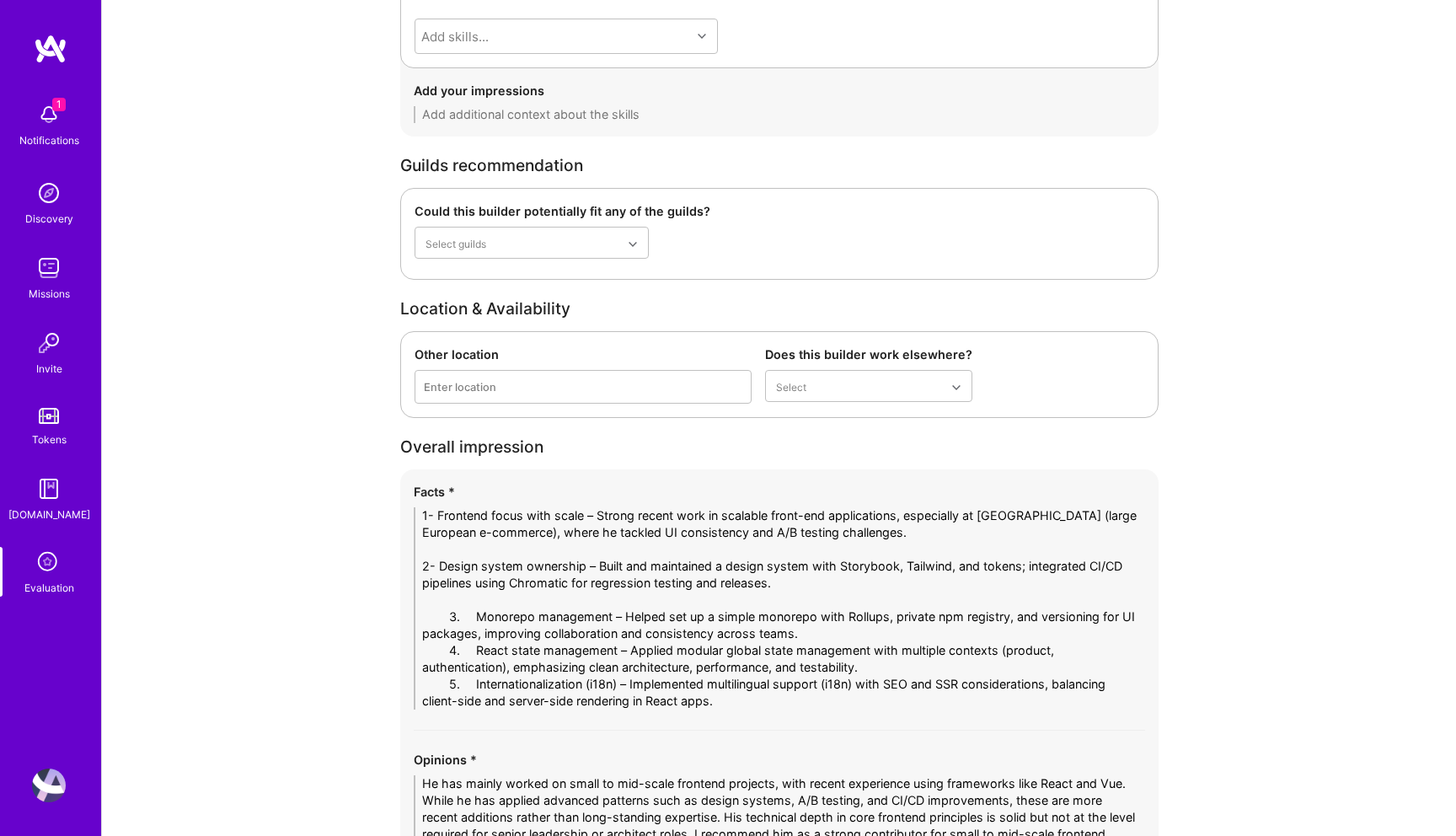
drag, startPoint x: 474, startPoint y: 621, endPoint x: 381, endPoint y: 621, distance: 93.0
click at [845, 628] on textarea "1- Frontend focus with scale – Strong recent work in scalable front-end applica…" at bounding box center [780, 609] width 731 height 203
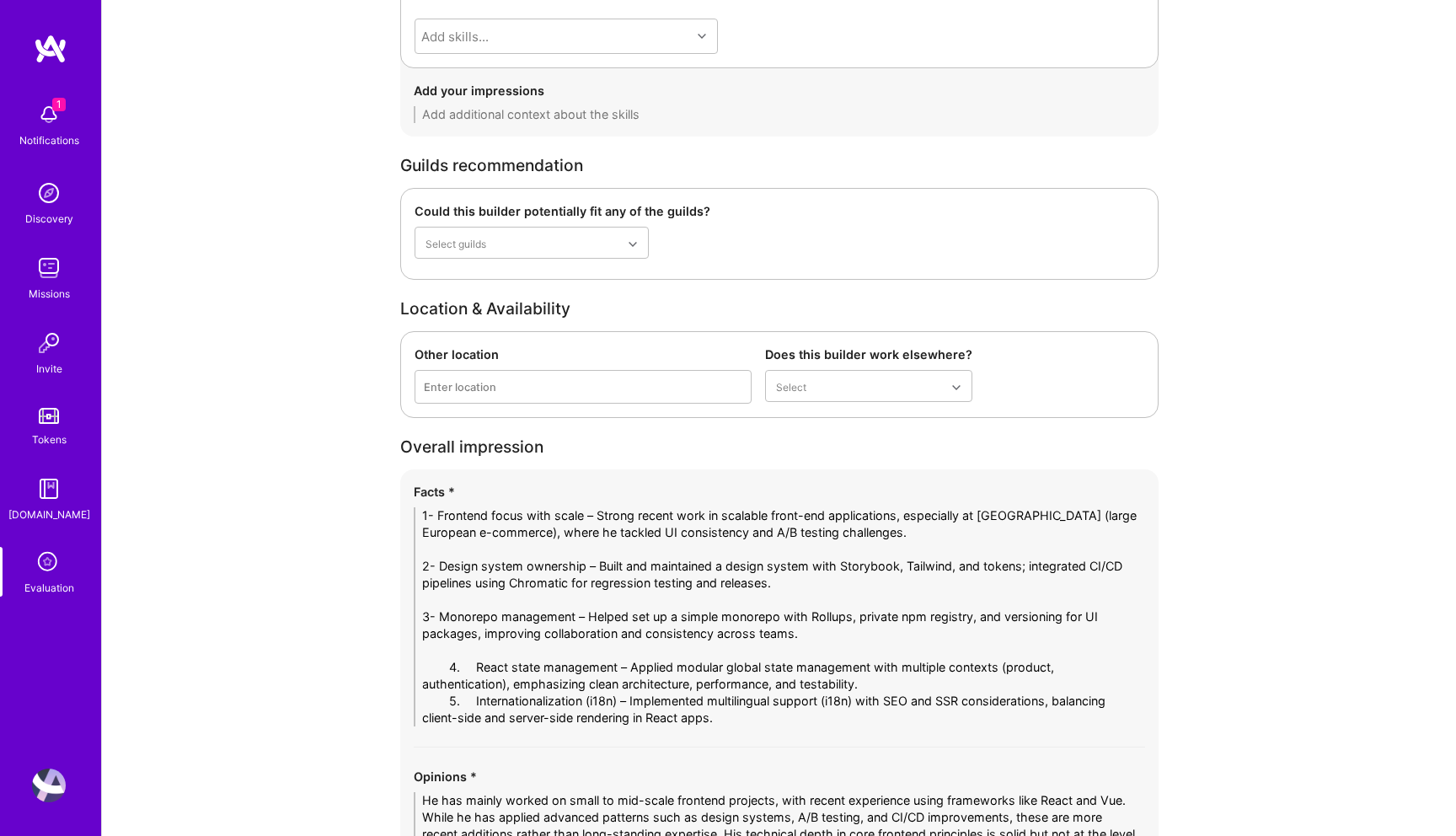
drag, startPoint x: 473, startPoint y: 671, endPoint x: 342, endPoint y: 671, distance: 131.0
click at [812, 688] on textarea "1- Frontend focus with scale – Strong recent work in scalable front-end applica…" at bounding box center [780, 617] width 731 height 219
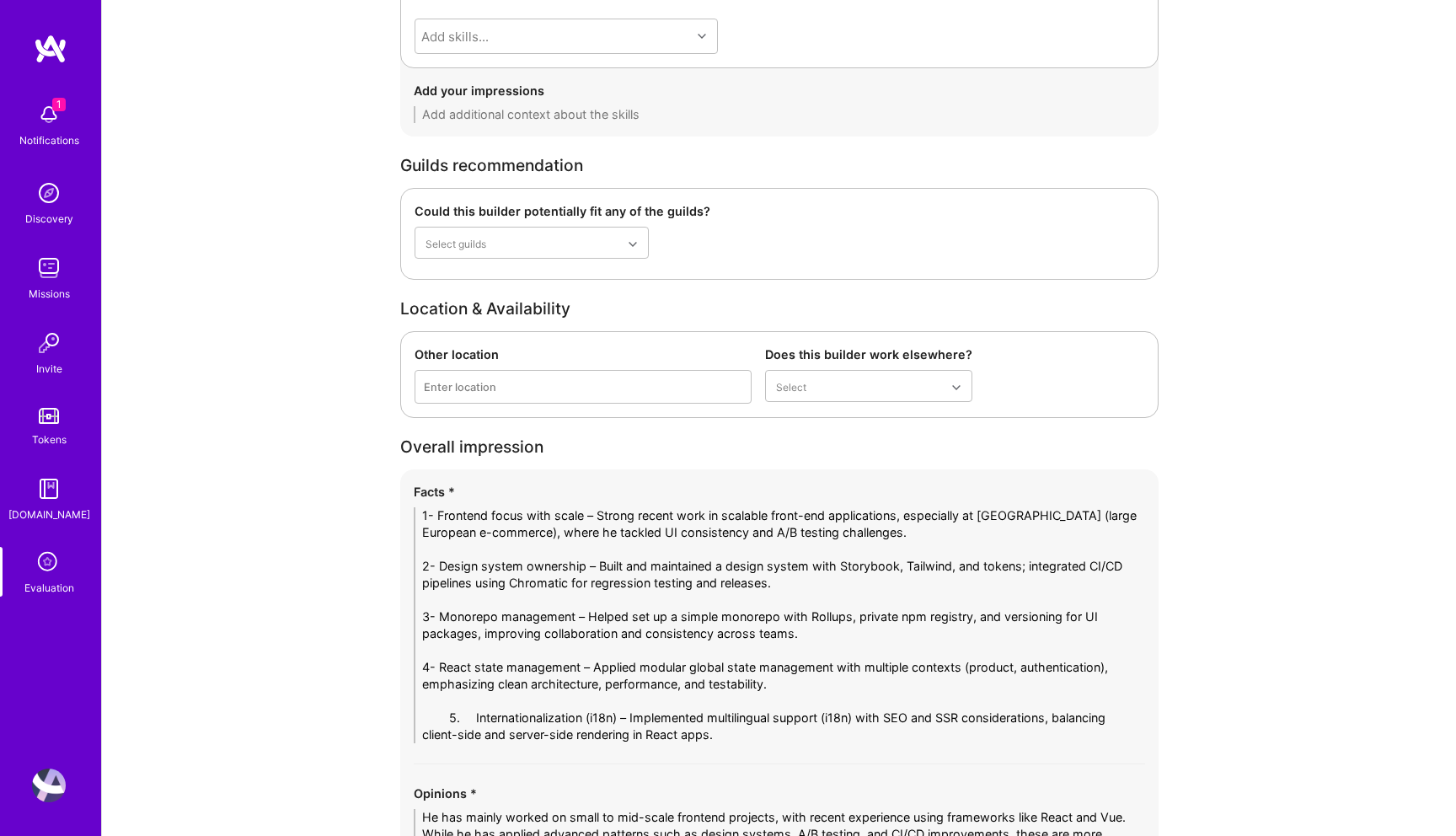
drag, startPoint x: 474, startPoint y: 721, endPoint x: 306, endPoint y: 720, distance: 168.0
type textarea "1- Frontend focus with scale – Strong recent work in scalable front-end applica…"
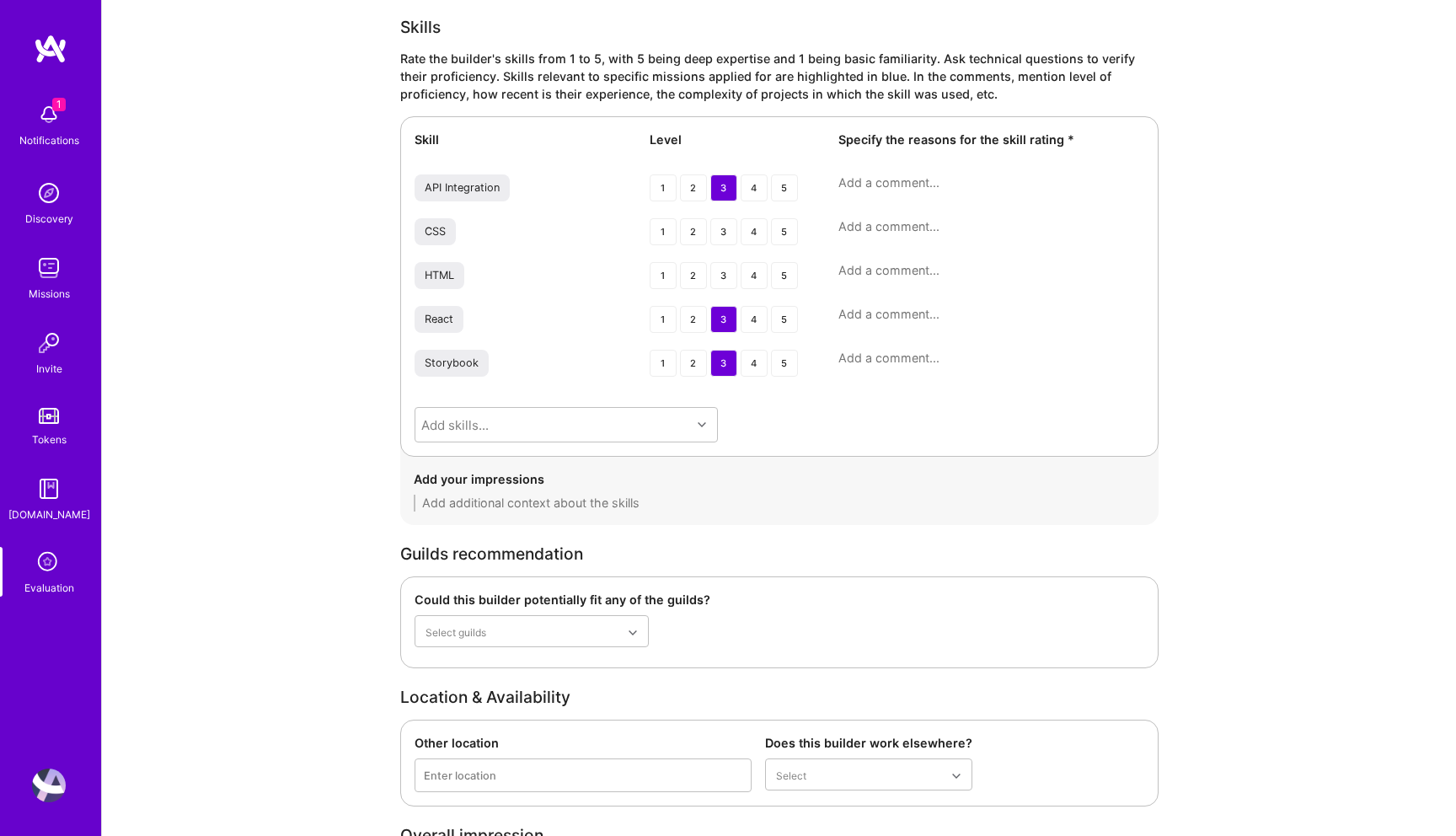
scroll to position [2149, 0]
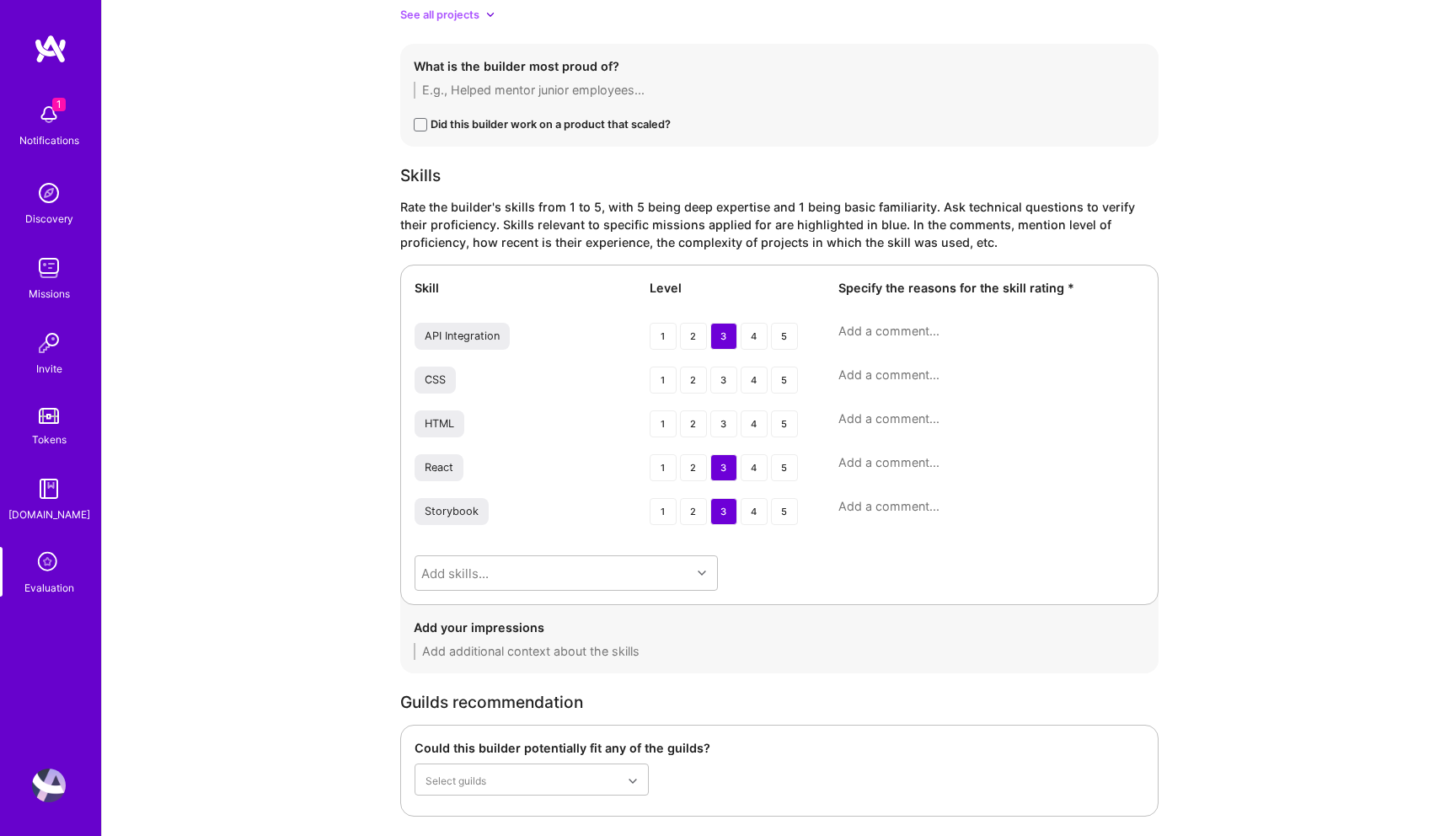
click at [859, 463] on textarea at bounding box center [991, 462] width 306 height 16
paste textarea "Experience mainly with client-side React using create-react-app. Implemented mo…"
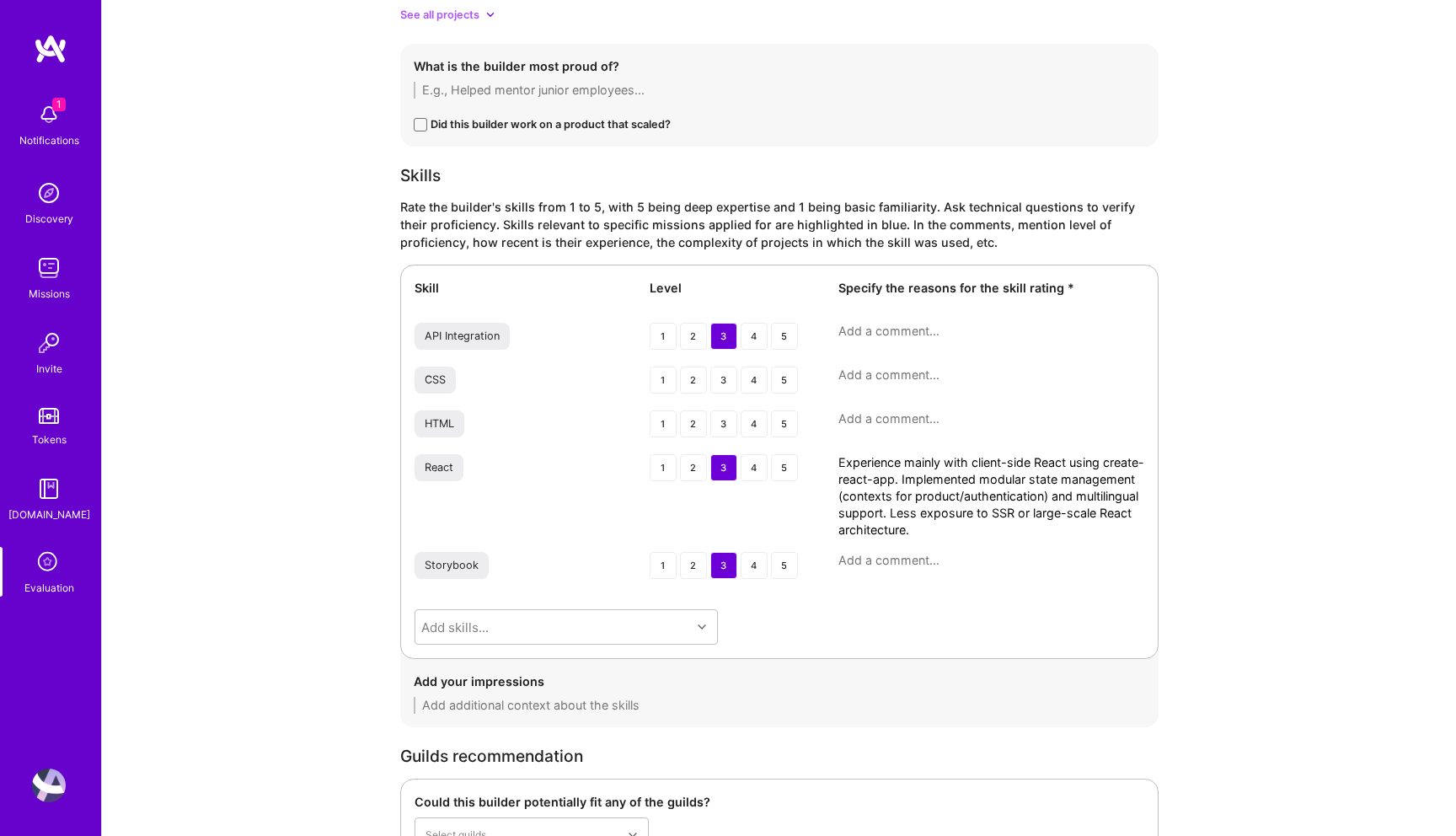
scroll to position [0, 0]
click at [1094, 514] on textarea "Experience mainly with client-side React using create-react-app. Implemented mo…" at bounding box center [991, 496] width 306 height 84
type textarea "Experience mainly with client-side React using create-react-app. Implemented mo…"
click at [892, 557] on textarea at bounding box center [991, 560] width 306 height 16
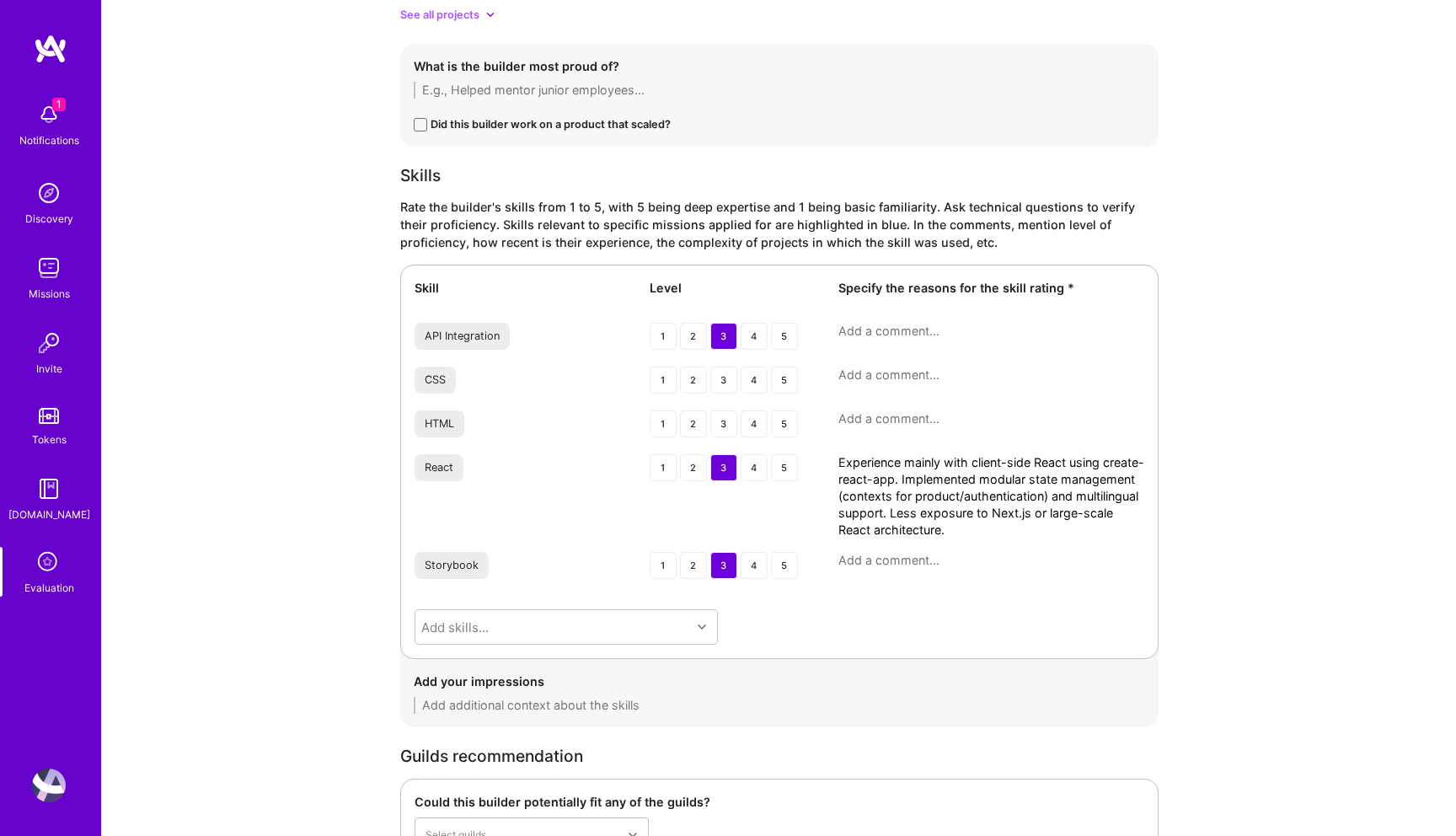
paste textarea "Hands-on experience setting up Storybook for design systems, regression testing…"
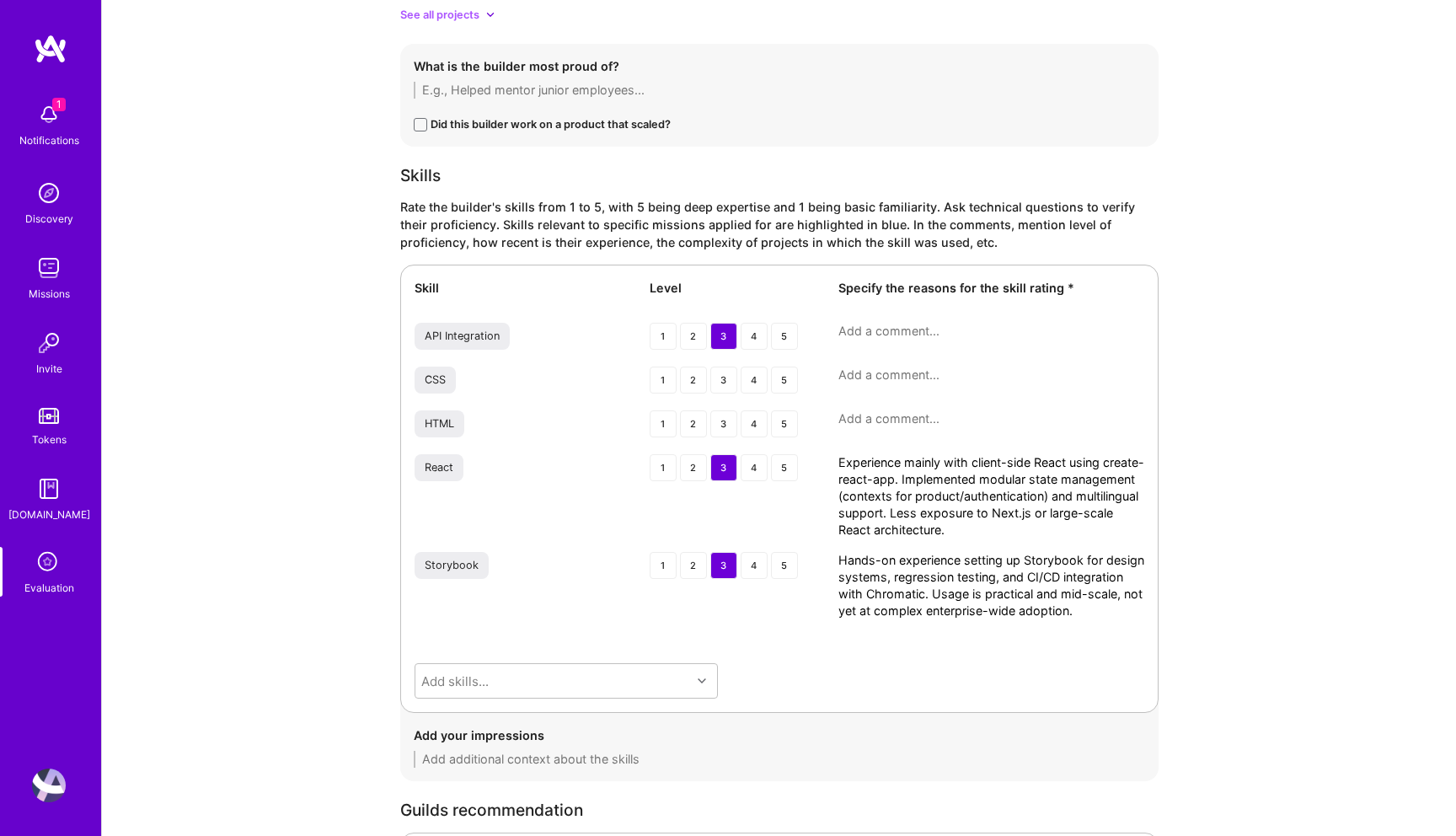
type textarea "Hands-on experience setting up Storybook for design systems, regression testing…"
click at [885, 324] on textarea at bounding box center [991, 330] width 306 height 16
paste textarea "Has experience integrating APIs in front-end apps but not at deep architectural…"
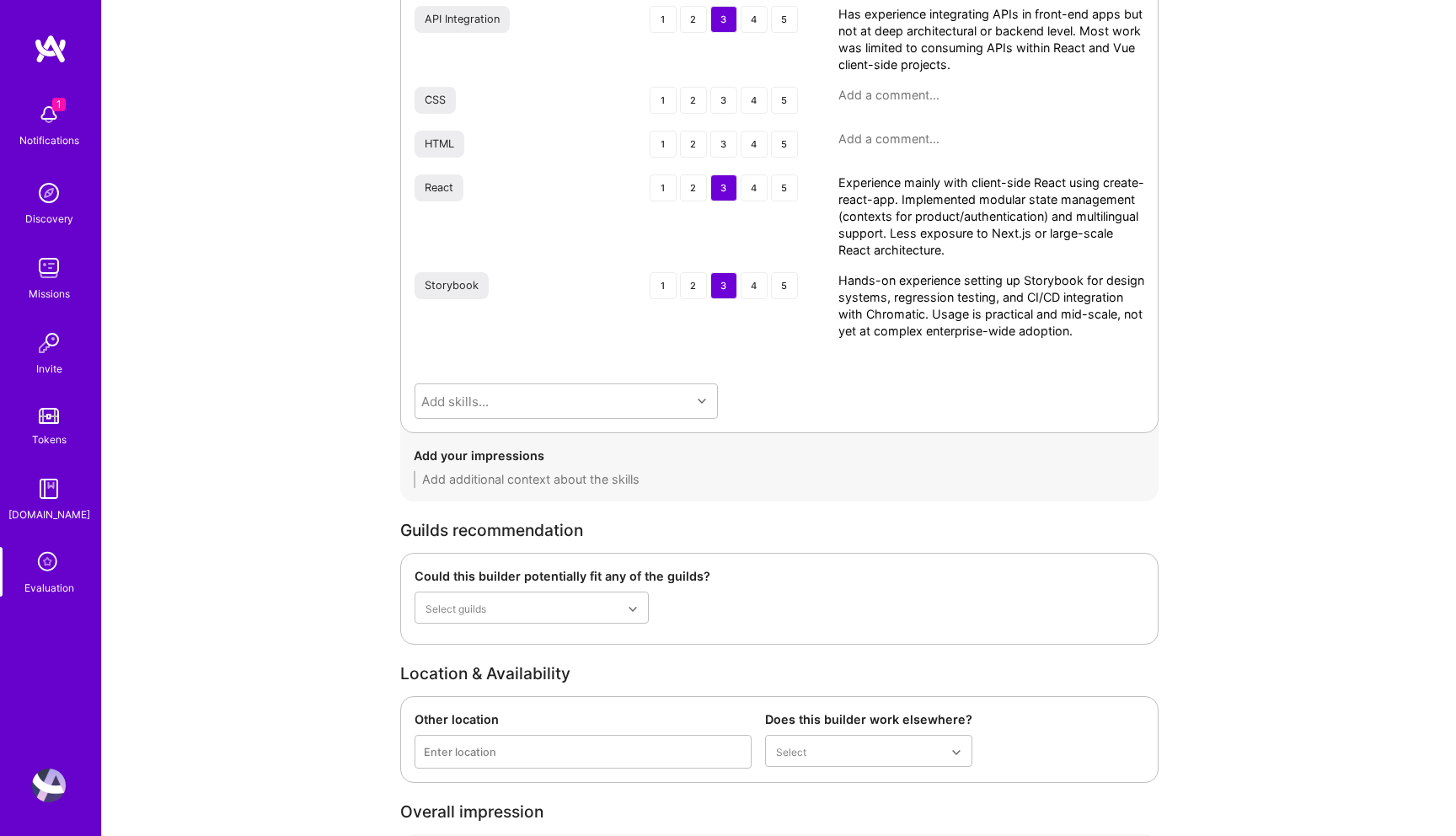
scroll to position [3016, 0]
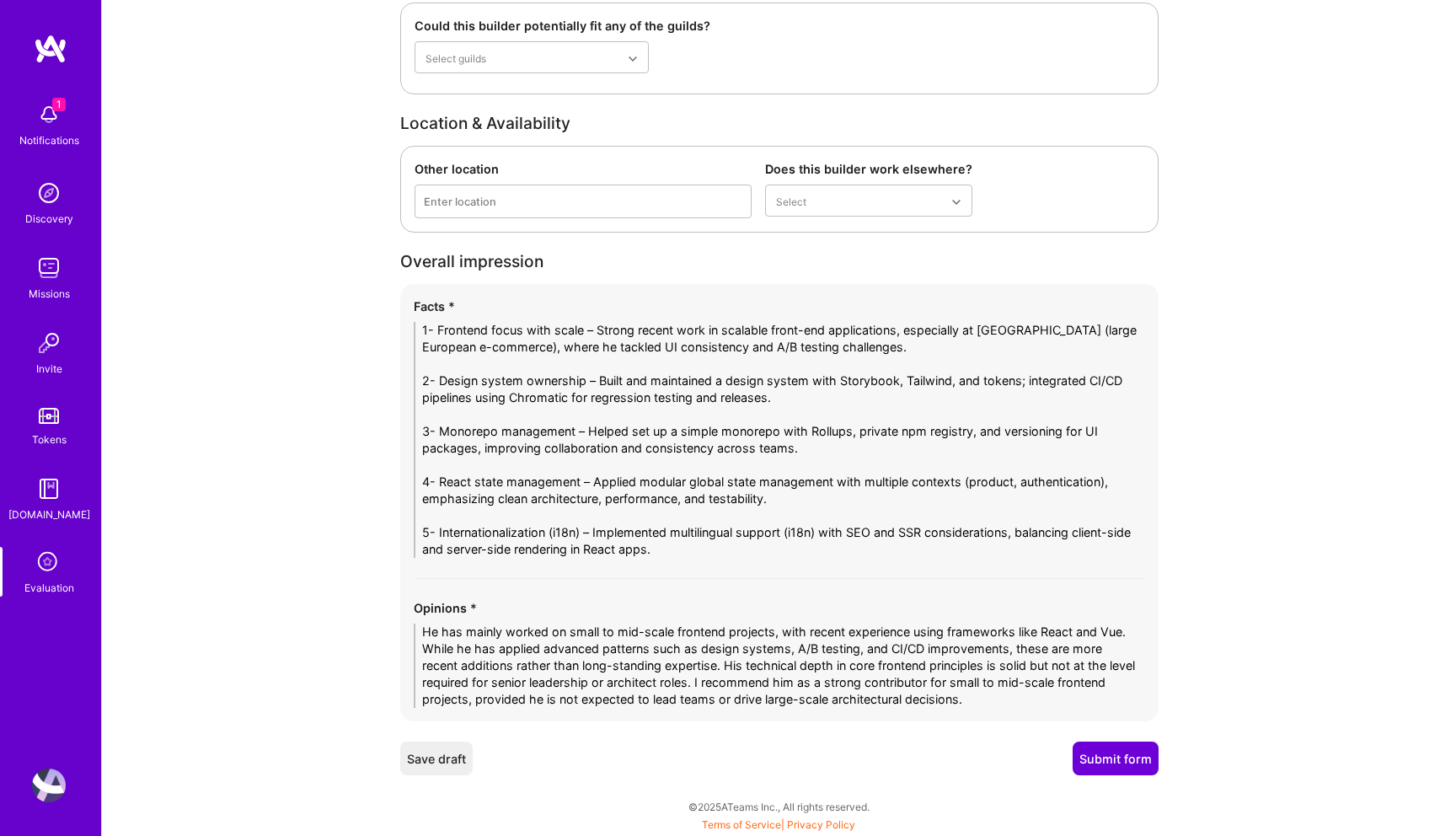
type textarea "Has experience integrating APIs in front-end apps but not at deep architectural…"
click at [1104, 763] on button "Submit form" at bounding box center [1114, 758] width 86 height 34
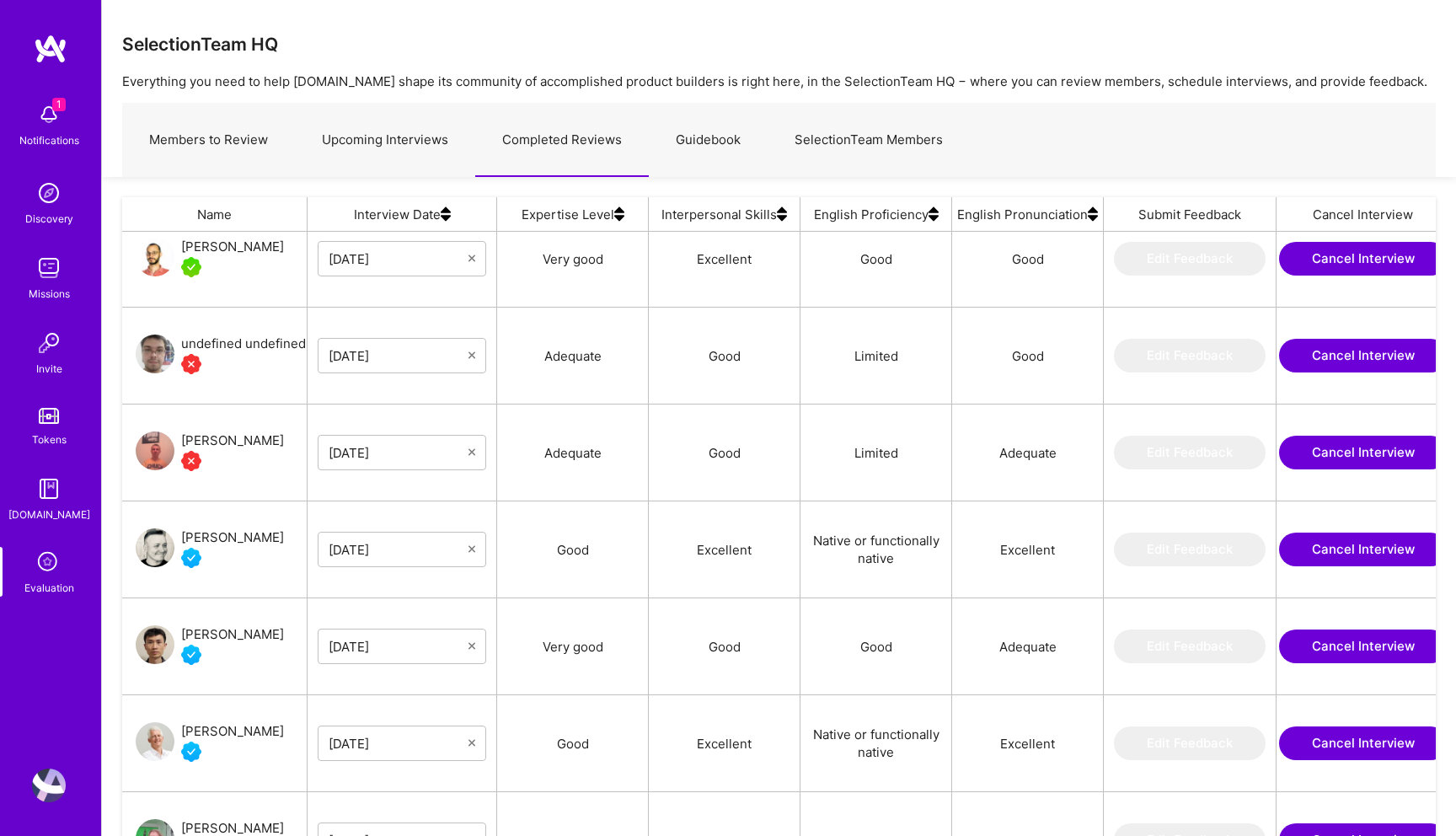
scroll to position [4187, 0]
